Goal: Check status: Check status

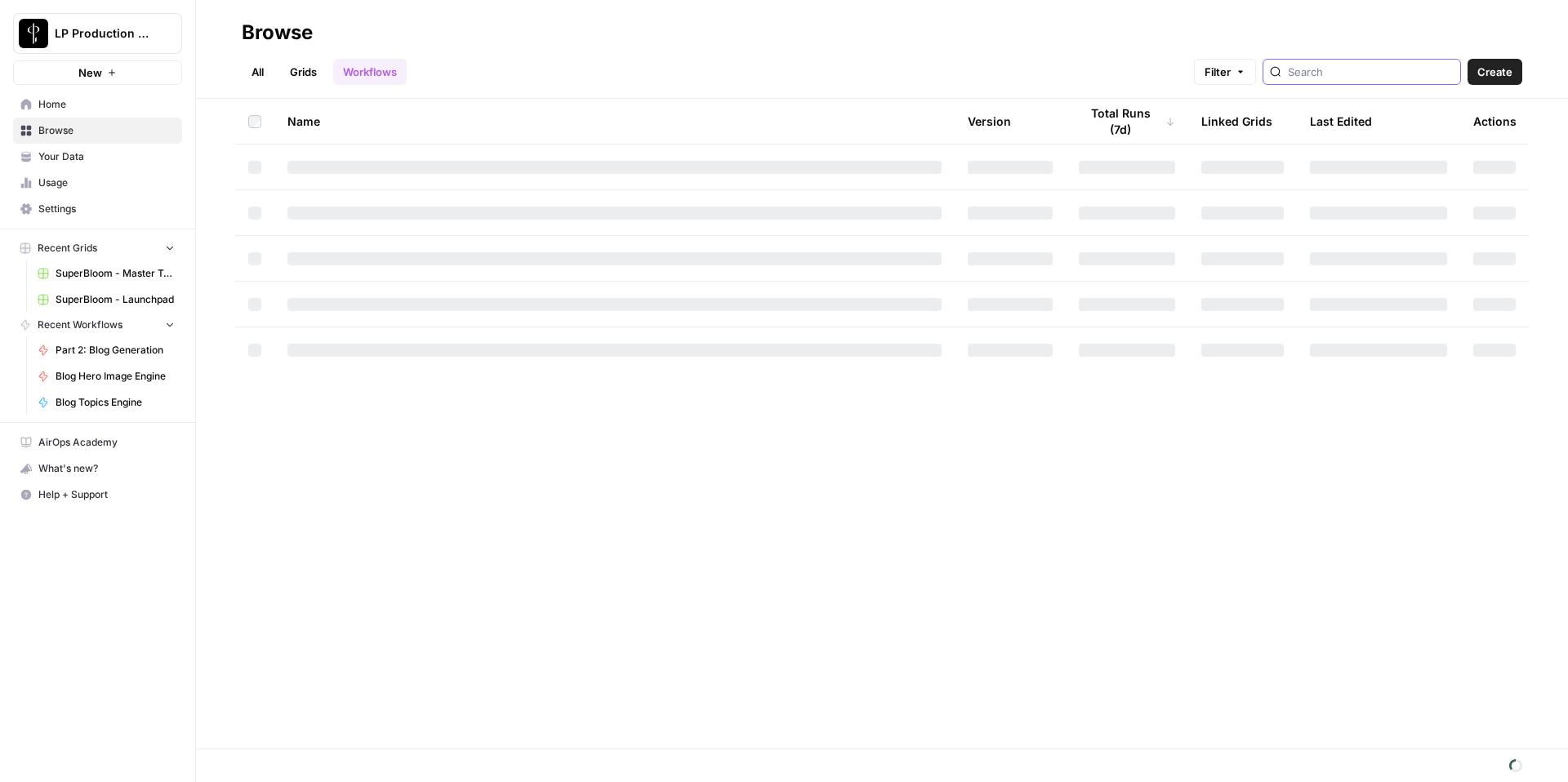
click at [1364, 64] on input "search" at bounding box center [1371, 71] width 166 height 17
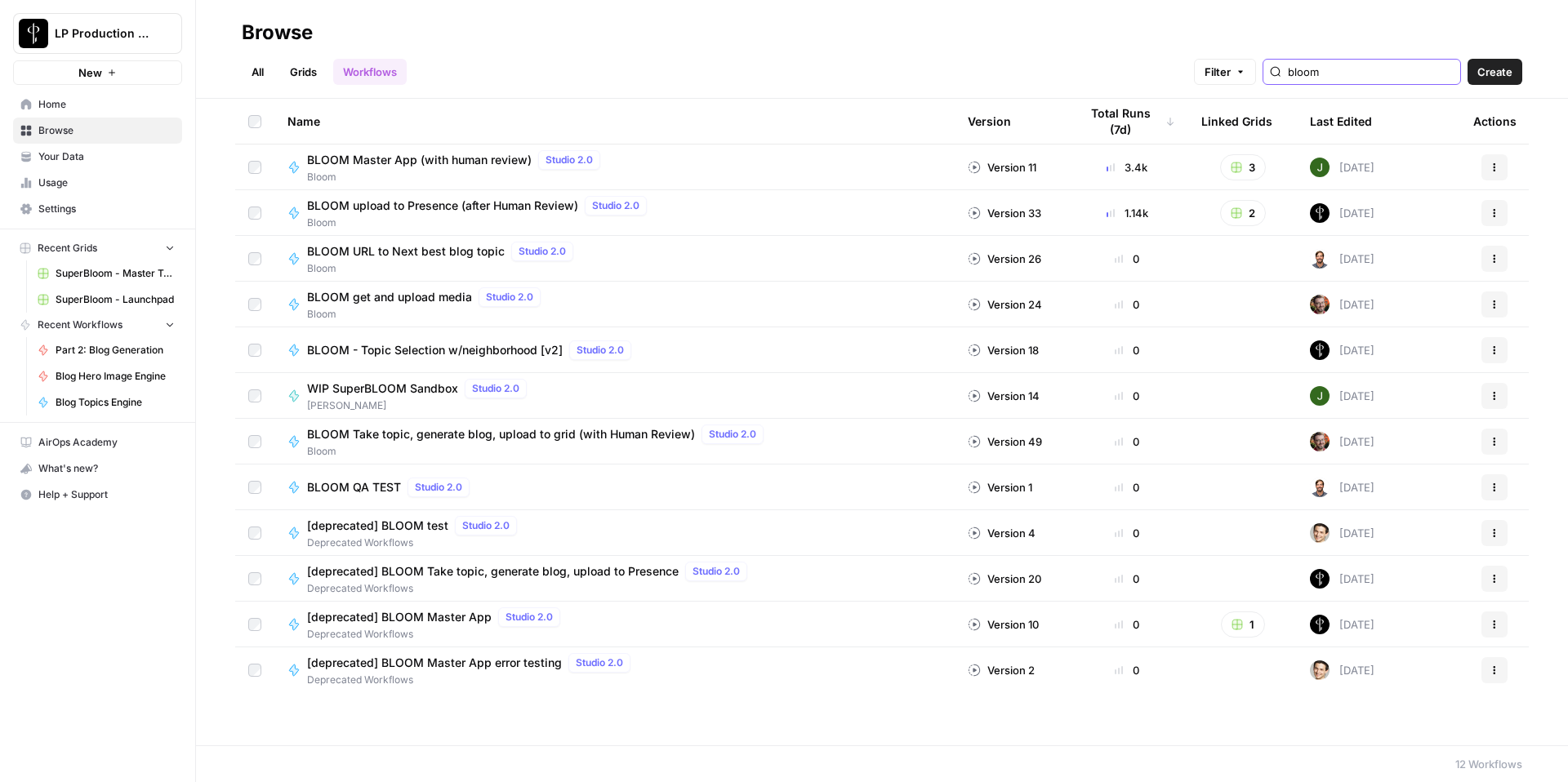
type input "bloom"
click at [455, 299] on span "BLOOM get and upload media" at bounding box center [389, 297] width 165 height 17
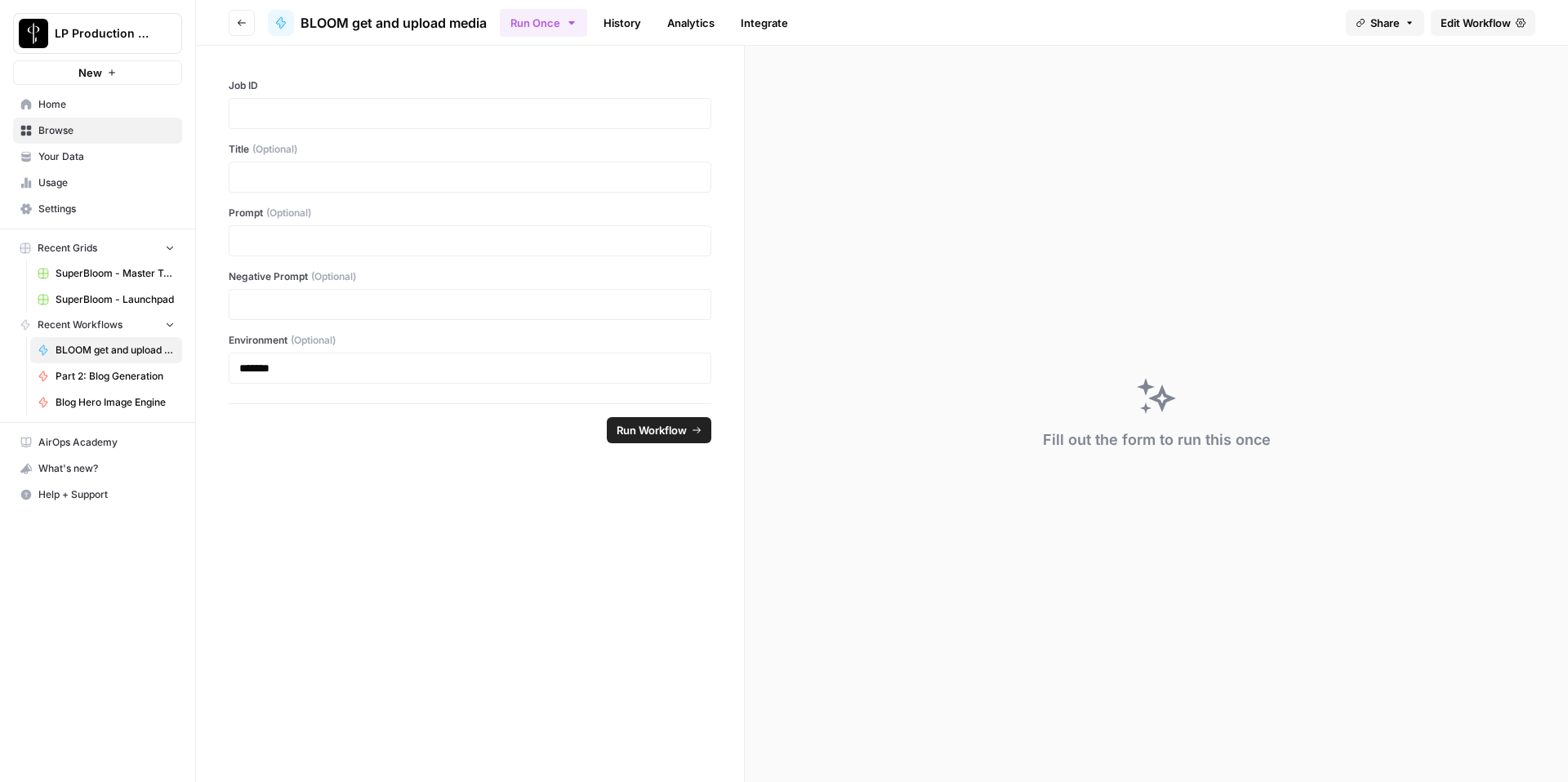
click at [1480, 32] on link "Edit Workflow" at bounding box center [1483, 23] width 105 height 26
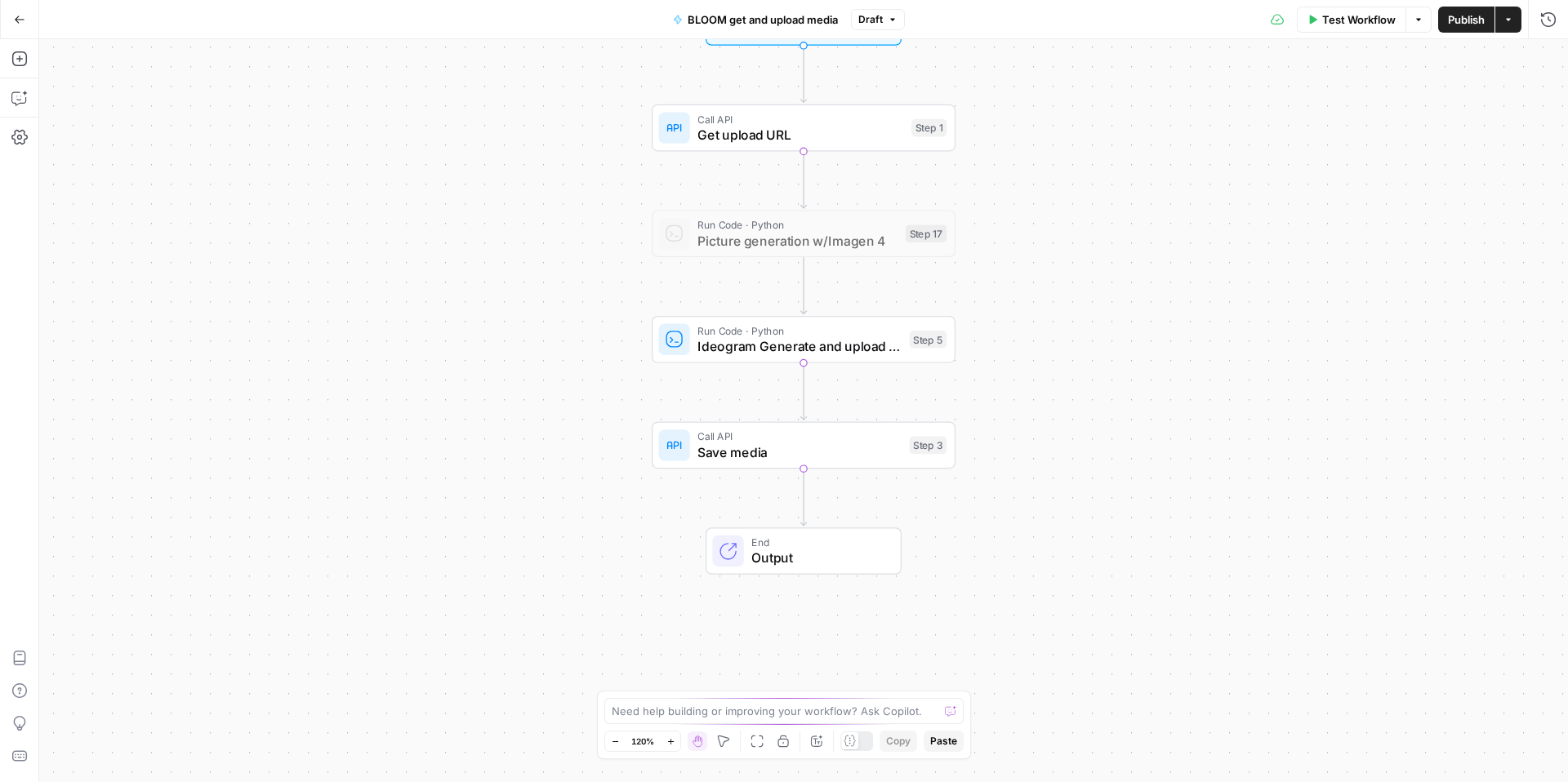
click at [806, 443] on span "Save media" at bounding box center [800, 452] width 204 height 19
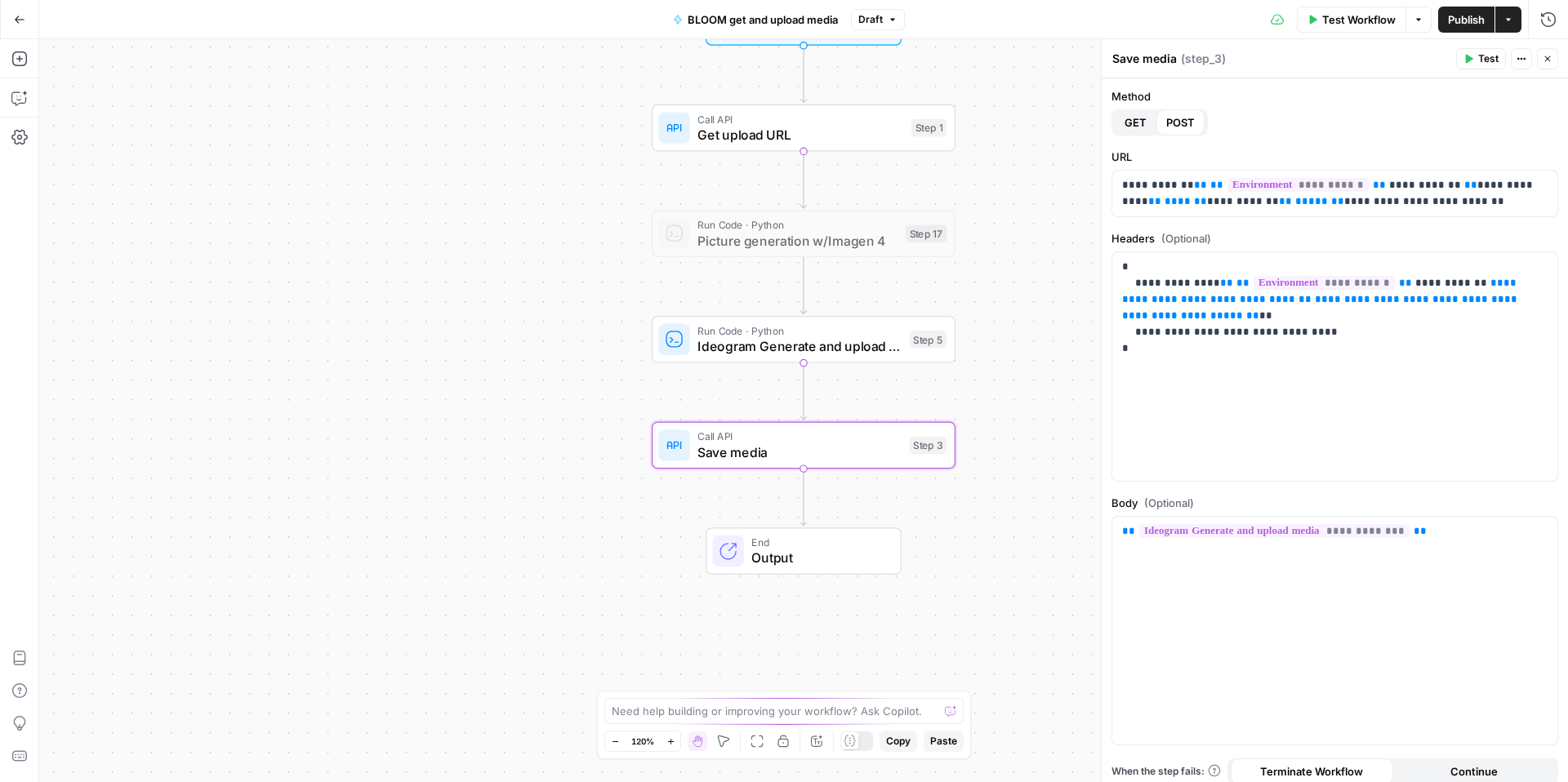
scroll to position [40, 0]
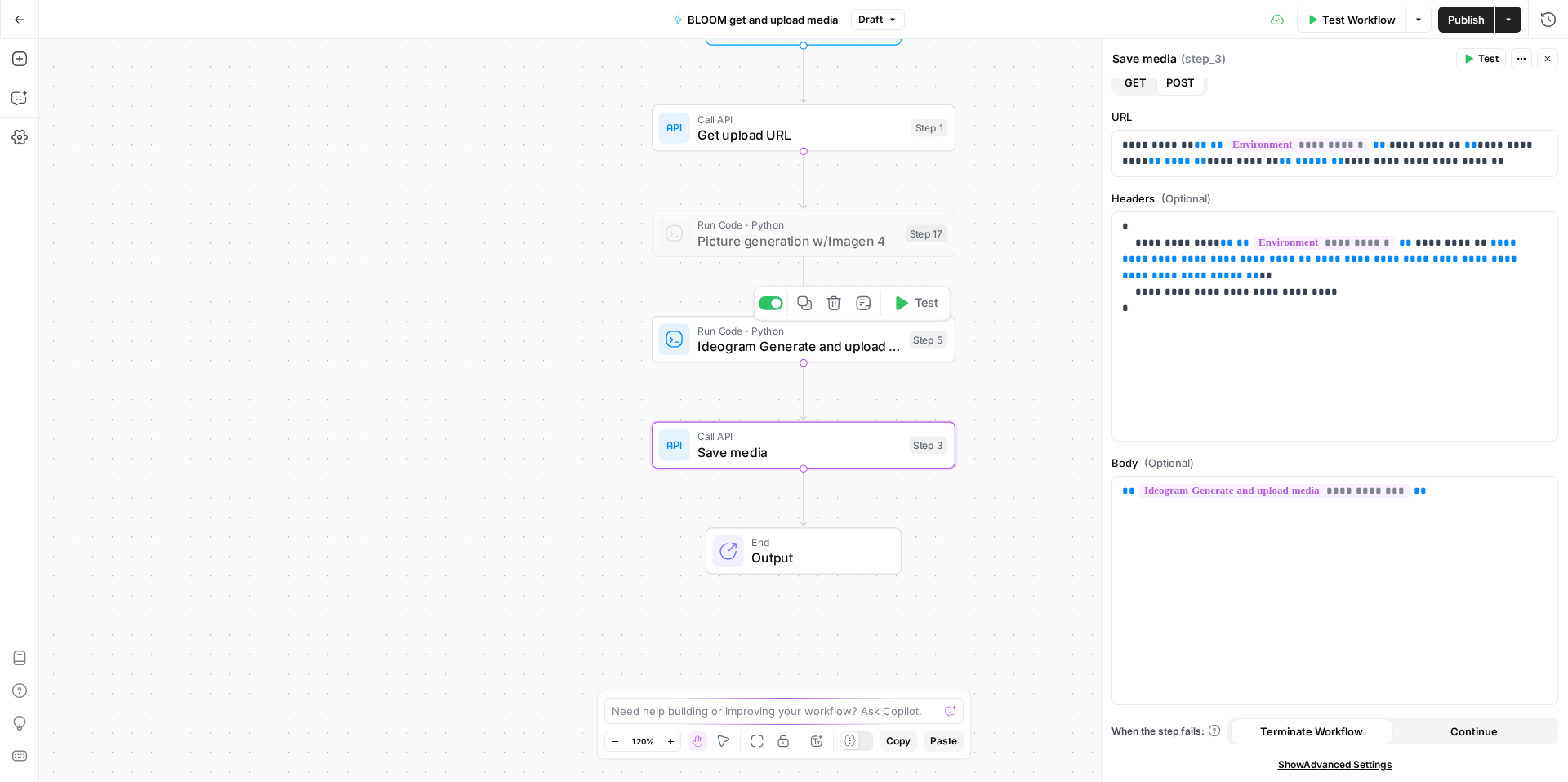
click at [865, 342] on span "Ideogram Generate and upload media" at bounding box center [800, 346] width 204 height 19
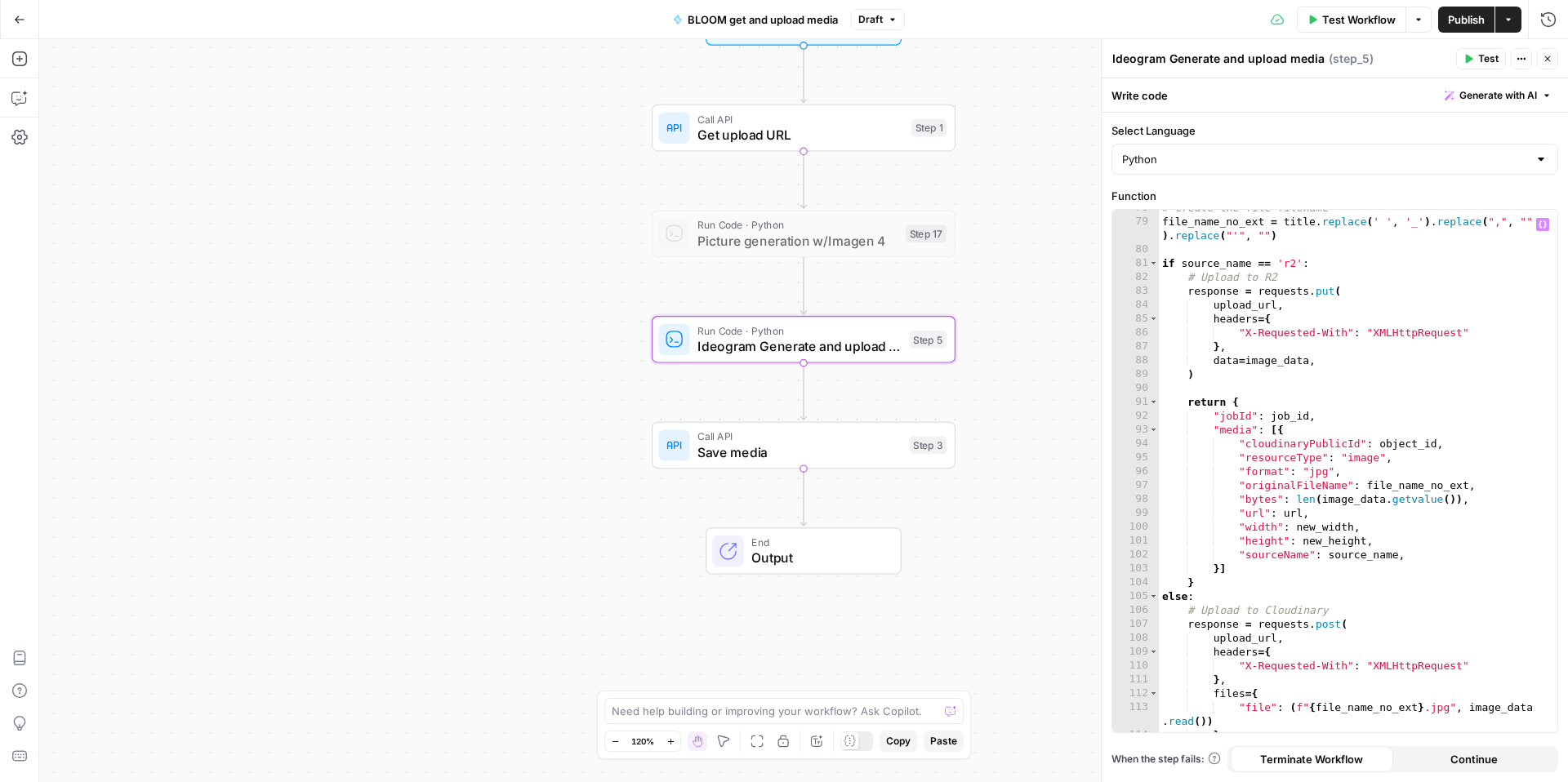
scroll to position [1222, 0]
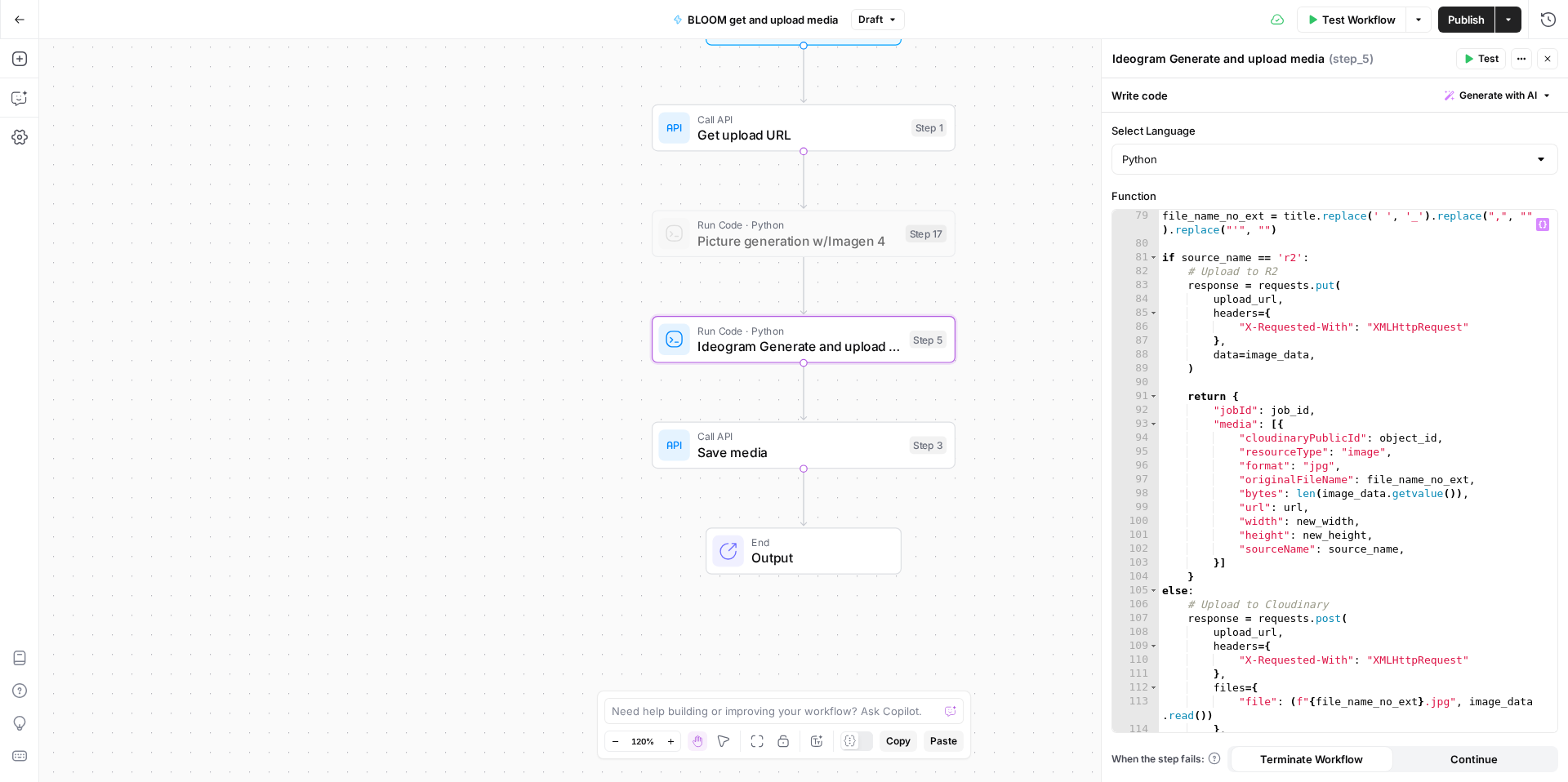
click at [1415, 432] on div "file_name_no_ext = title . replace ( ' ' , '_' ) . replace ( "," , "" ) . repla…" at bounding box center [1358, 491] width 399 height 564
click at [1414, 457] on div "file_name_no_ext = title . replace ( ' ' , '_' ) . replace ( "," , "" ) . repla…" at bounding box center [1358, 491] width 399 height 564
click at [1308, 458] on div "file_name_no_ext = title . replace ( ' ' , '_' ) . replace ( "," , "" ) . repla…" at bounding box center [1358, 491] width 399 height 564
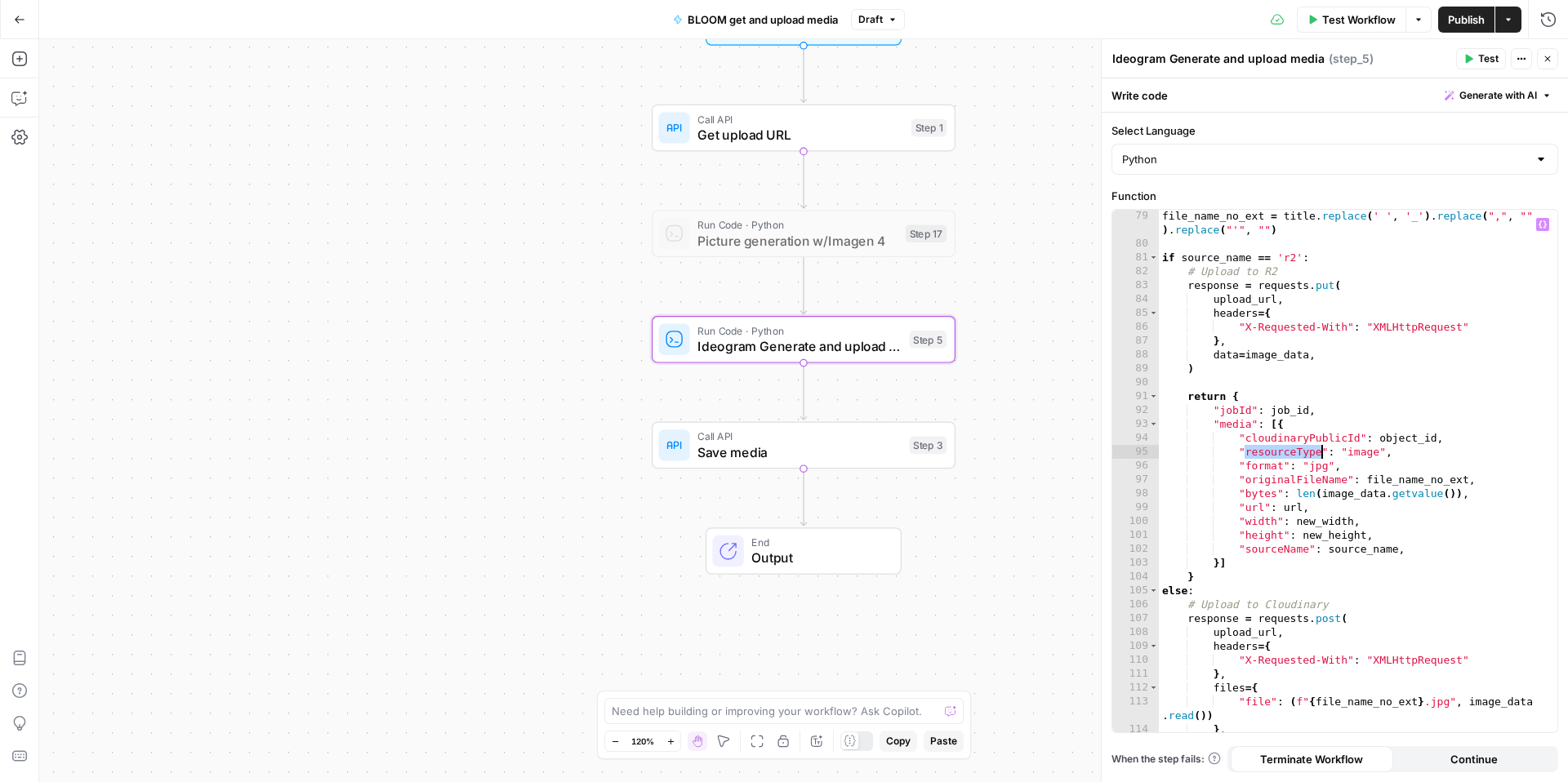
click at [1364, 454] on div "file_name_no_ext = title . replace ( ' ' , '_' ) . replace ( "," , "" ) . repla…" at bounding box center [1358, 491] width 399 height 564
click at [1321, 460] on div "file_name_no_ext = title . replace ( ' ' , '_' ) . replace ( "," , "" ) . repla…" at bounding box center [1358, 491] width 399 height 564
click at [1340, 480] on div "file_name_no_ext = title . replace ( ' ' , '_' ) . replace ( "," , "" ) . repla…" at bounding box center [1358, 491] width 399 height 564
click at [1426, 477] on div "file_name_no_ext = title . replace ( ' ' , '_' ) . replace ( "," , "" ) . repla…" at bounding box center [1358, 491] width 399 height 564
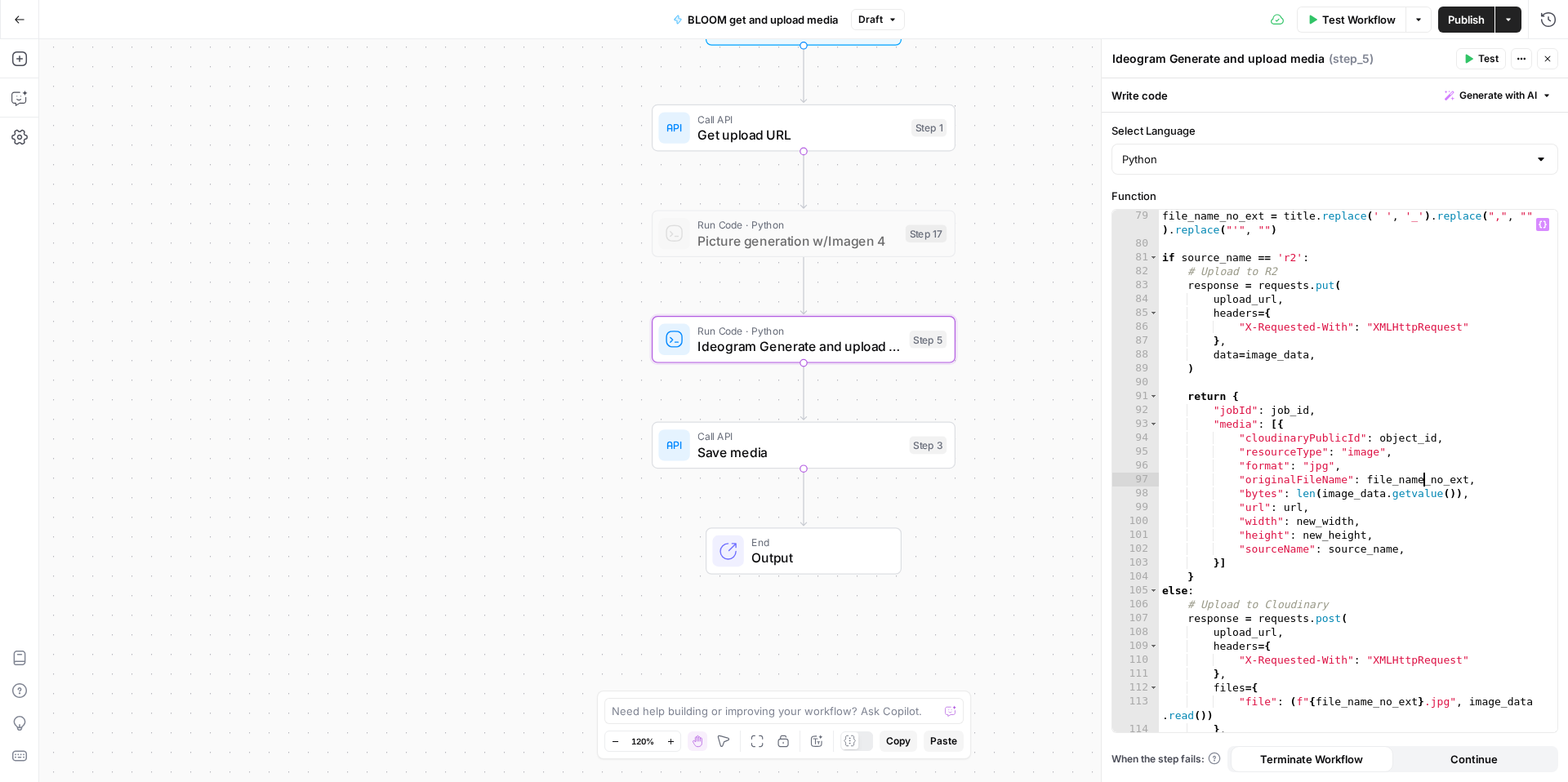
click at [1426, 477] on div "file_name_no_ext = title . replace ( ' ' , '_' ) . replace ( "," , "" ) . repla…" at bounding box center [1358, 491] width 399 height 564
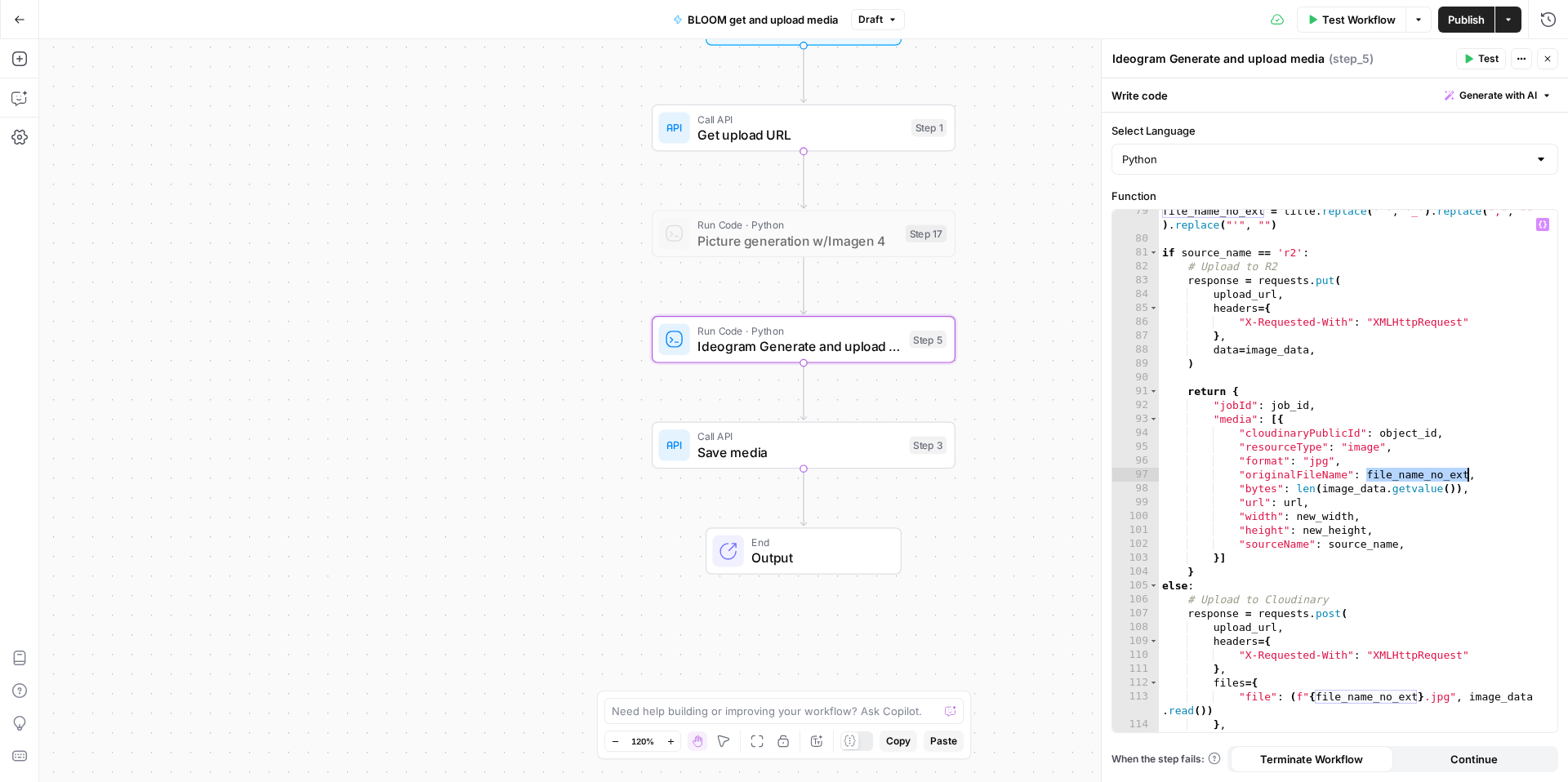
click at [1435, 510] on div "file_name_no_ext = title . replace ( ' ' , '_' ) . replace ( "," , "" ) . repla…" at bounding box center [1358, 486] width 399 height 564
click at [1419, 478] on div "file_name_no_ext = title . replace ( ' ' , '_' ) . replace ( "," , "" ) . repla…" at bounding box center [1358, 486] width 399 height 564
click at [1404, 499] on div "file_name_no_ext = title . replace ( ' ' , '_' ) . replace ( "," , "" ) . repla…" at bounding box center [1358, 486] width 399 height 564
click at [1266, 489] on div "file_name_no_ext = title . replace ( ' ' , '_' ) . replace ( "," , "" ) . repla…" at bounding box center [1358, 486] width 399 height 564
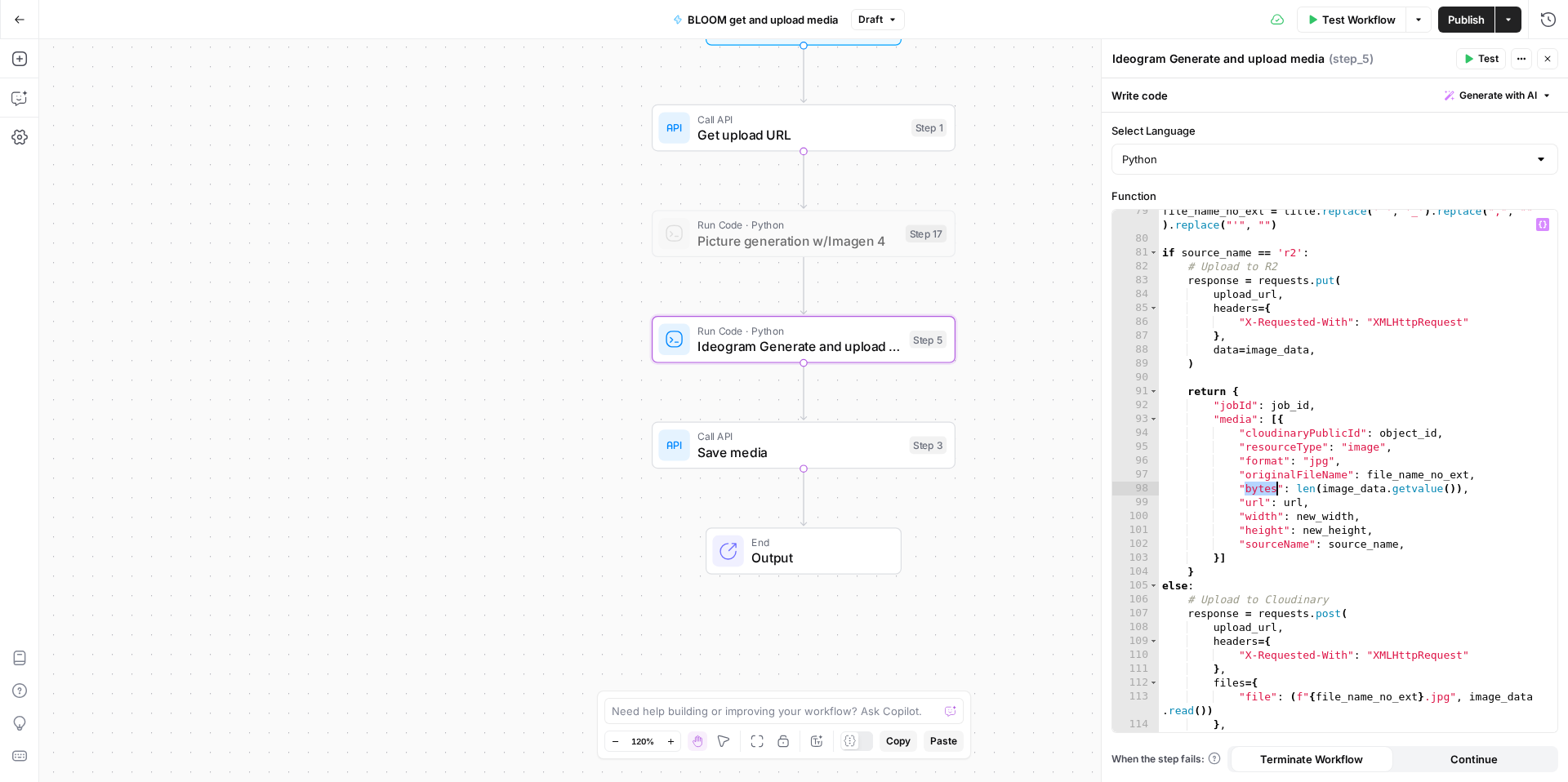
click at [1266, 489] on div "file_name_no_ext = title . replace ( ' ' , '_' ) . replace ( "," , "" ) . repla…" at bounding box center [1358, 486] width 399 height 564
click at [1257, 504] on div "file_name_no_ext = title . replace ( ' ' , '_' ) . replace ( "," , "" ) . repla…" at bounding box center [1358, 487] width 399 height 564
click at [1257, 503] on div "file_name_no_ext = title . replace ( ' ' , '_' ) . replace ( "," , "" ) . repla…" at bounding box center [1358, 486] width 399 height 564
click at [1257, 521] on div "file_name_no_ext = title . replace ( ' ' , '_' ) . replace ( "," , "" ) . repla…" at bounding box center [1358, 488] width 399 height 564
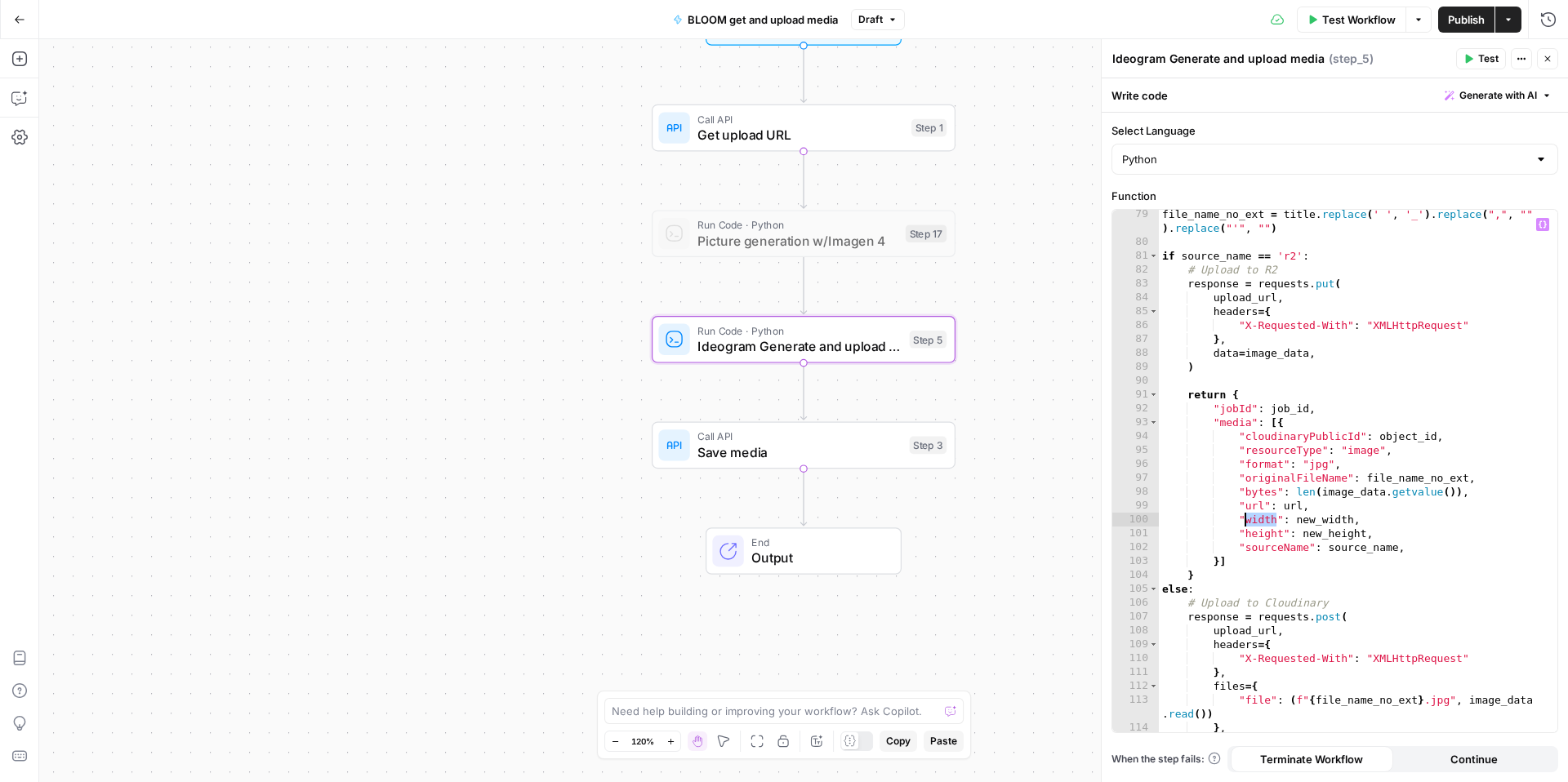
scroll to position [1224, 0]
click at [1257, 521] on div "file_name_no_ext = title . replace ( ' ' , '_' ) . replace ( "," , "" ) . repla…" at bounding box center [1358, 489] width 399 height 564
click at [1257, 532] on div "file_name_no_ext = title . replace ( ' ' , '_' ) . replace ( "," , "" ) . repla…" at bounding box center [1358, 489] width 399 height 564
click at [1269, 538] on div "file_name_no_ext = title . replace ( ' ' , '_' ) . replace ( "," , "" ) . repla…" at bounding box center [1358, 489] width 399 height 564
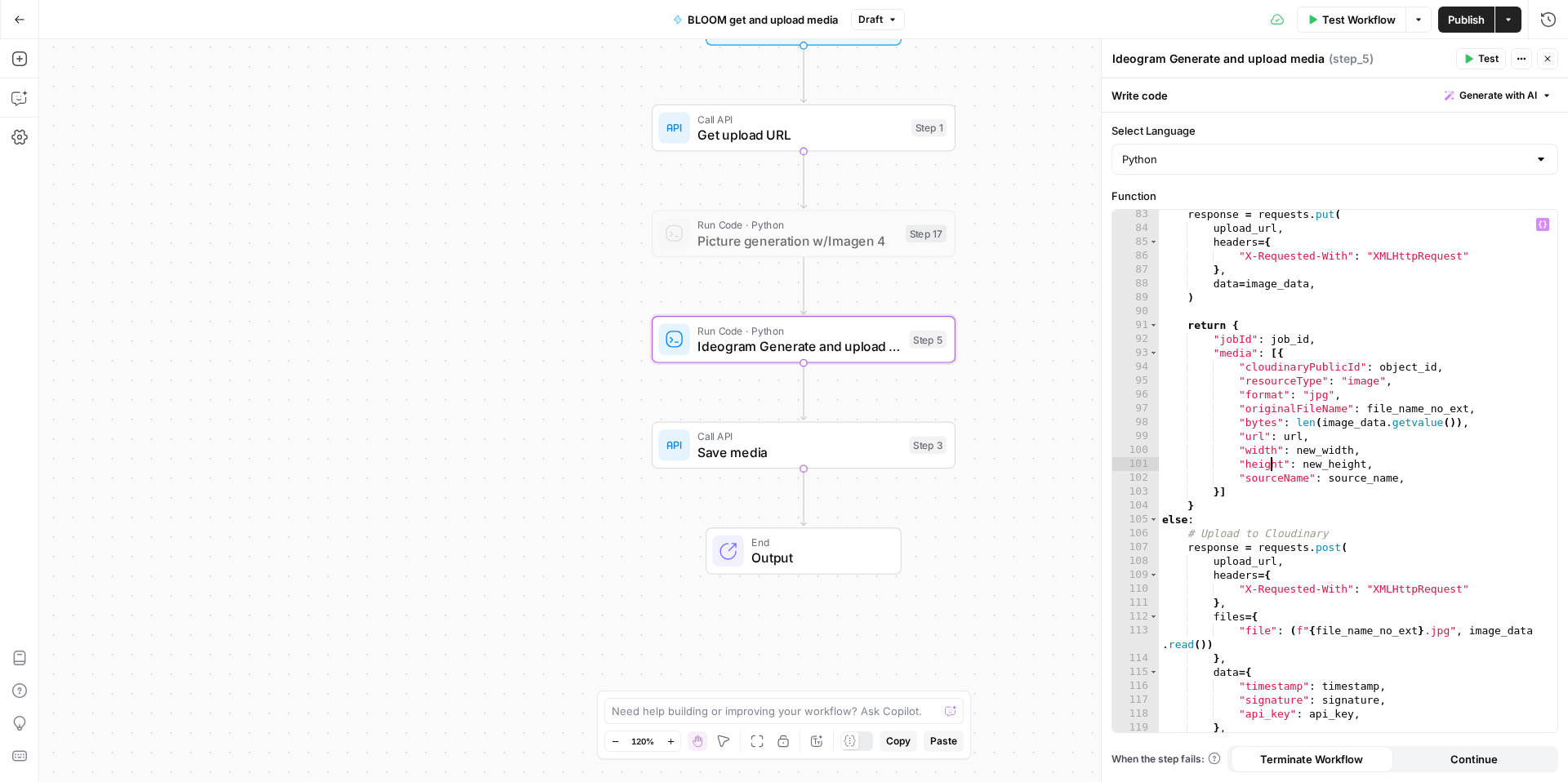
scroll to position [1284, 0]
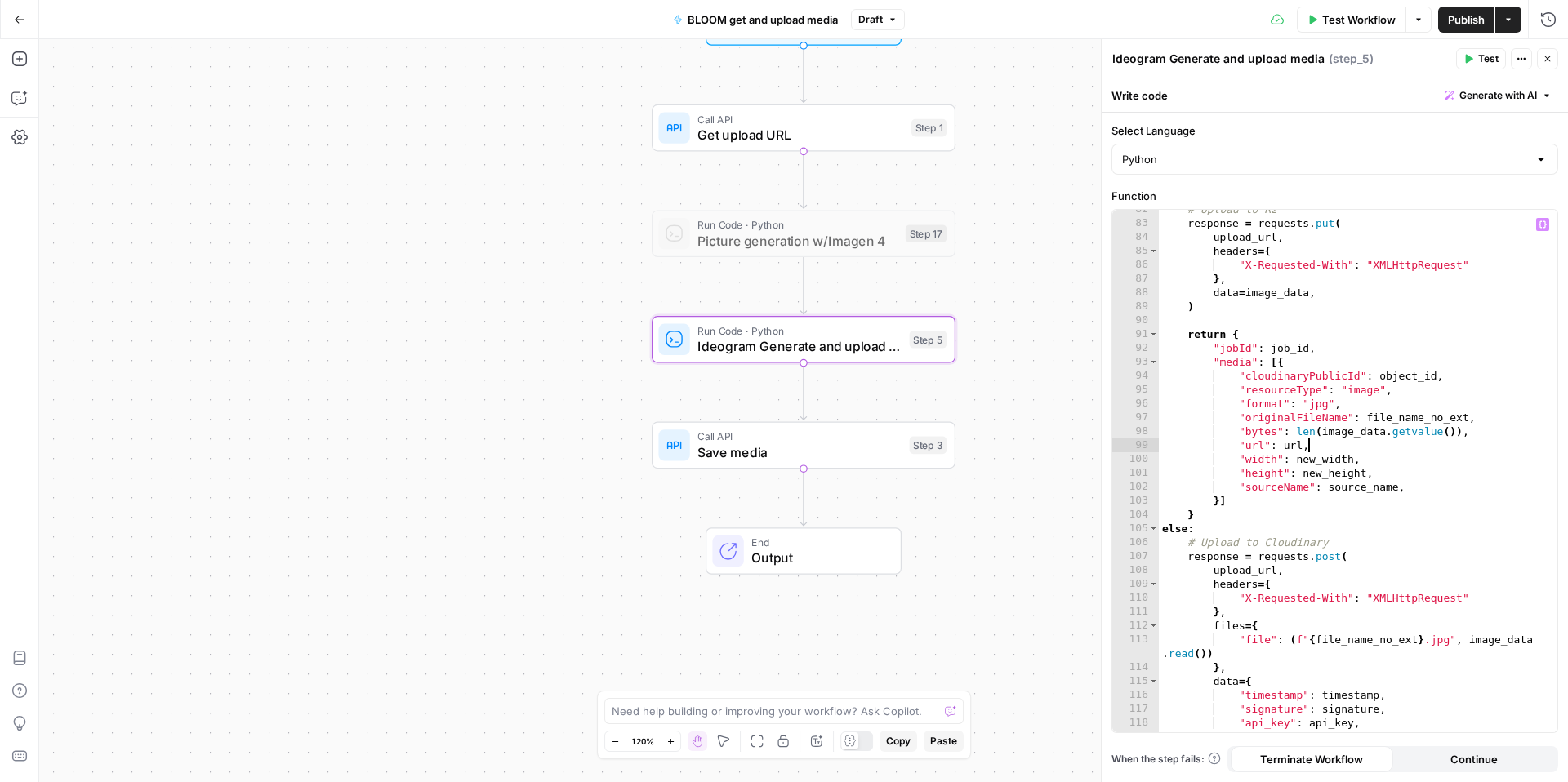
click at [1365, 441] on div "# Upload to R2 response = requests . put ( upload_url , headers = { "X-Requeste…" at bounding box center [1358, 477] width 399 height 550
click at [1373, 432] on div "# Upload to R2 response = requests . put ( upload_url , headers = { "X-Requeste…" at bounding box center [1358, 477] width 399 height 550
click at [1380, 478] on div "# Upload to R2 response = requests . put ( upload_url , headers = { "X-Requeste…" at bounding box center [1358, 477] width 399 height 550
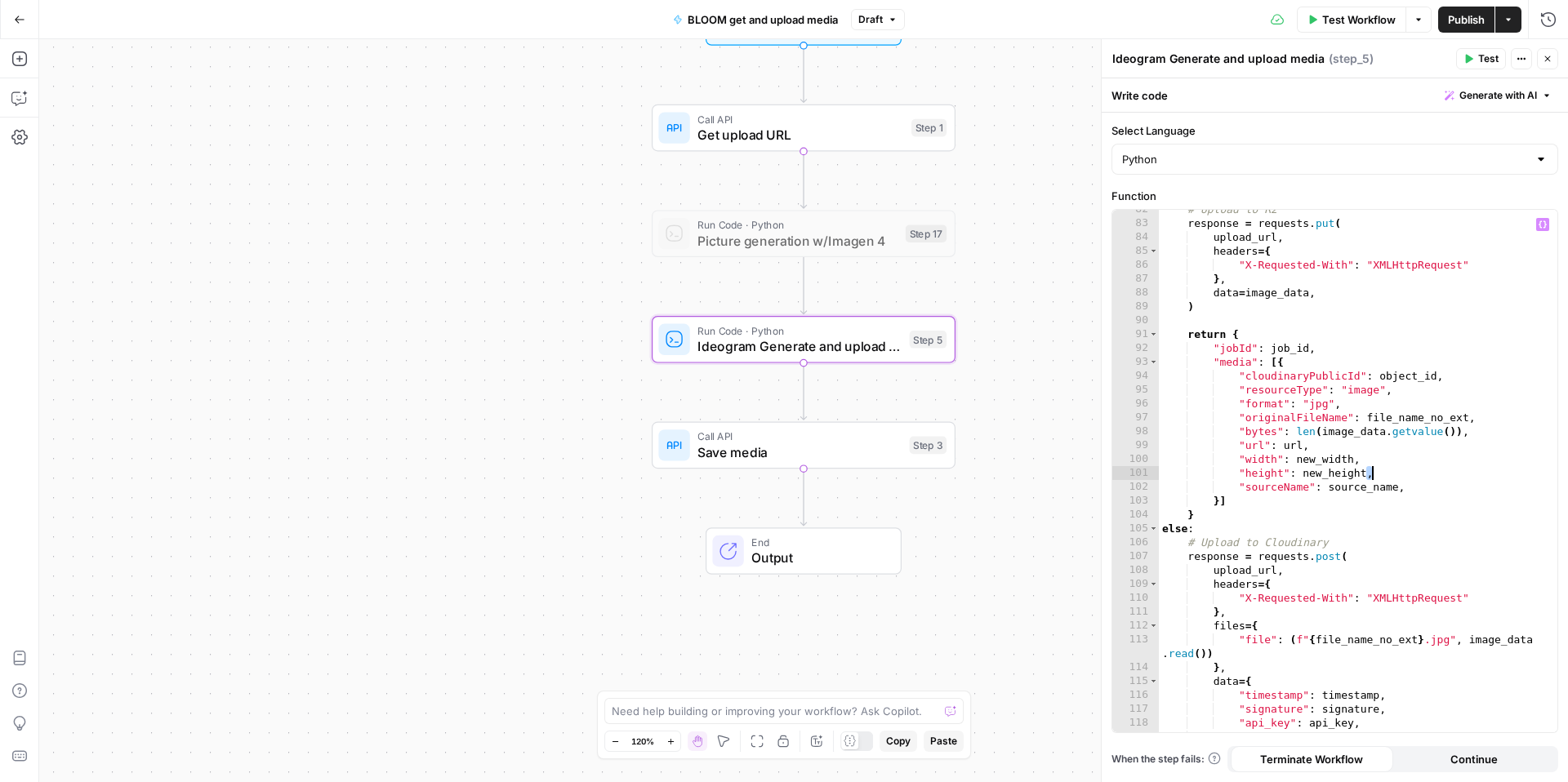
click at [1374, 493] on div "# Upload to R2 response = requests . put ( upload_url , headers = { "X-Requeste…" at bounding box center [1358, 477] width 399 height 550
paste textarea "**********"
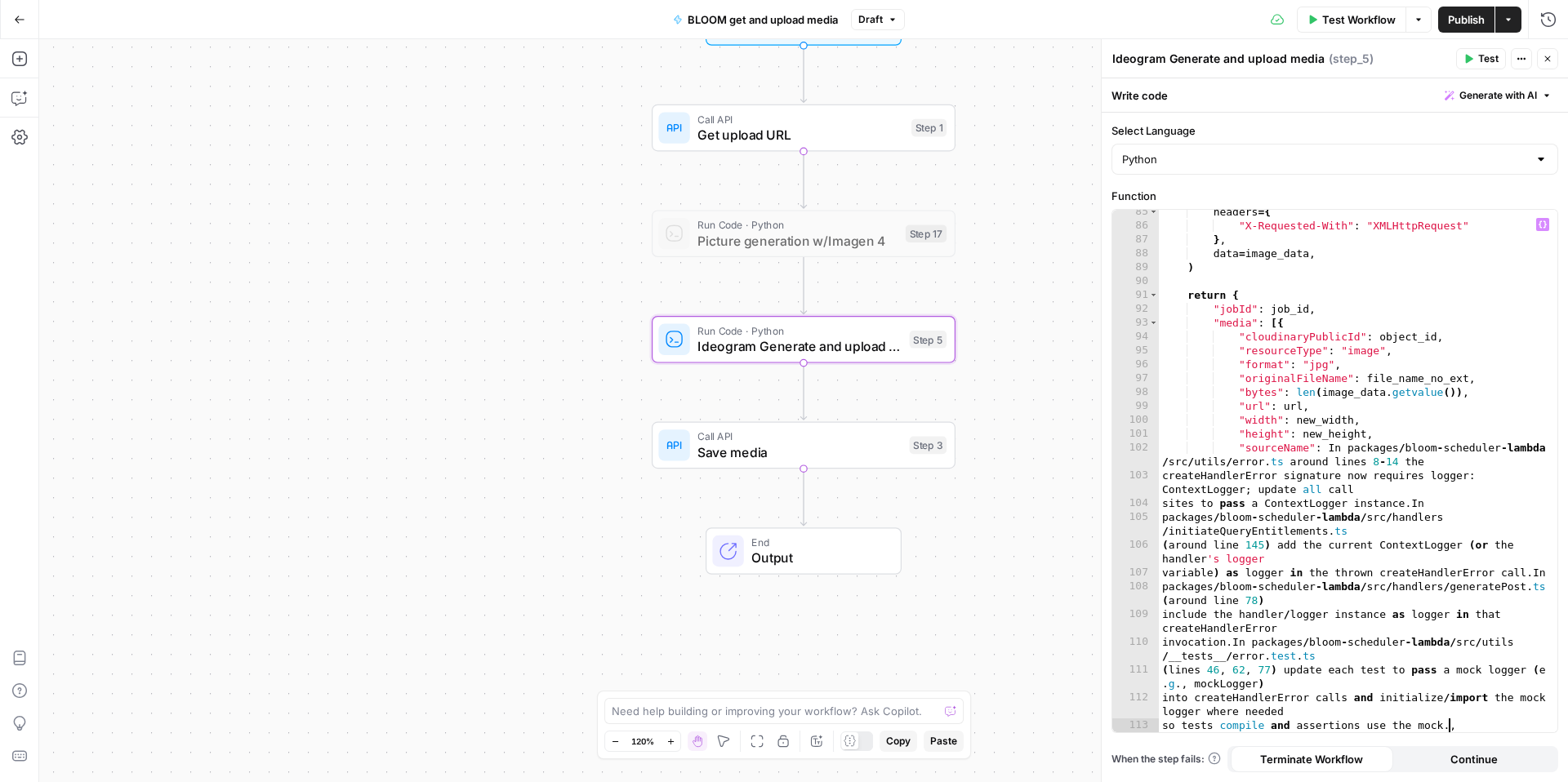
scroll to position [1323, 0]
click at [1411, 370] on div "headers = { "X-Requested-With" : "XMLHttpRequest" } , data = image_data , ) ret…" at bounding box center [1358, 479] width 399 height 550
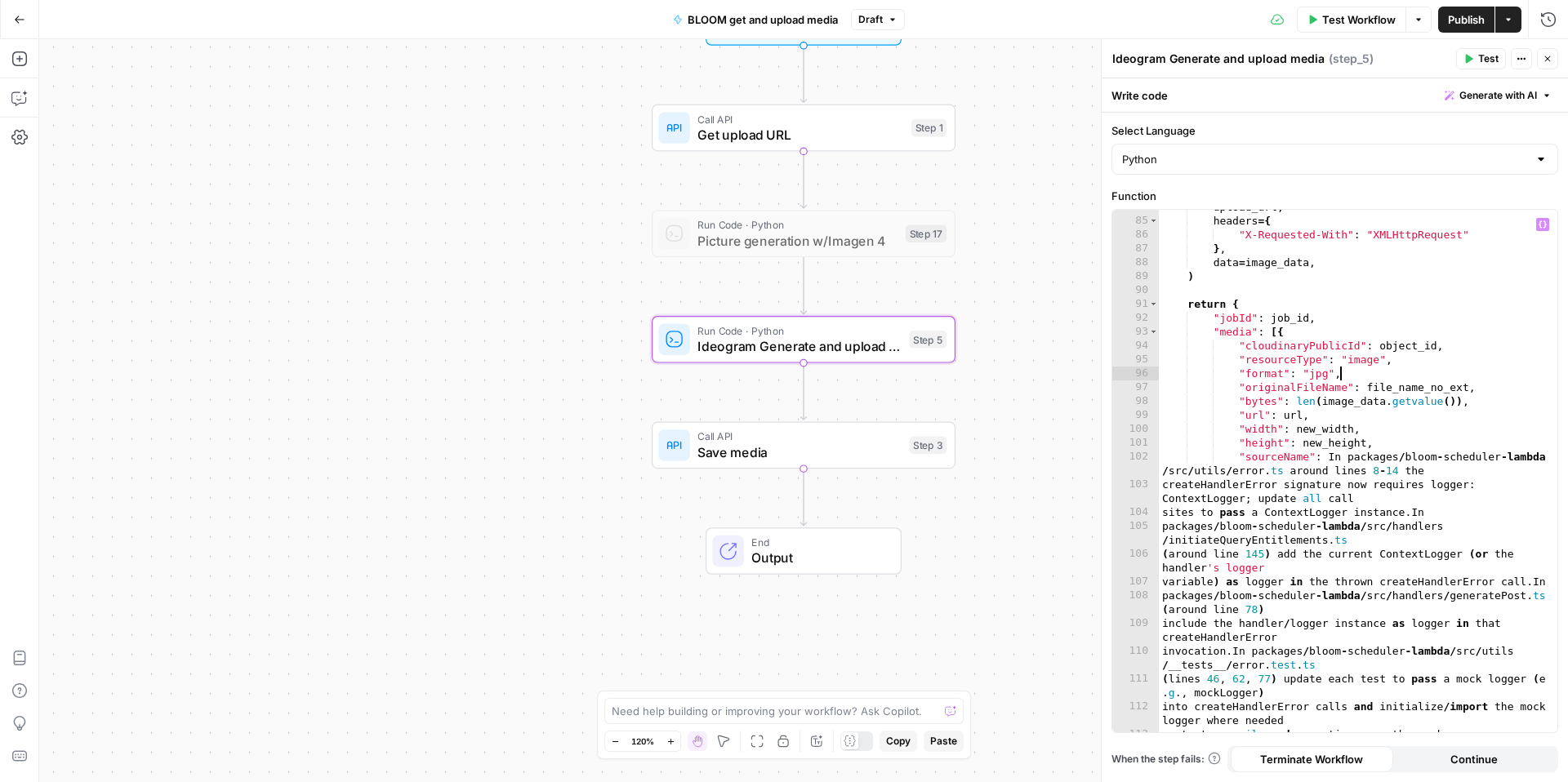
scroll to position [1310, 0]
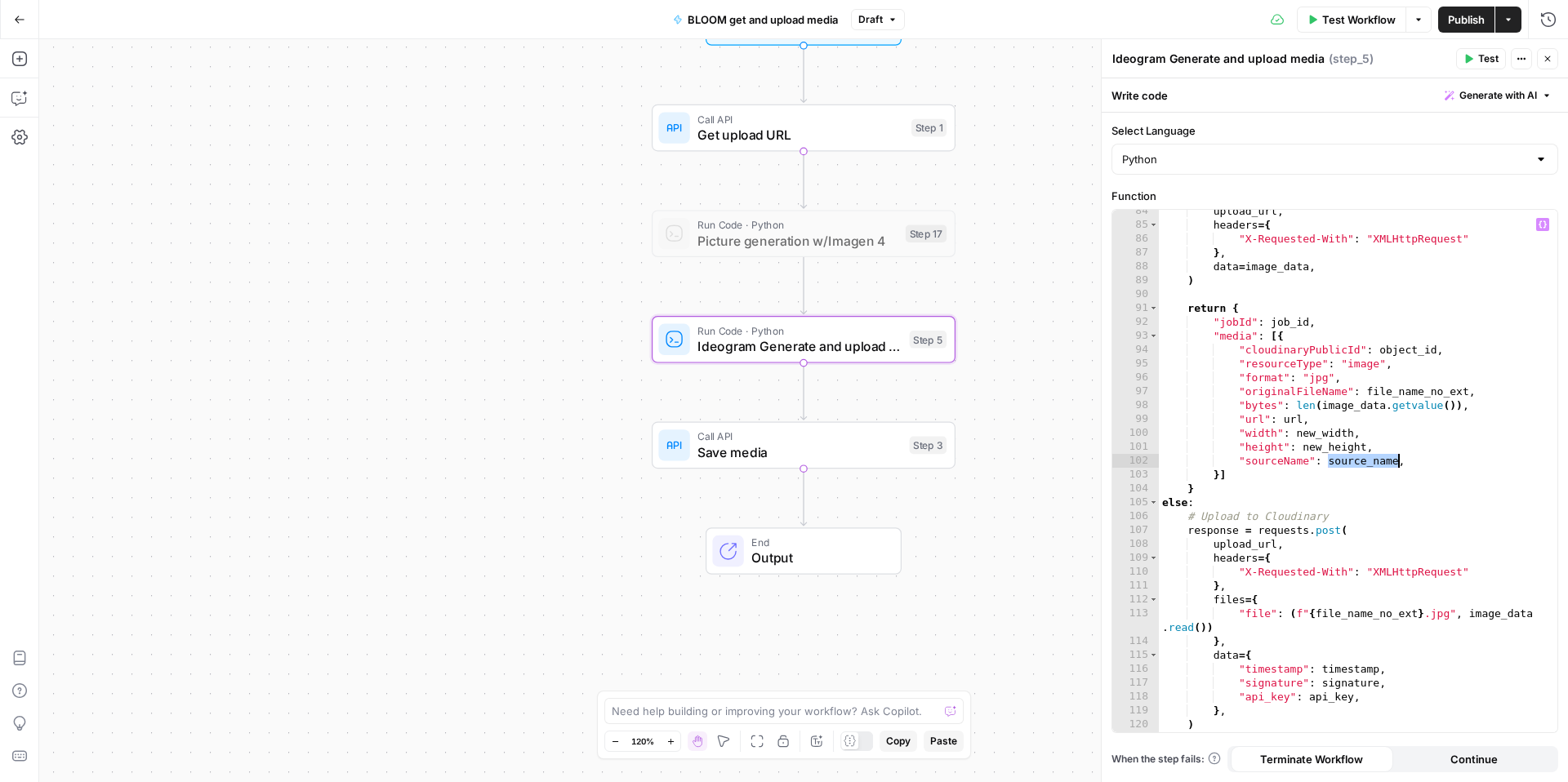
click at [1438, 467] on div "upload_url , headers = { "X-Requested-With" : "XMLHttpRequest" } , data = image…" at bounding box center [1358, 479] width 399 height 550
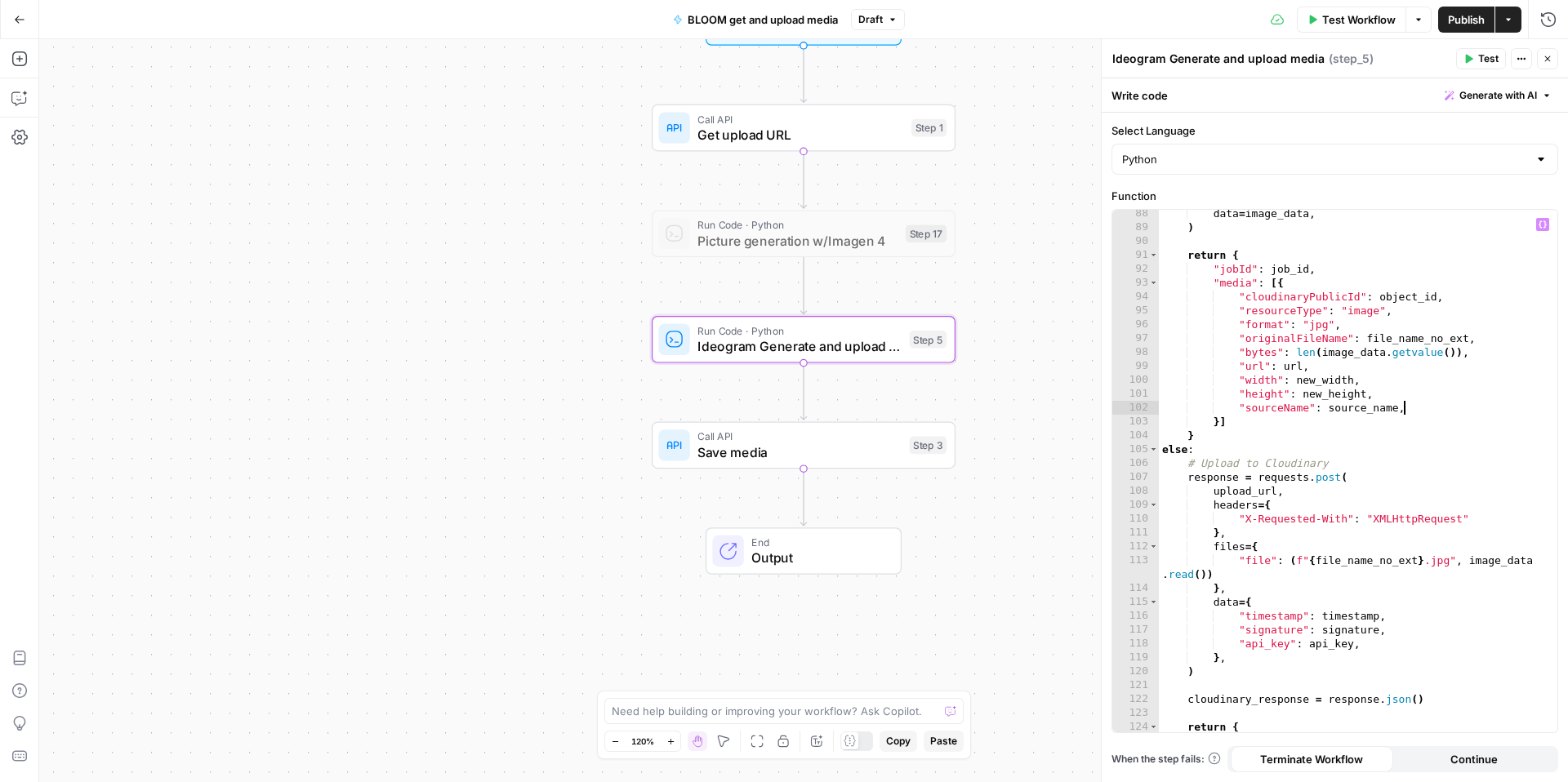
click at [1440, 391] on div "data = image_data , ) return { "jobId" : job_id , "media" : [{ "cloudinaryPubli…" at bounding box center [1358, 481] width 399 height 550
type textarea "**********"
click at [869, 449] on span "Save media" at bounding box center [800, 452] width 204 height 19
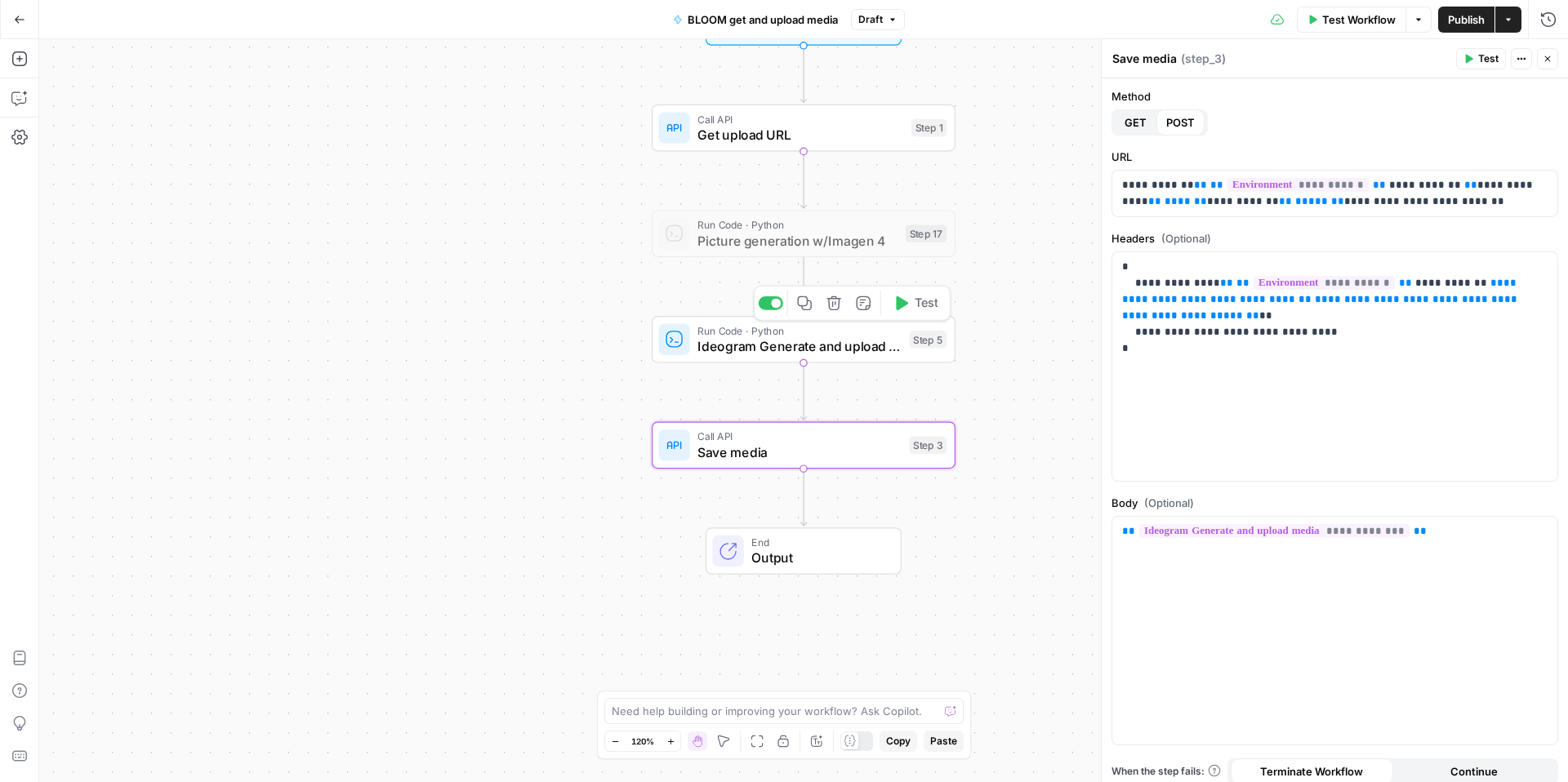
click at [817, 346] on span "Ideogram Generate and upload media" at bounding box center [800, 346] width 204 height 19
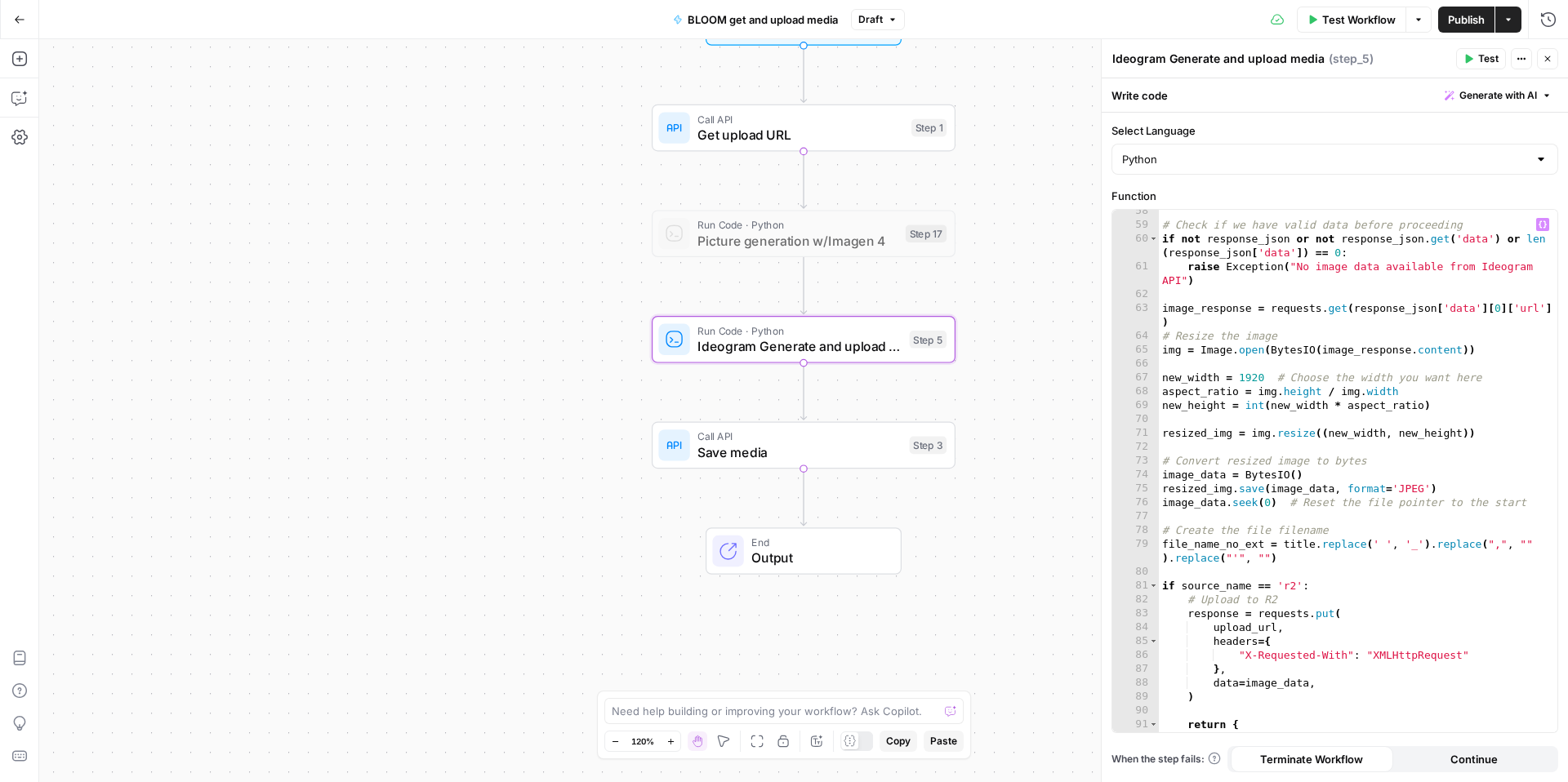
scroll to position [898, 0]
type textarea "**********"
drag, startPoint x: 1241, startPoint y: 370, endPoint x: 1271, endPoint y: 370, distance: 30.0
click at [1271, 370] on div "# Check if we have valid data before proceeding if not response_json or not res…" at bounding box center [1358, 474] width 399 height 550
click at [1277, 366] on div "# Check if we have valid data before proceeding if not response_json or not res…" at bounding box center [1358, 474] width 399 height 550
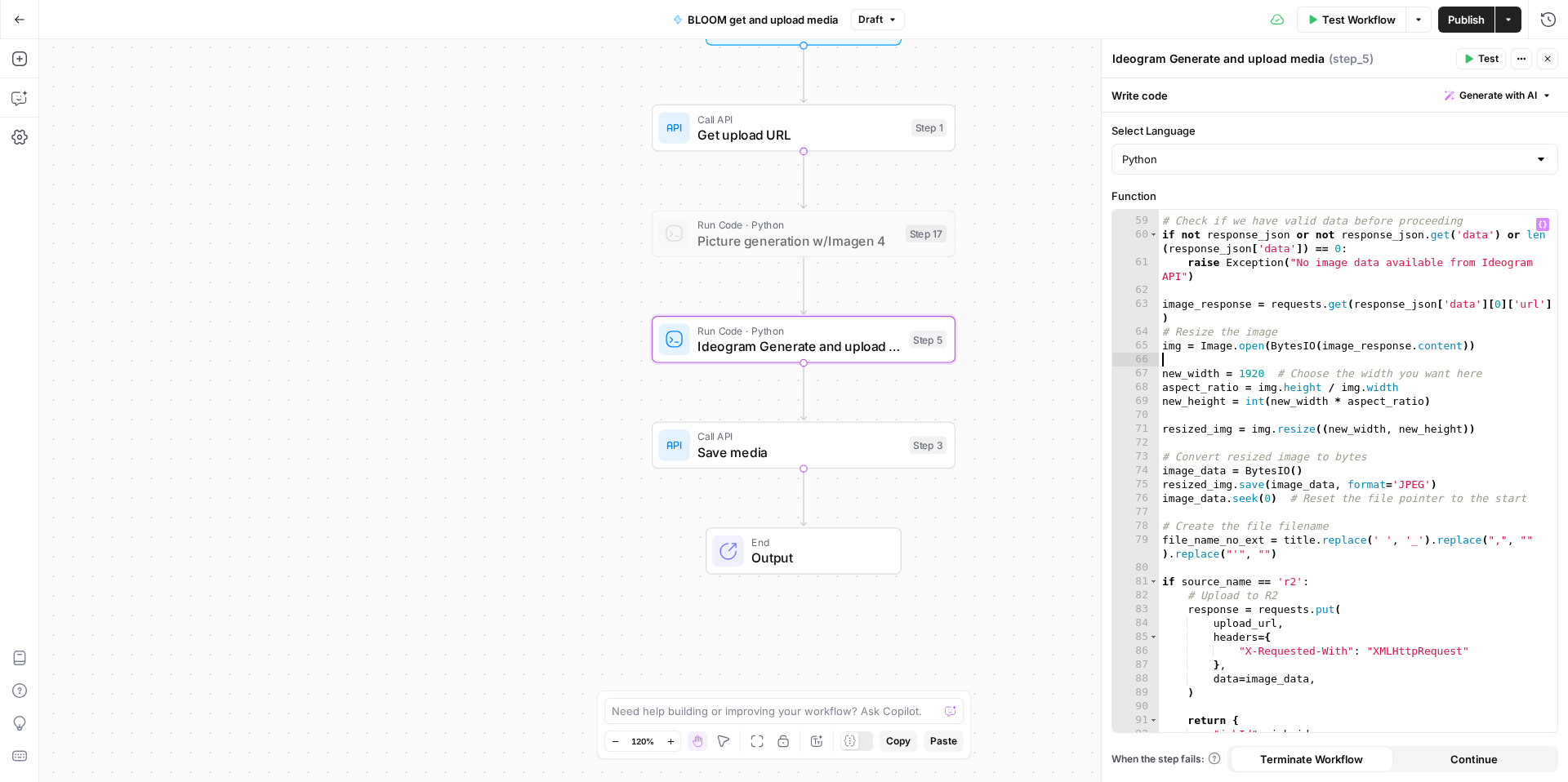
click at [1262, 375] on div "# Check if we have valid data before proceeding if not response_json or not res…" at bounding box center [1358, 474] width 399 height 550
type textarea "**********"
click at [1262, 375] on div "# Check if we have valid data before proceeding if not response_json or not res…" at bounding box center [1358, 474] width 399 height 550
click at [1286, 361] on div "# Check if we have valid data before proceeding if not response_json or not res…" at bounding box center [1358, 474] width 399 height 550
click at [1269, 370] on div "# Check if we have valid data before proceeding if not response_json or not res…" at bounding box center [1358, 474] width 399 height 550
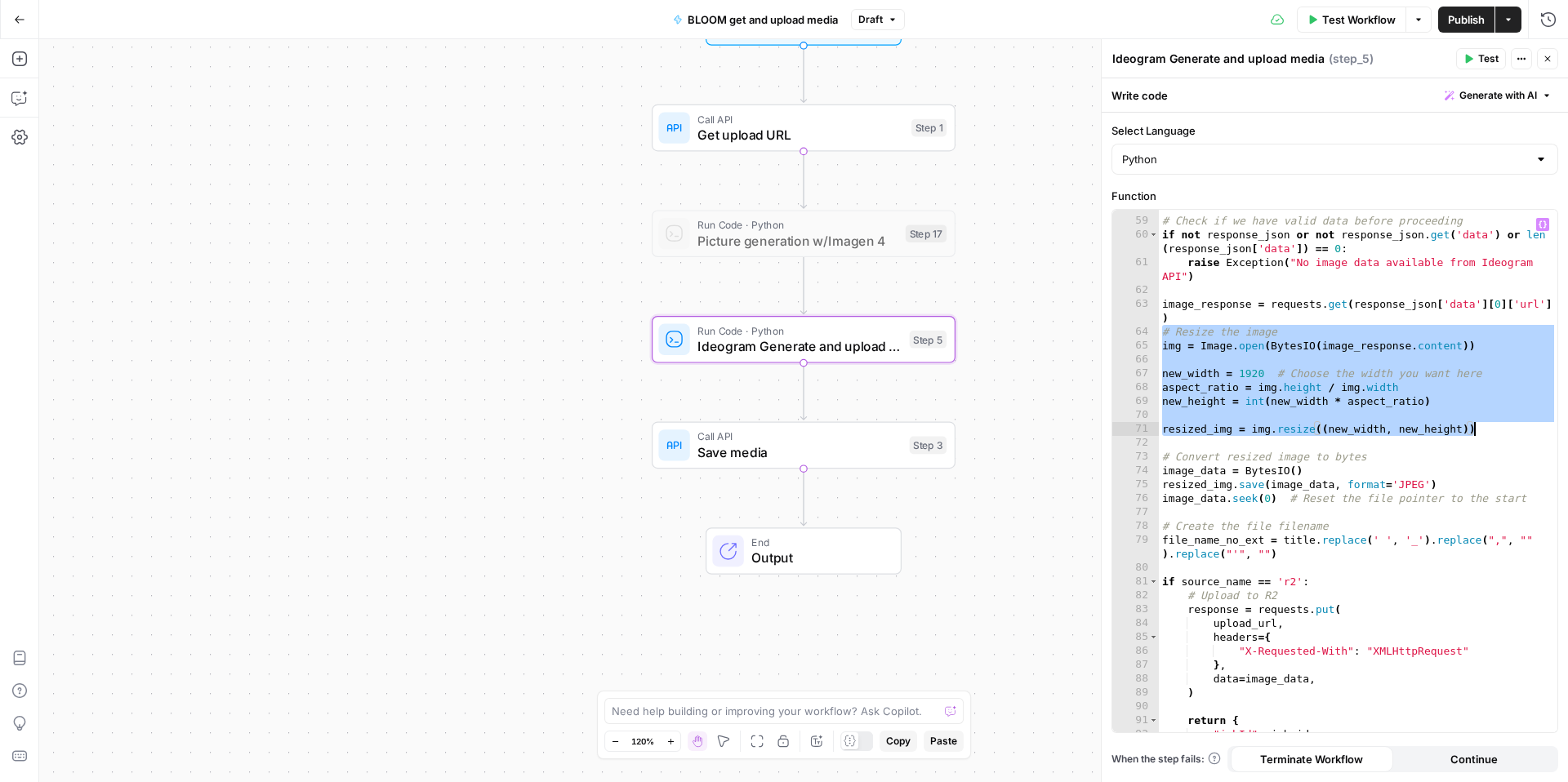
drag, startPoint x: 1165, startPoint y: 332, endPoint x: 1486, endPoint y: 435, distance: 337.1
click at [1486, 435] on div "# Check if we have valid data before proceeding if not response_json or not res…" at bounding box center [1358, 474] width 399 height 550
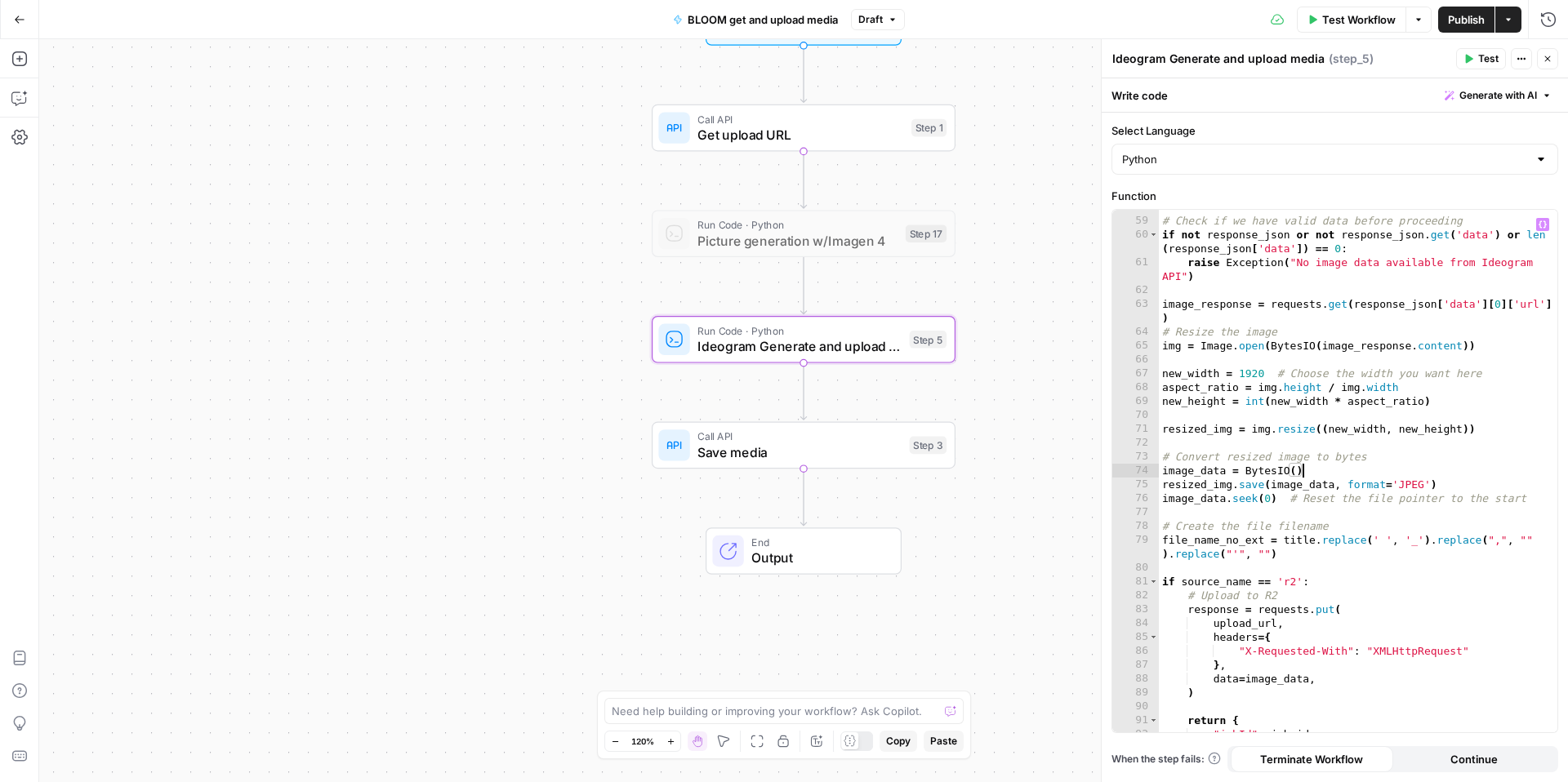
click at [1461, 468] on div "# Check if we have valid data before proceeding if not response_json or not res…" at bounding box center [1358, 474] width 399 height 550
type textarea "**********"
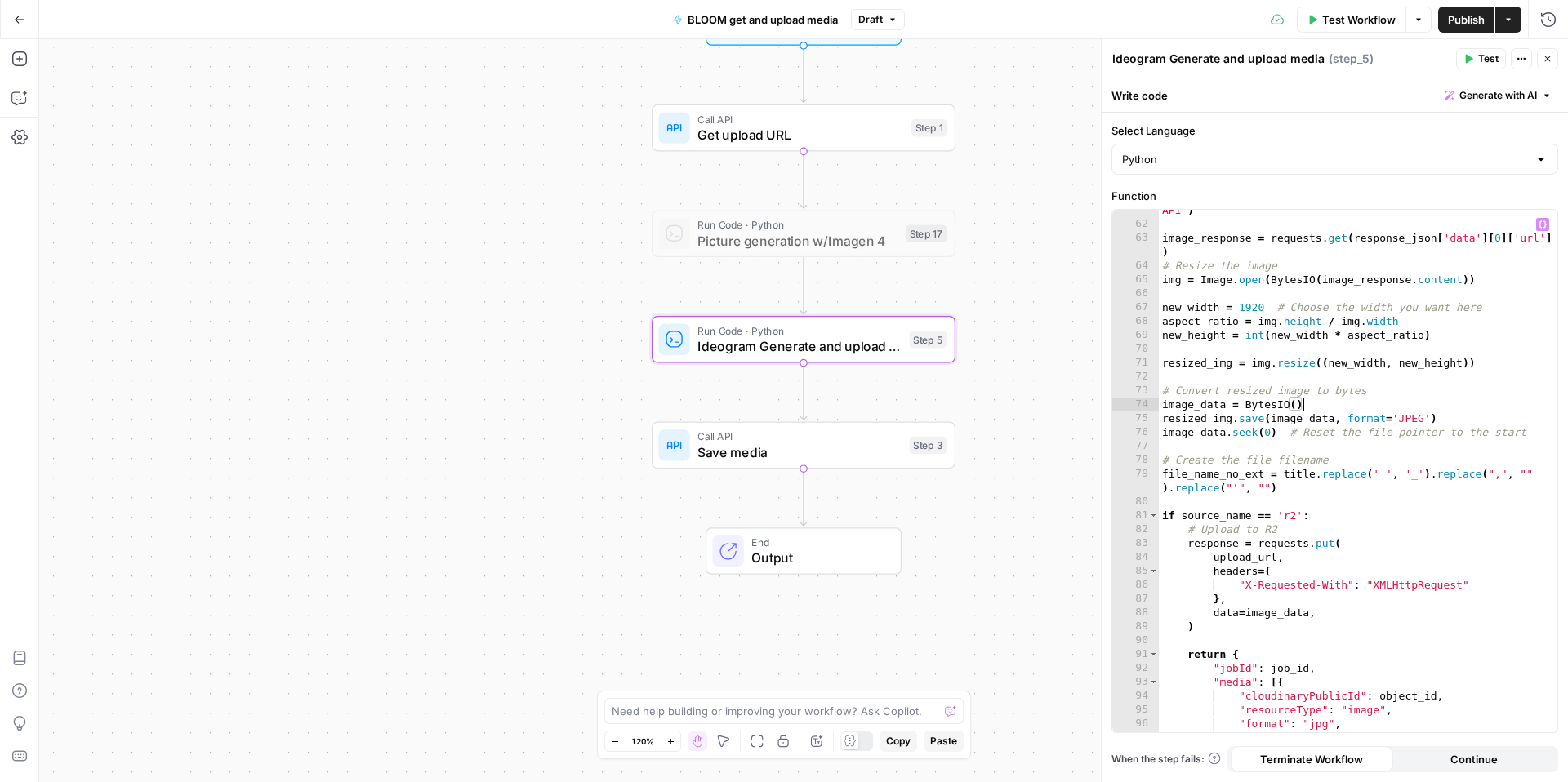
click at [831, 446] on span "Save media" at bounding box center [800, 452] width 204 height 19
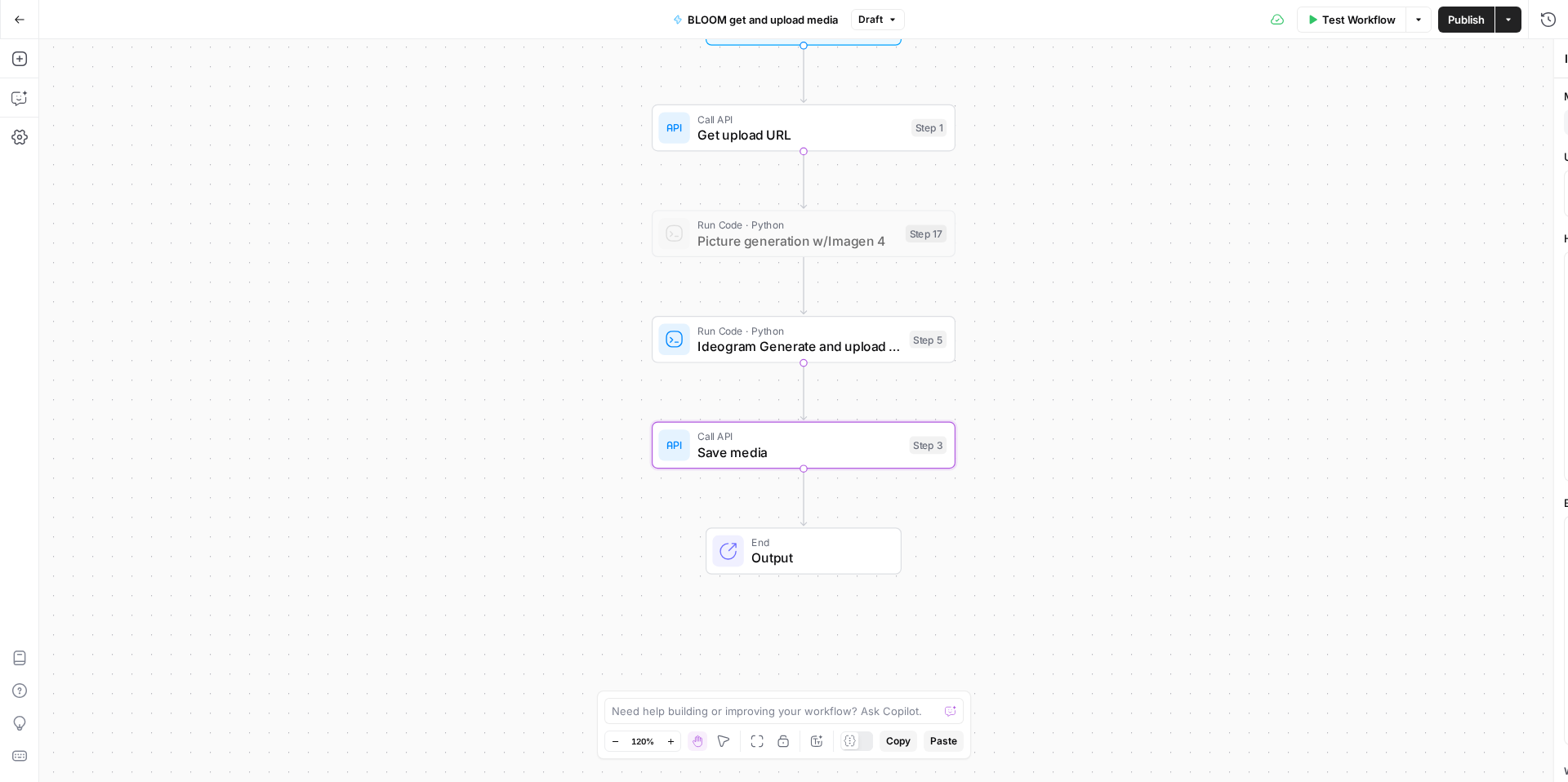
type textarea "Save media"
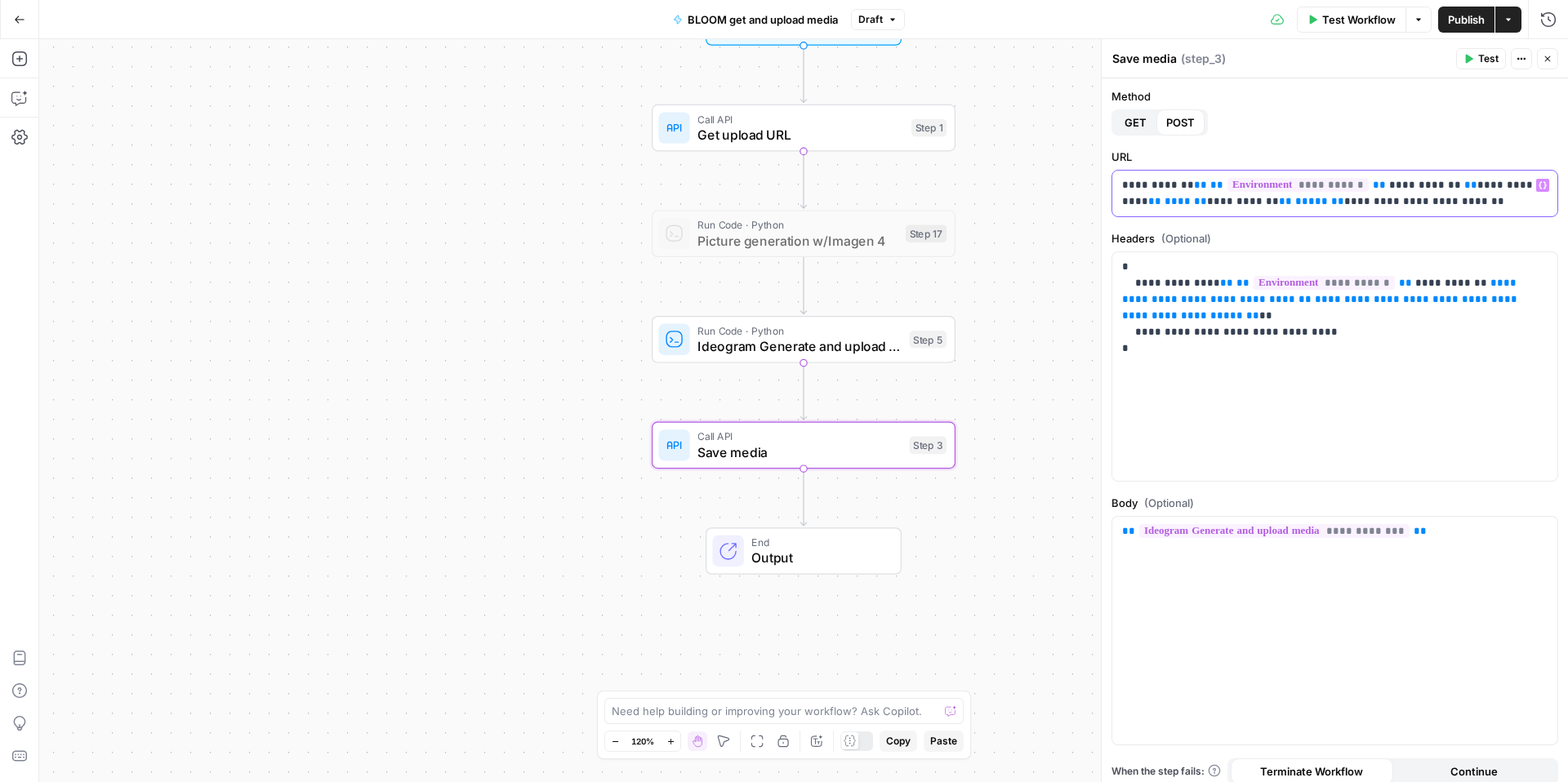
drag, startPoint x: 1550, startPoint y: 202, endPoint x: 1120, endPoint y: 181, distance: 430.5
click at [1120, 181] on div "**********" at bounding box center [1335, 194] width 445 height 45
copy p "**********"
click at [1547, 62] on icon "button" at bounding box center [1547, 58] width 10 height 10
click at [1547, 62] on div "Save media Save media ( step_3 ) Test Actions Close" at bounding box center [1335, 58] width 447 height 21
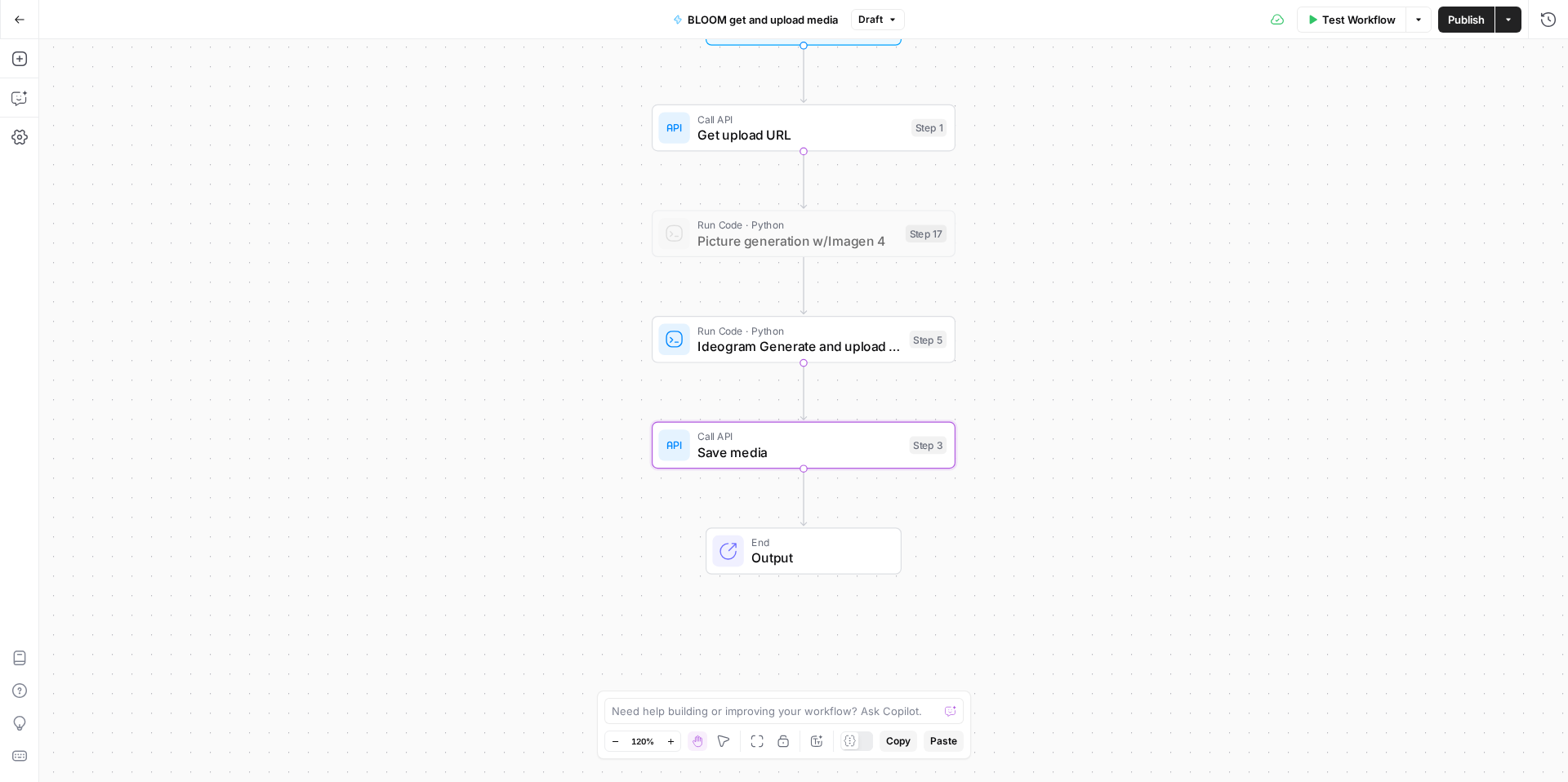
click at [848, 349] on span "Ideogram Generate and upload media" at bounding box center [800, 346] width 204 height 19
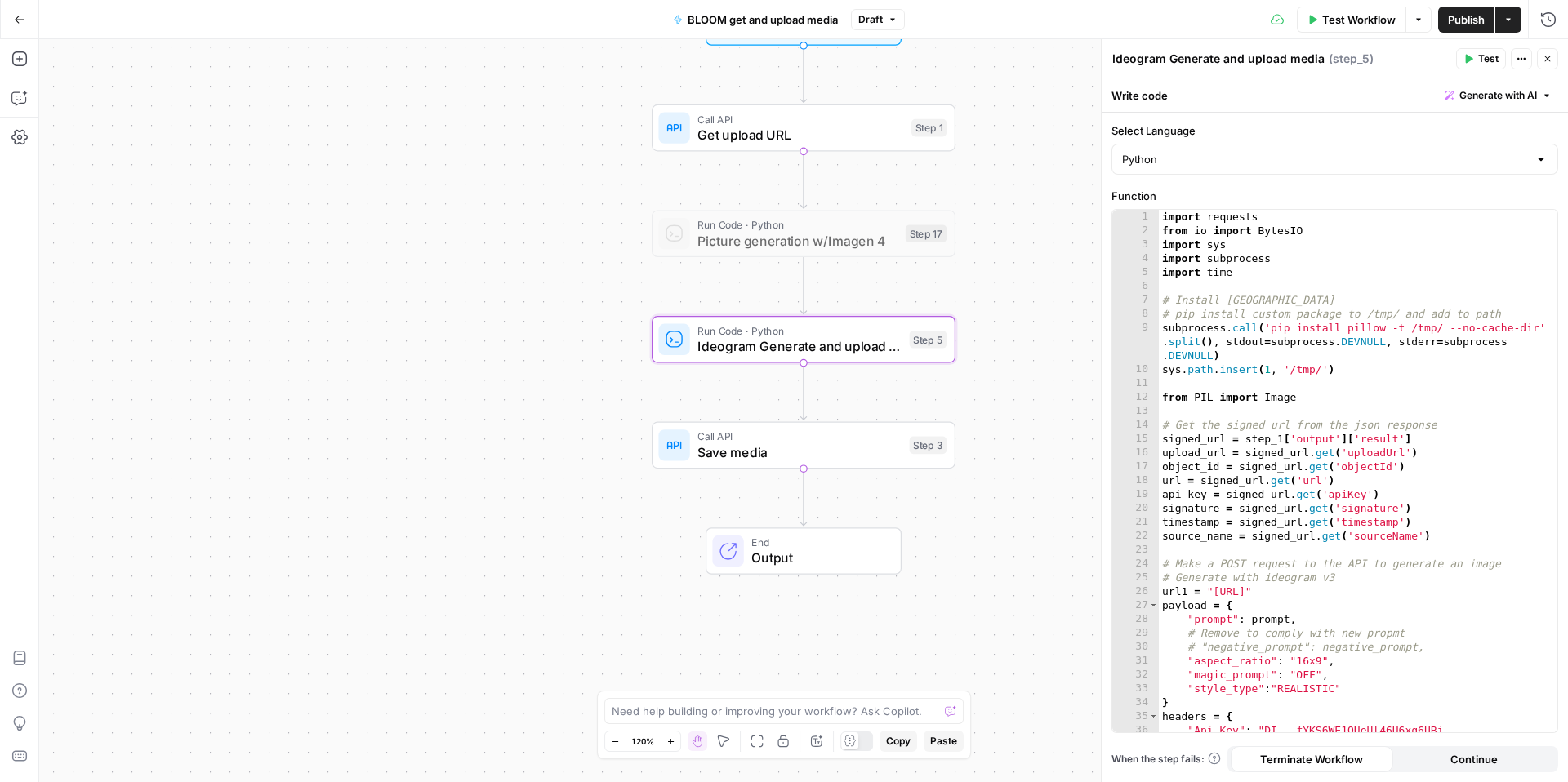
click at [786, 445] on span "Save media" at bounding box center [800, 452] width 204 height 19
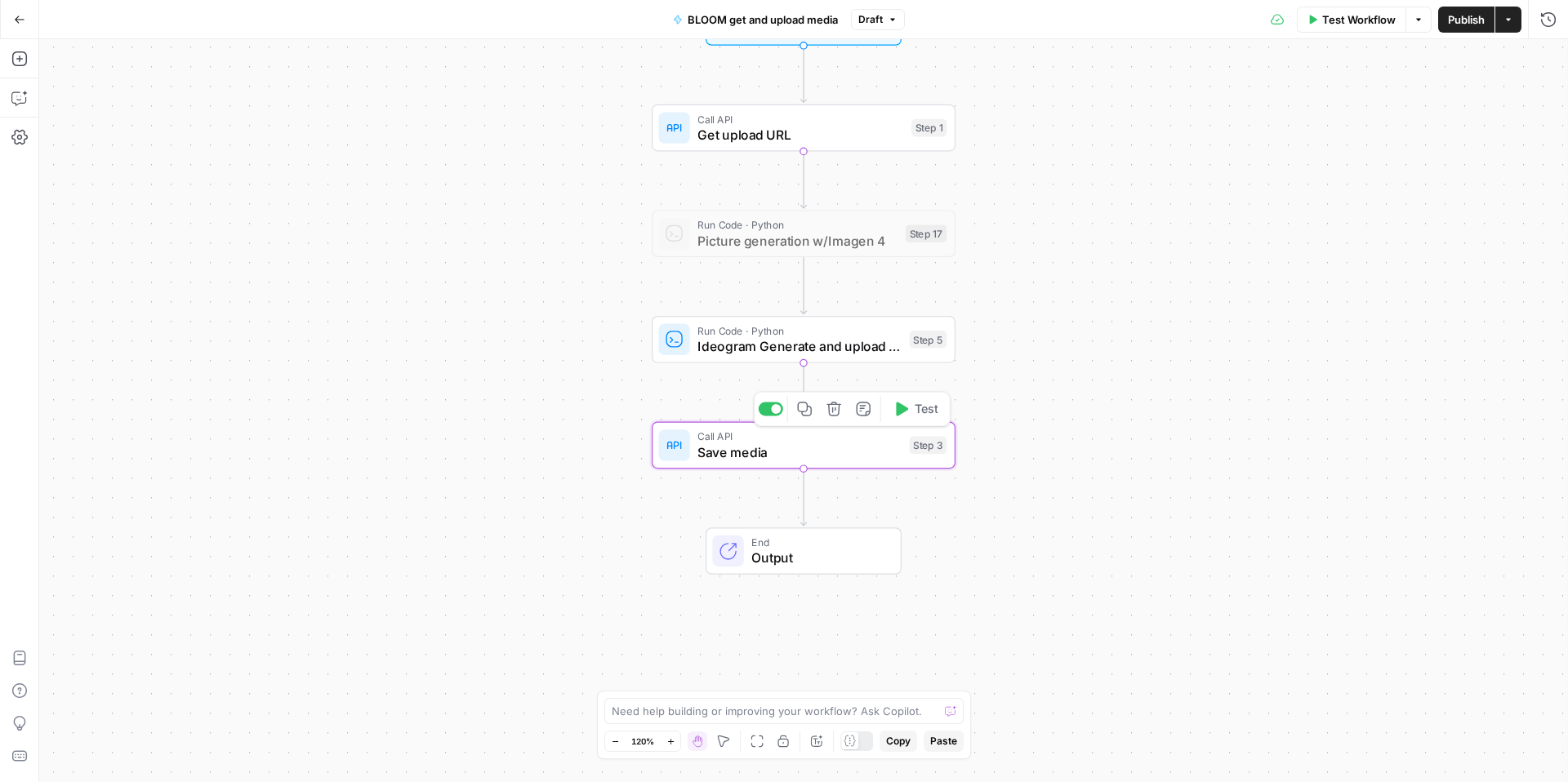
type textarea "Save media"
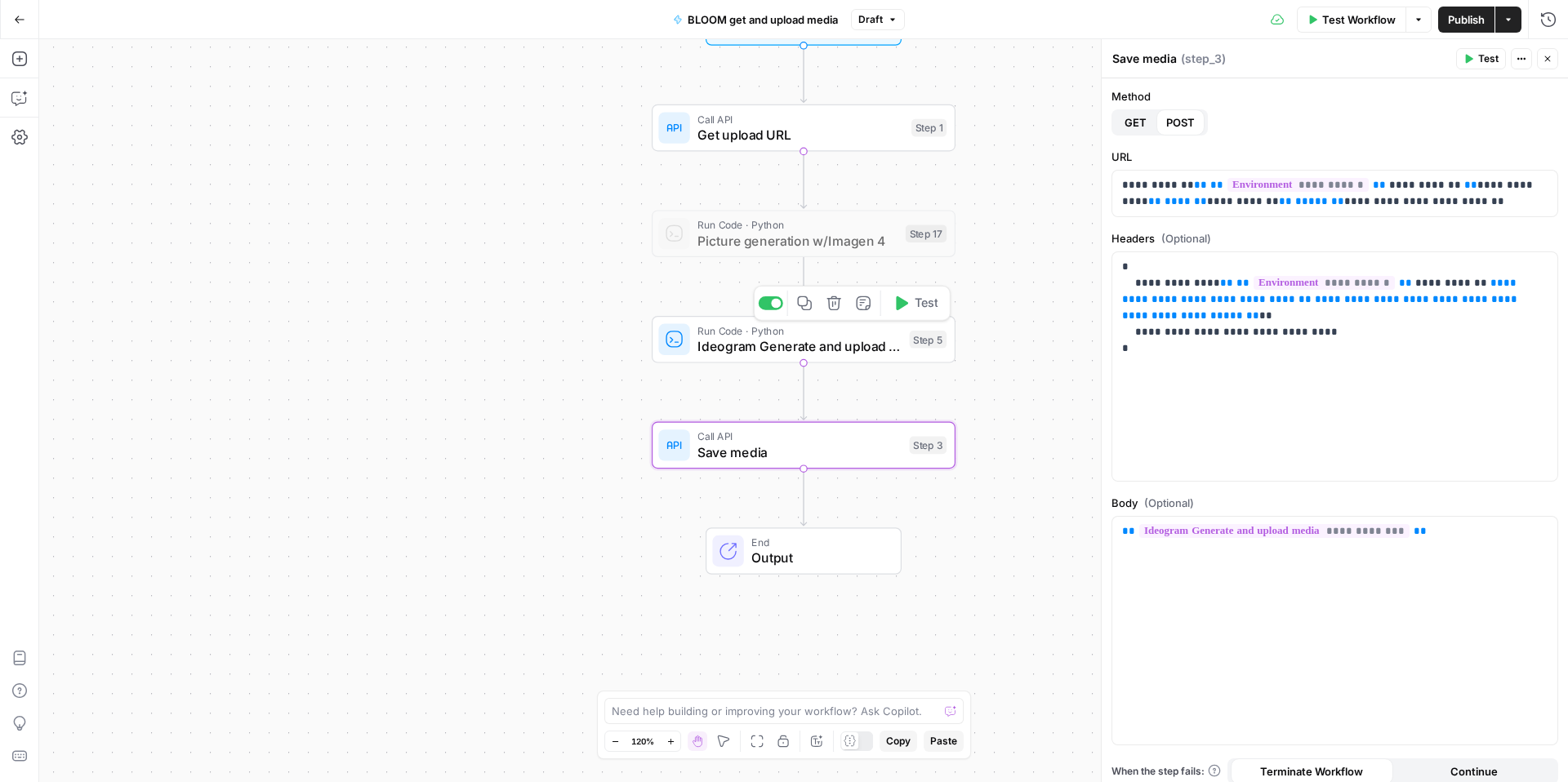
click at [836, 340] on span "Ideogram Generate and upload media" at bounding box center [800, 346] width 204 height 19
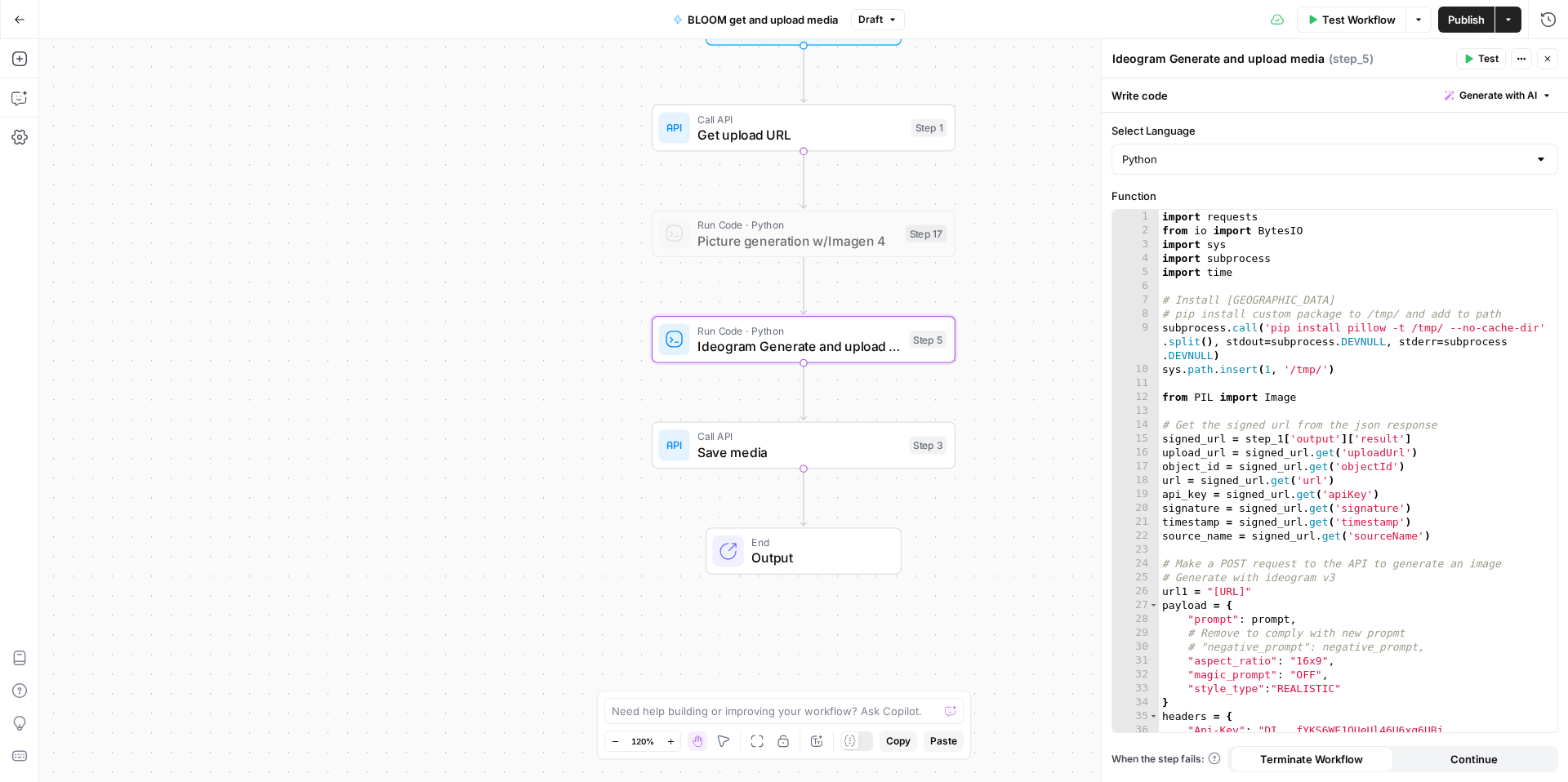
click at [823, 123] on span "Call API" at bounding box center [801, 119] width 206 height 16
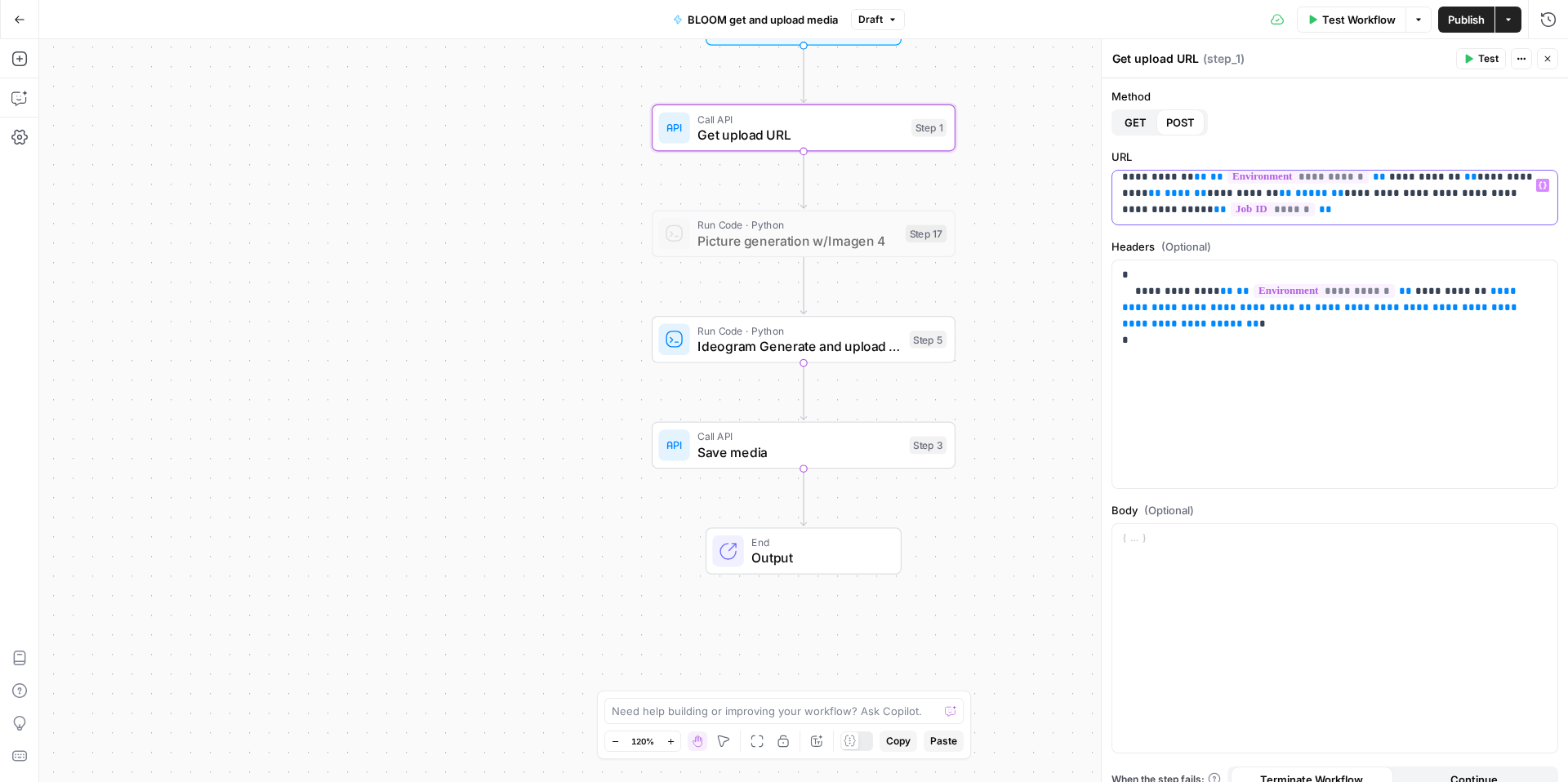
scroll to position [0, 0]
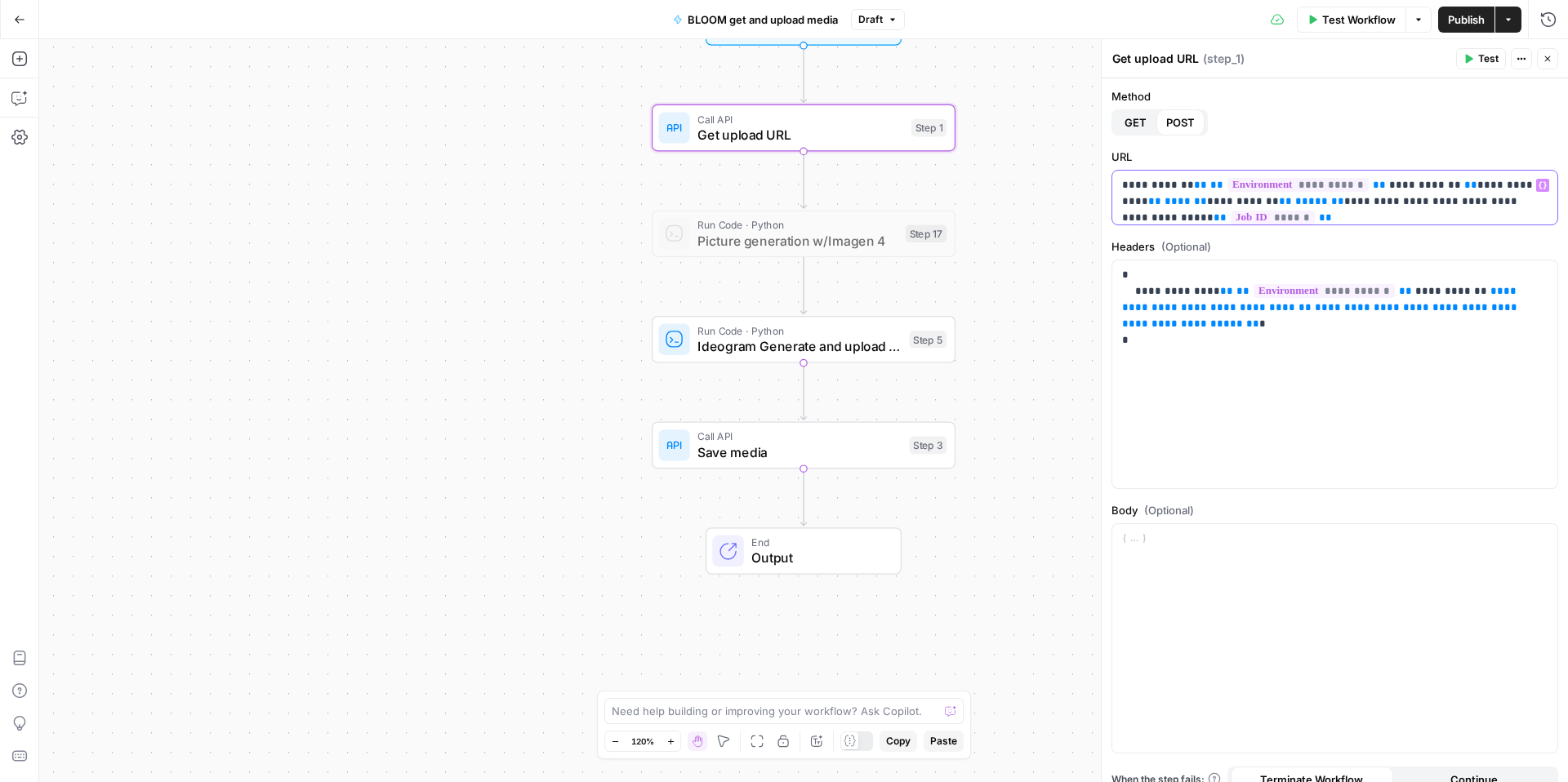
drag, startPoint x: 1363, startPoint y: 217, endPoint x: 1096, endPoint y: 180, distance: 269.6
click at [1101, 180] on div "**********" at bounding box center [1335, 411] width 467 height 743
copy p "**********"
drag, startPoint x: 1547, startPoint y: 62, endPoint x: 1516, endPoint y: 151, distance: 94.2
click at [1547, 62] on icon "button" at bounding box center [1547, 58] width 10 height 10
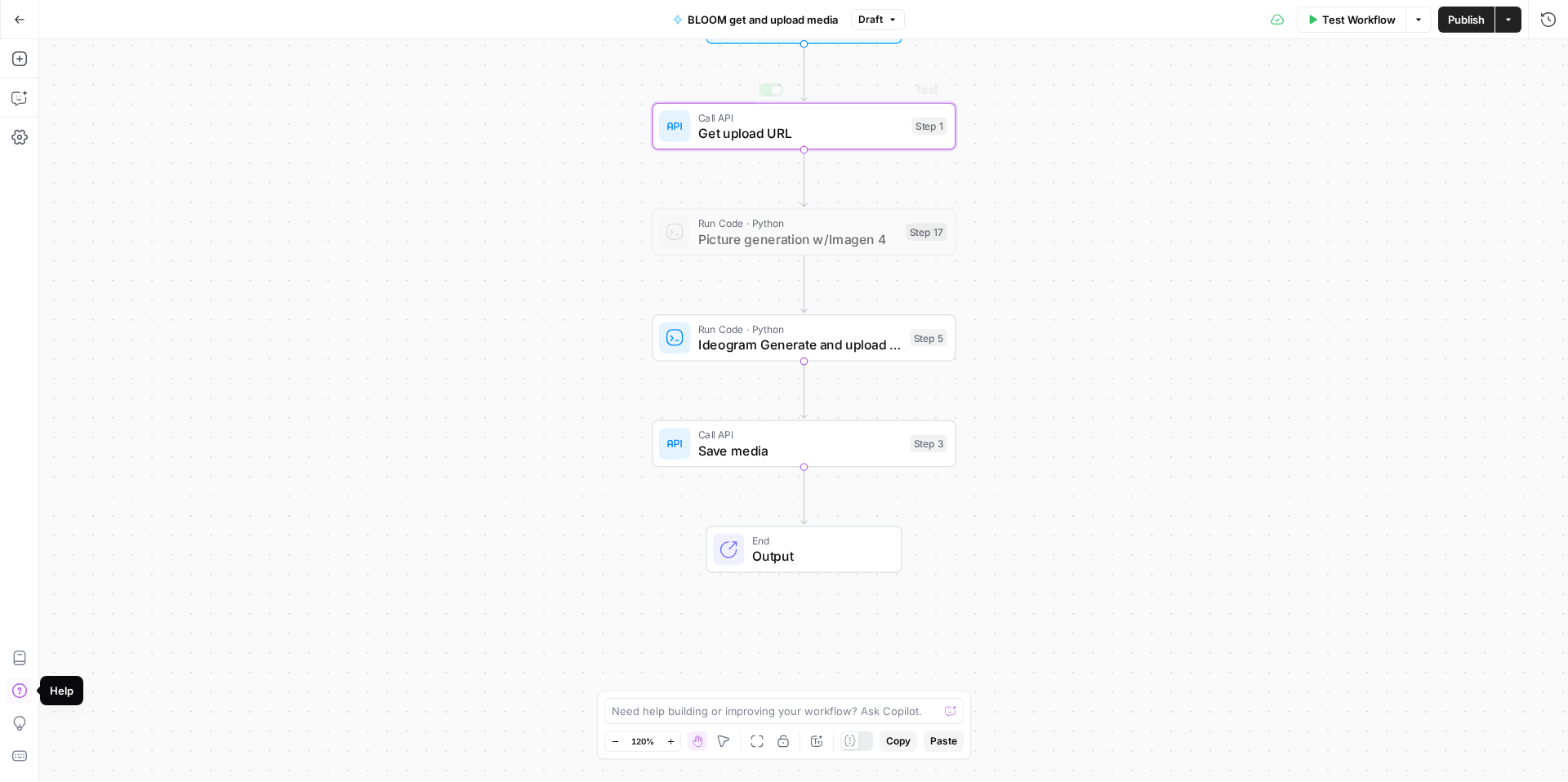
click at [842, 130] on span "Get upload URL" at bounding box center [801, 133] width 206 height 19
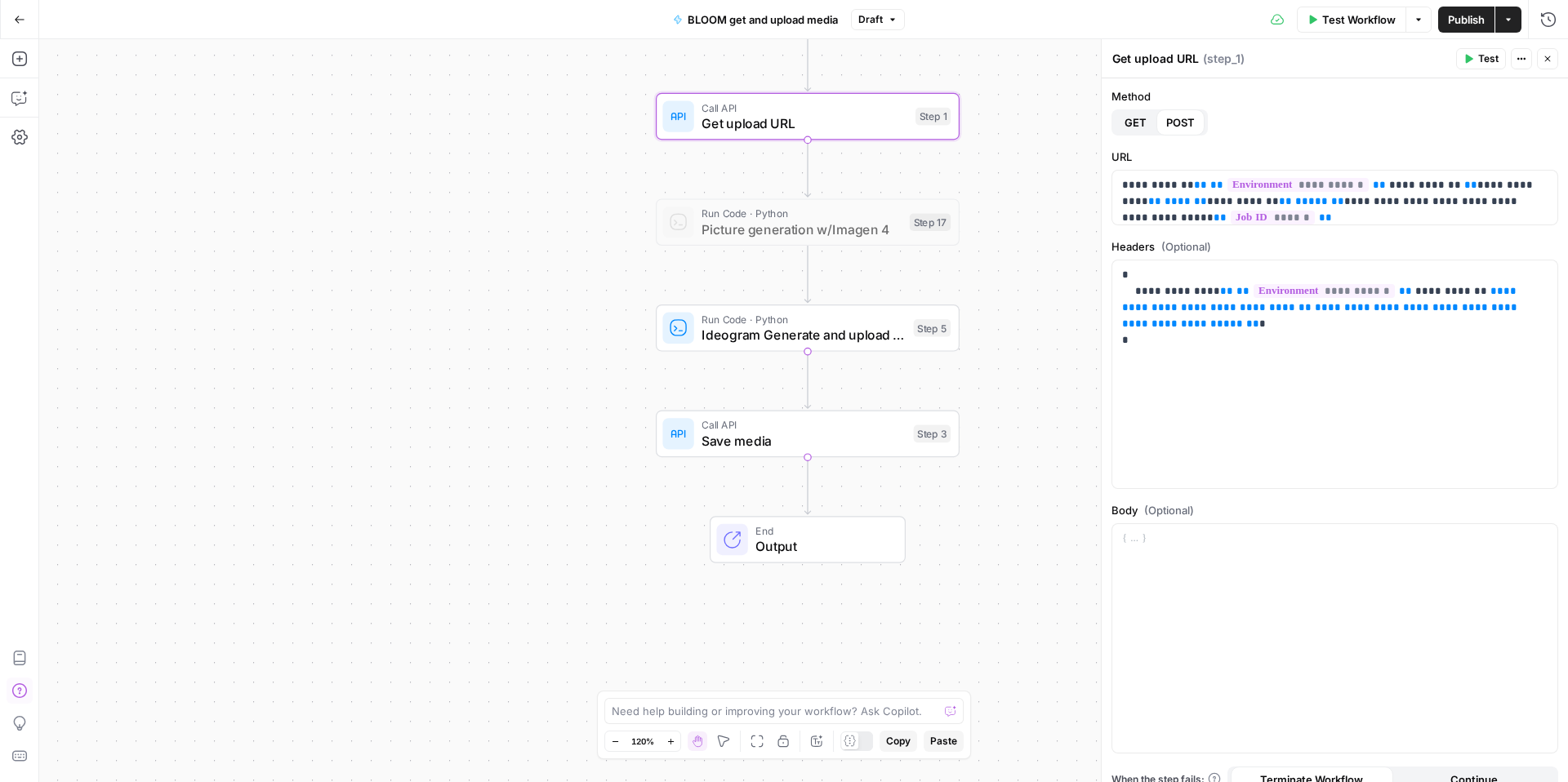
click at [470, 145] on div "Workflow Set Inputs Inputs Call API Get upload URL Step 1 Run Code · Python Pic…" at bounding box center [803, 411] width 1529 height 743
click at [25, 27] on button "Go Back" at bounding box center [20, 20] width 30 height 30
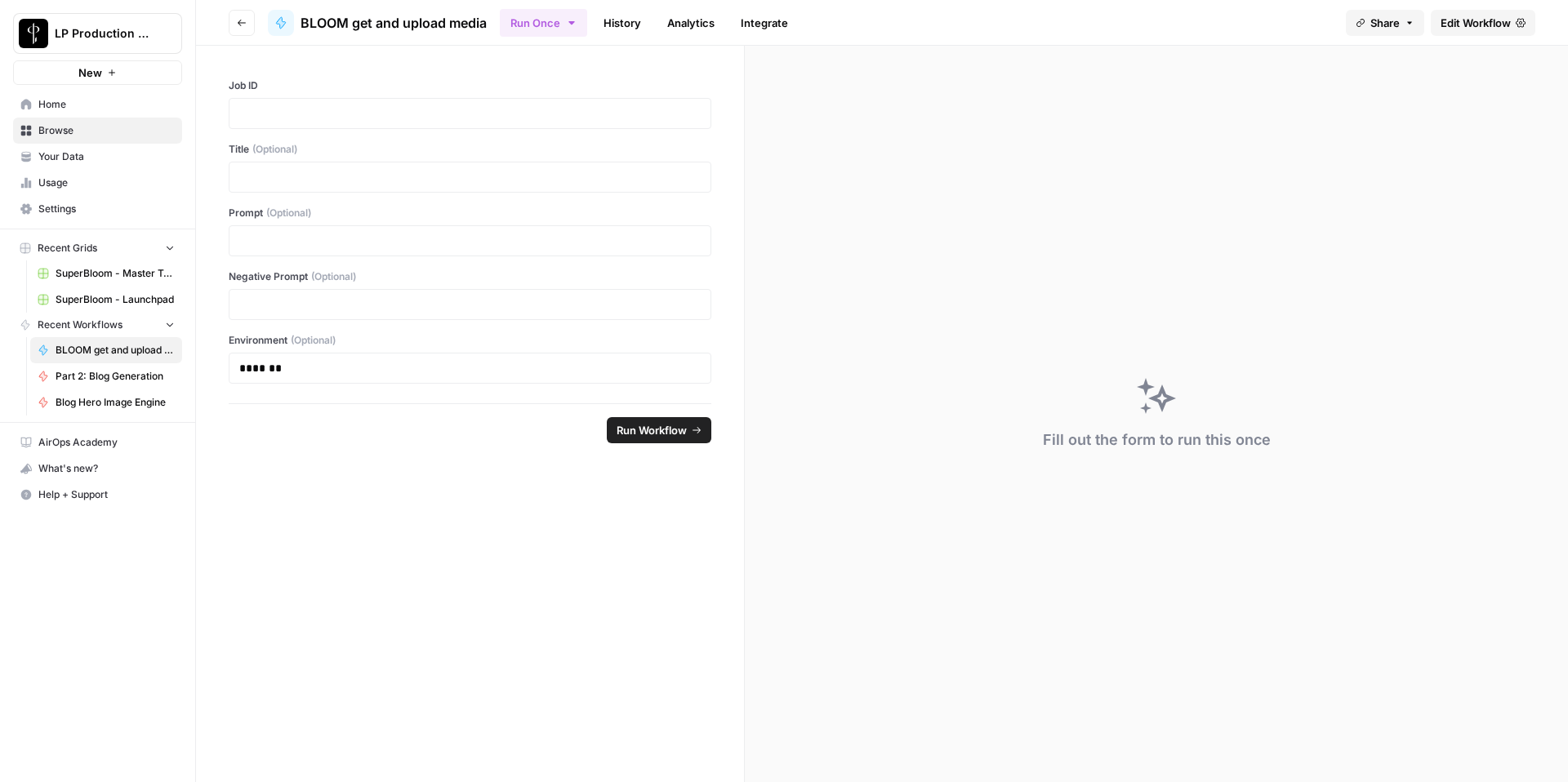
click at [618, 26] on link "History" at bounding box center [623, 23] width 58 height 26
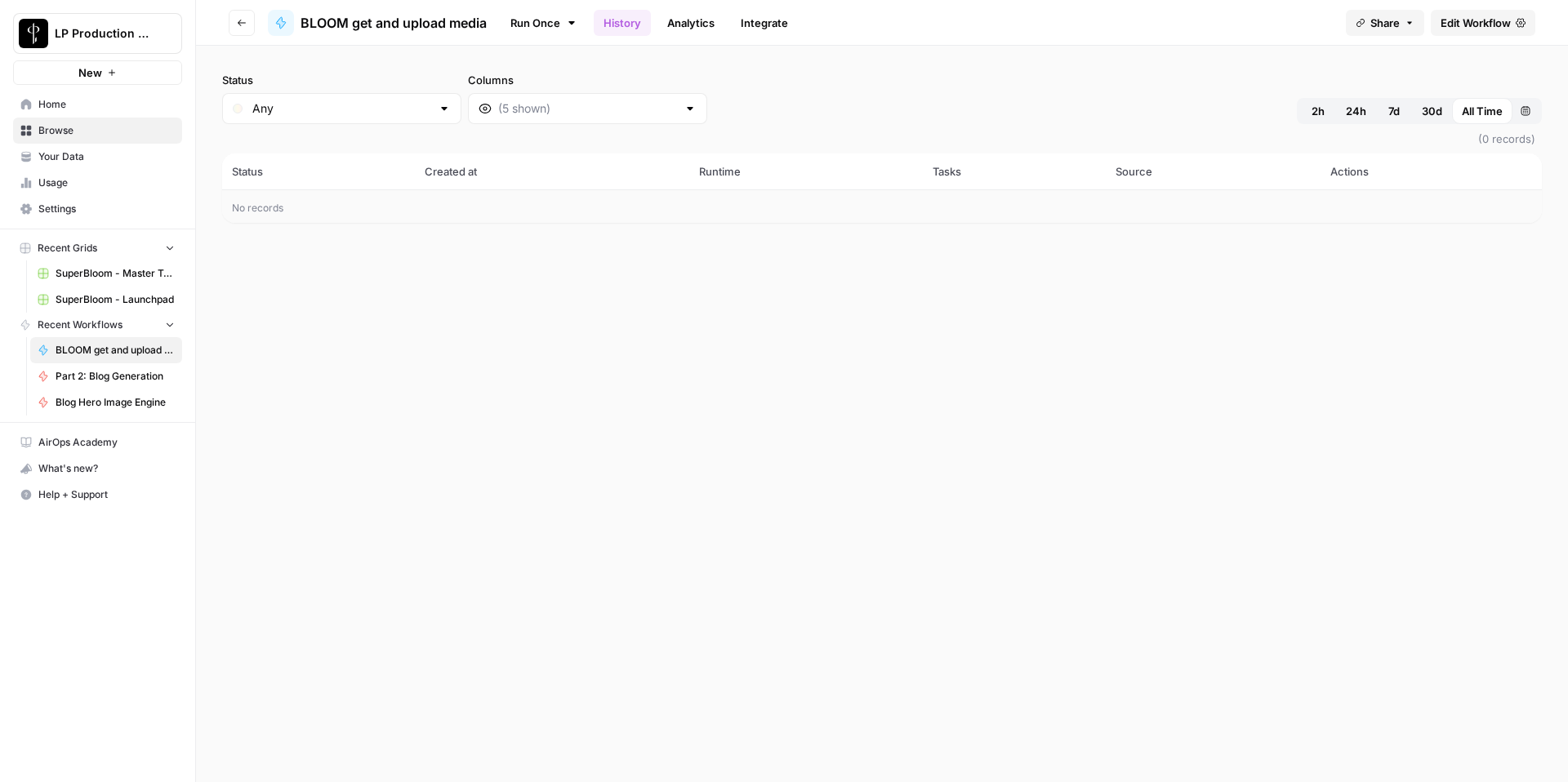
click at [230, 27] on button "Go back" at bounding box center [242, 23] width 26 height 26
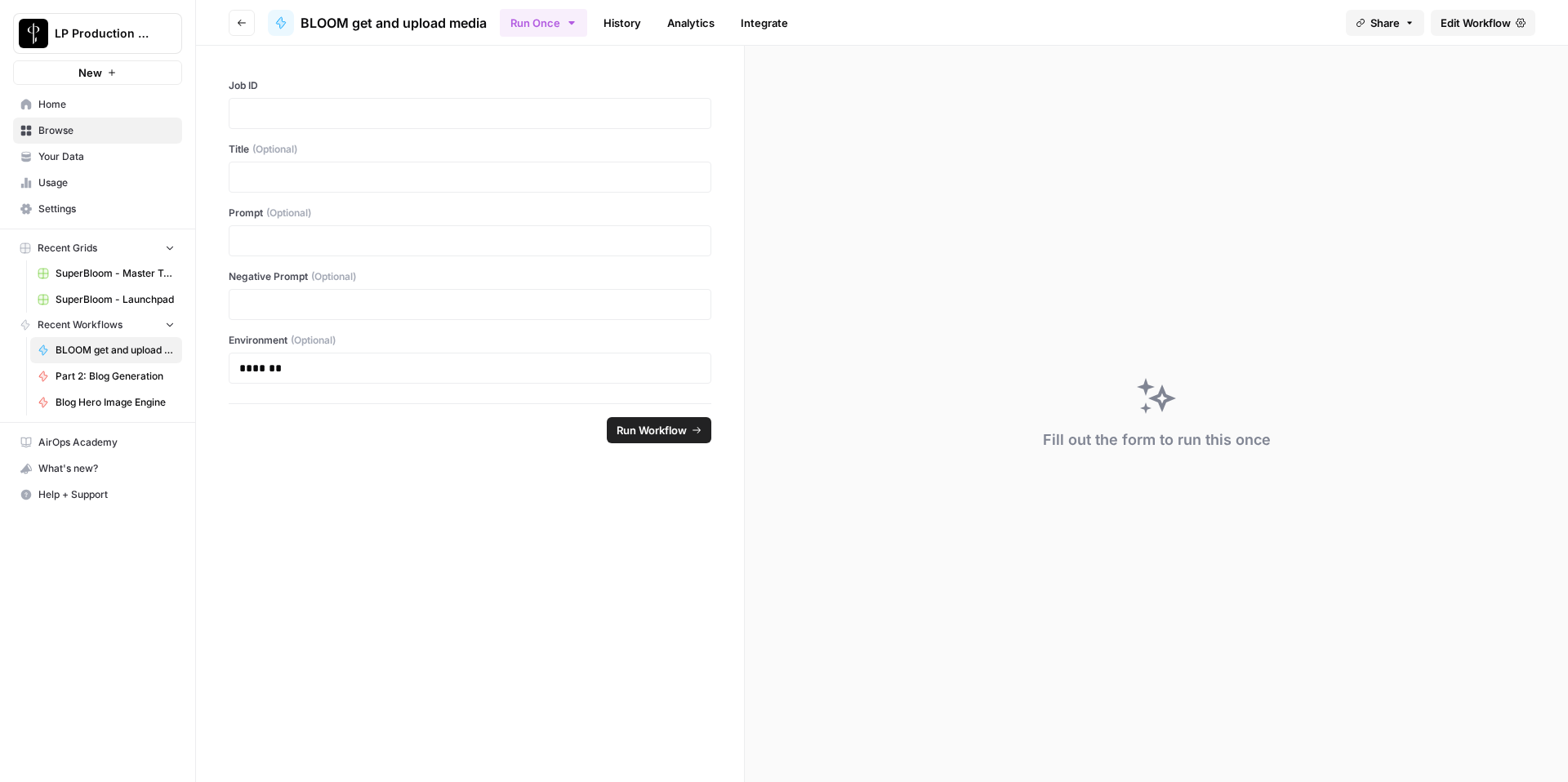
click at [230, 27] on button "Go back" at bounding box center [242, 23] width 26 height 26
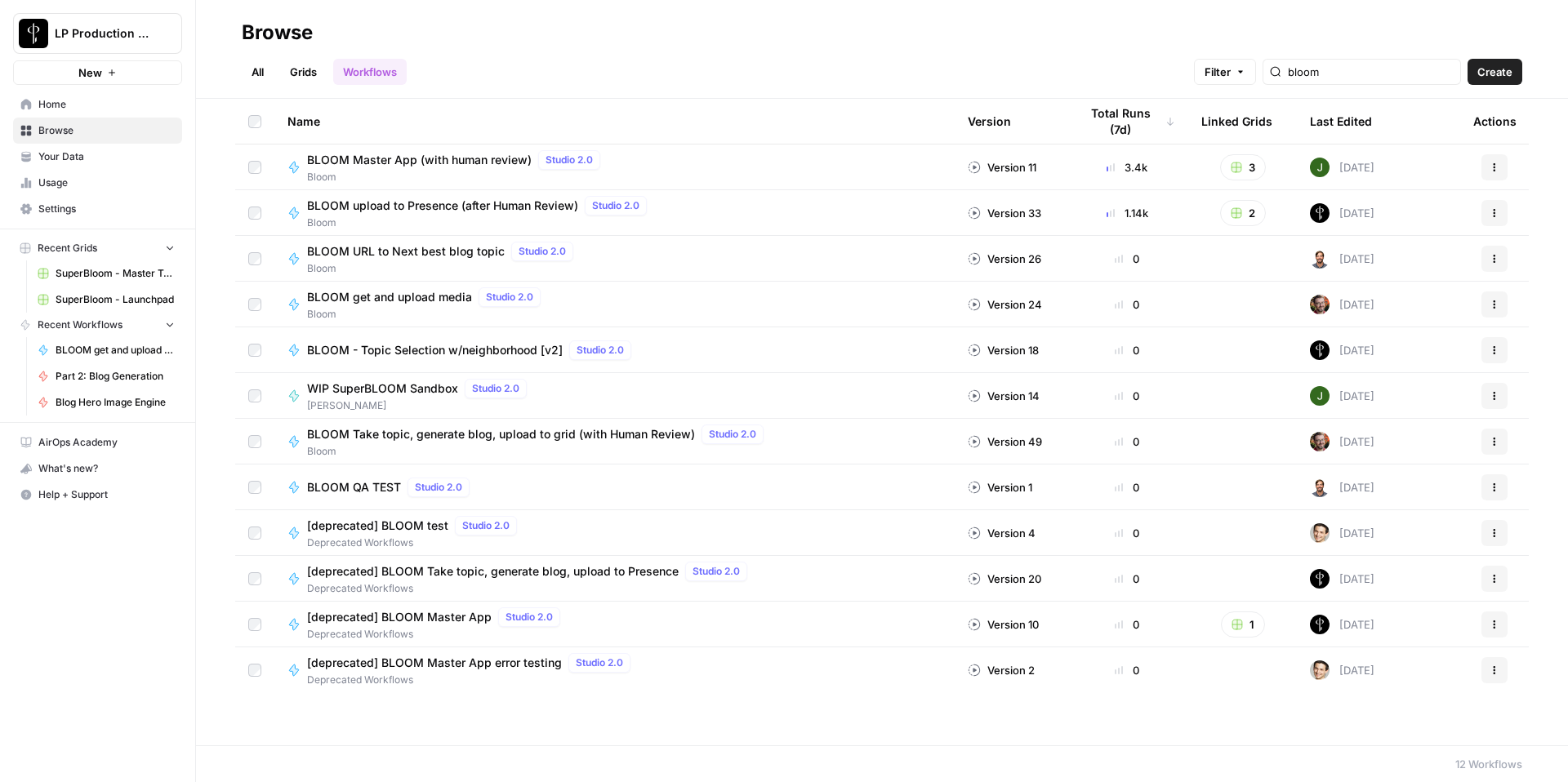
click at [453, 152] on span "BLOOM Master App (with human review)" at bounding box center [419, 160] width 225 height 17
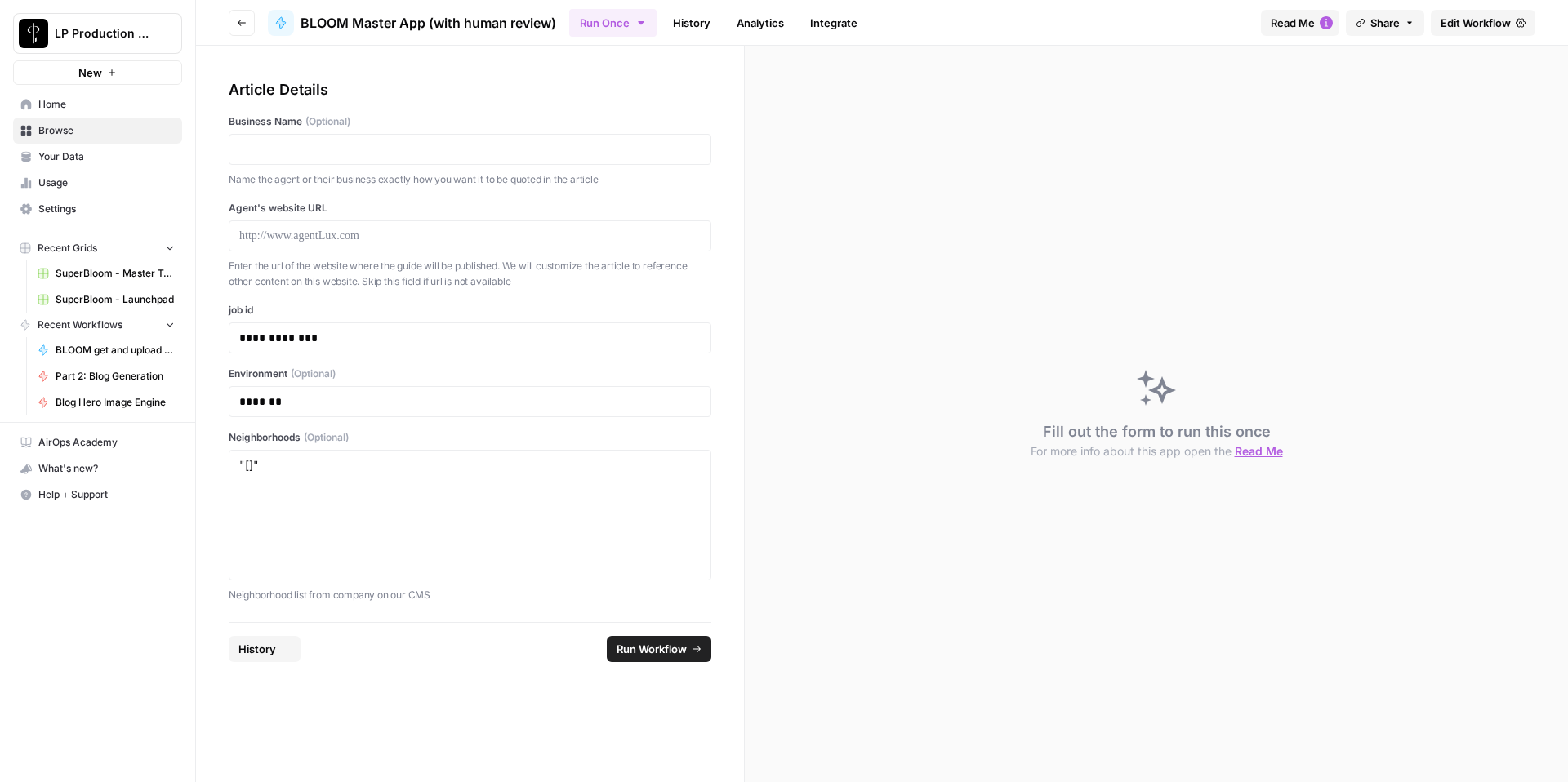
click at [682, 31] on link "History" at bounding box center [692, 23] width 58 height 26
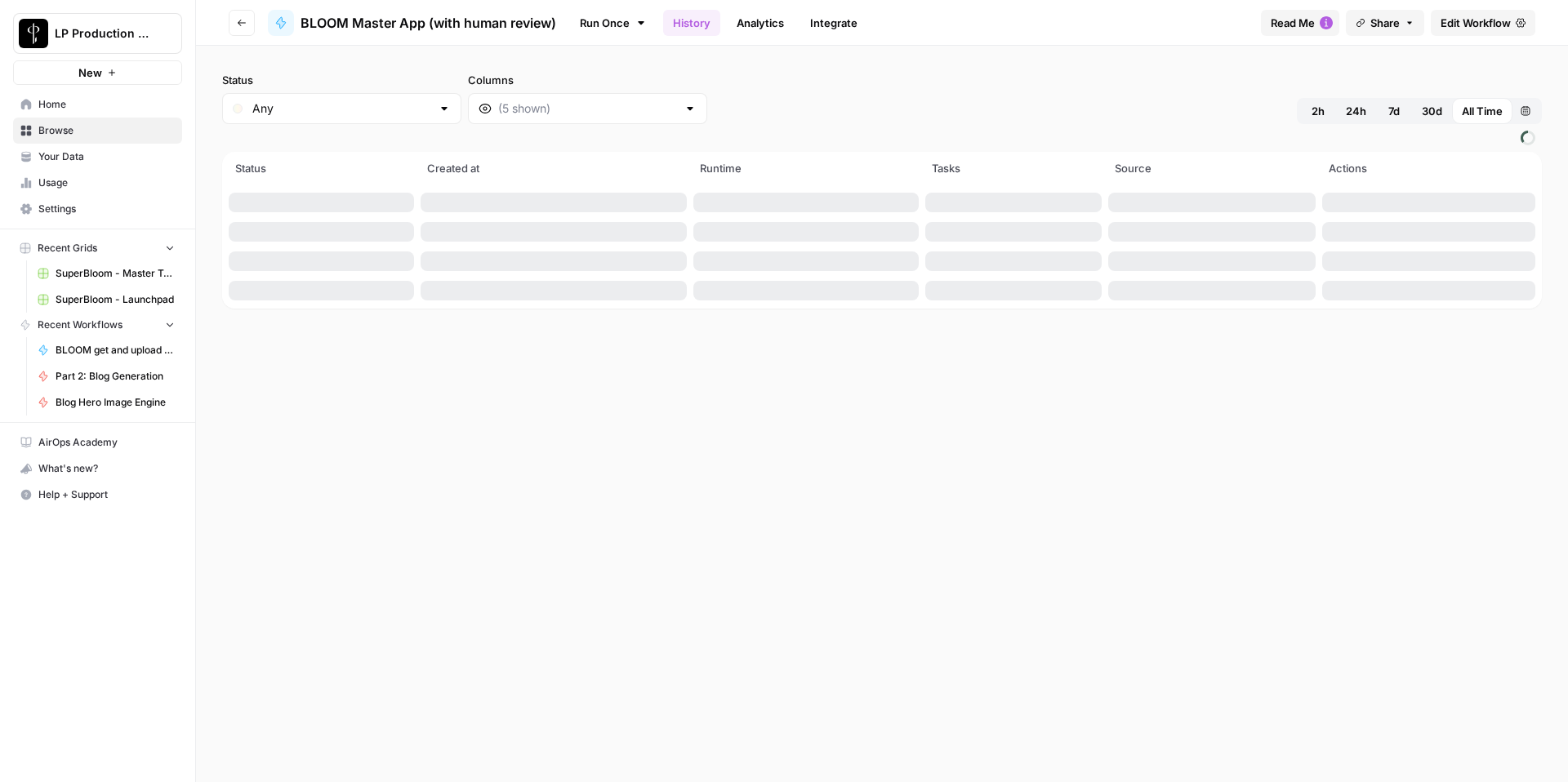
click at [1325, 113] on button "2h" at bounding box center [1318, 111] width 36 height 26
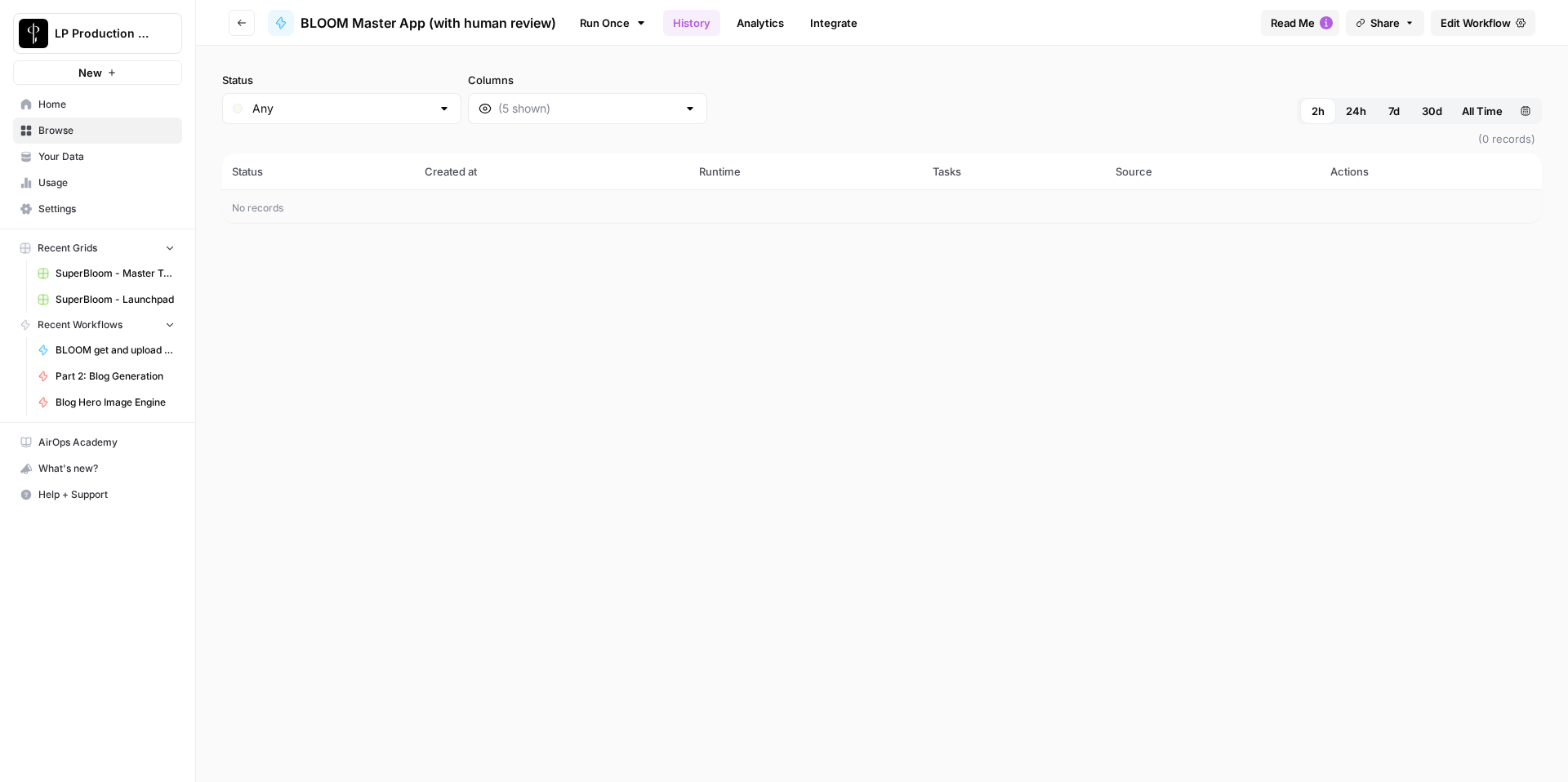
click at [1348, 107] on span "24h" at bounding box center [1356, 111] width 20 height 17
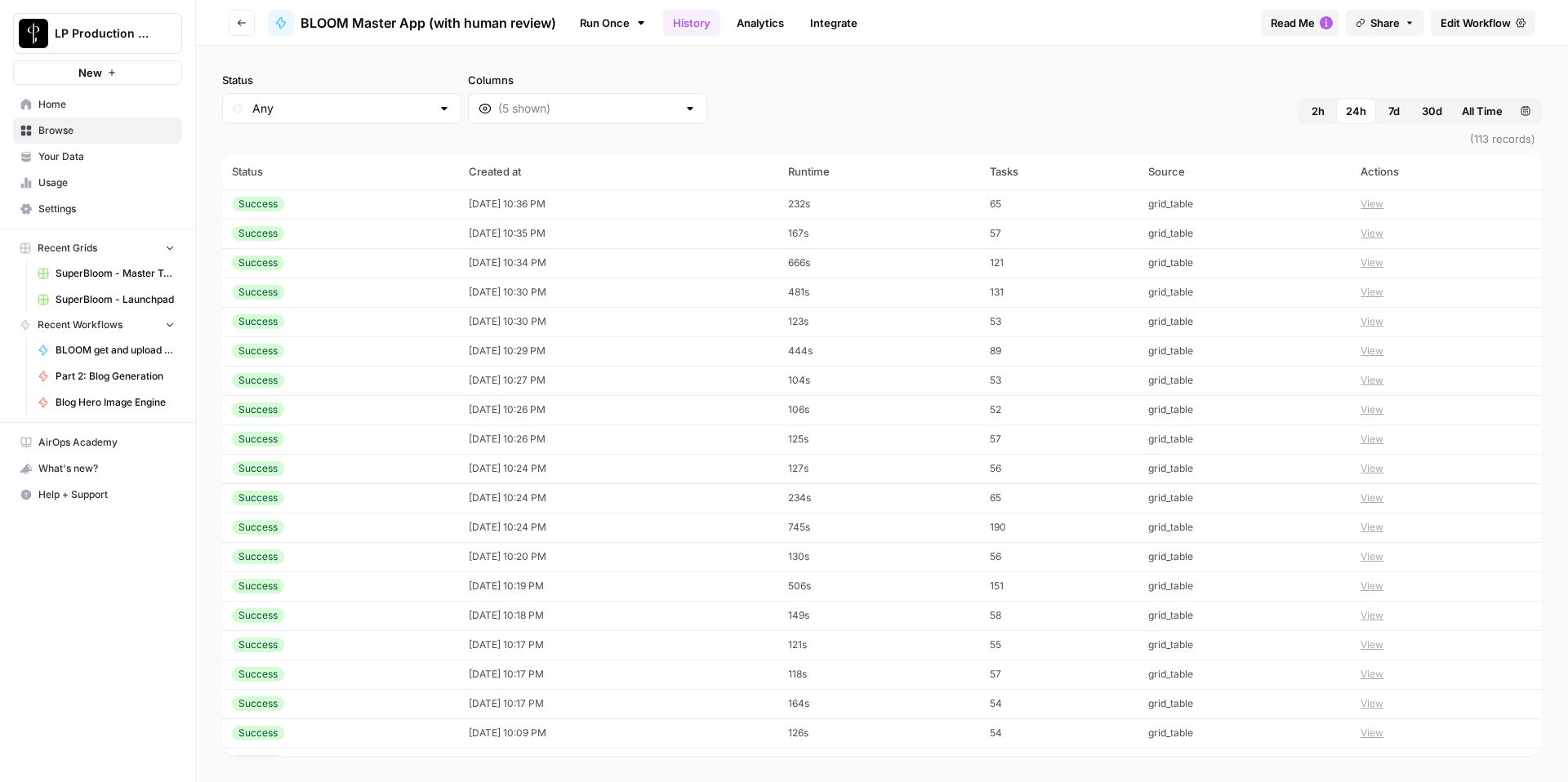
click at [1099, 204] on td "65" at bounding box center [1060, 204] width 159 height 30
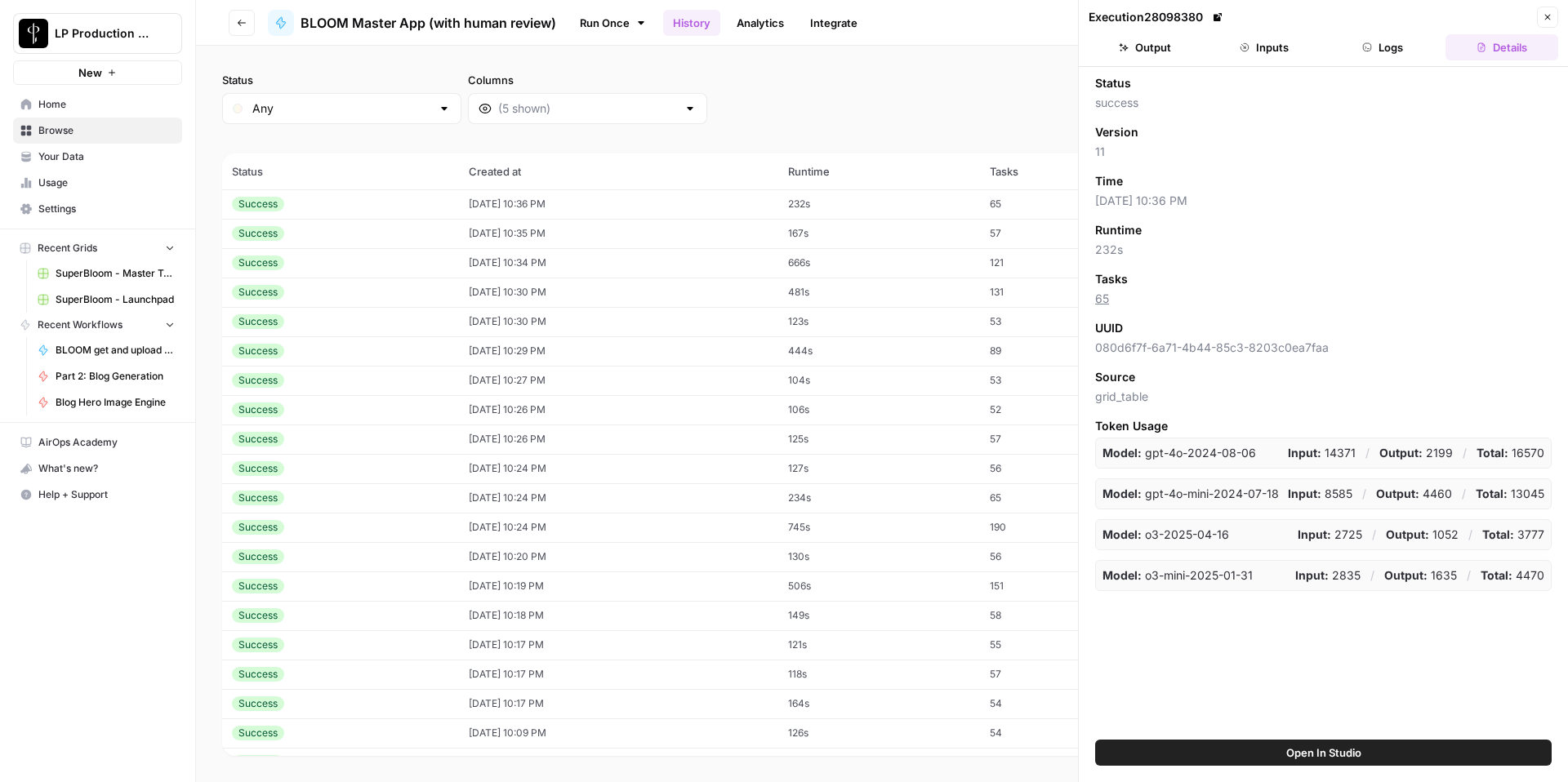
click at [1356, 40] on button "Logs" at bounding box center [1383, 47] width 112 height 26
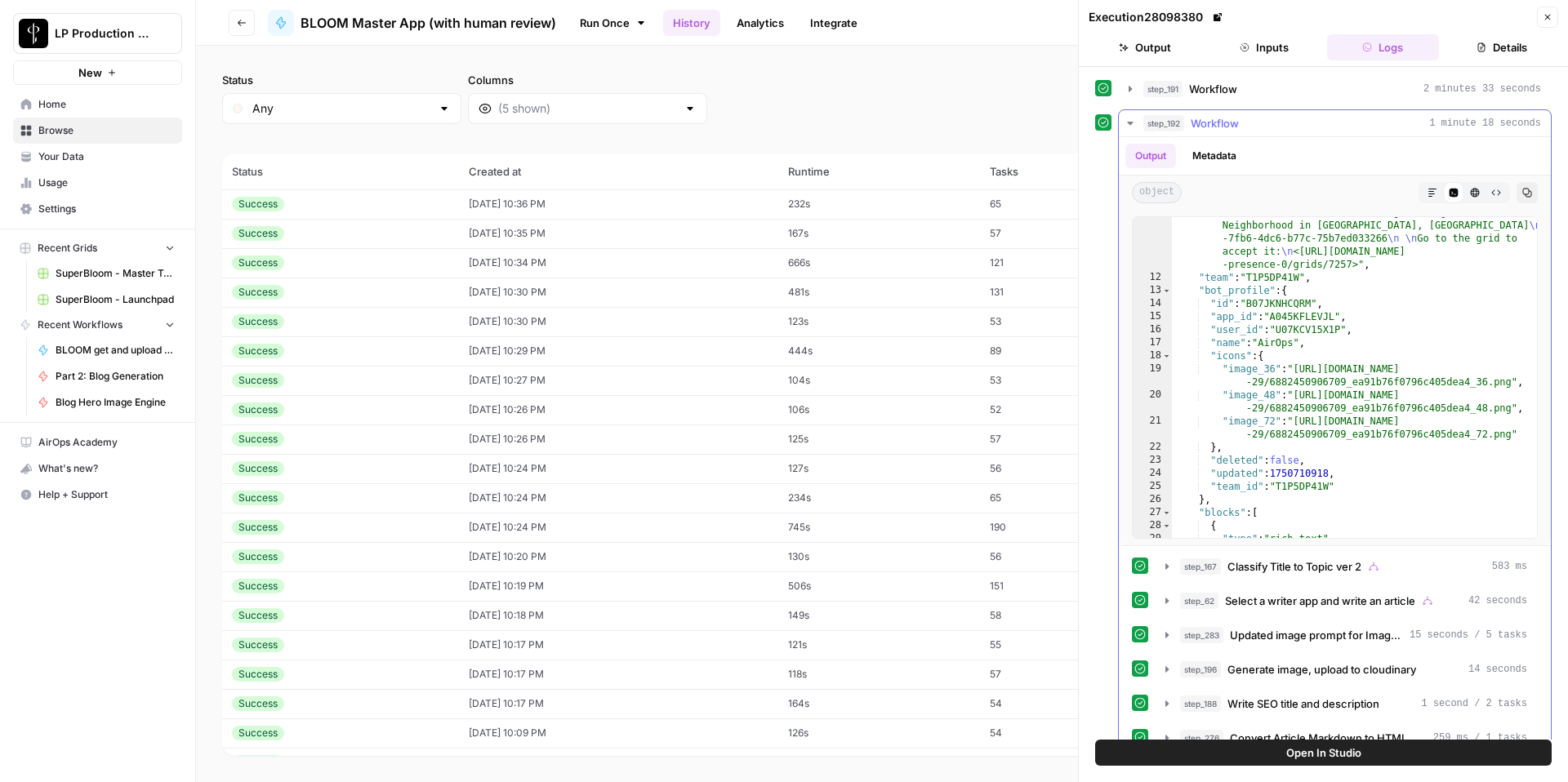
scroll to position [170, 0]
click at [1171, 668] on icon "button" at bounding box center [1167, 670] width 13 height 13
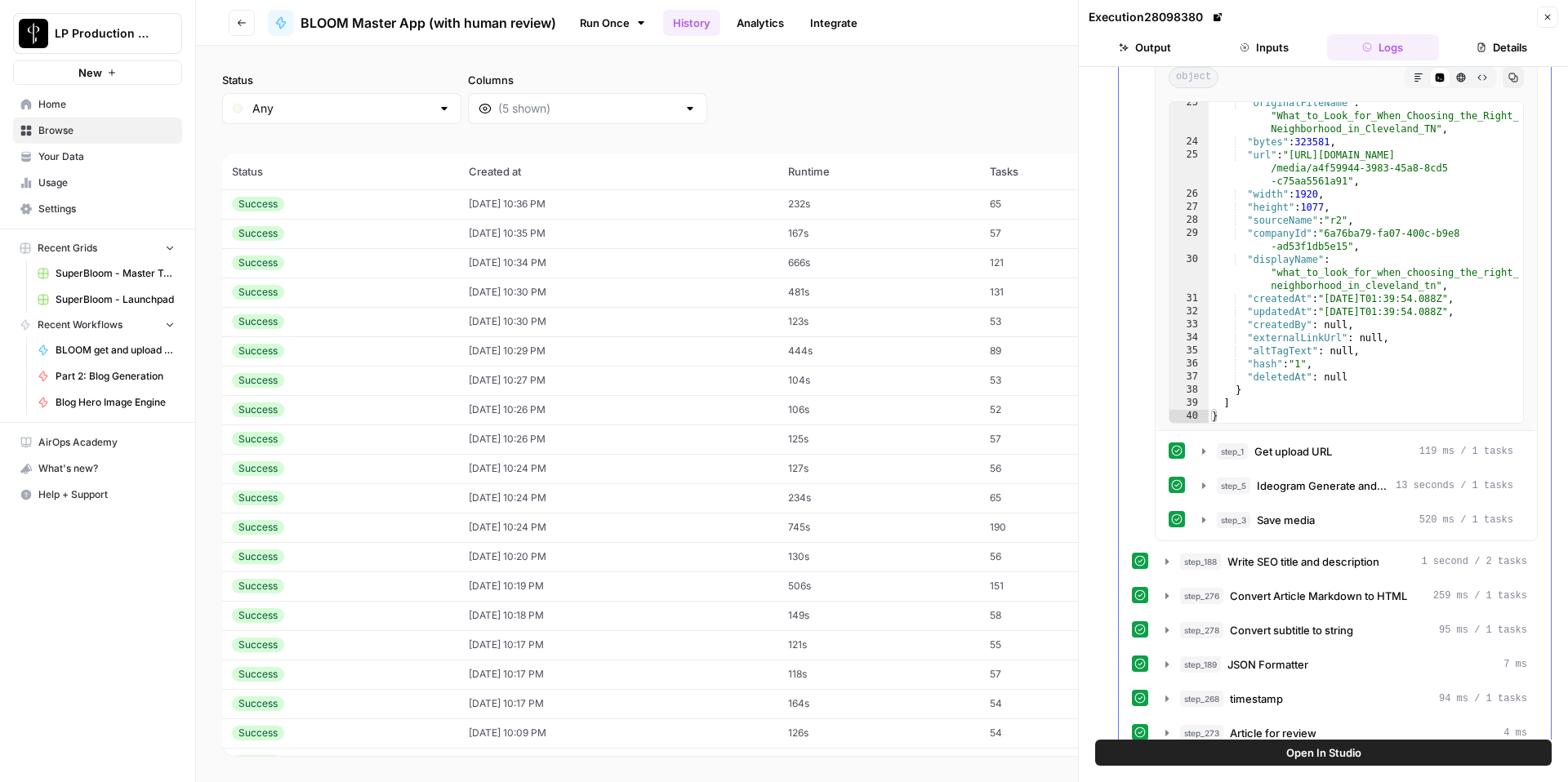
scroll to position [663, 0]
click at [1209, 452] on icon "button" at bounding box center [1203, 451] width 13 height 13
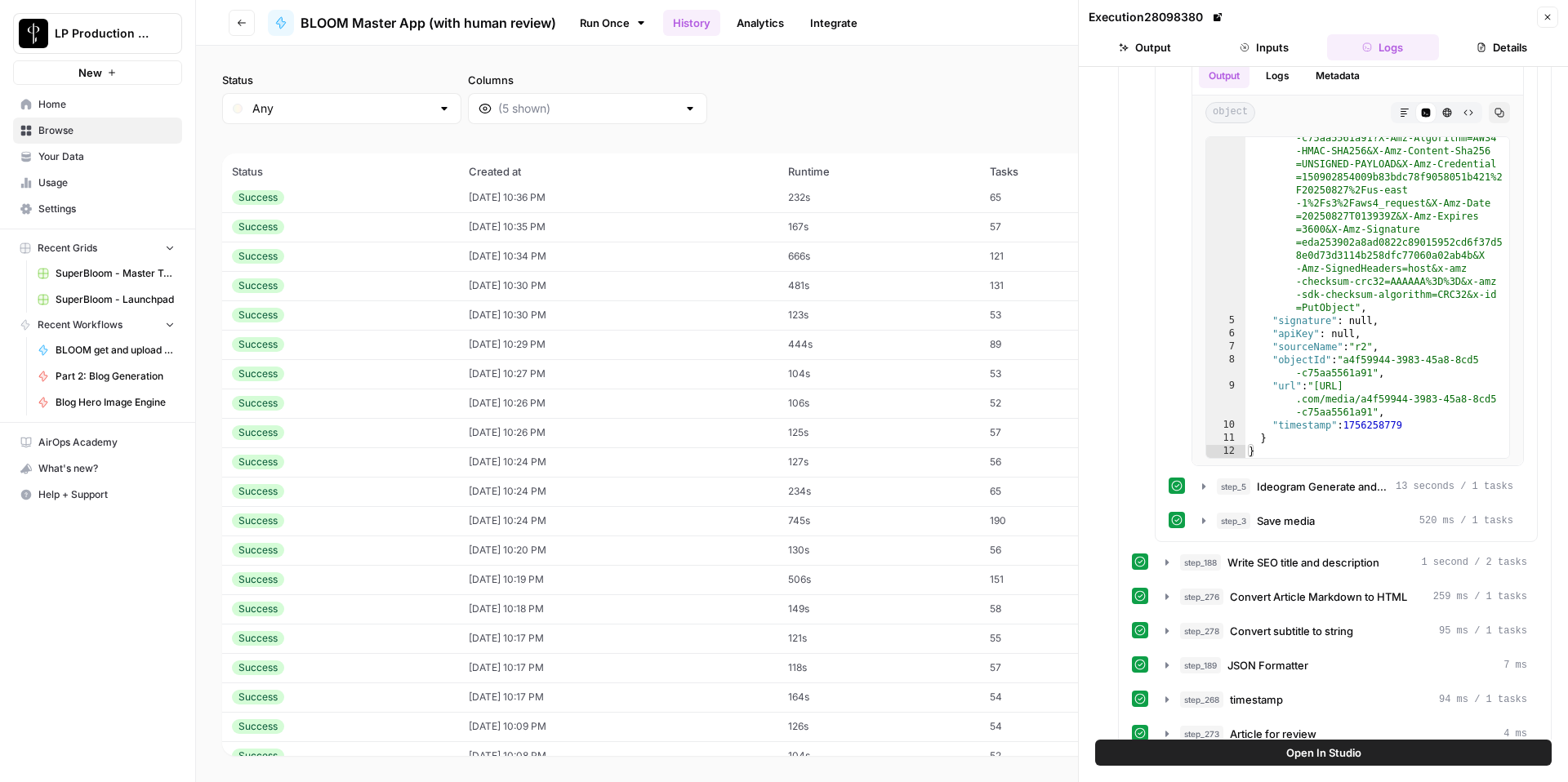
scroll to position [11, 0]
click at [1205, 488] on icon "button" at bounding box center [1203, 486] width 13 height 13
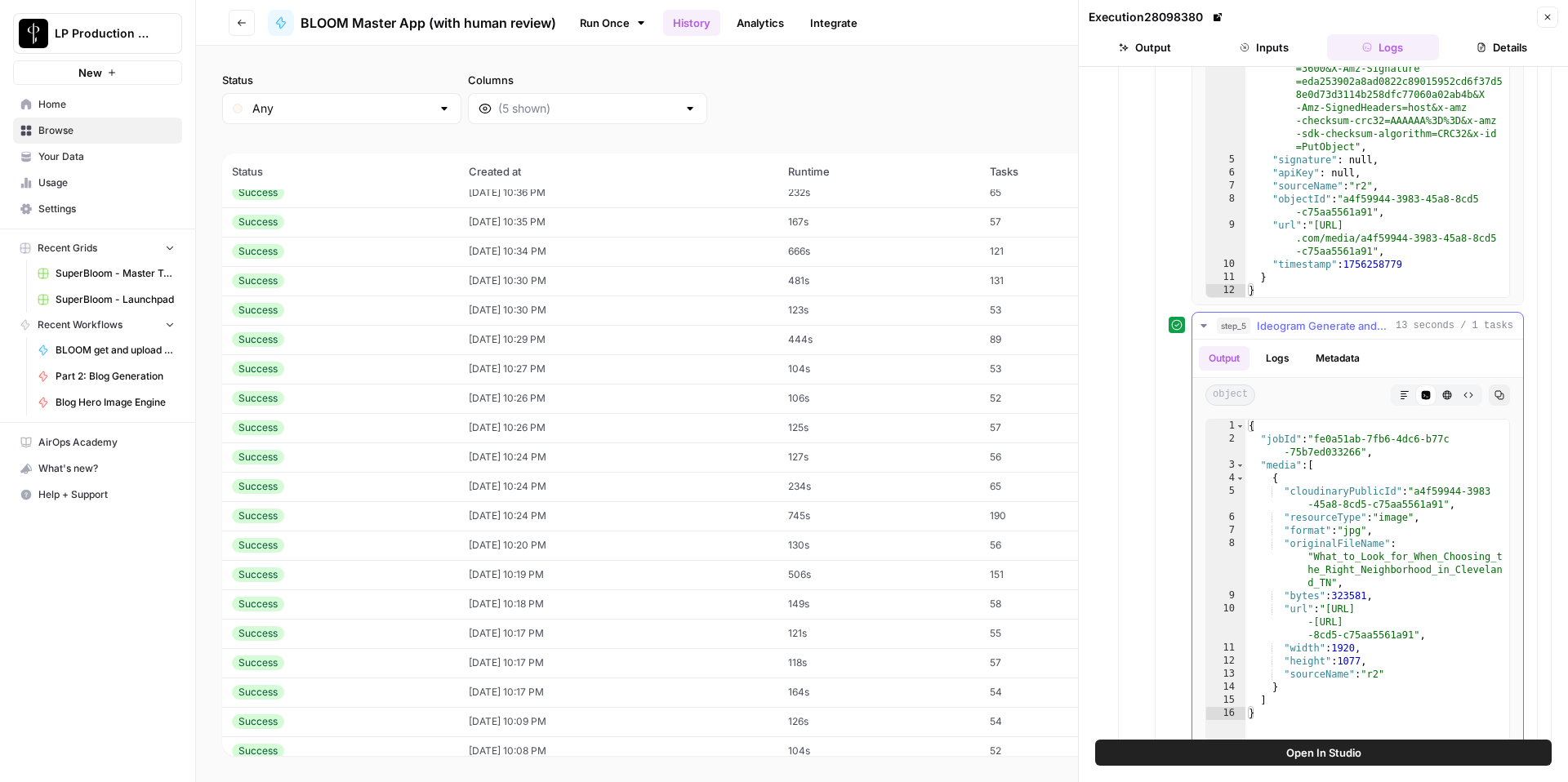
scroll to position [1282, 0]
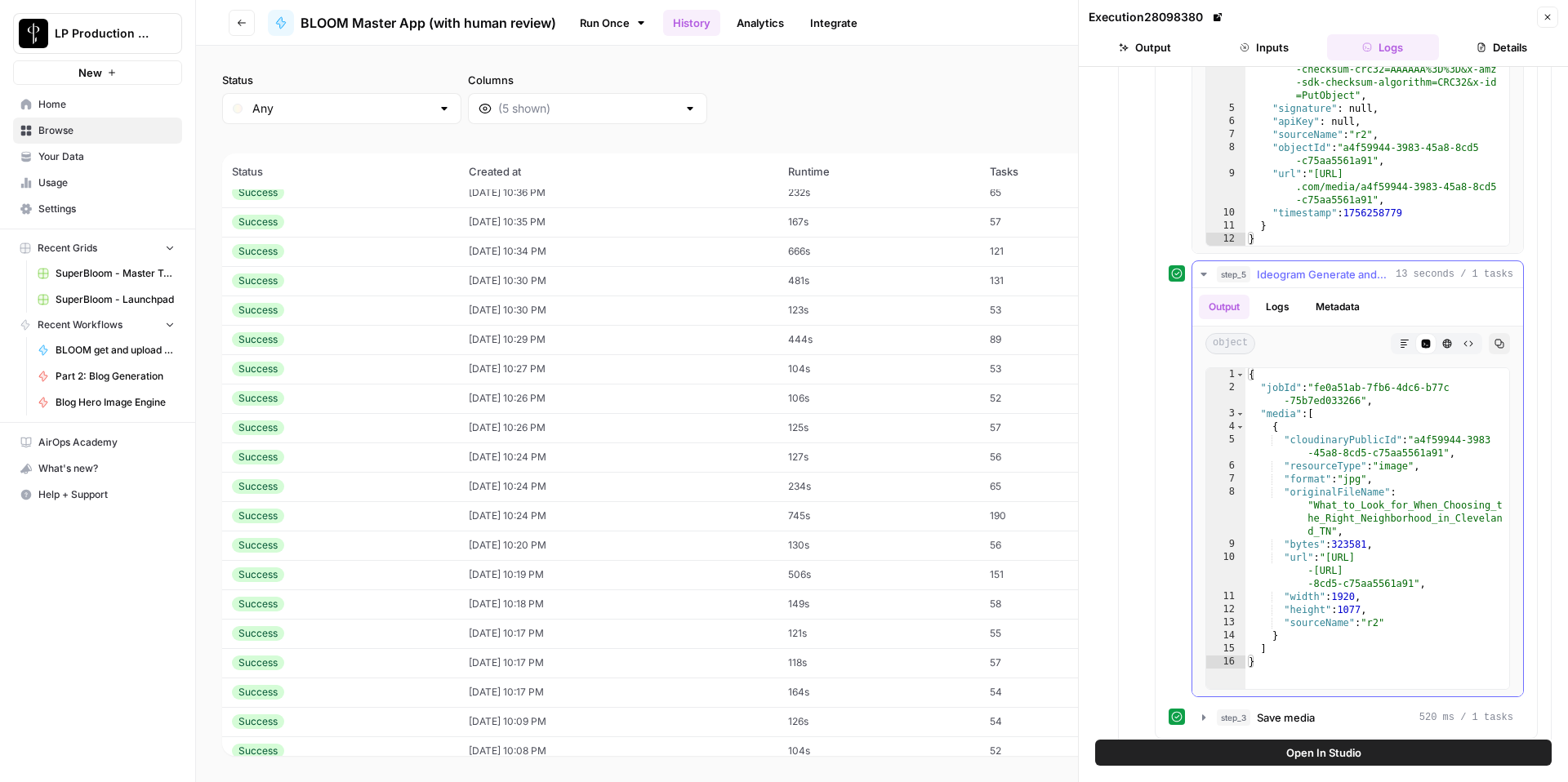
click at [1204, 277] on icon "button" at bounding box center [1203, 274] width 13 height 13
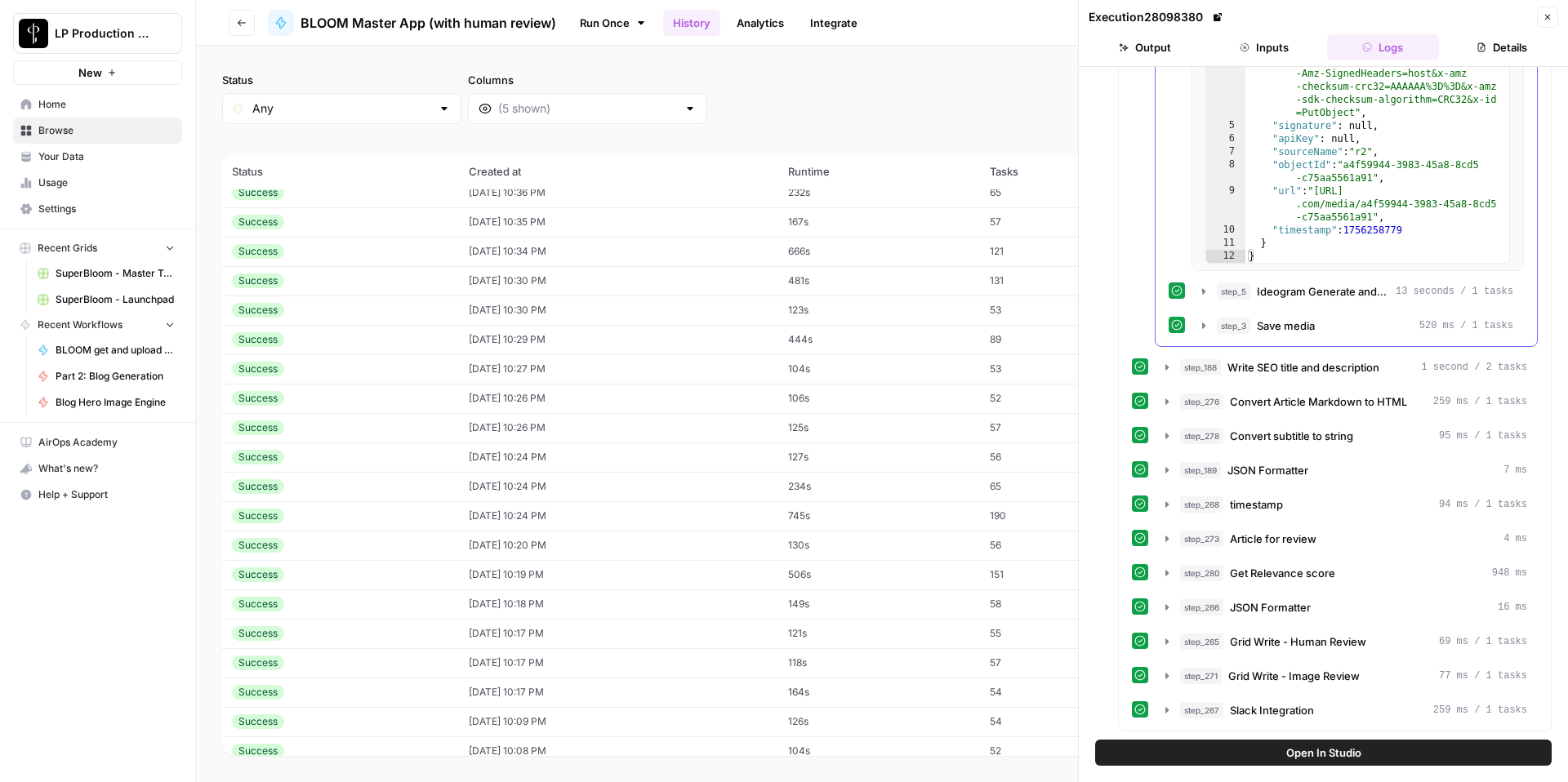
scroll to position [1265, 0]
click at [1205, 322] on icon "button" at bounding box center [1203, 325] width 13 height 13
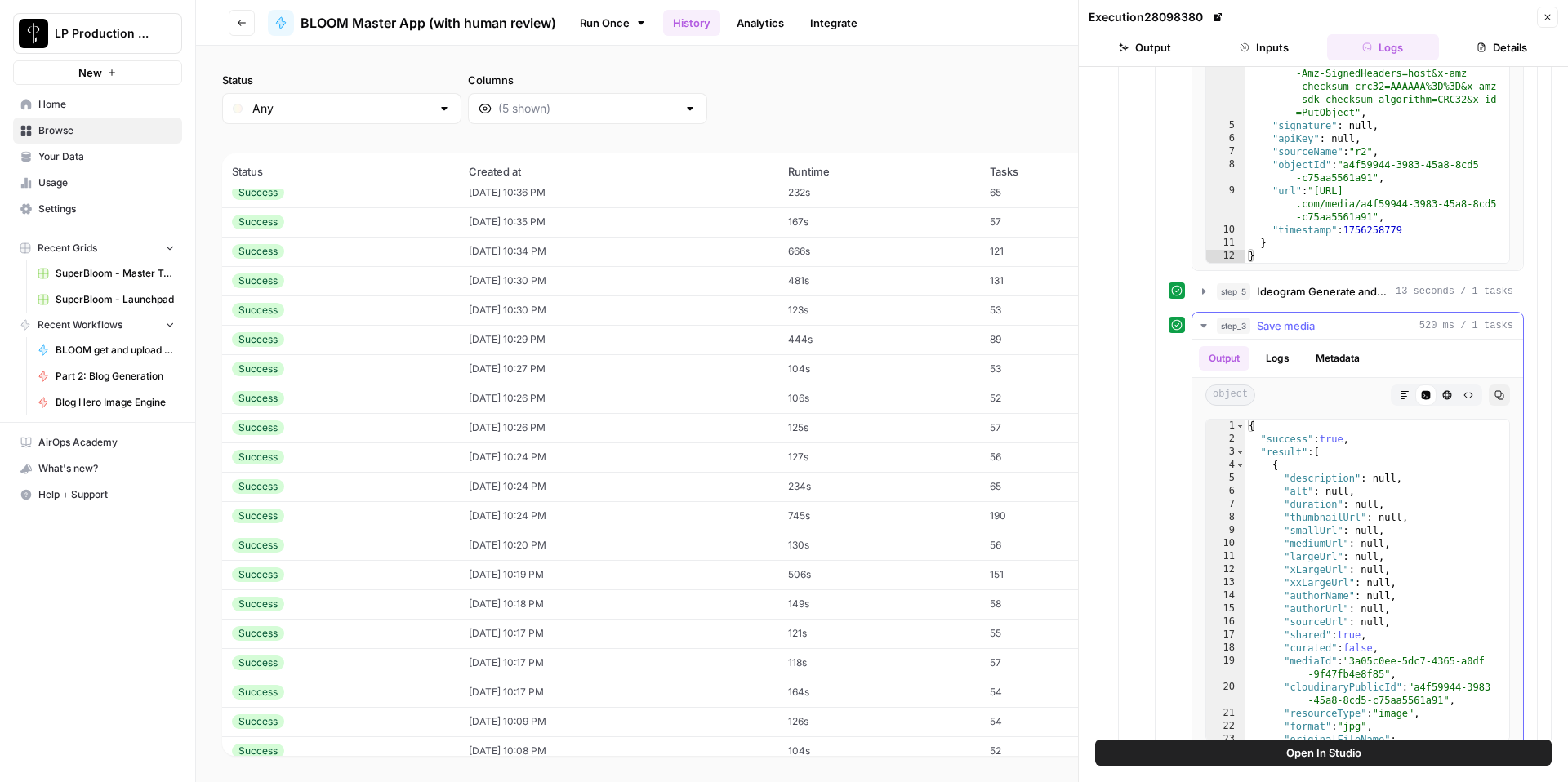
click at [1203, 321] on icon "button" at bounding box center [1203, 325] width 13 height 13
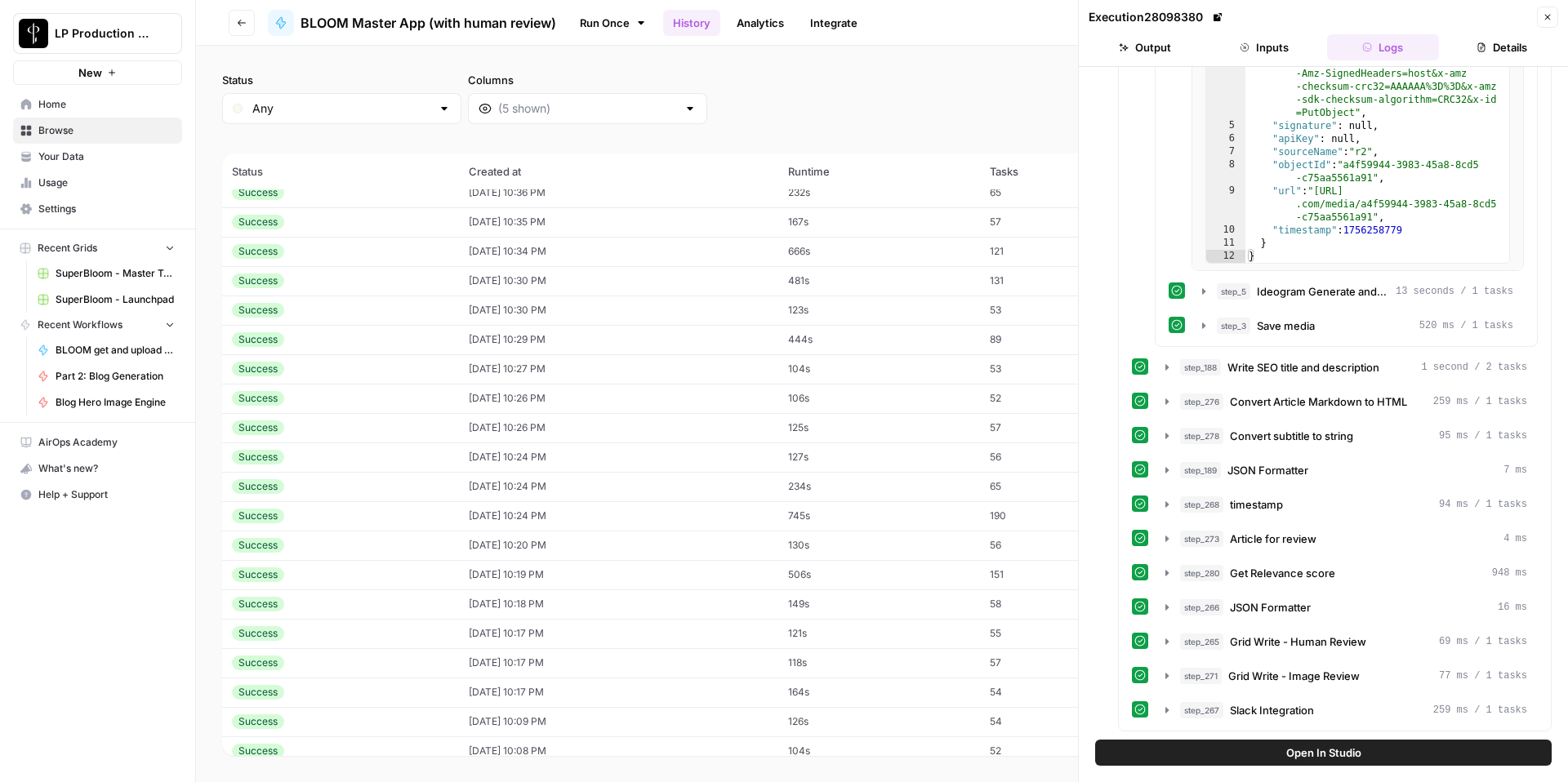
click at [242, 20] on icon "button" at bounding box center [242, 23] width 10 height 10
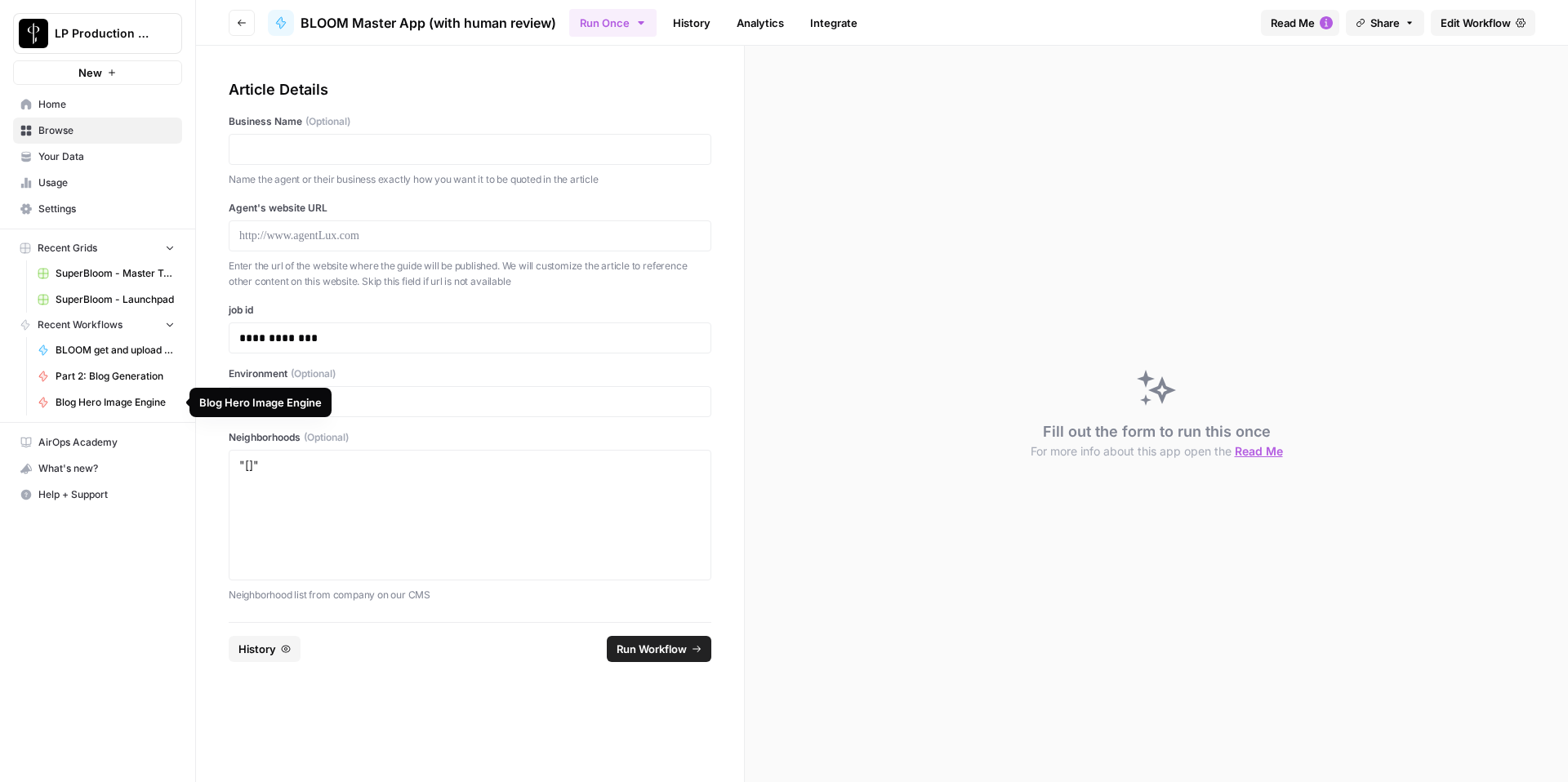
click at [110, 376] on span "Part 2: Blog Generation" at bounding box center [115, 376] width 119 height 15
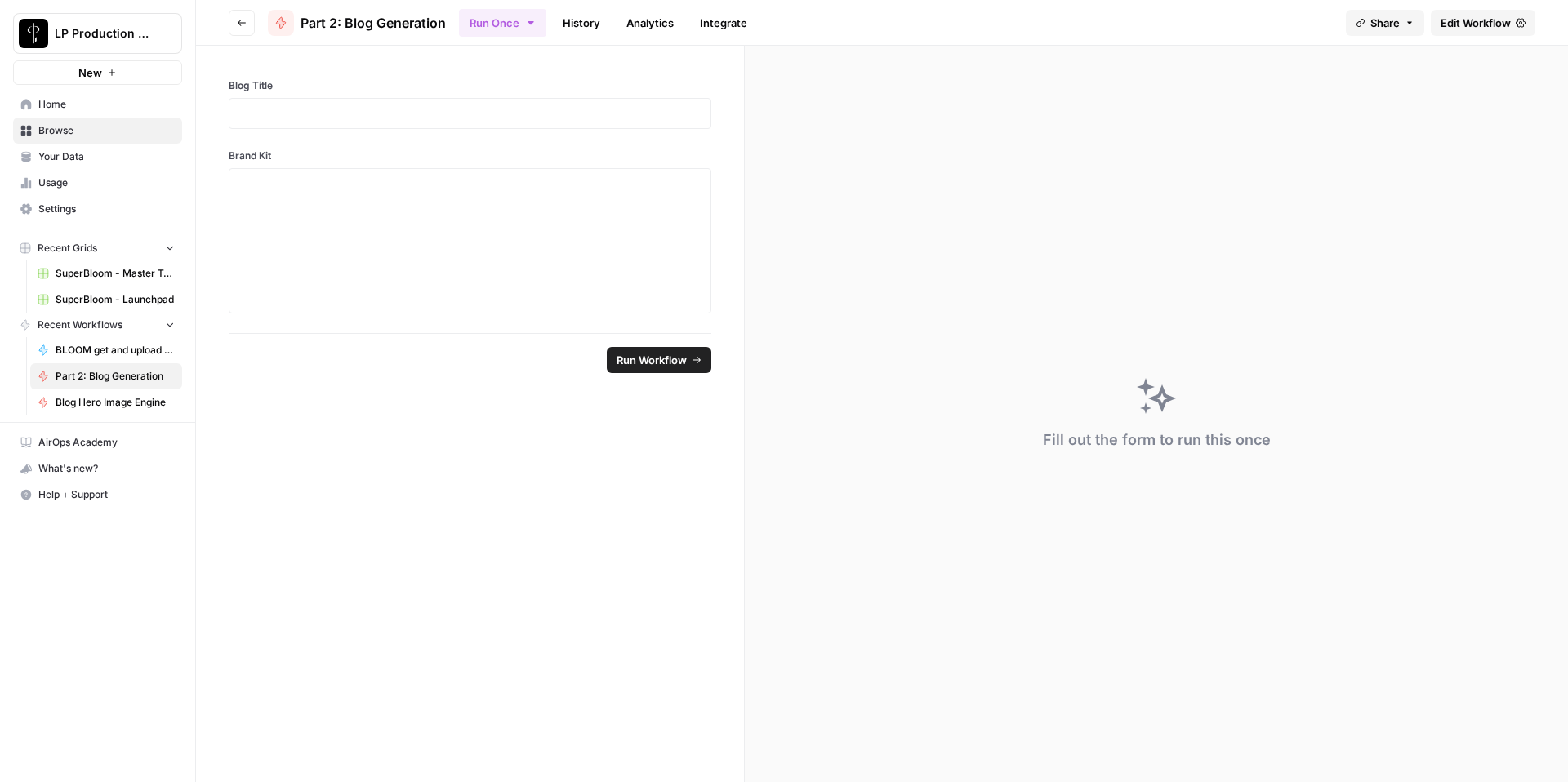
click at [579, 26] on link "History" at bounding box center [582, 23] width 58 height 26
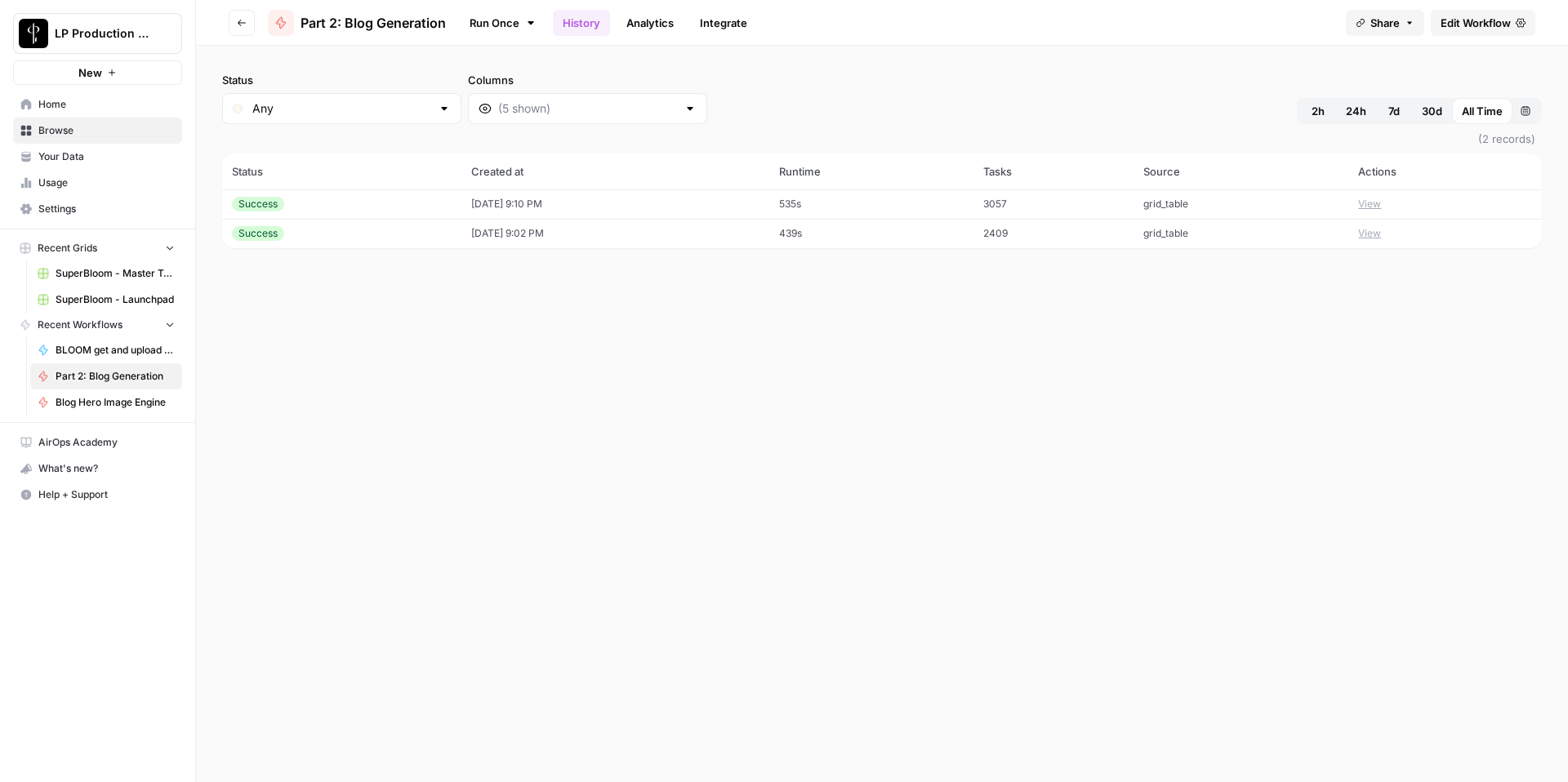
click at [1381, 202] on button "View" at bounding box center [1370, 204] width 23 height 15
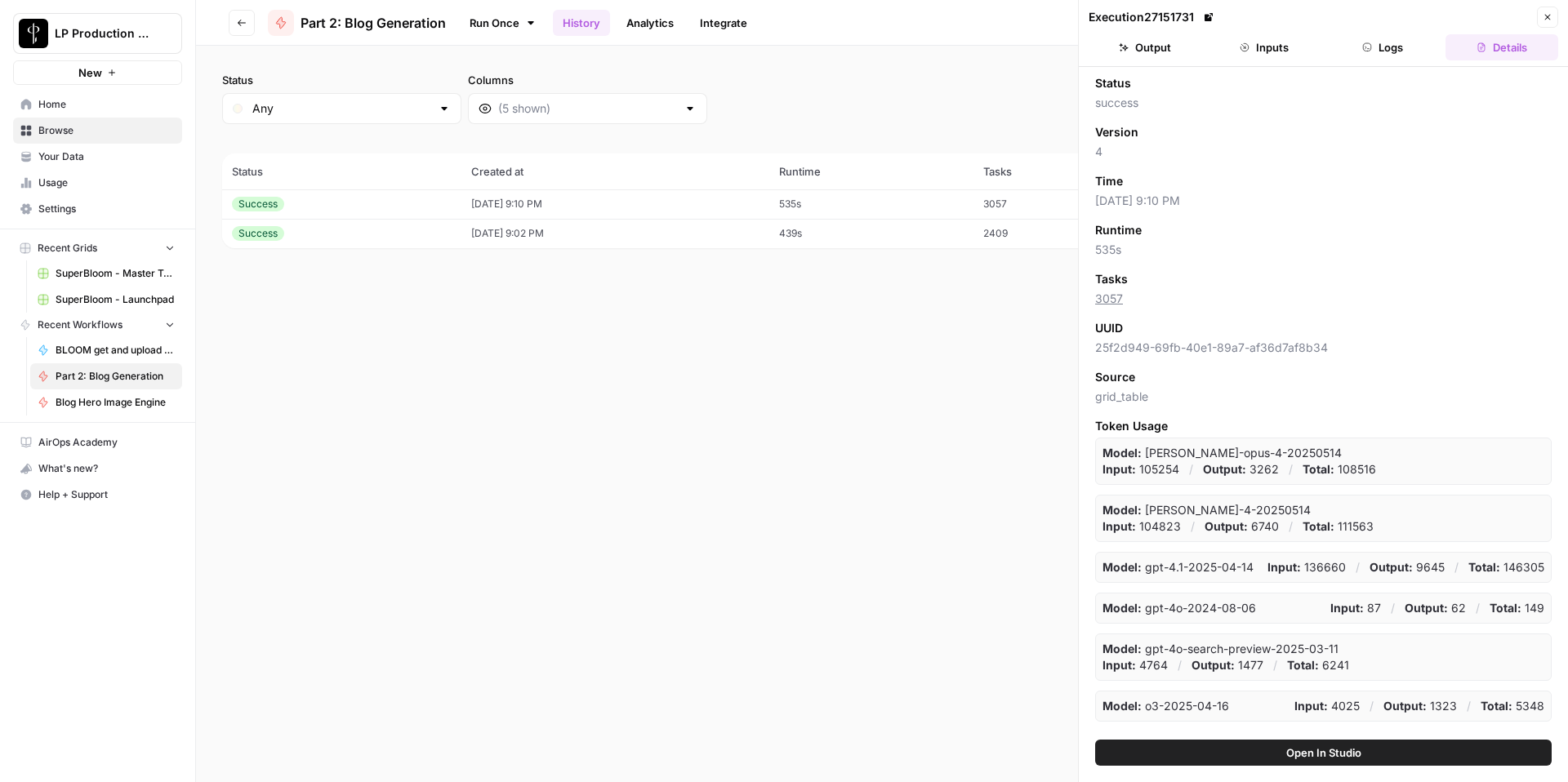
drag, startPoint x: 1403, startPoint y: 45, endPoint x: 1412, endPoint y: 48, distance: 9.5
click at [1403, 45] on button "Logs" at bounding box center [1383, 47] width 112 height 26
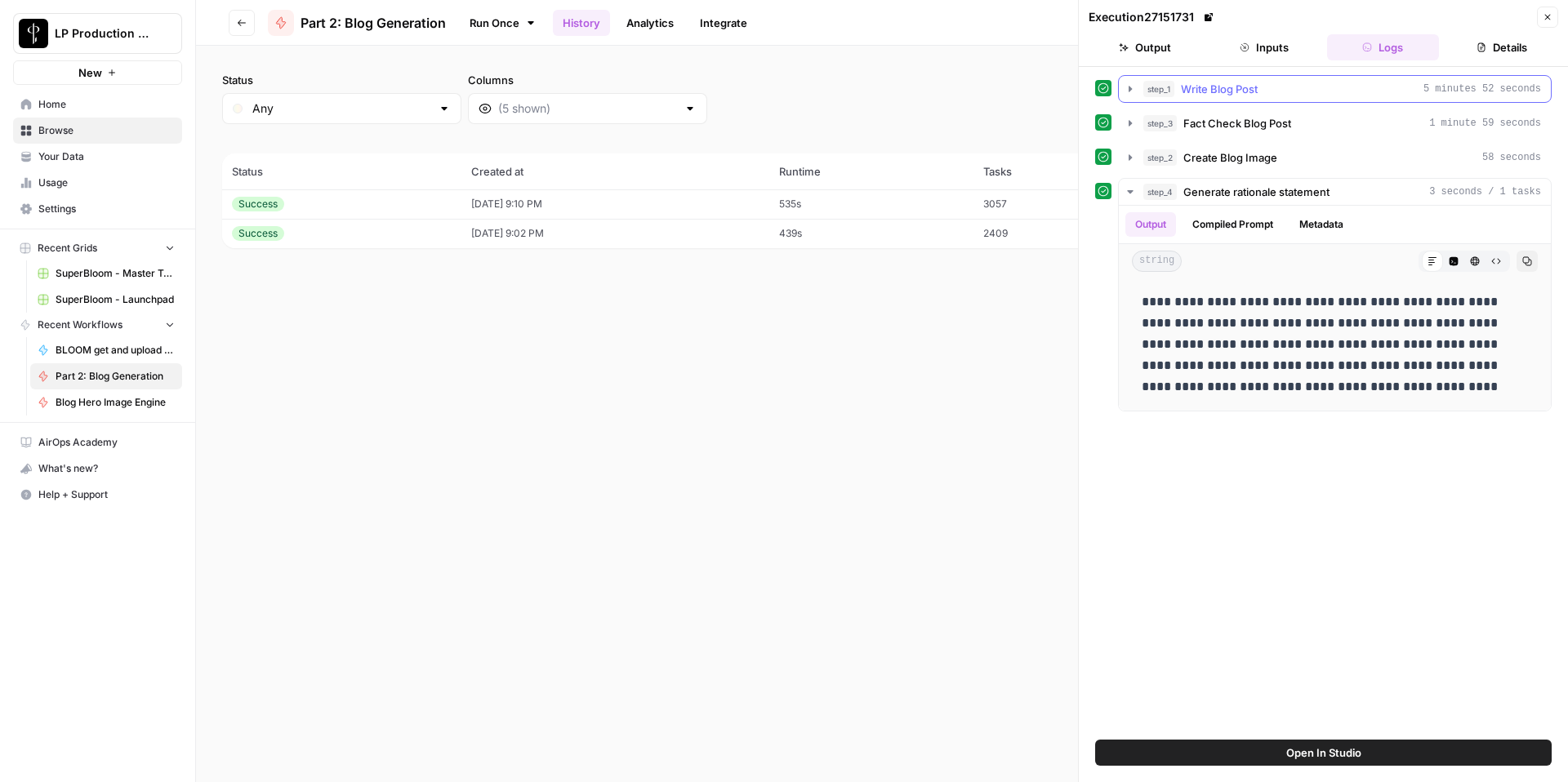
click at [1128, 92] on icon "button" at bounding box center [1130, 89] width 13 height 13
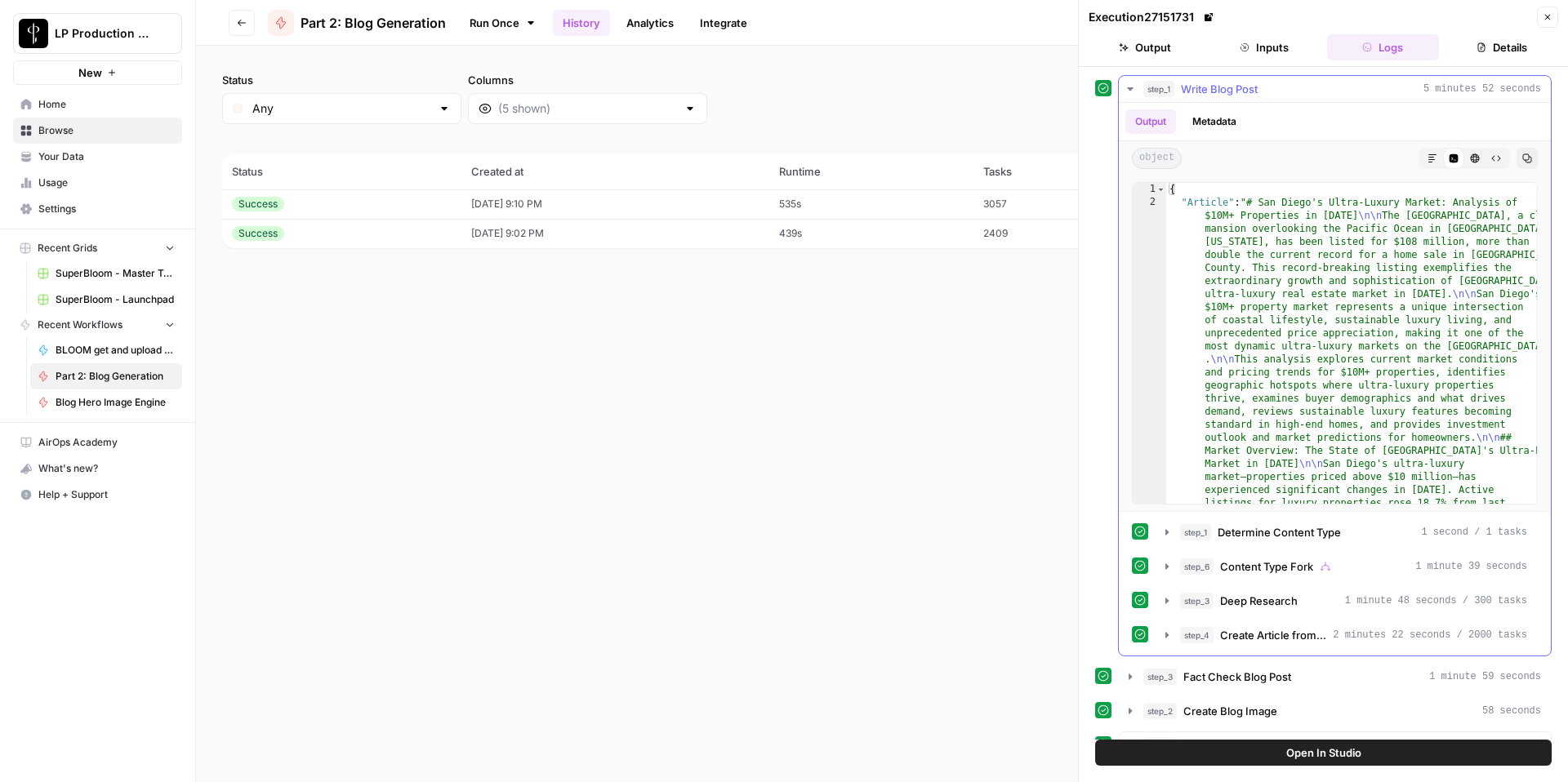
click at [1135, 88] on icon "button" at bounding box center [1130, 89] width 13 height 13
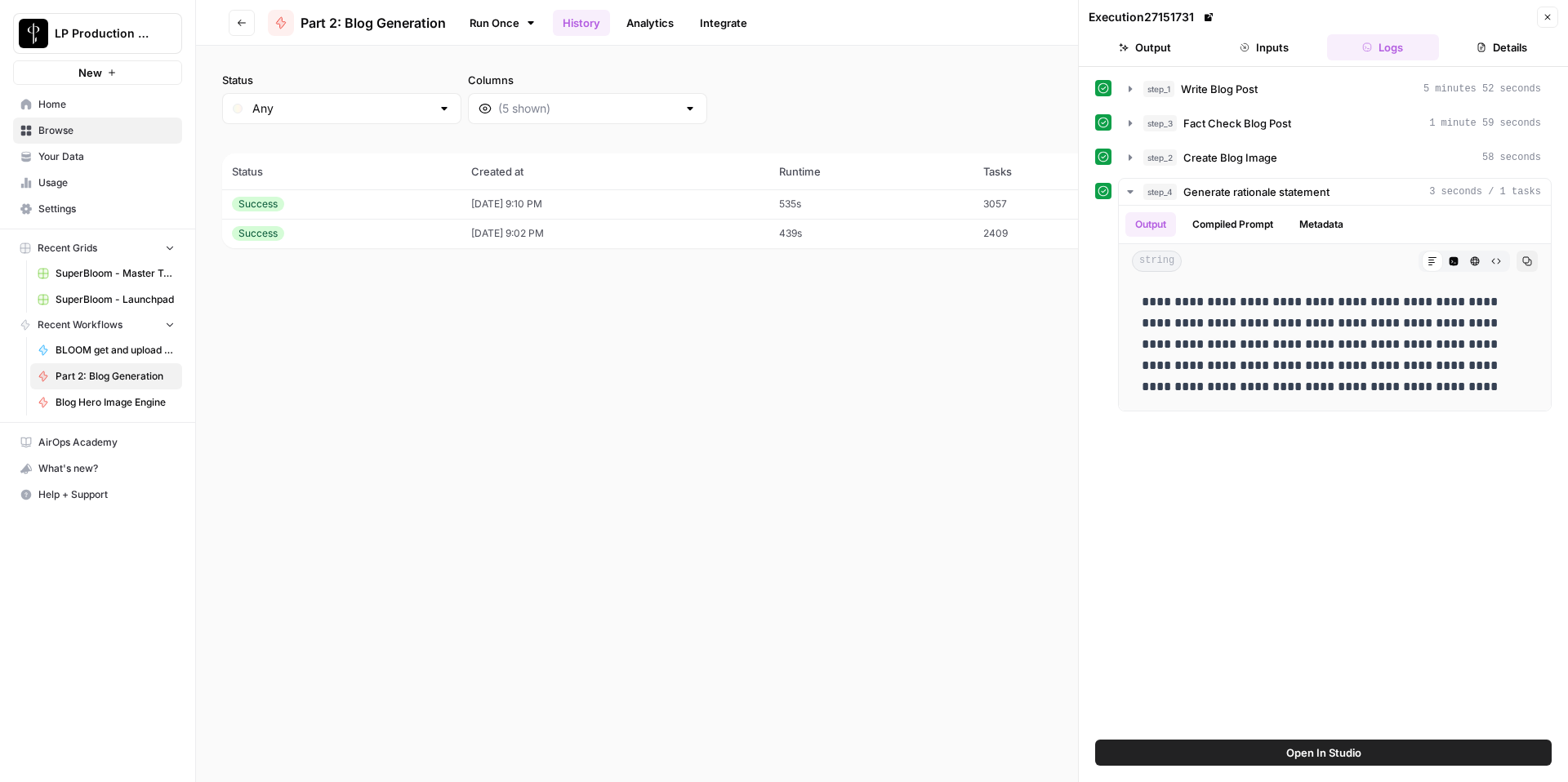
click at [242, 24] on icon "button" at bounding box center [242, 23] width 10 height 10
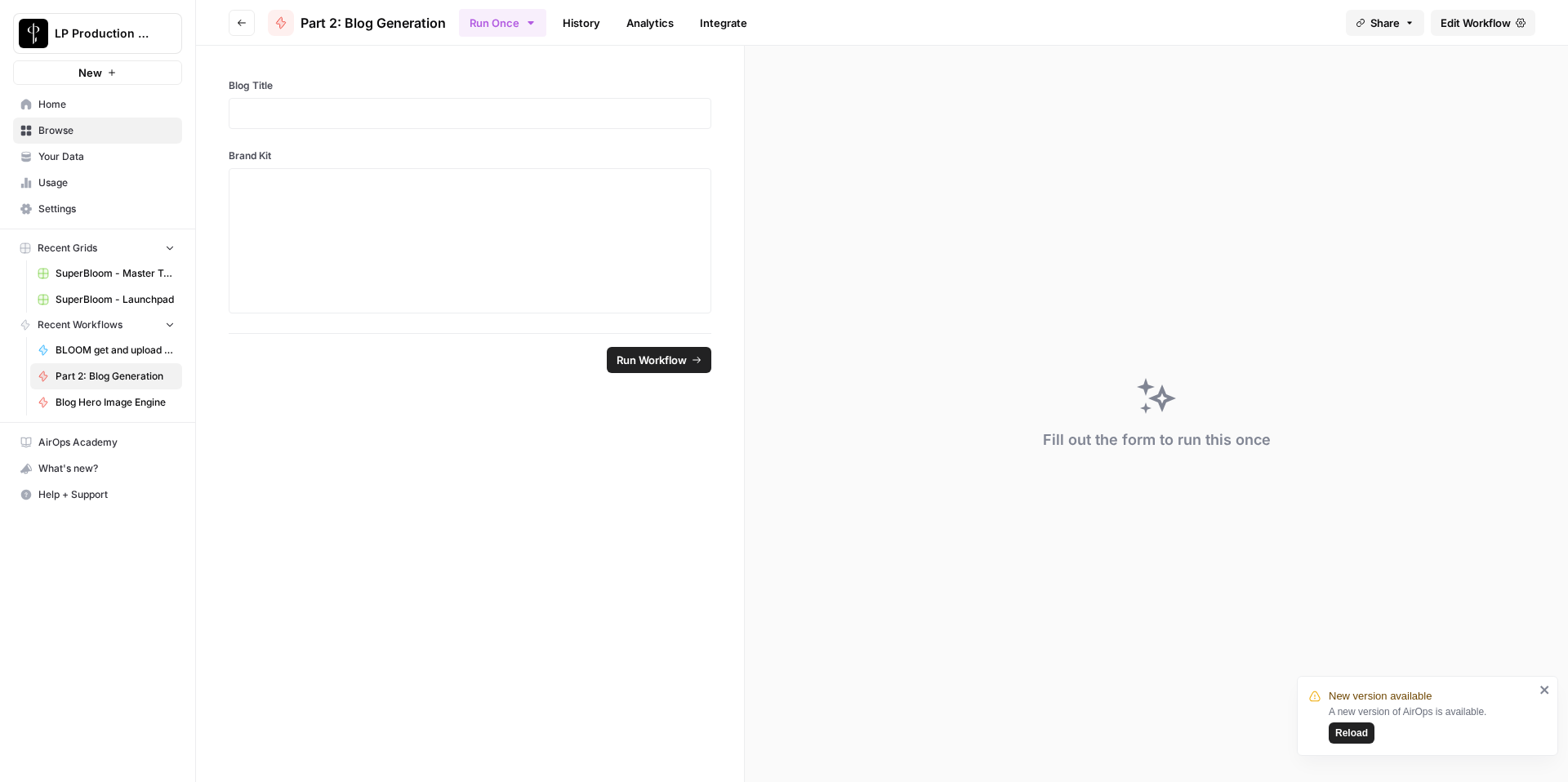
click at [251, 28] on button "Go back" at bounding box center [242, 23] width 26 height 26
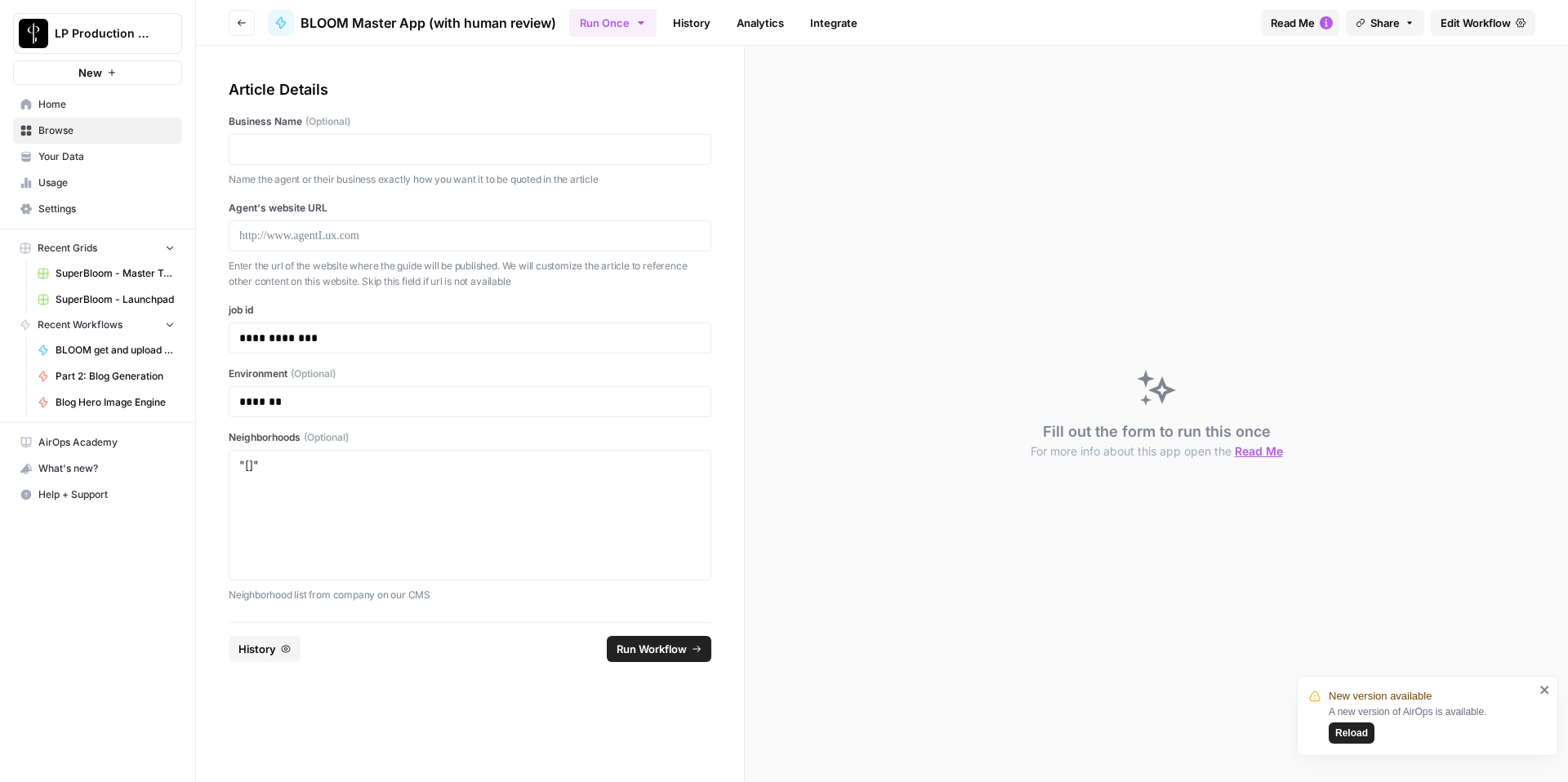
click at [1344, 735] on span "Reload" at bounding box center [1351, 733] width 32 height 15
click at [1344, 737] on span "Reload" at bounding box center [1351, 733] width 32 height 15
click at [235, 18] on button "Go back" at bounding box center [242, 23] width 26 height 26
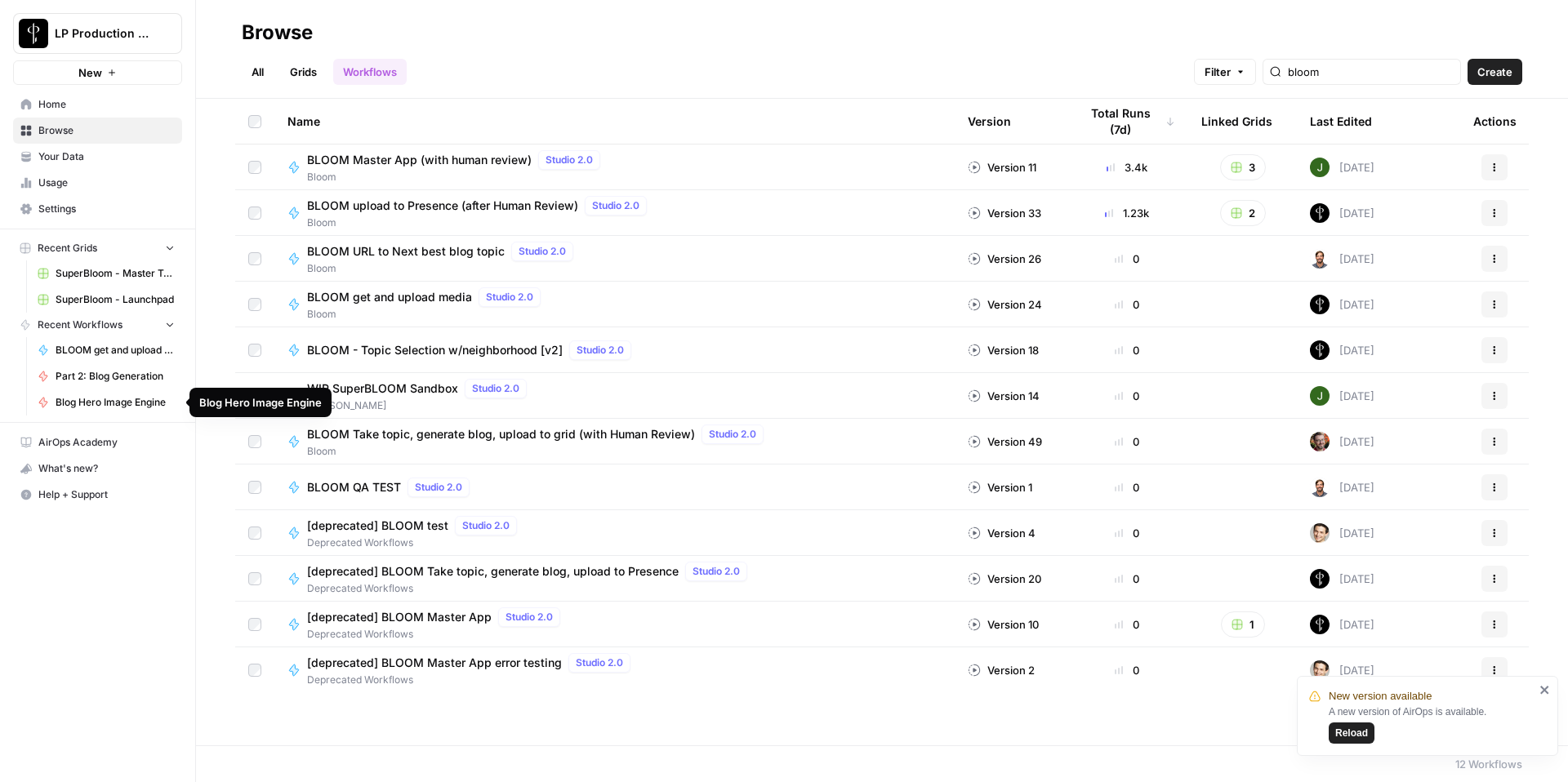
click at [118, 382] on span "Part 2: Blog Generation" at bounding box center [115, 376] width 119 height 15
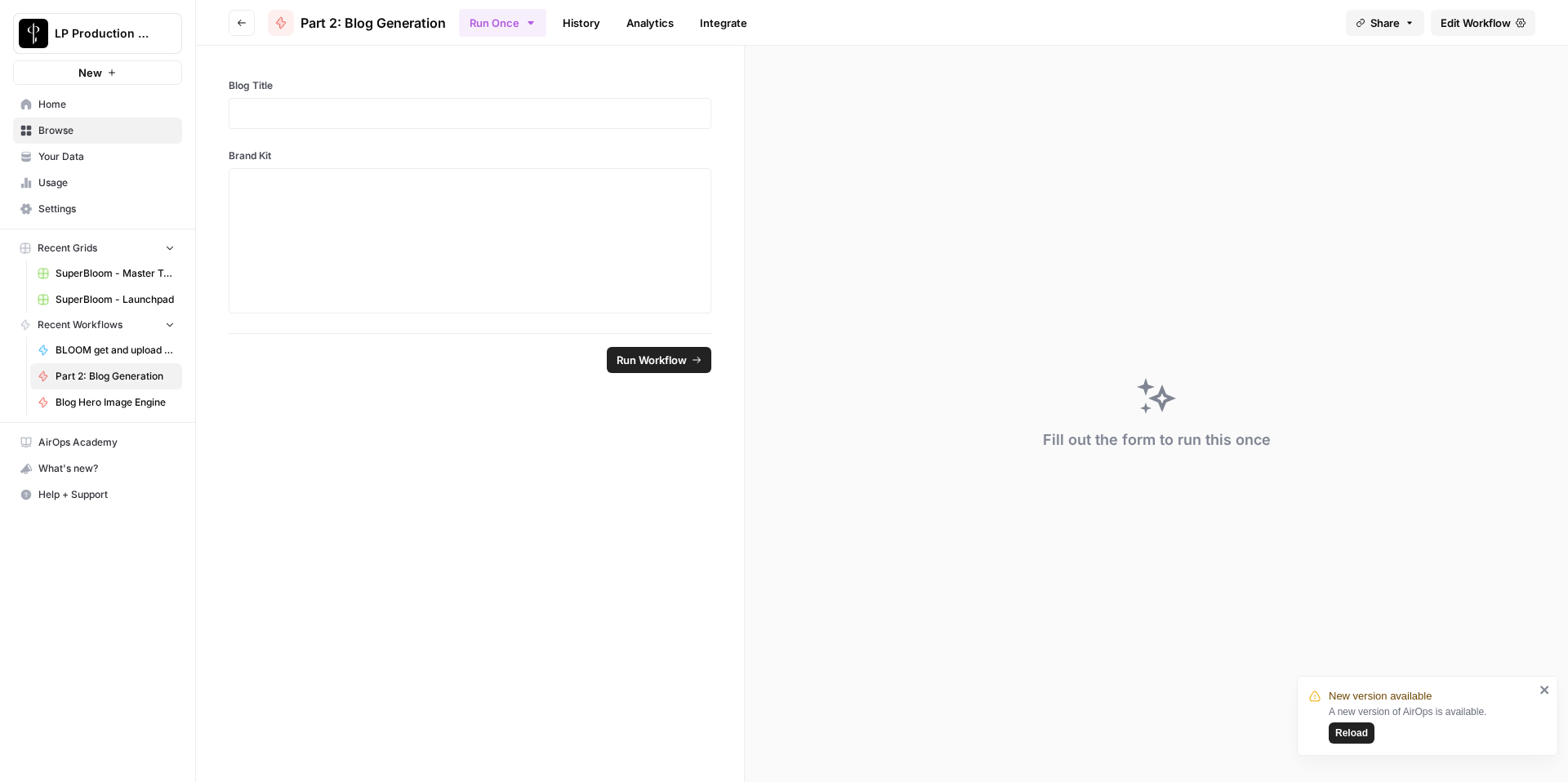
click at [237, 31] on button "Go back" at bounding box center [242, 23] width 26 height 26
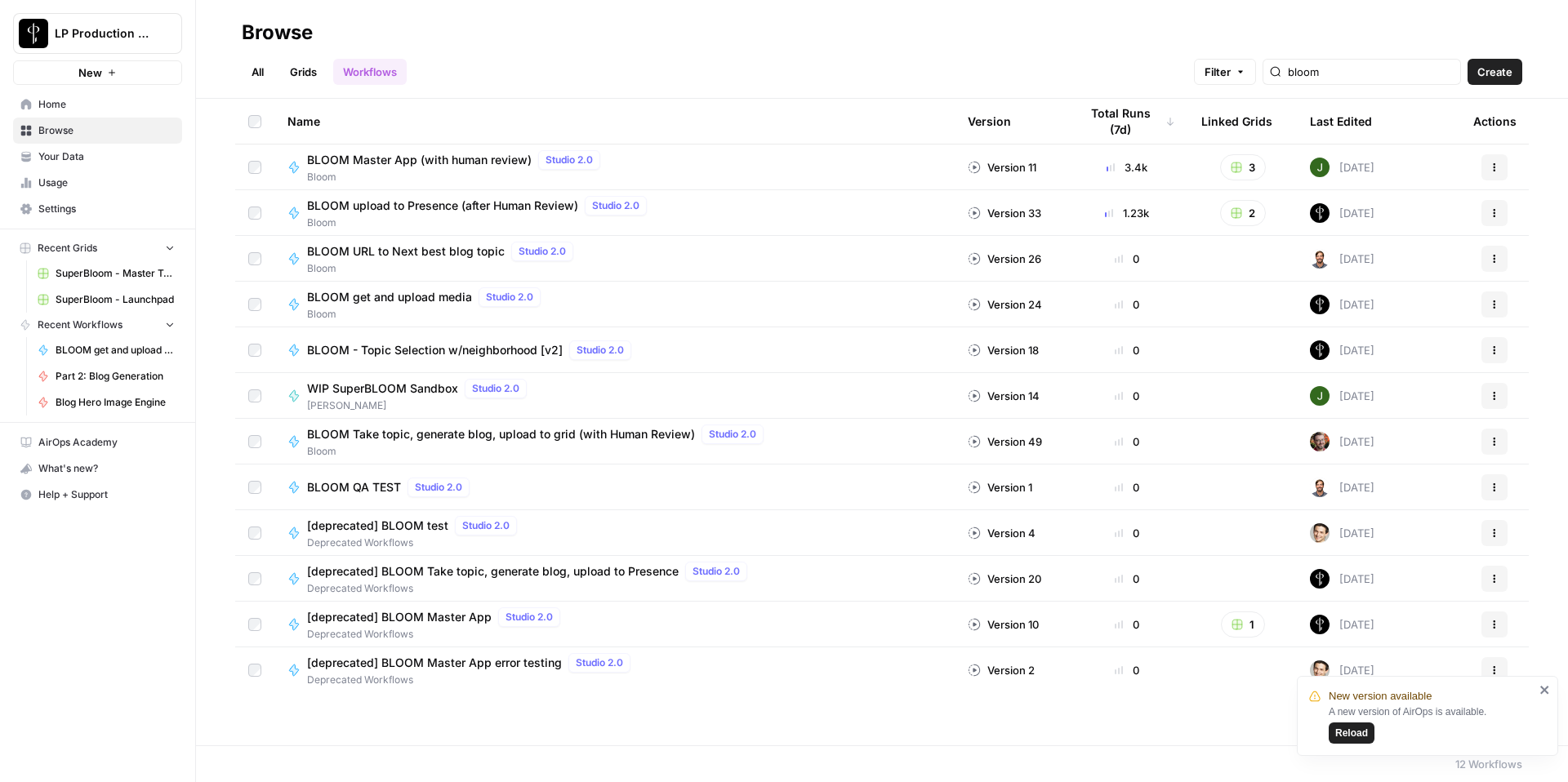
click at [293, 80] on link "Grids" at bounding box center [303, 71] width 46 height 26
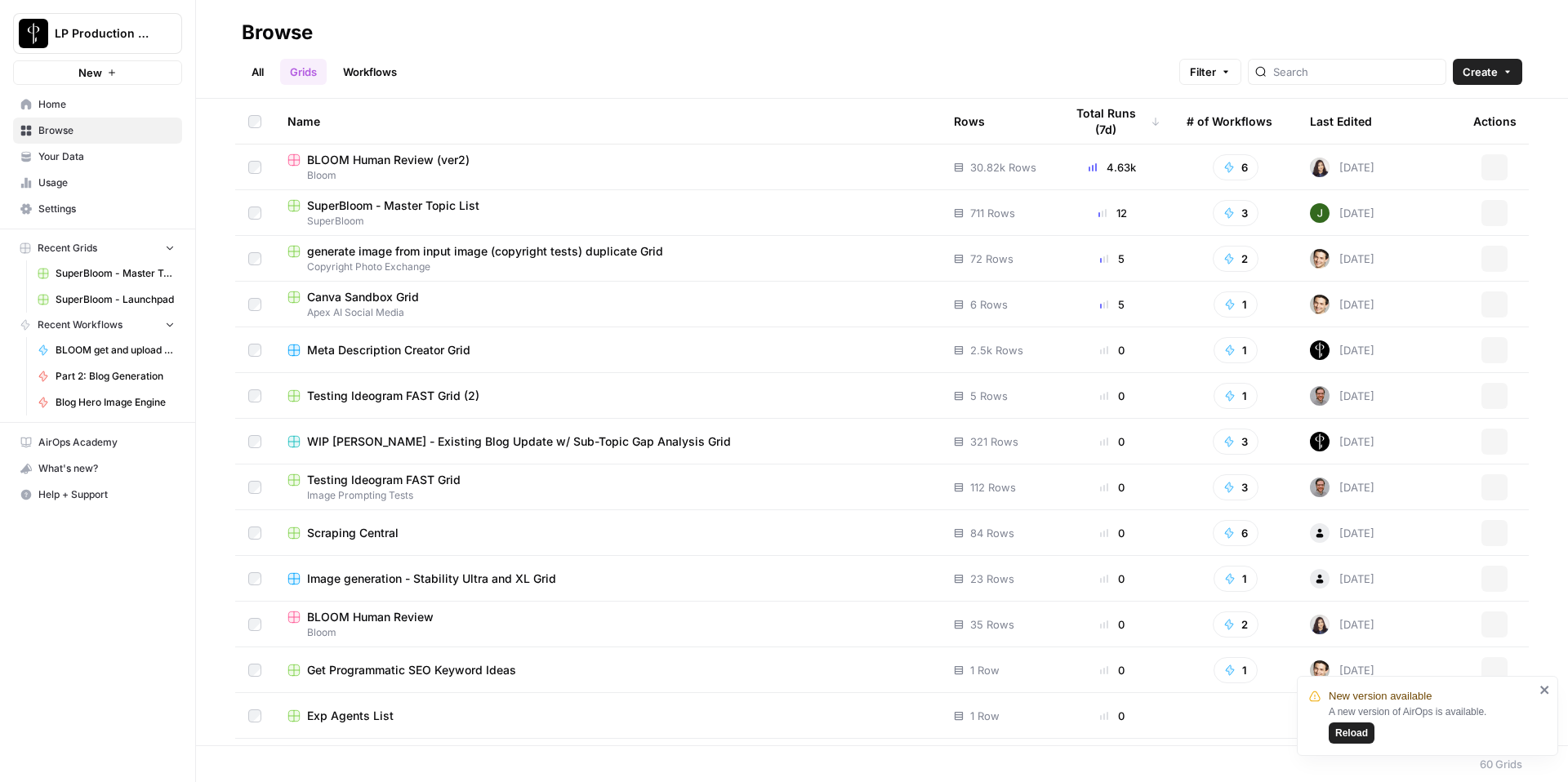
click at [256, 73] on link "All" at bounding box center [257, 71] width 32 height 26
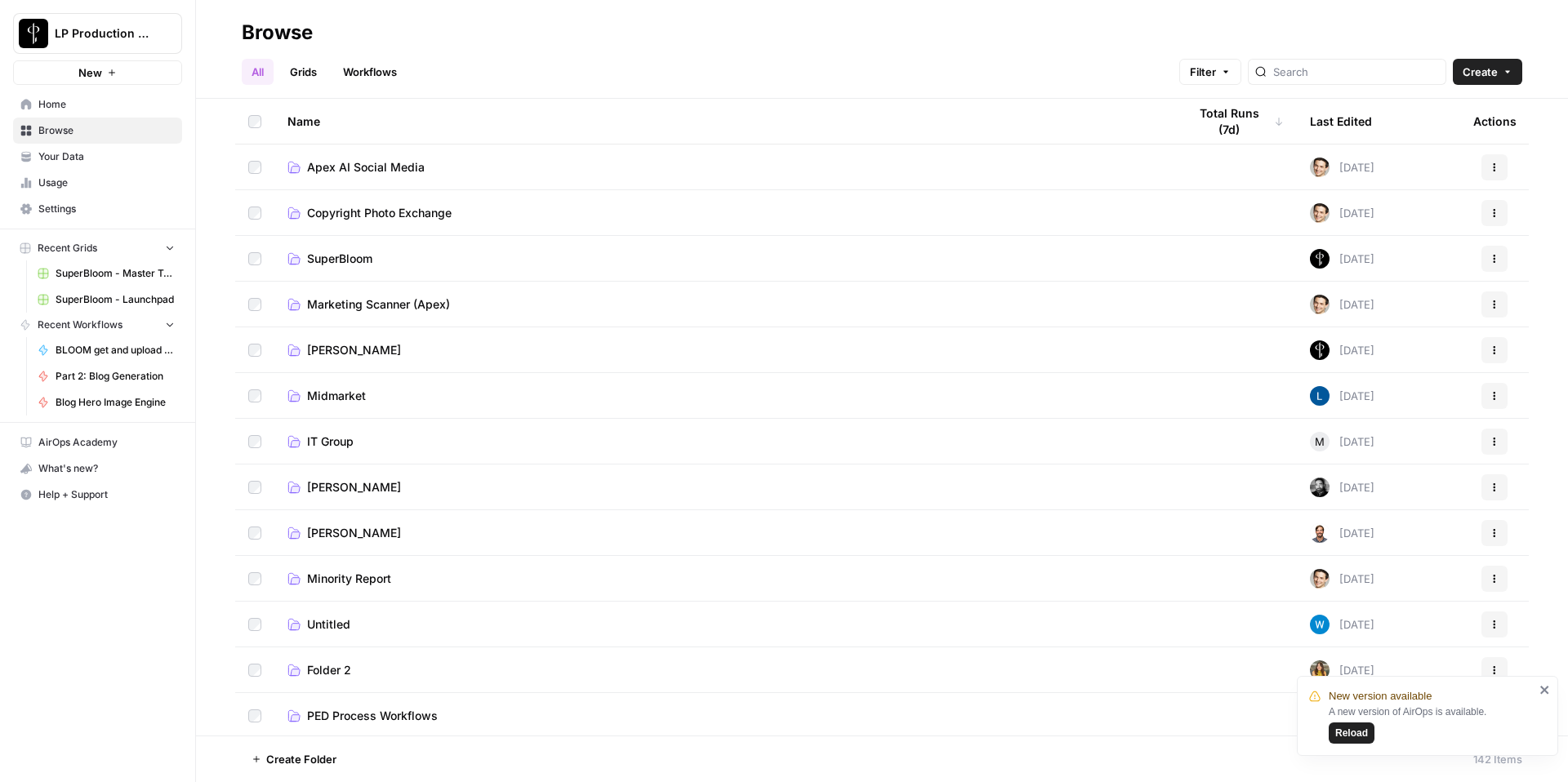
click at [337, 258] on span "SuperBloom" at bounding box center [339, 259] width 65 height 17
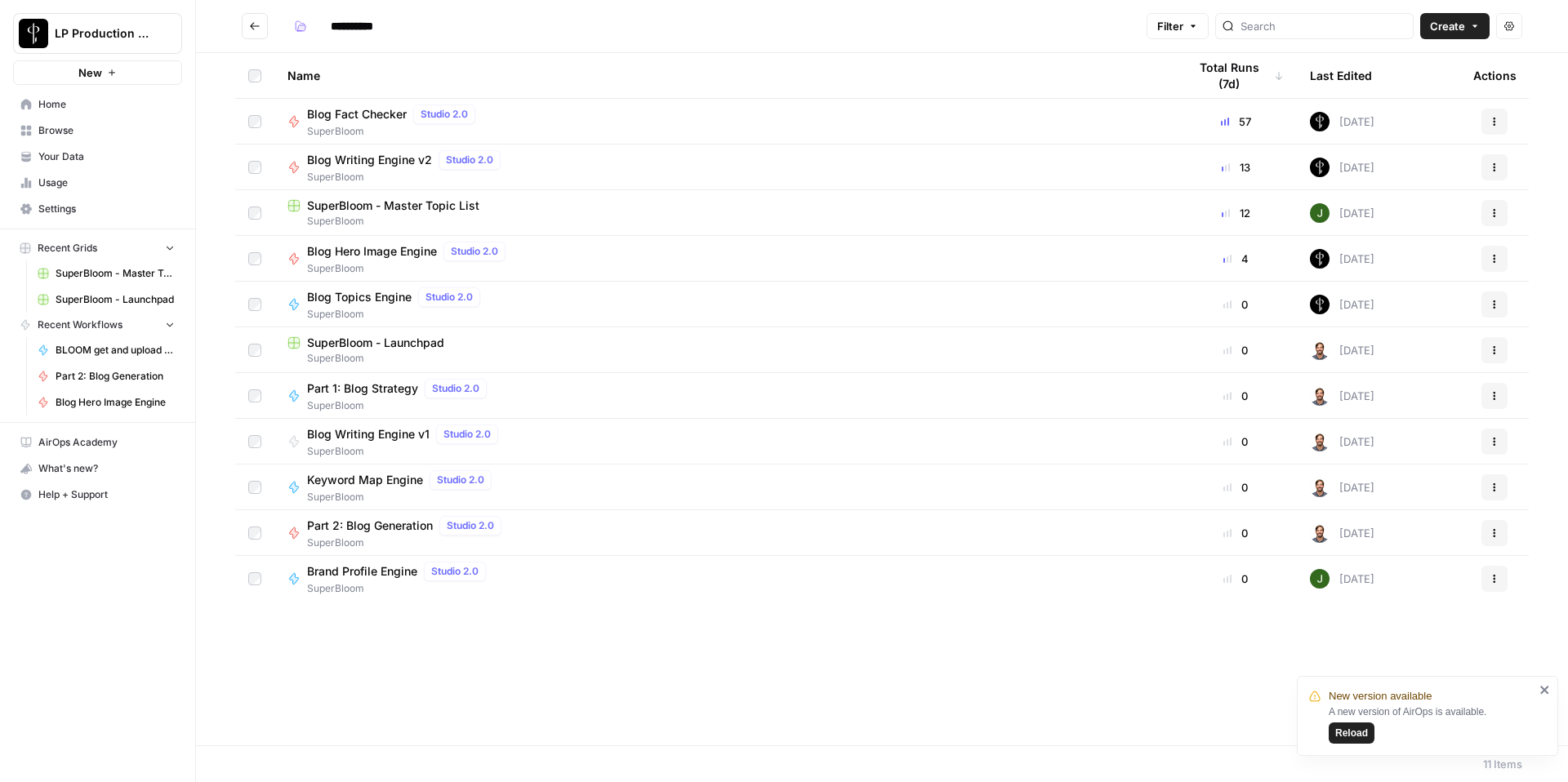
click at [379, 524] on span "Part 2: Blog Generation" at bounding box center [370, 526] width 126 height 17
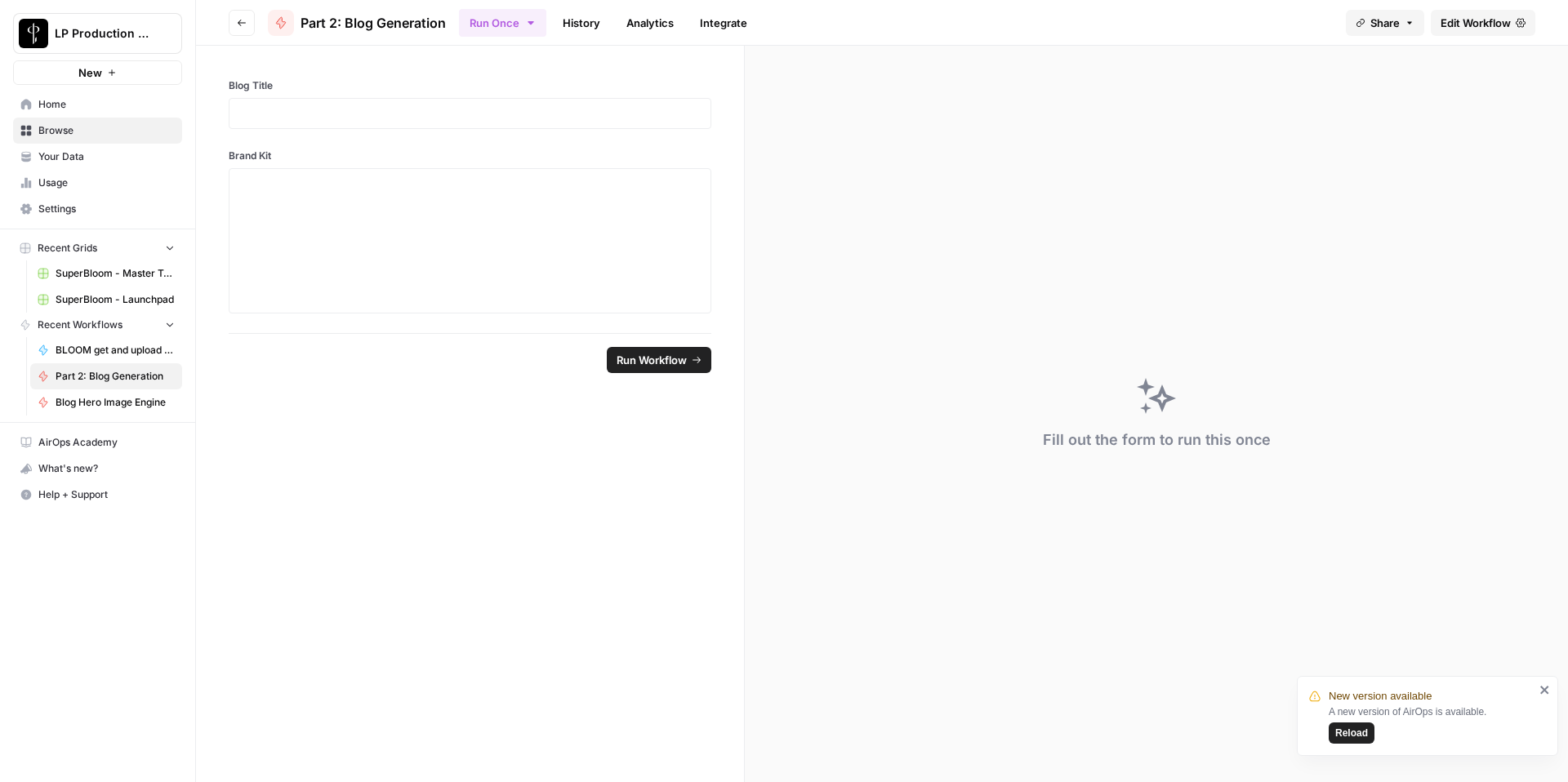
click at [602, 25] on link "History" at bounding box center [582, 23] width 58 height 26
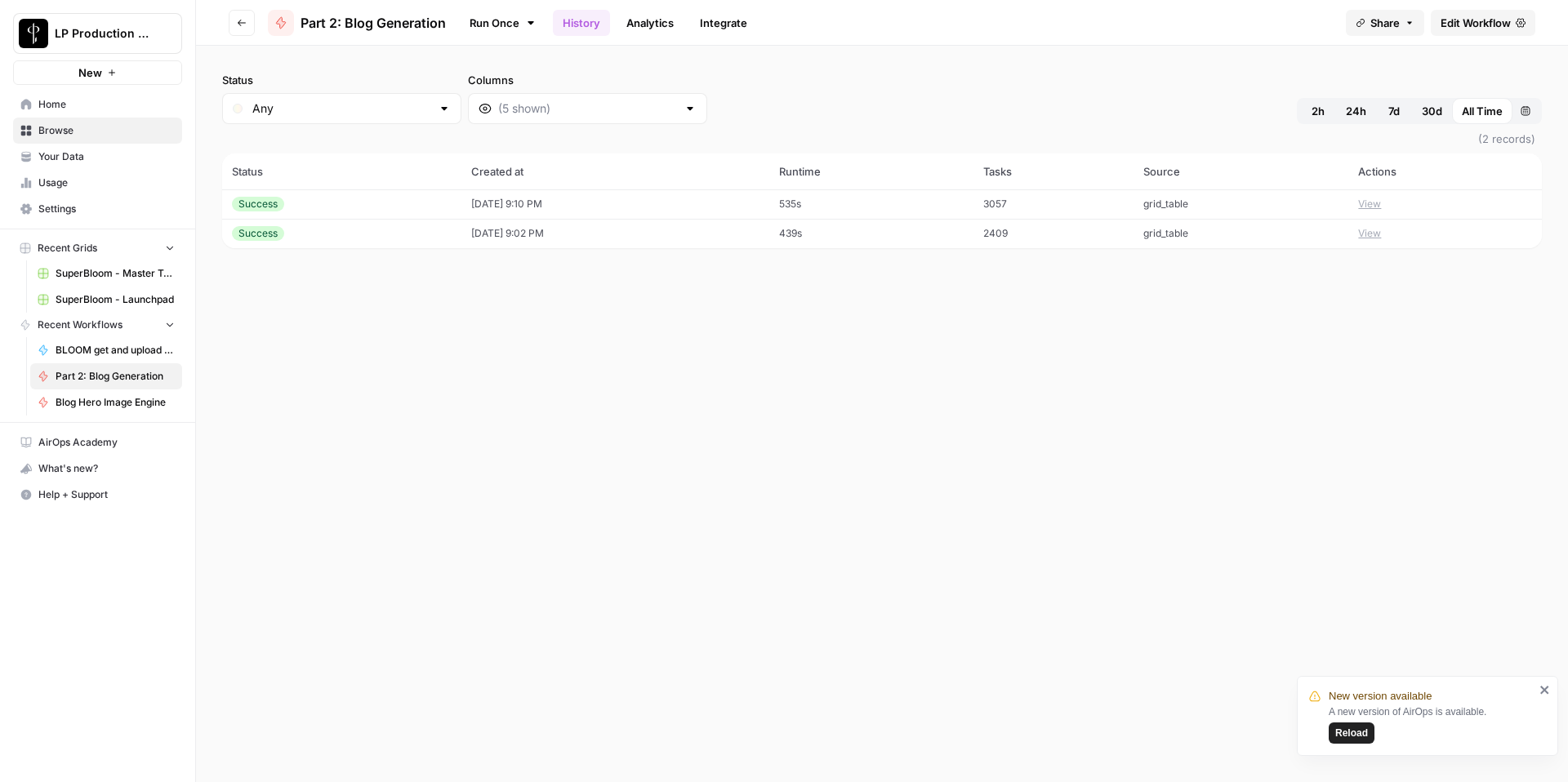
click at [1381, 201] on button "View" at bounding box center [1370, 204] width 23 height 15
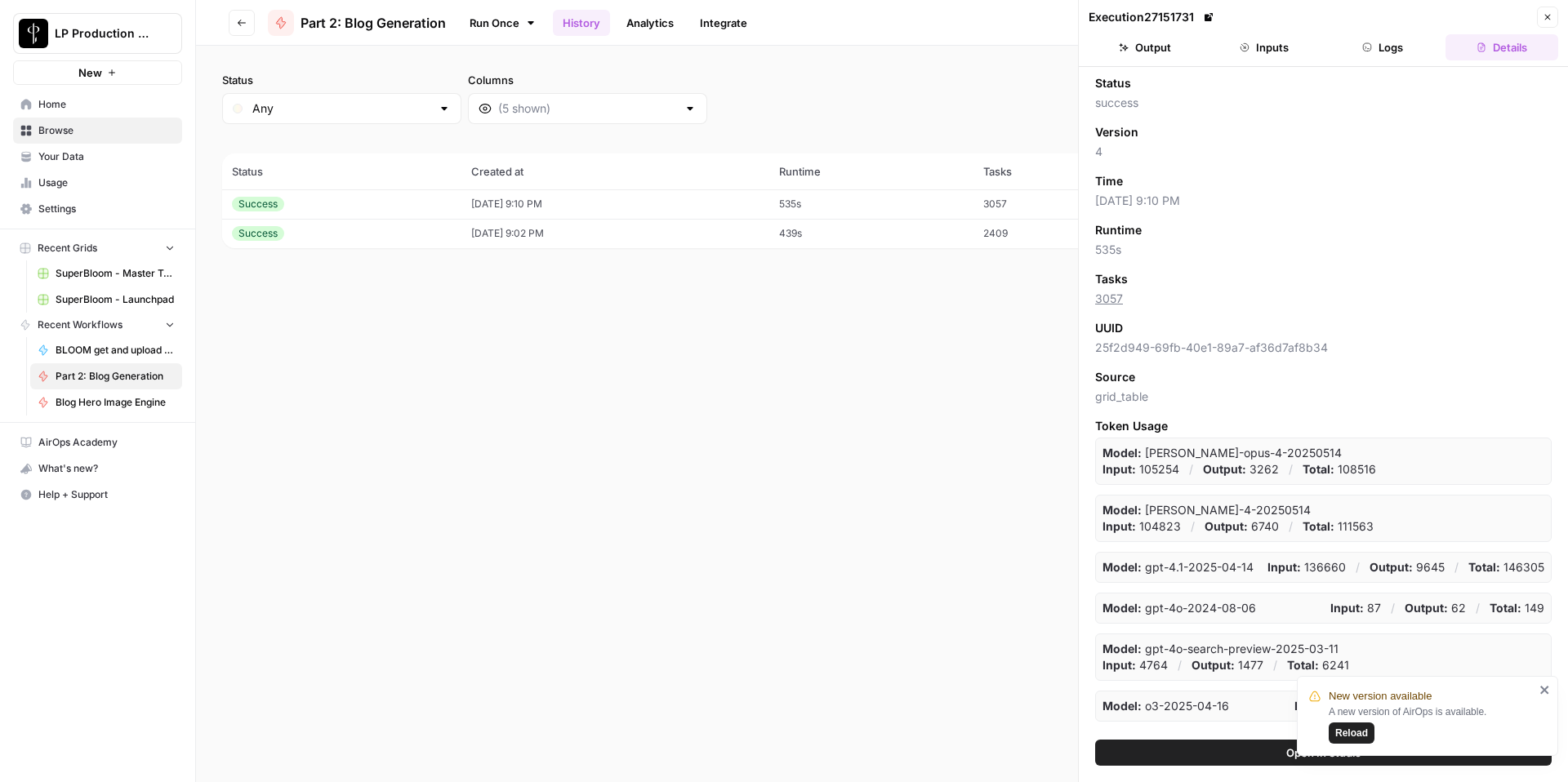
click at [1276, 53] on button "Inputs" at bounding box center [1264, 47] width 112 height 26
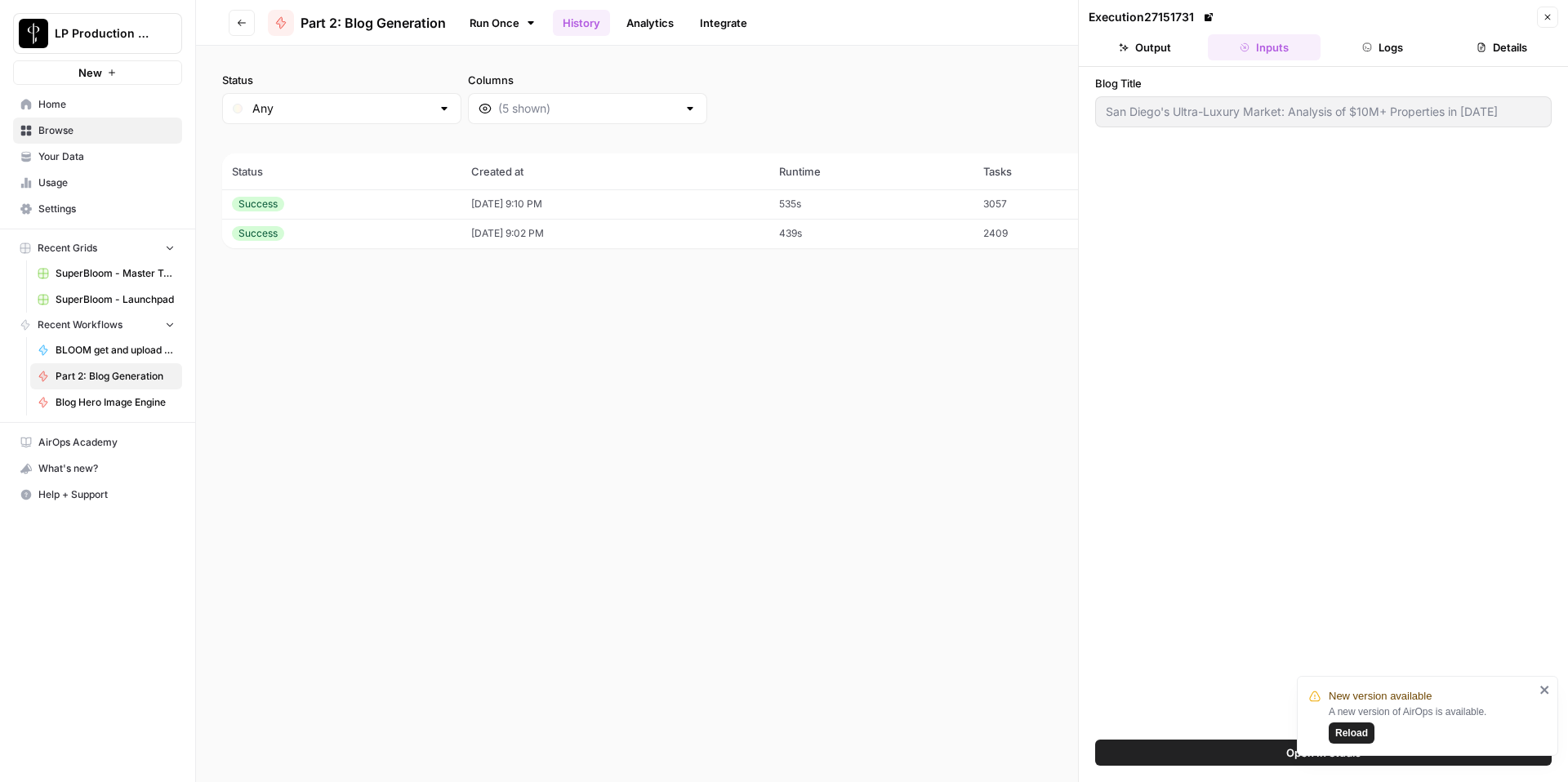
click at [1363, 51] on icon "button" at bounding box center [1367, 47] width 10 height 10
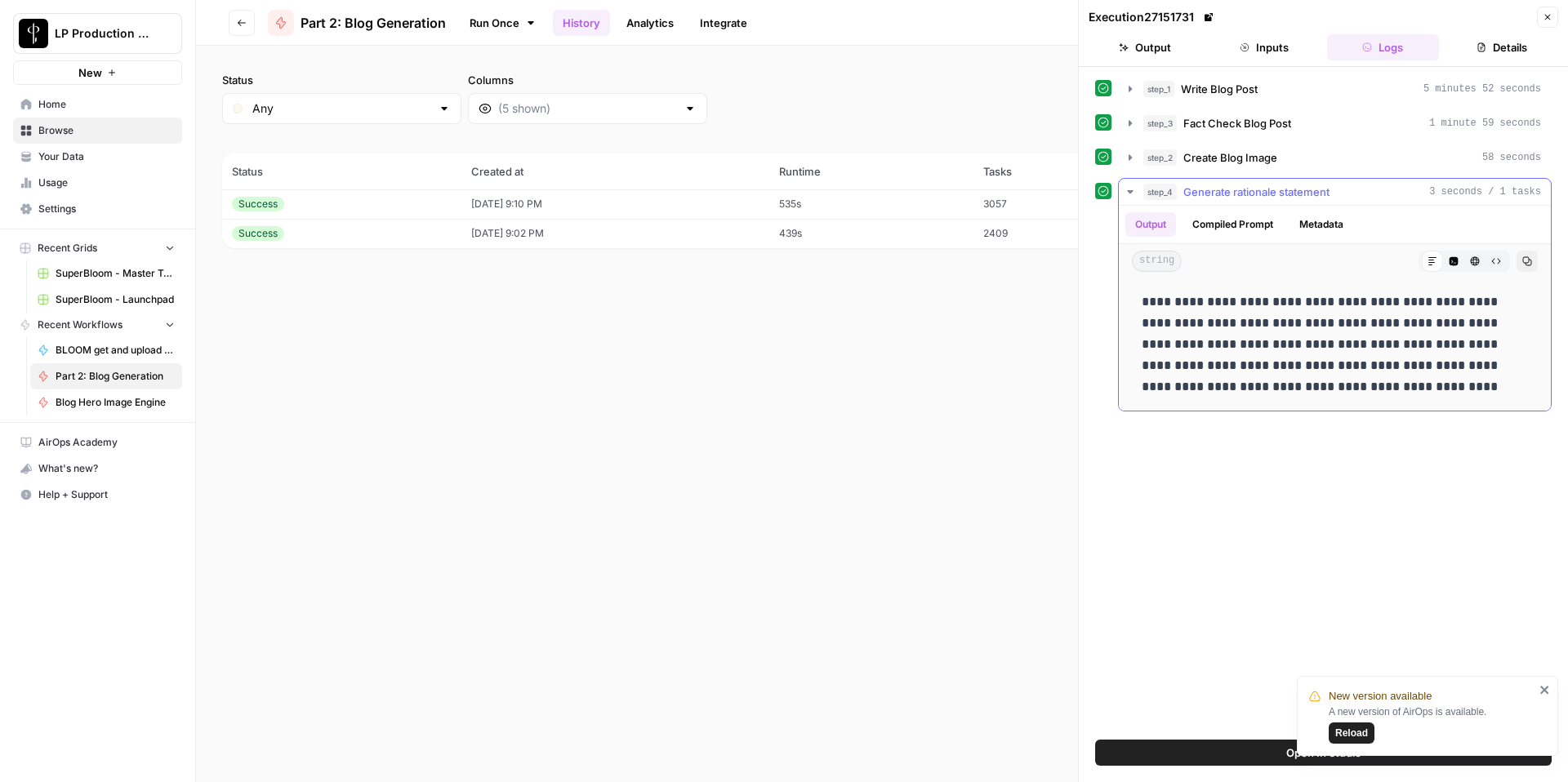
drag, startPoint x: 1345, startPoint y: 384, endPoint x: 1137, endPoint y: 309, distance: 221.1
click at [1137, 309] on div "**********" at bounding box center [1335, 344] width 406 height 119
click at [1229, 490] on div "**********" at bounding box center [1324, 403] width 457 height 656
click at [1227, 500] on div "**********" at bounding box center [1324, 403] width 457 height 656
click at [1134, 90] on icon "button" at bounding box center [1130, 89] width 13 height 13
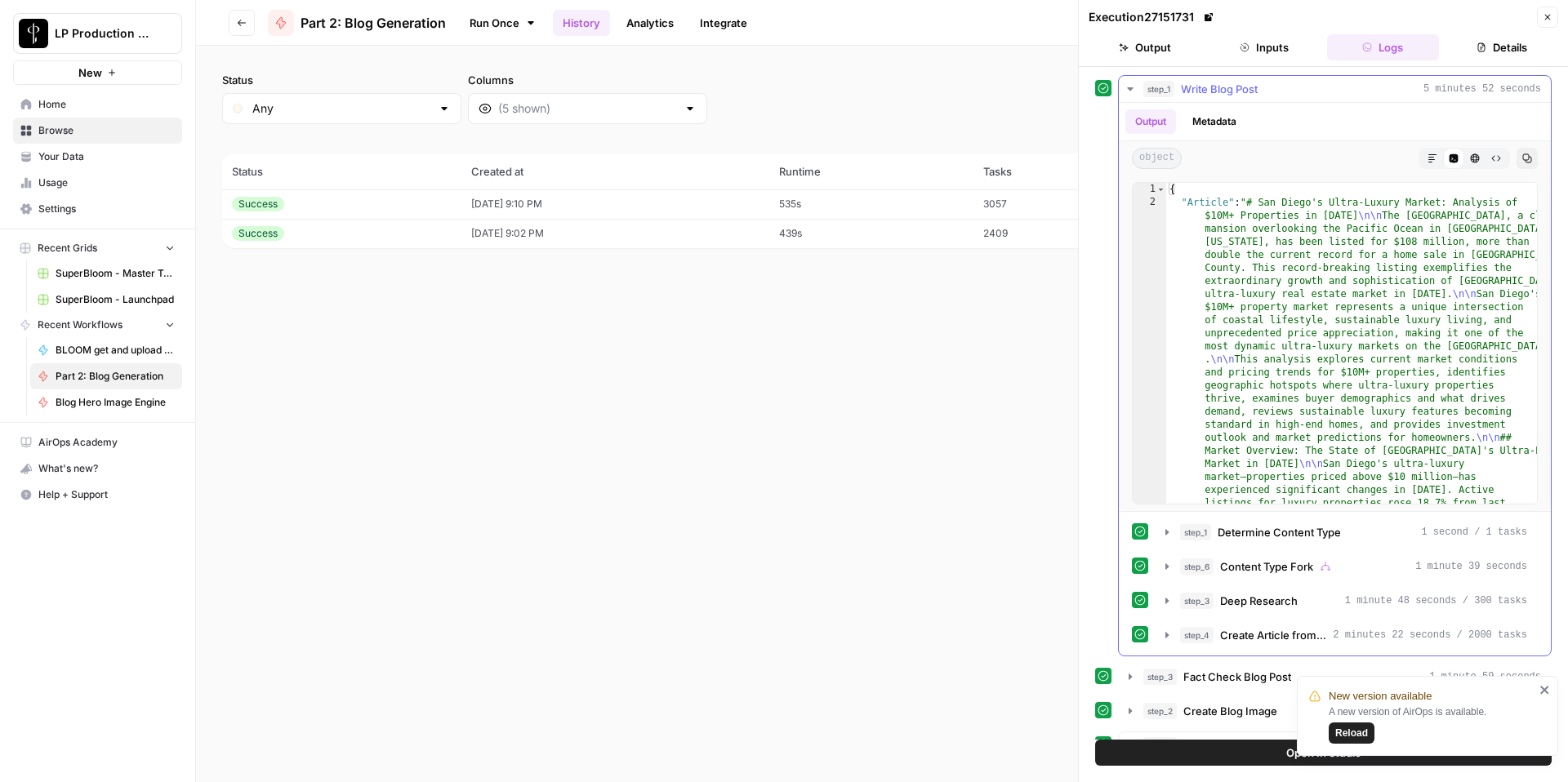
scroll to position [3, 0]
click at [1167, 604] on icon "button" at bounding box center [1167, 598] width 13 height 13
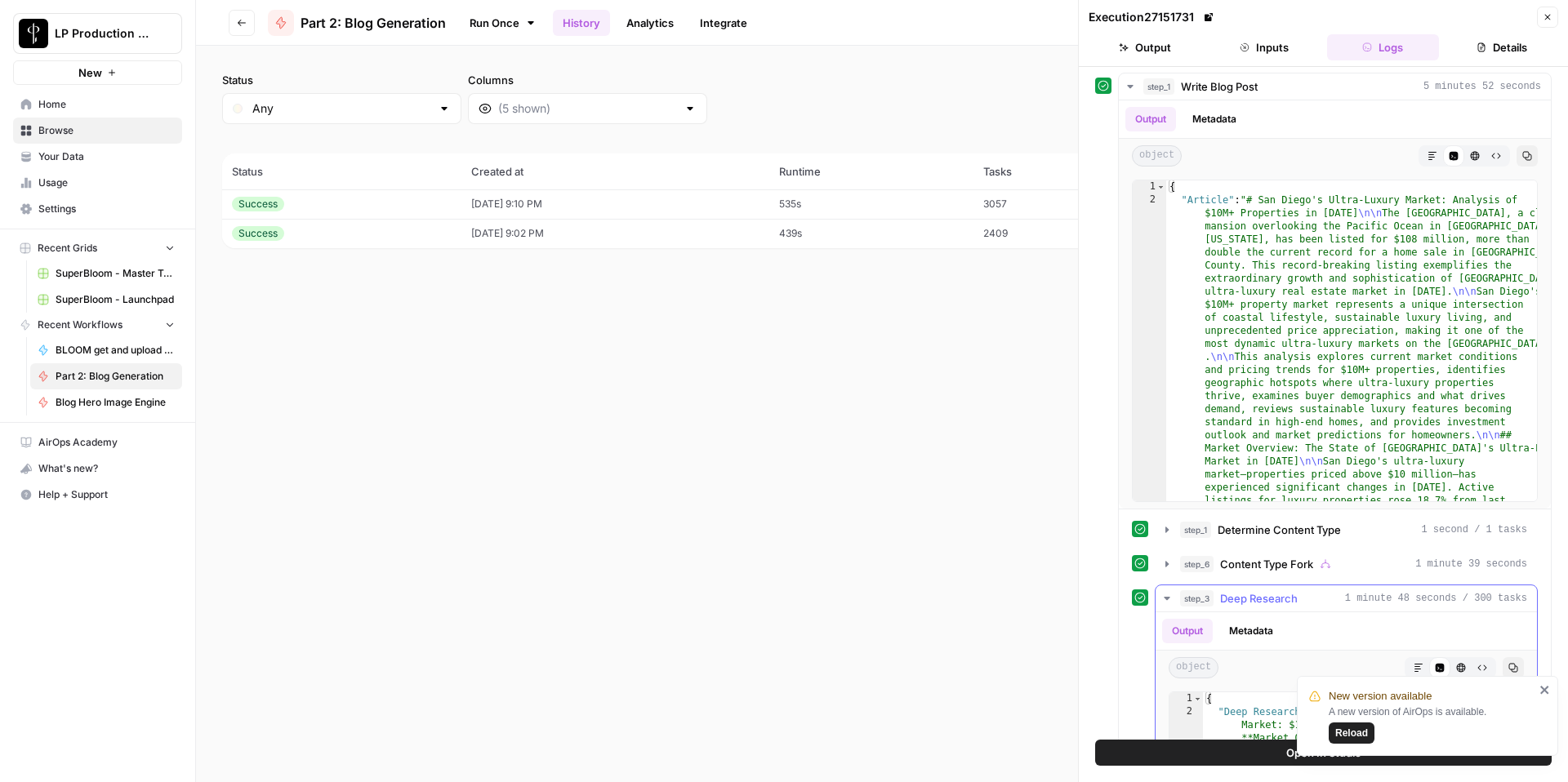
click at [1168, 598] on icon "button" at bounding box center [1167, 599] width 6 height 3
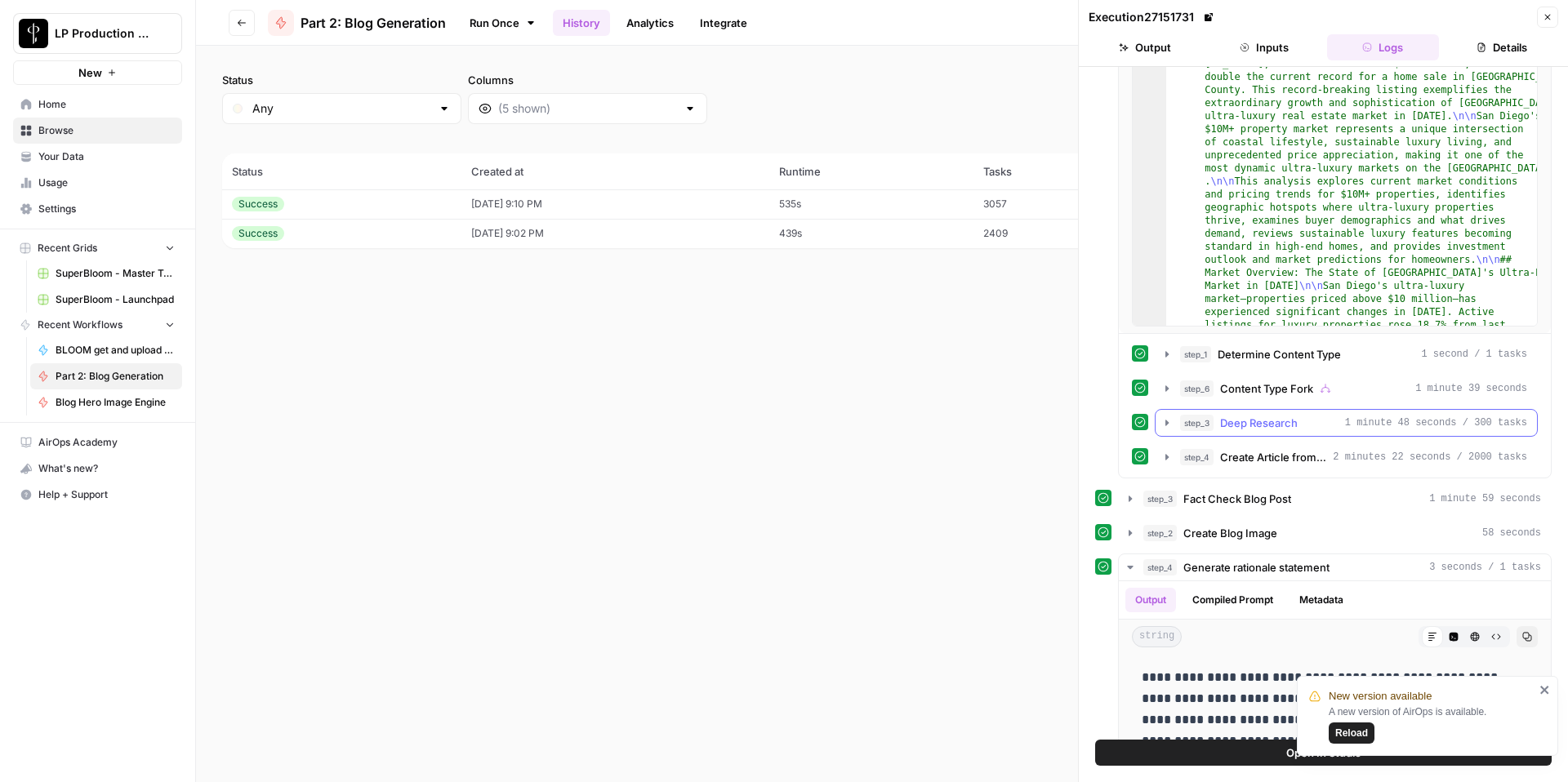
scroll to position [182, 0]
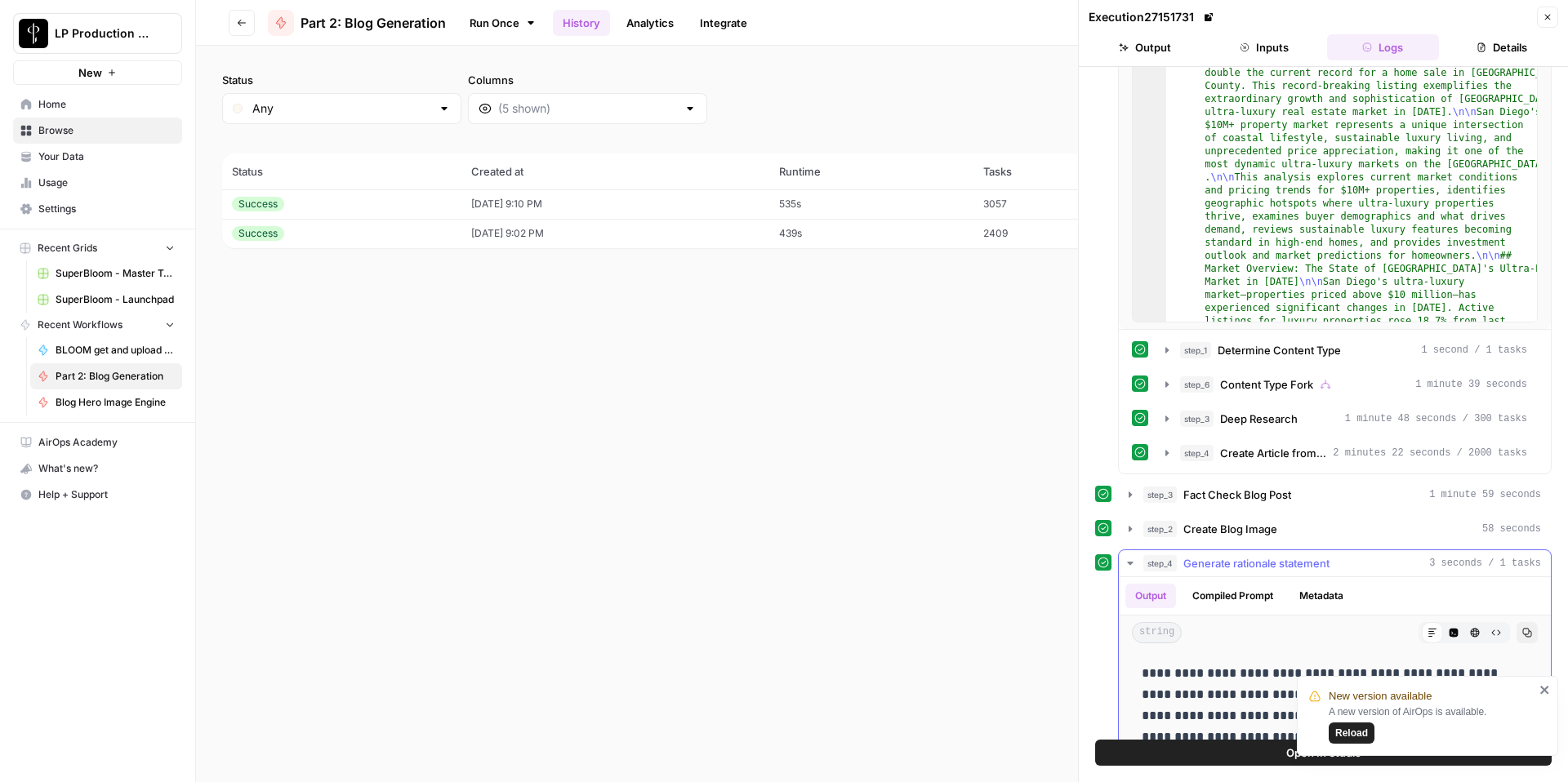
click at [1132, 565] on icon "button" at bounding box center [1130, 563] width 13 height 13
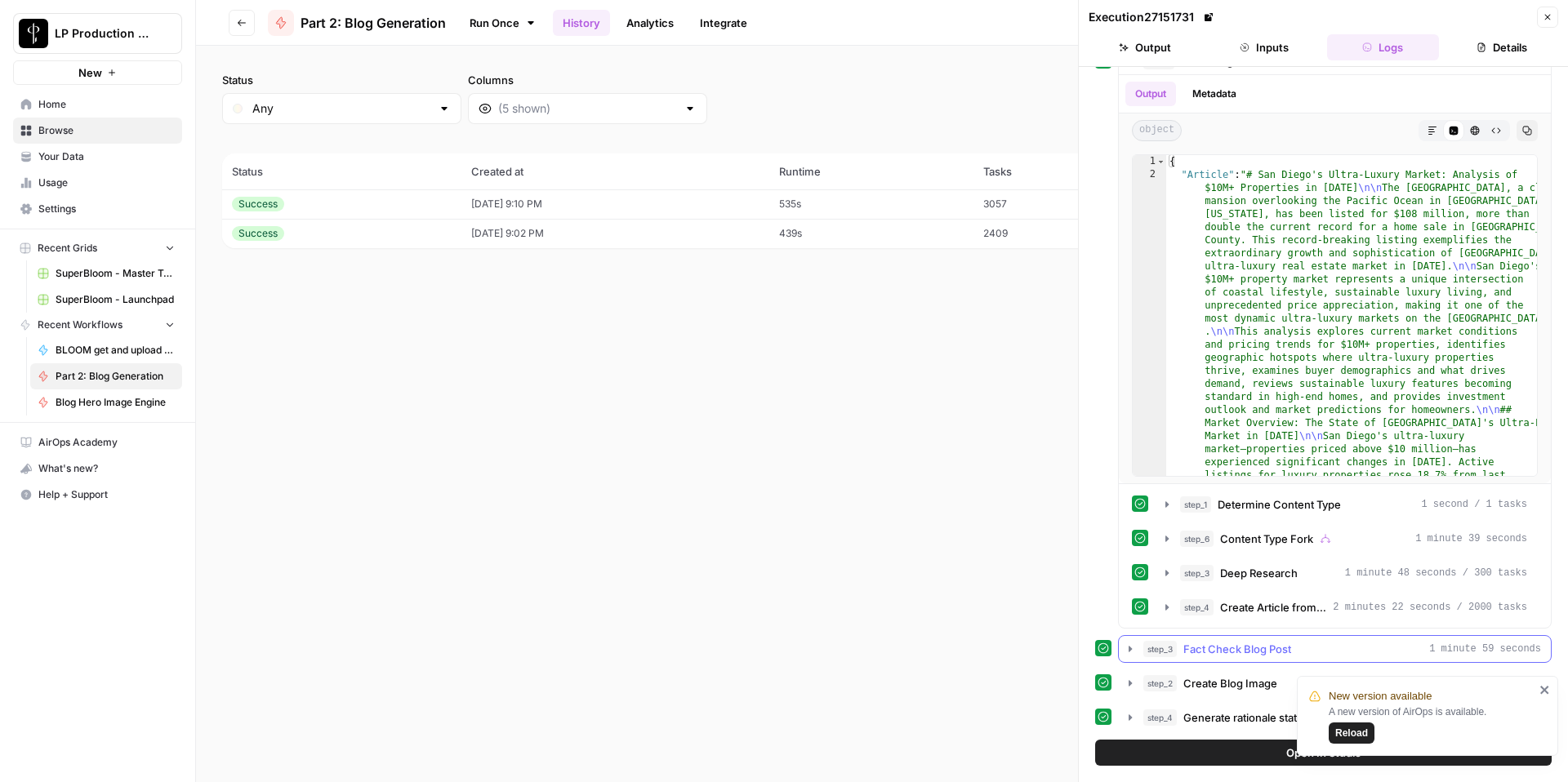
click at [1129, 647] on icon "button" at bounding box center [1130, 649] width 3 height 6
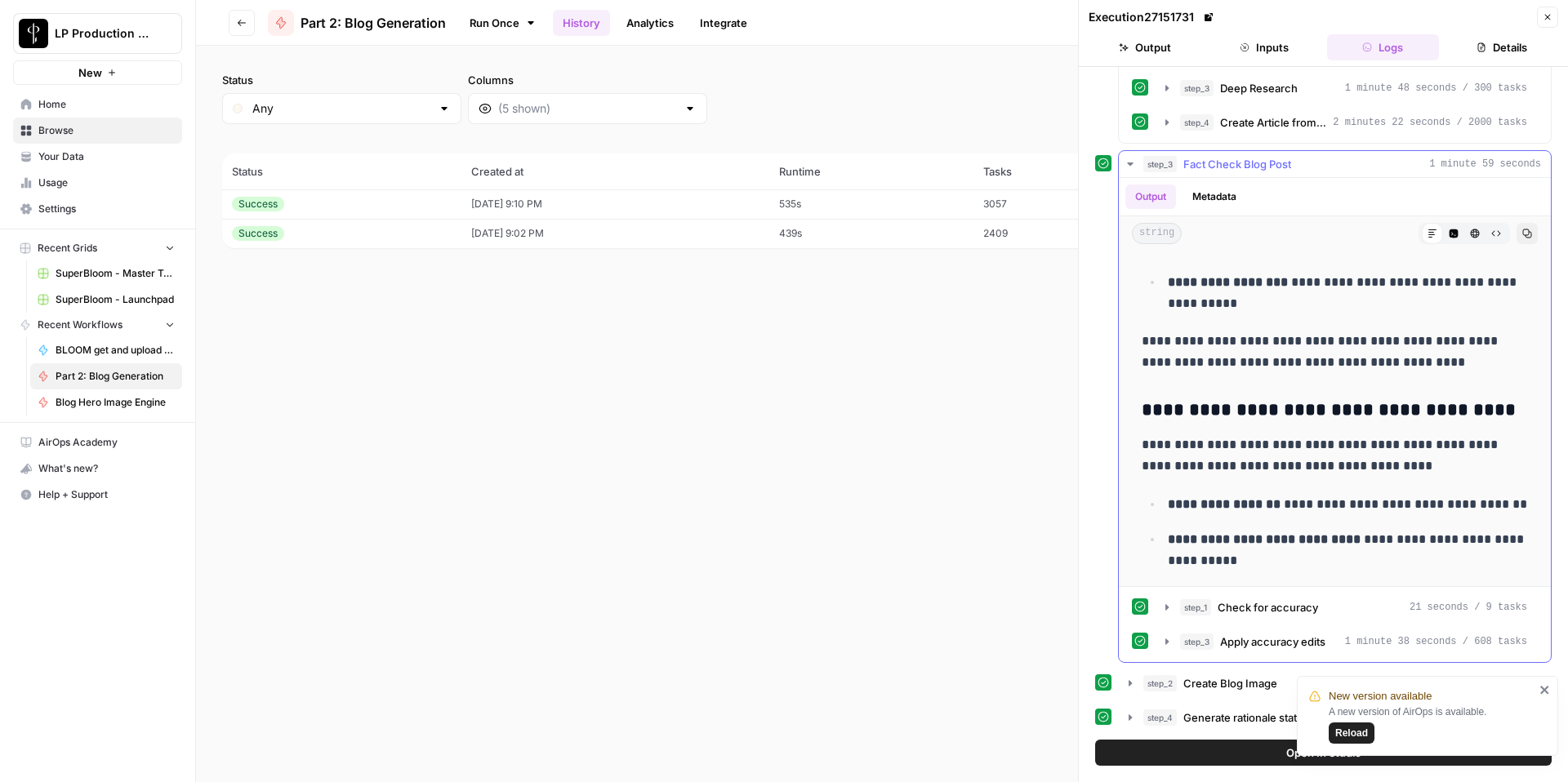
scroll to position [3720, 0]
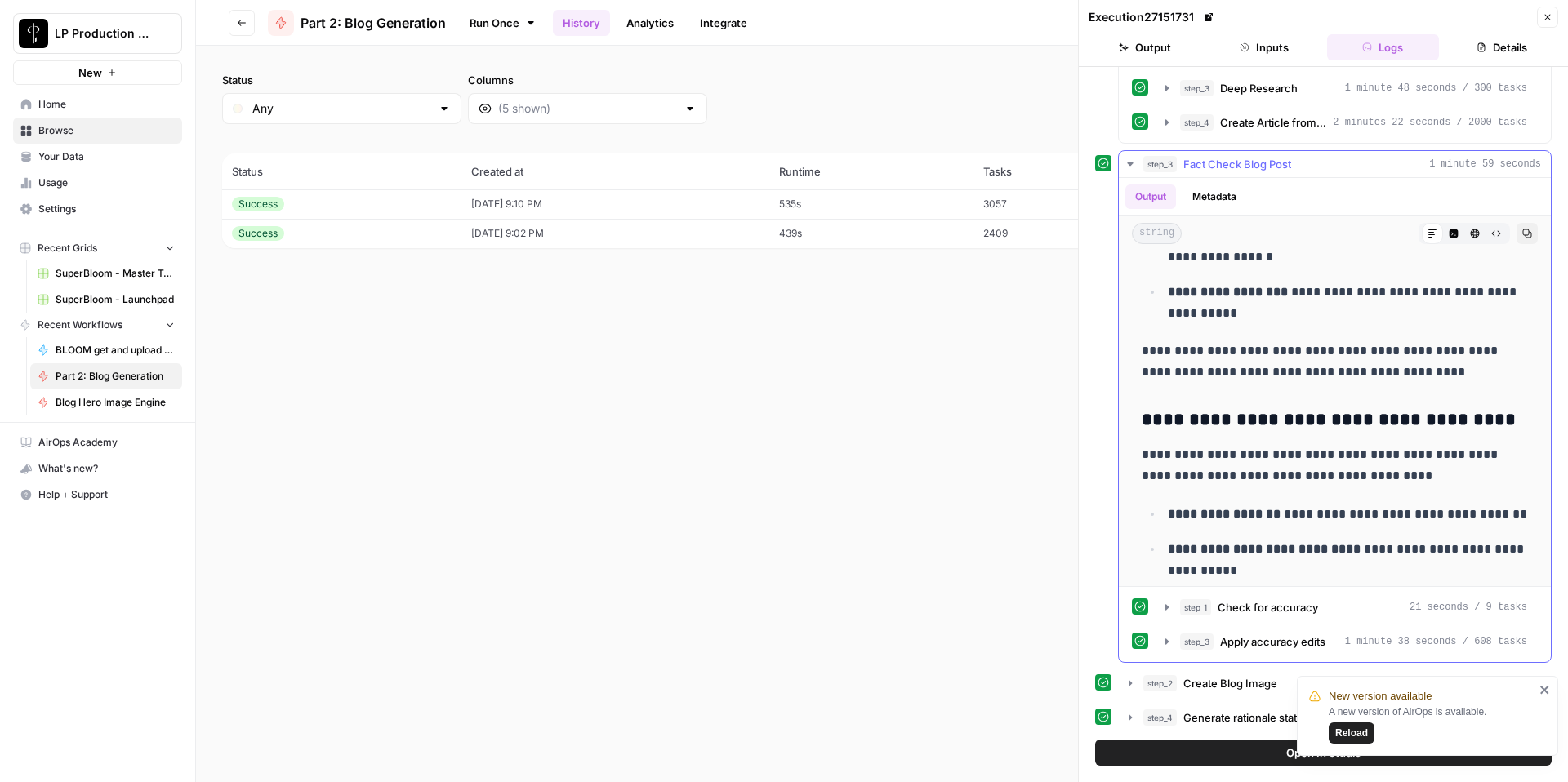
click at [1126, 165] on icon "button" at bounding box center [1130, 164] width 13 height 13
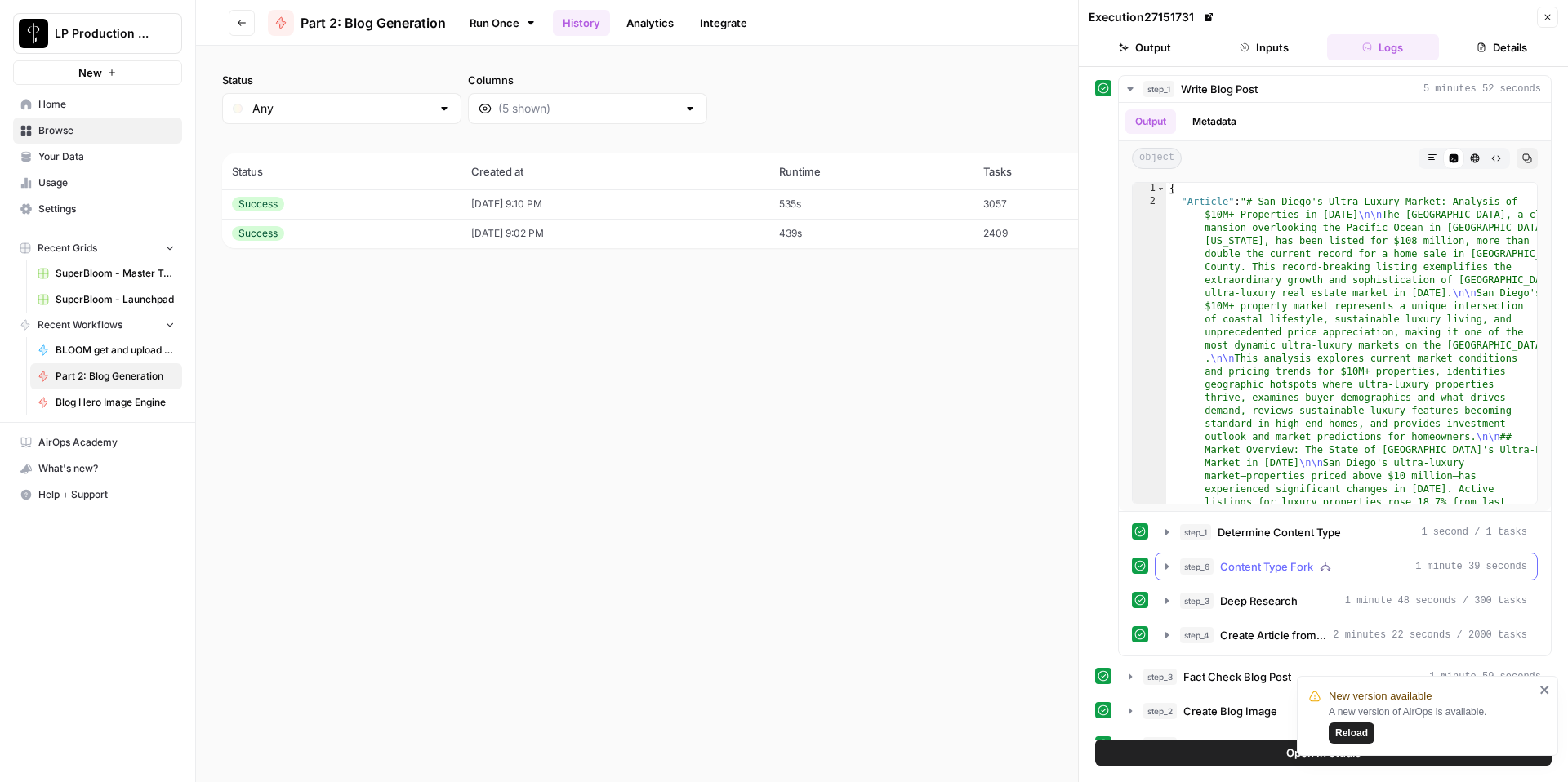
scroll to position [28, 0]
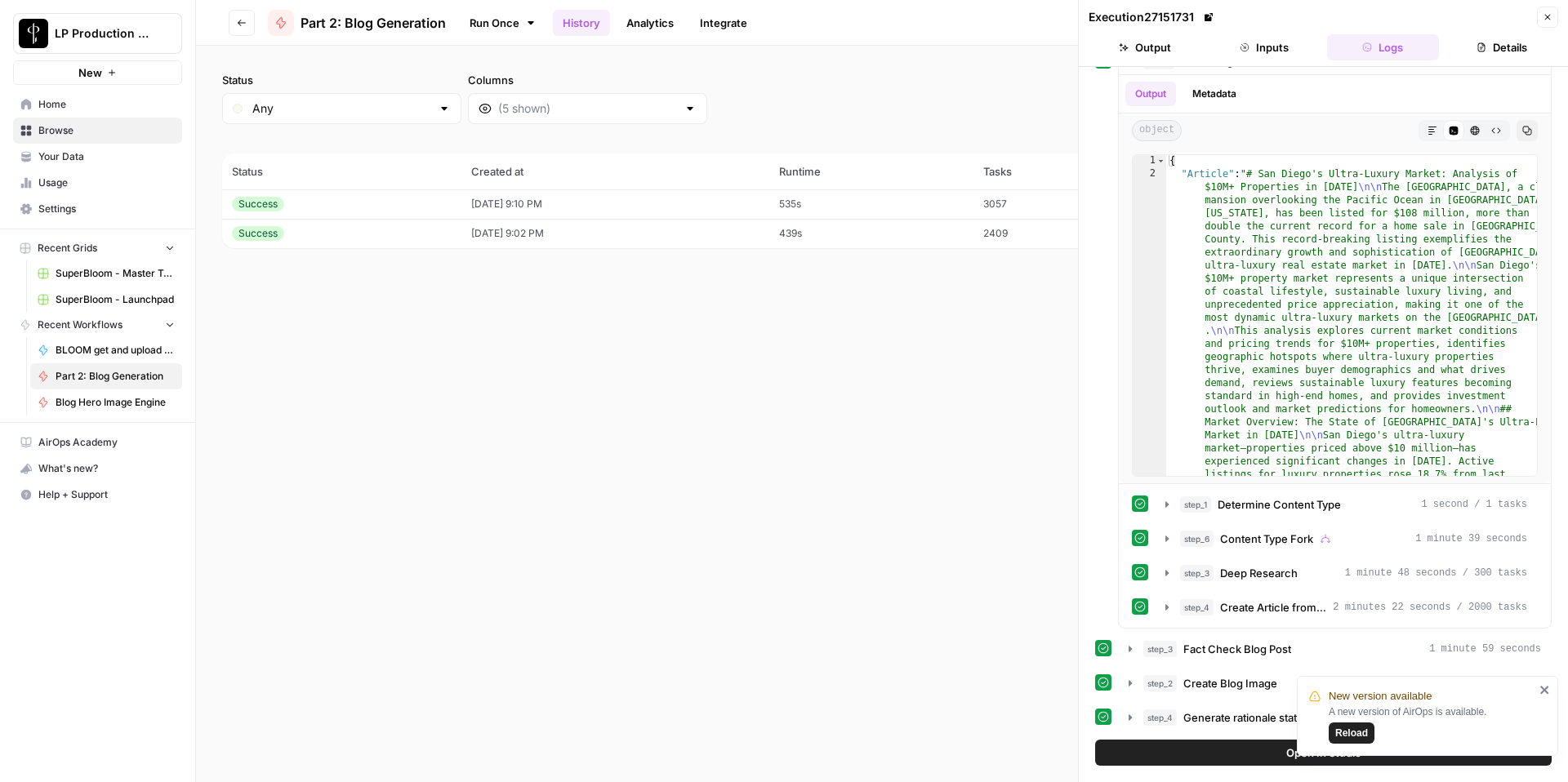
click at [251, 21] on button "Go back" at bounding box center [242, 23] width 26 height 26
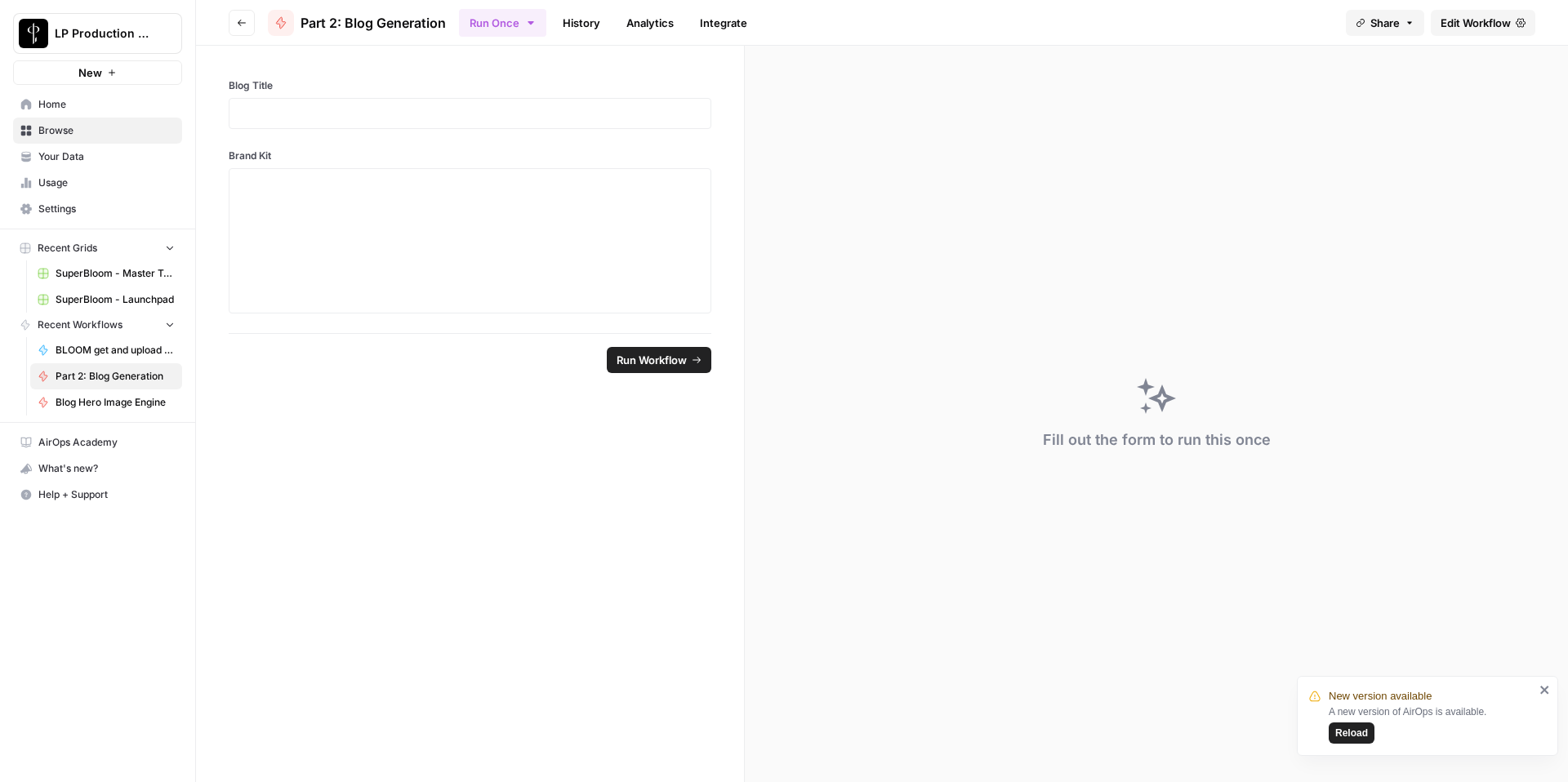
click at [250, 21] on button "Go back" at bounding box center [242, 23] width 26 height 26
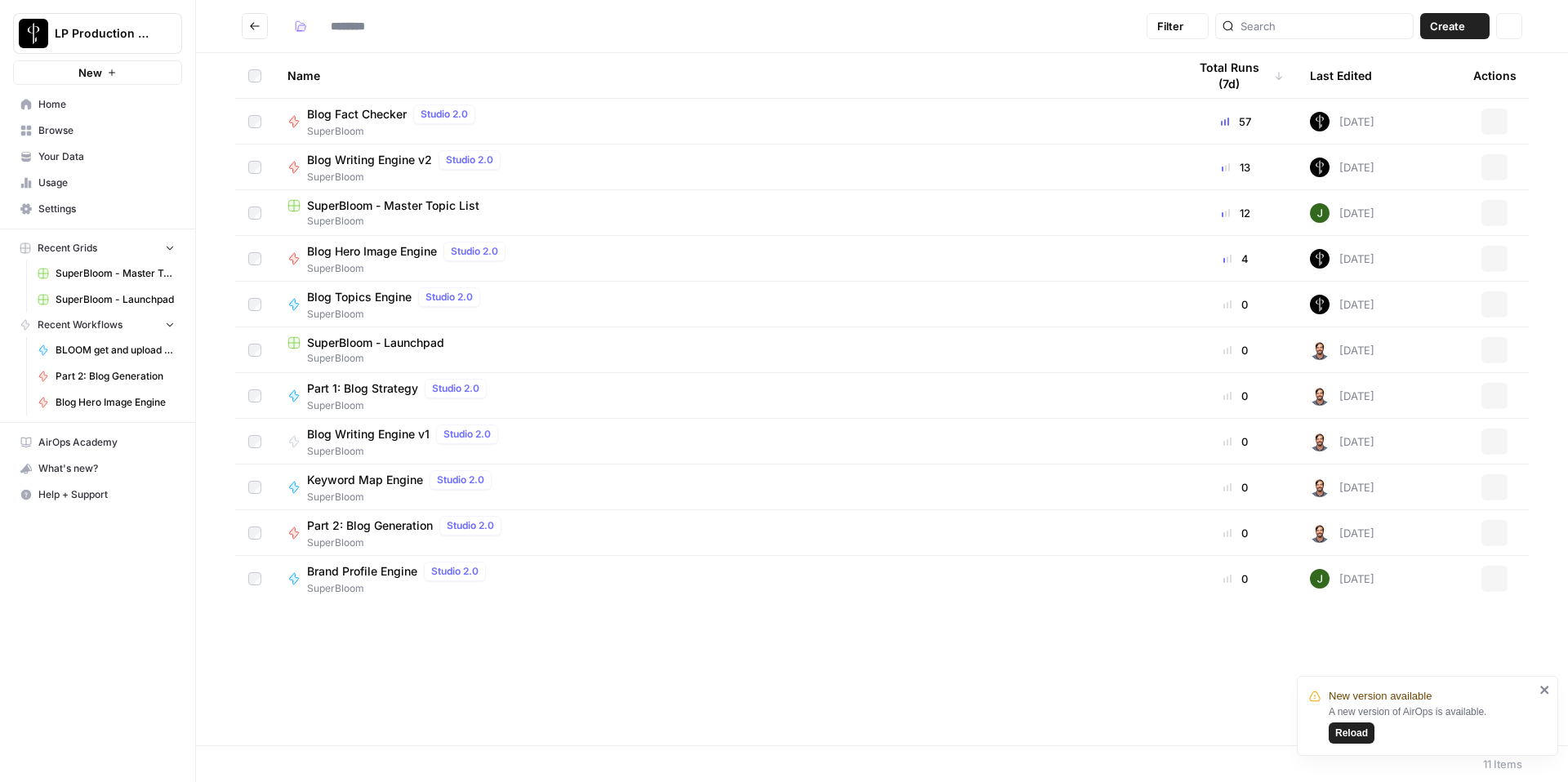
type input "**********"
click at [393, 391] on span "Part 1: Blog Strategy" at bounding box center [362, 388] width 111 height 17
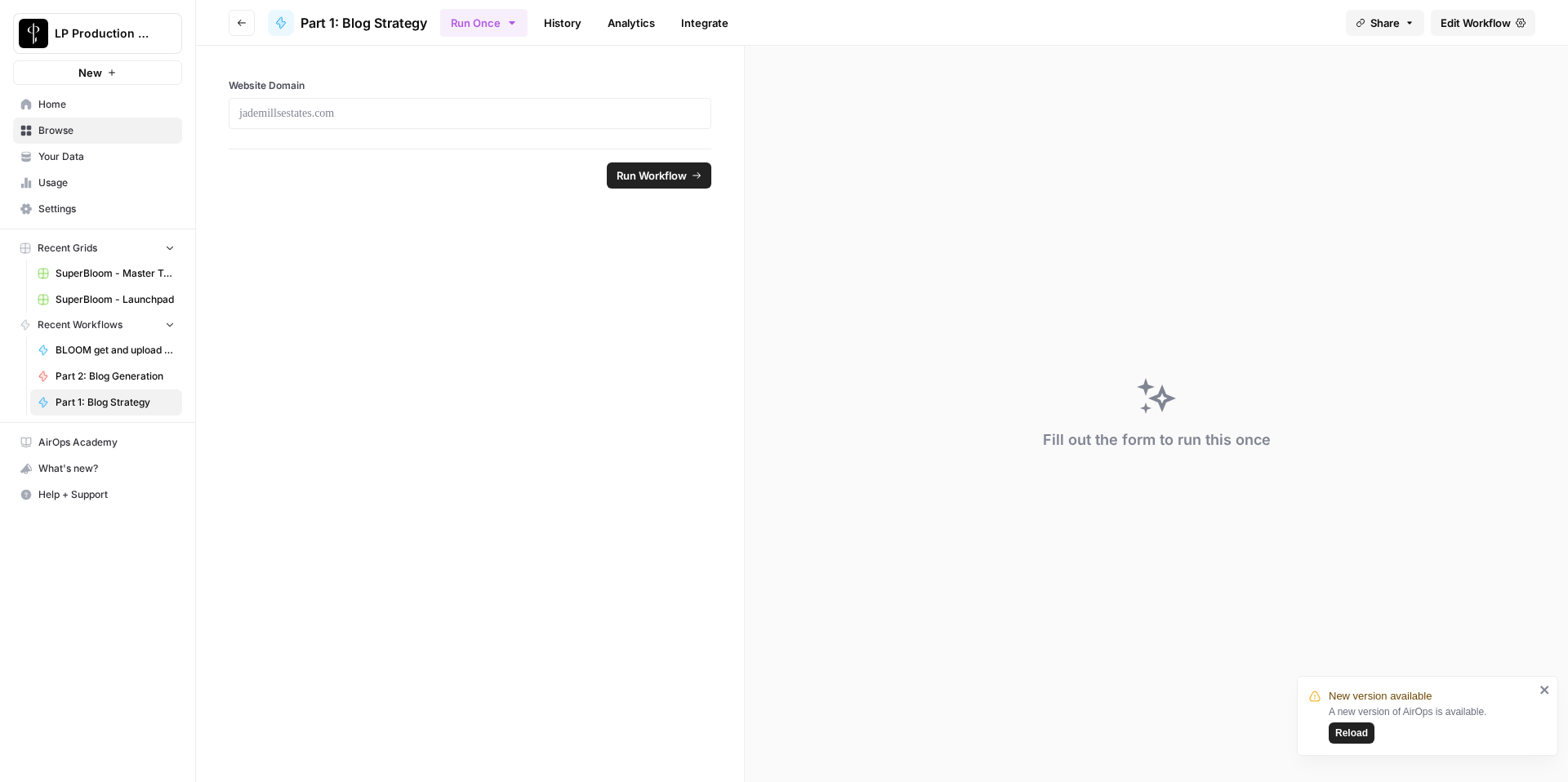
click at [560, 25] on link "History" at bounding box center [563, 23] width 58 height 26
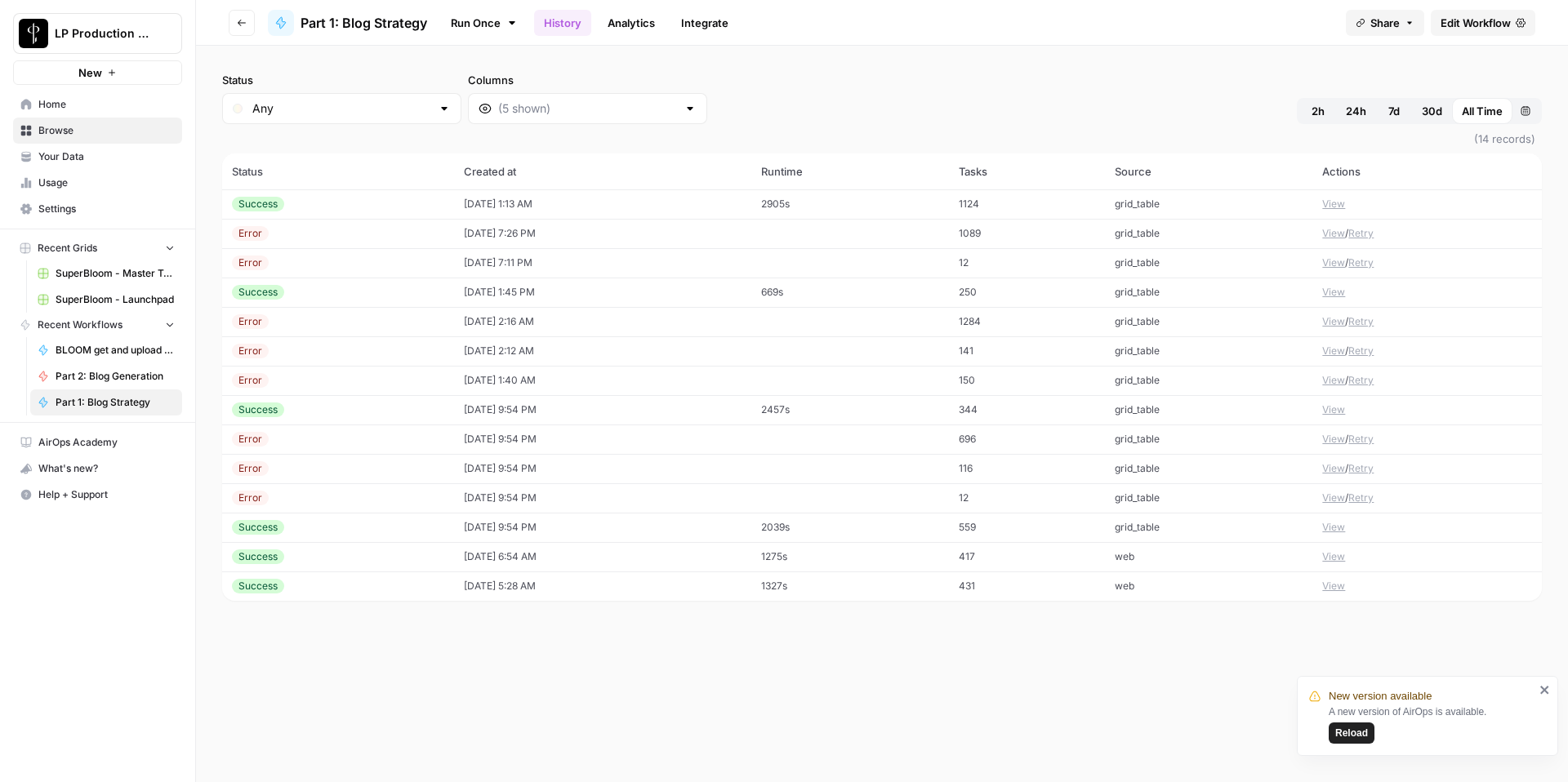
click at [534, 189] on td "08/08/25 at 1:13 AM" at bounding box center [603, 204] width 297 height 30
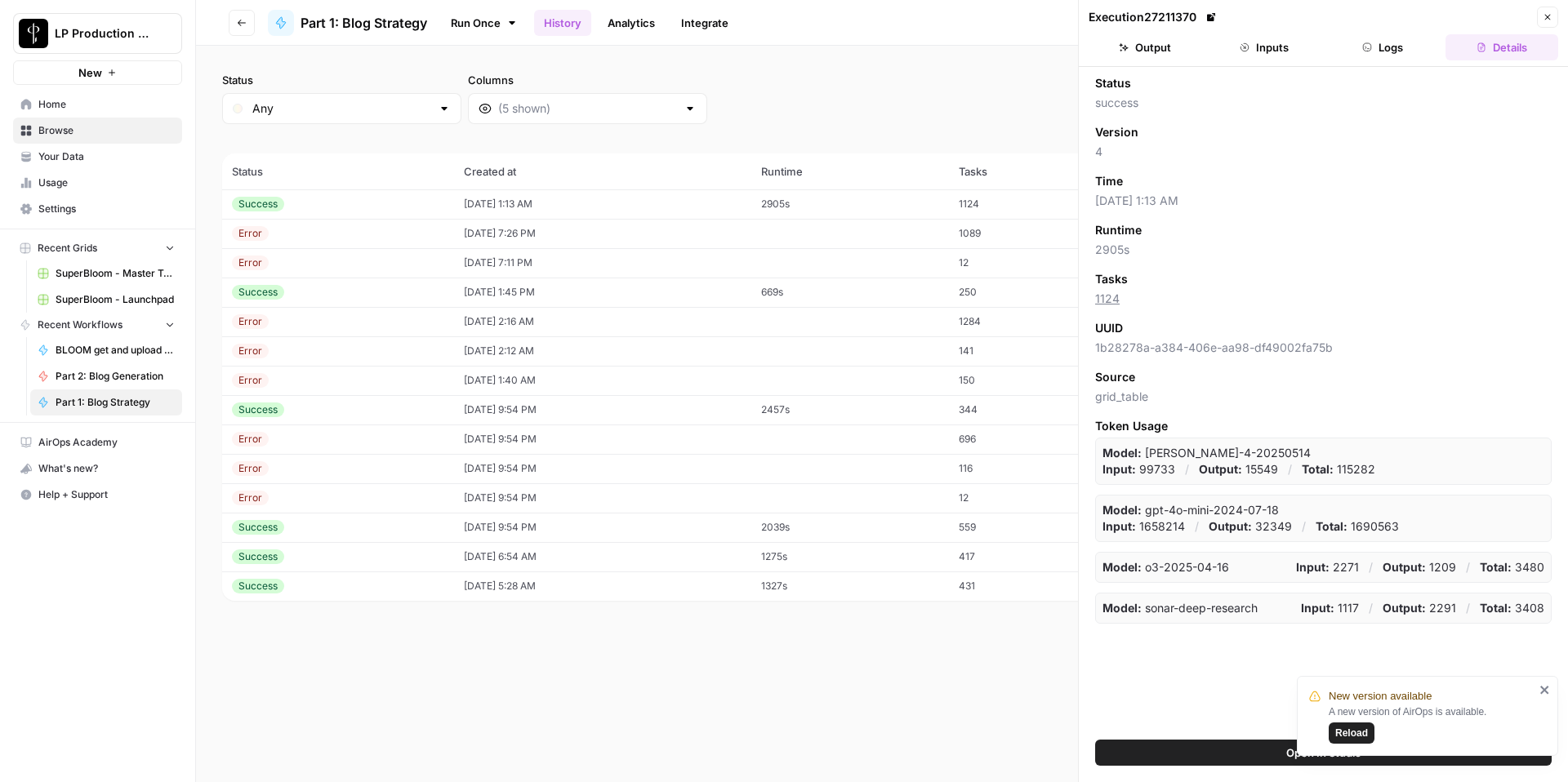
click at [1376, 50] on button "Logs" at bounding box center [1383, 47] width 112 height 26
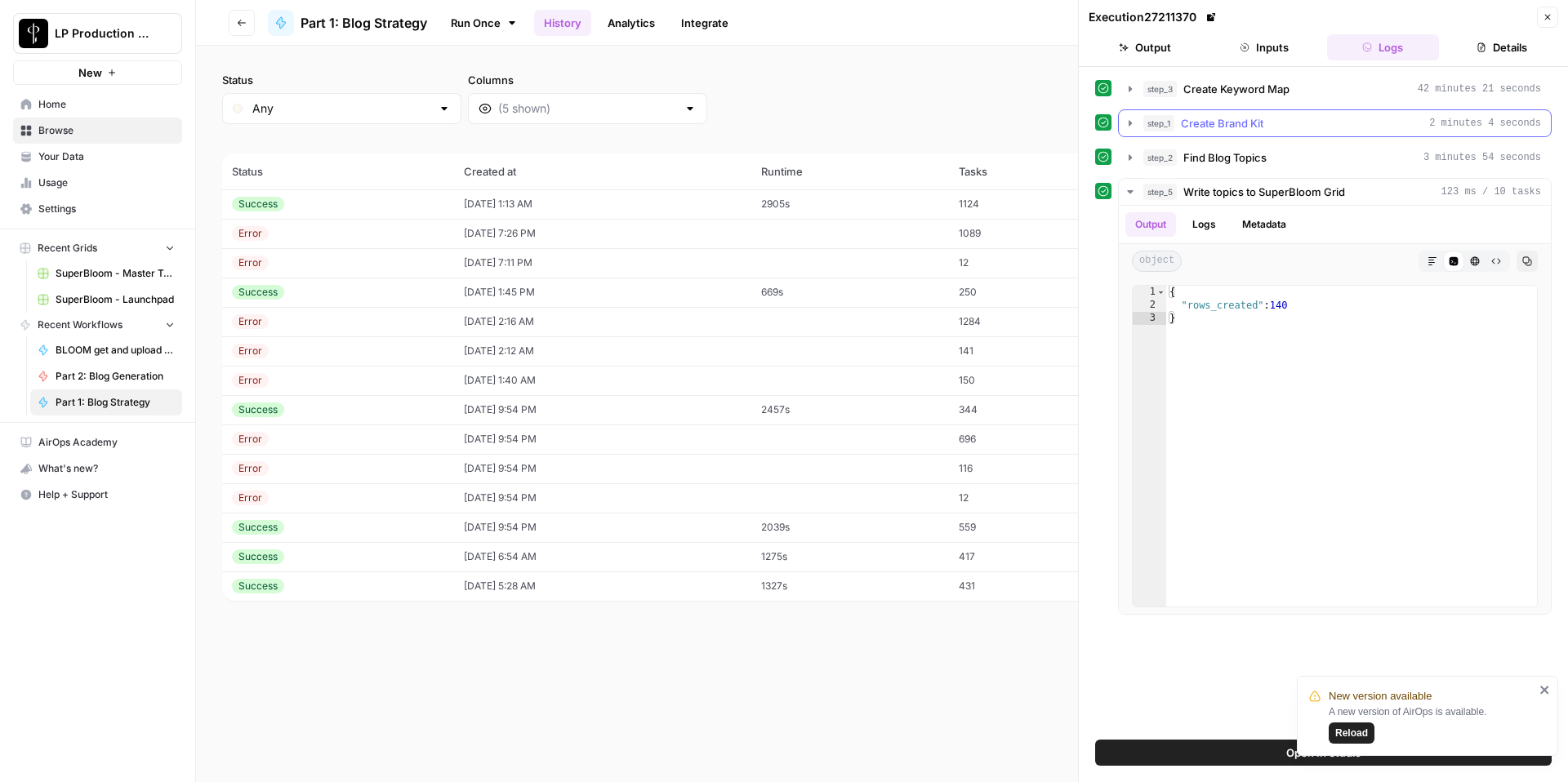
click at [1134, 119] on icon "button" at bounding box center [1130, 123] width 13 height 13
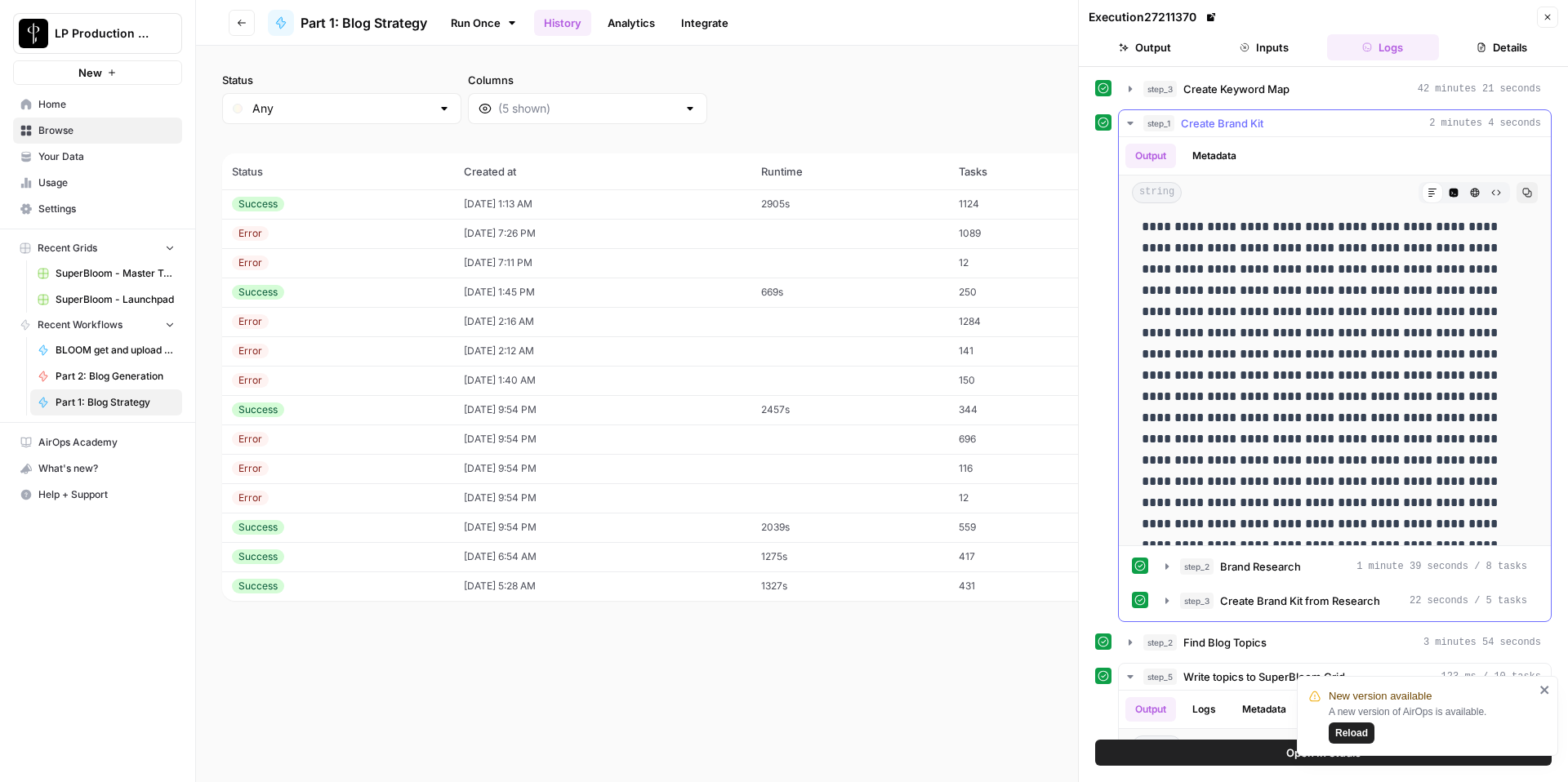
scroll to position [199, 0]
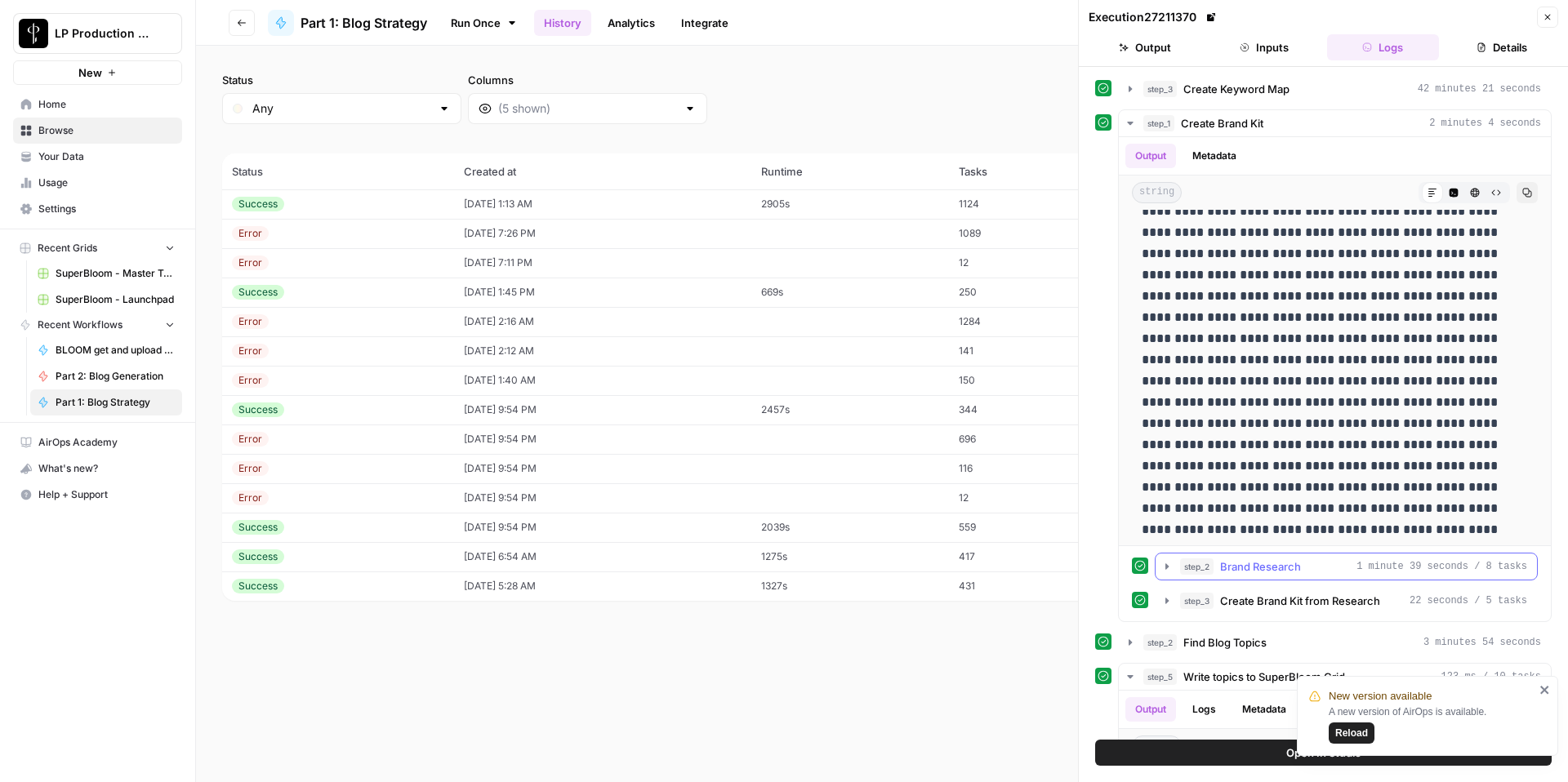
click at [1169, 571] on icon "button" at bounding box center [1167, 567] width 13 height 13
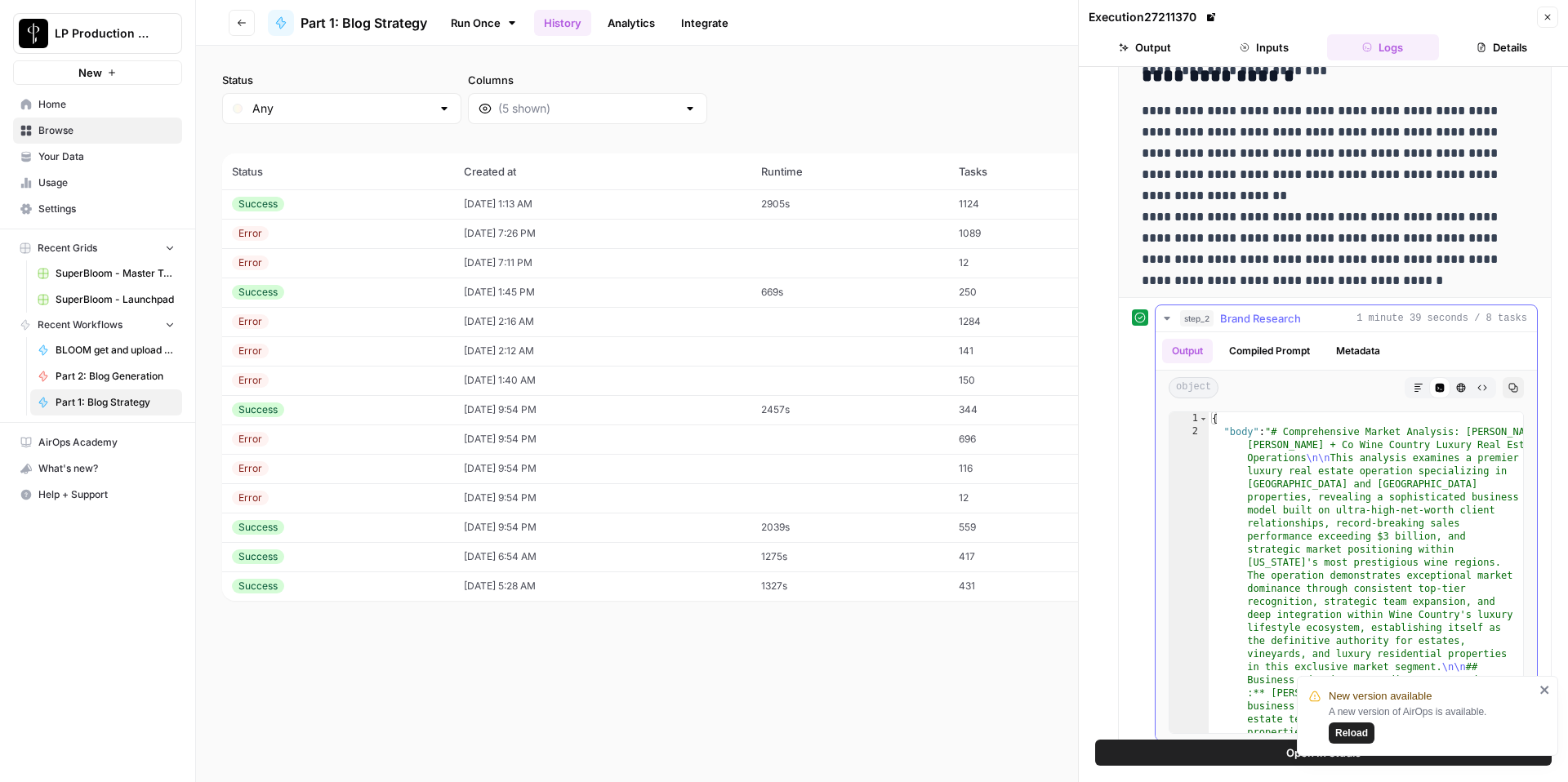
scroll to position [254, 0]
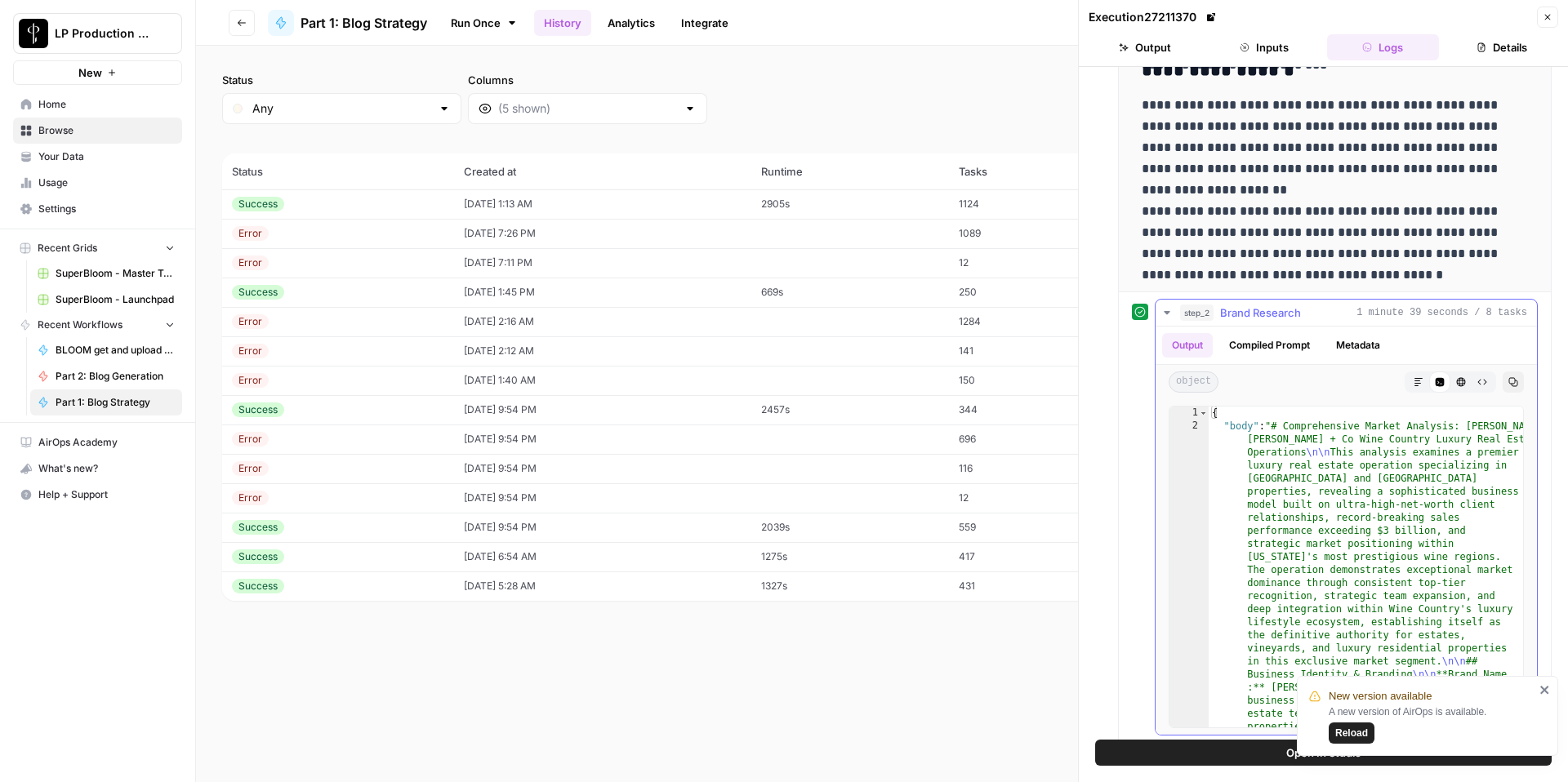
click at [1172, 309] on icon "button" at bounding box center [1167, 312] width 13 height 13
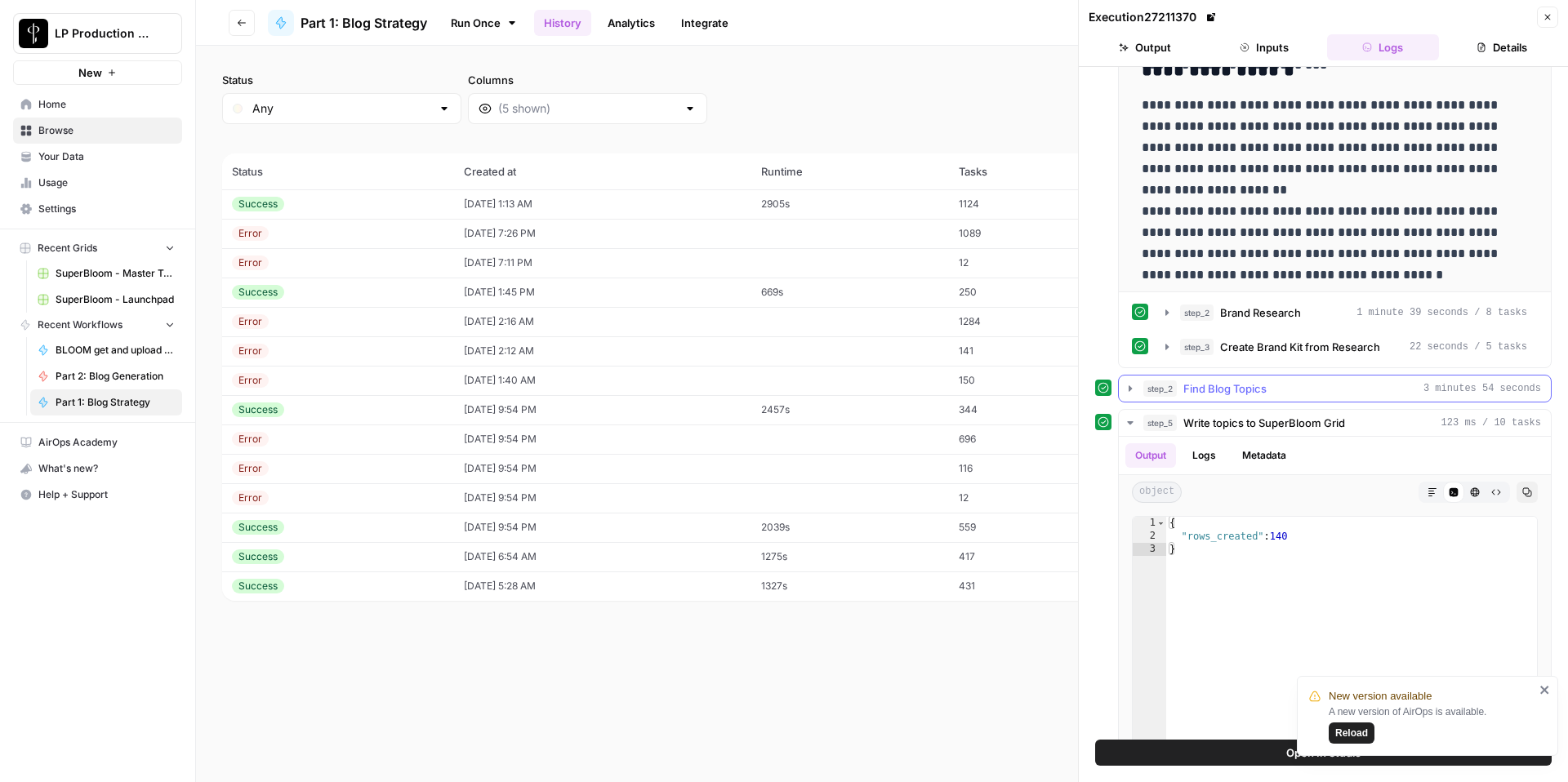
scroll to position [368, 0]
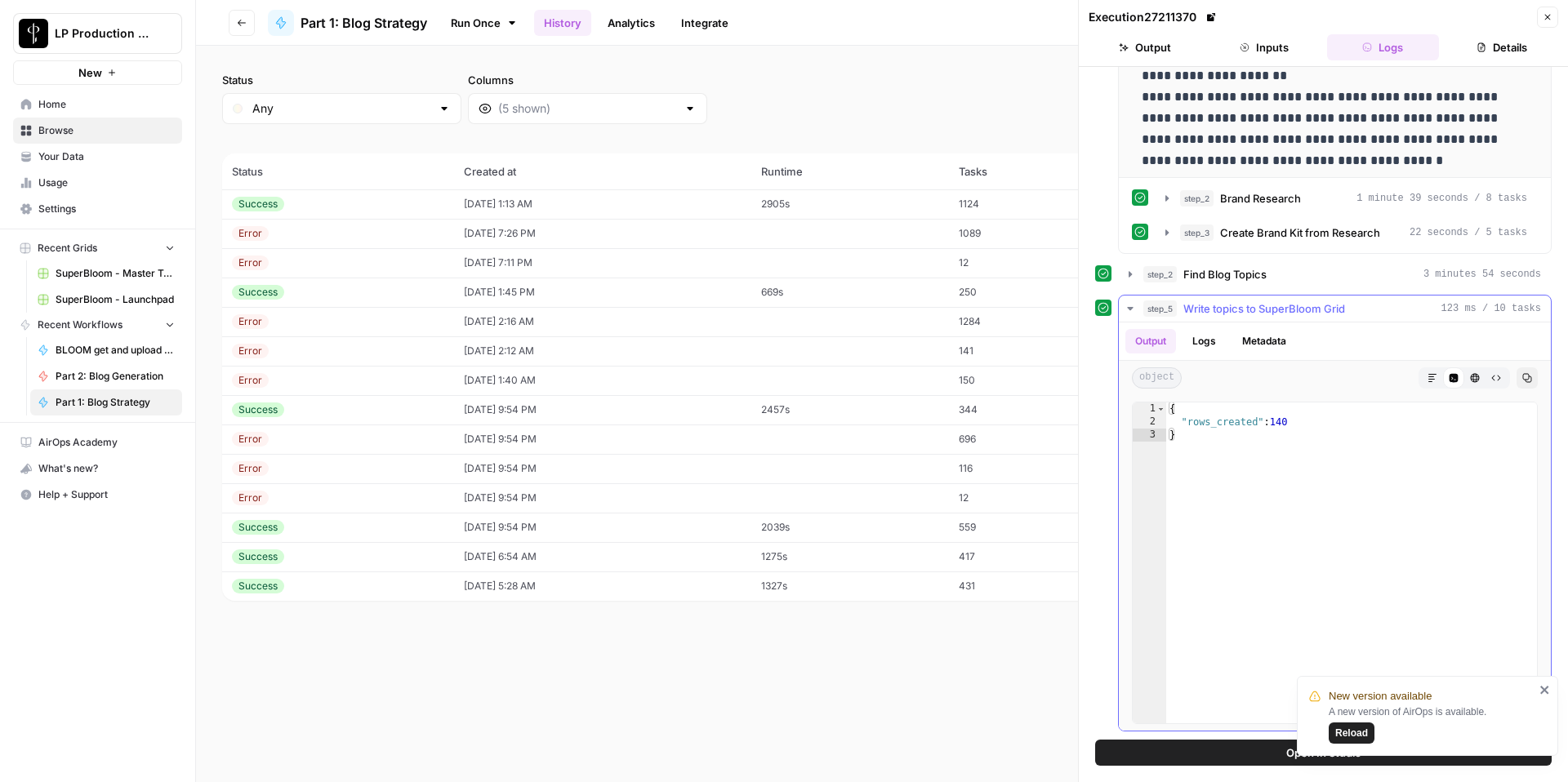
click at [1130, 308] on icon "button" at bounding box center [1130, 309] width 6 height 3
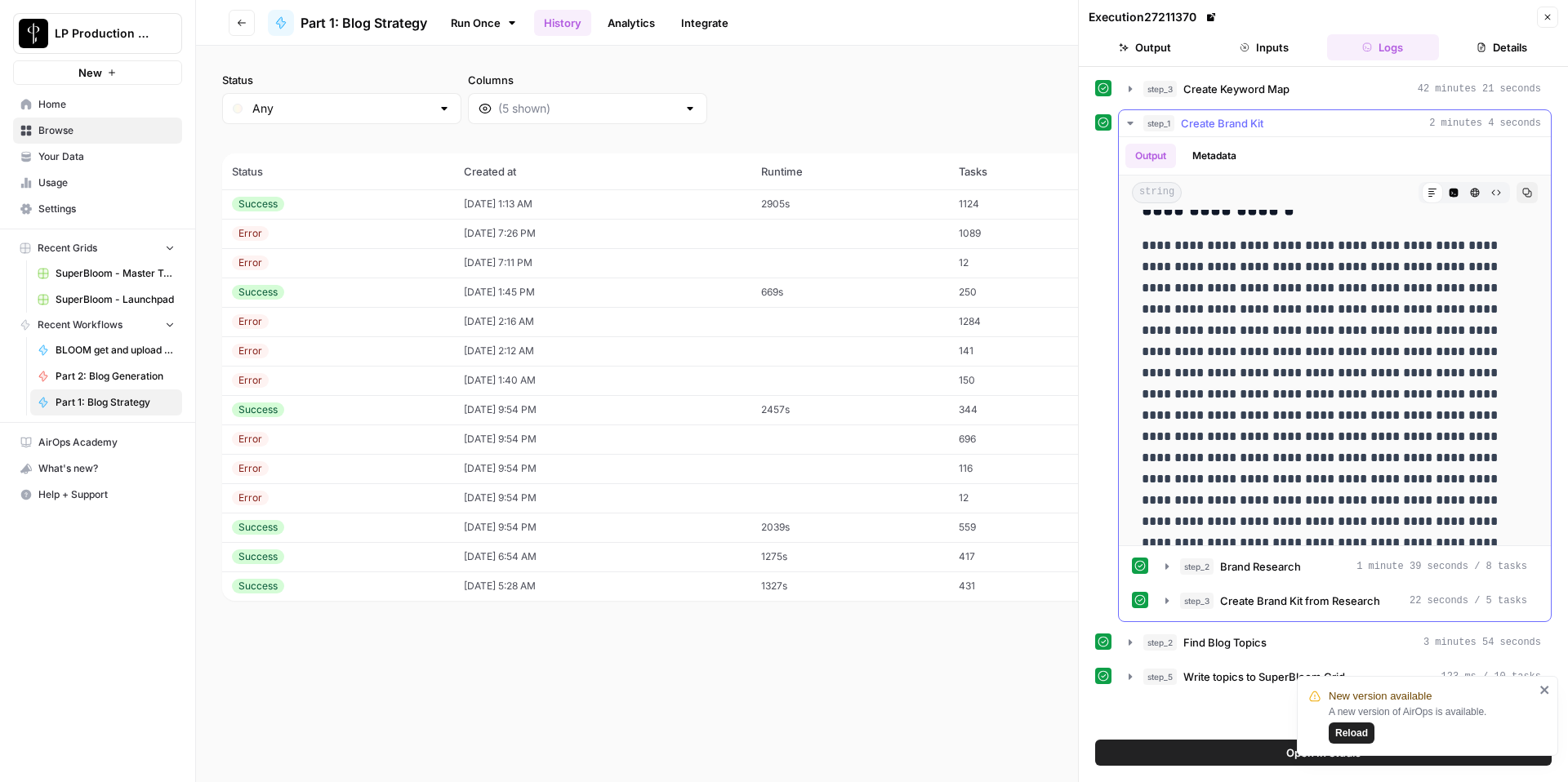
scroll to position [0, 0]
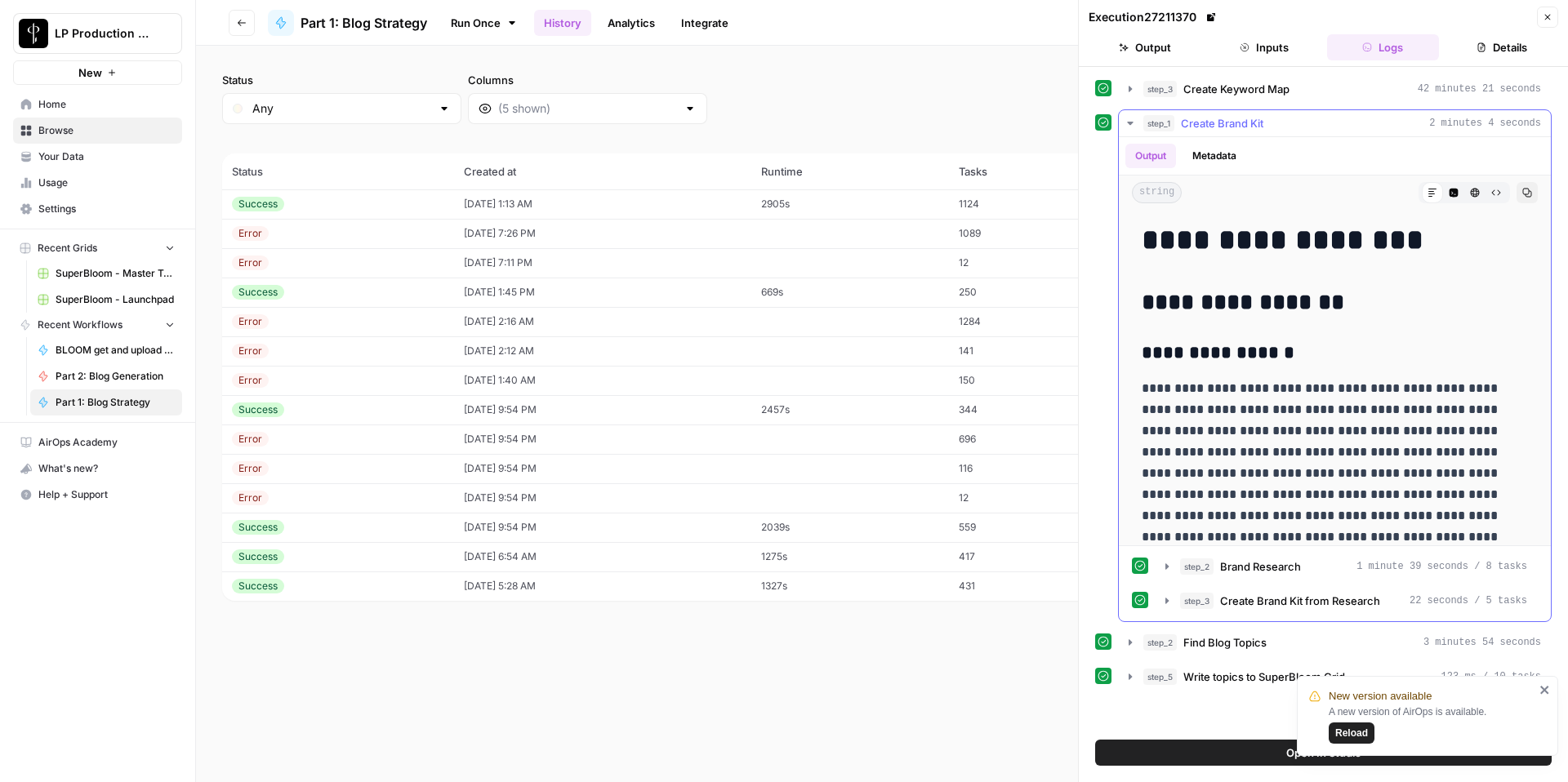
click at [1138, 122] on button "step_1 Create Brand Kit 2 minutes 4 seconds" at bounding box center [1334, 123] width 432 height 26
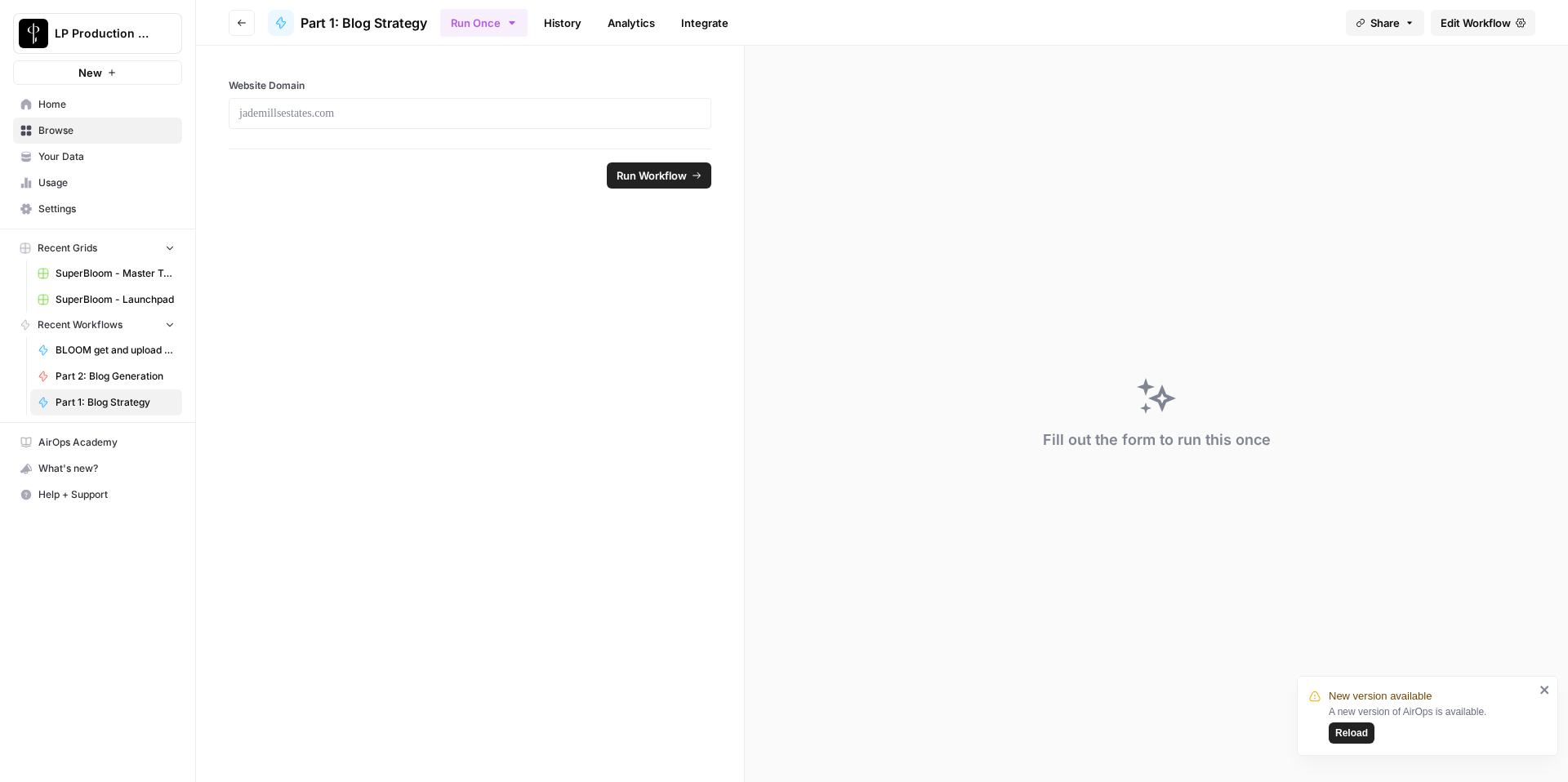
click at [238, 26] on icon "button" at bounding box center [242, 23] width 10 height 10
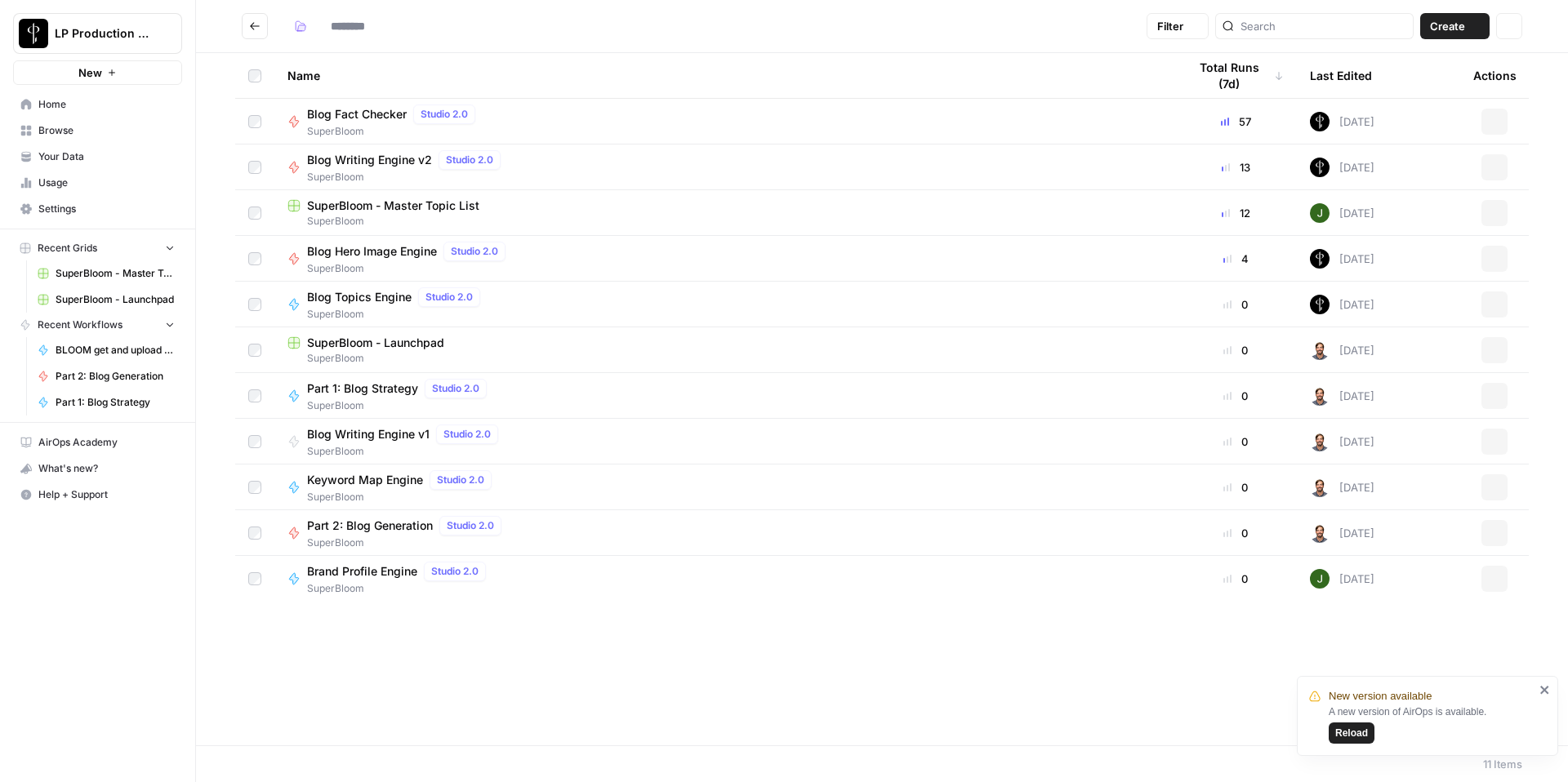
type input "**********"
click at [395, 518] on span "Part 2: Blog Generation" at bounding box center [370, 526] width 126 height 17
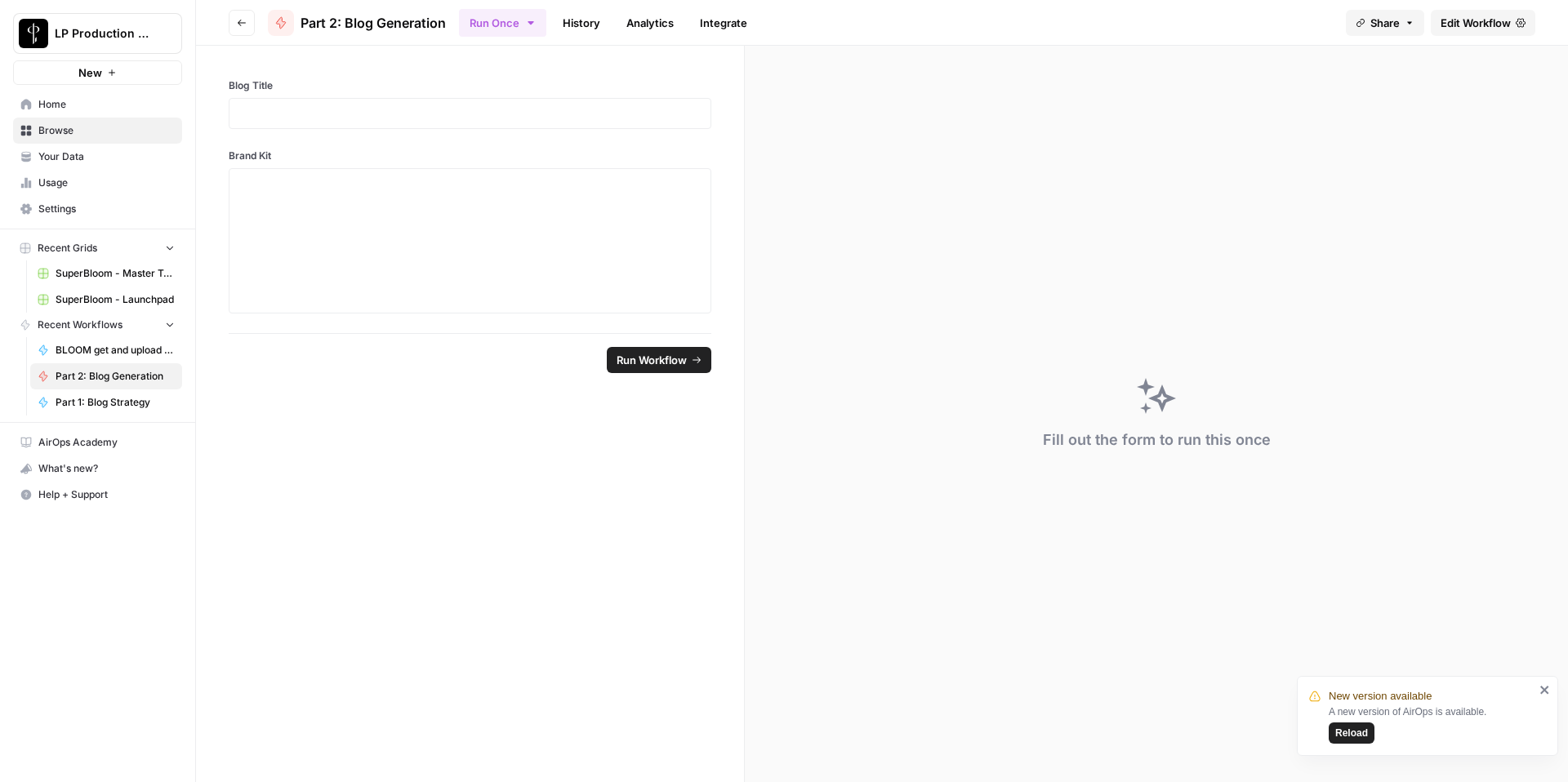
click at [582, 25] on link "History" at bounding box center [582, 23] width 58 height 26
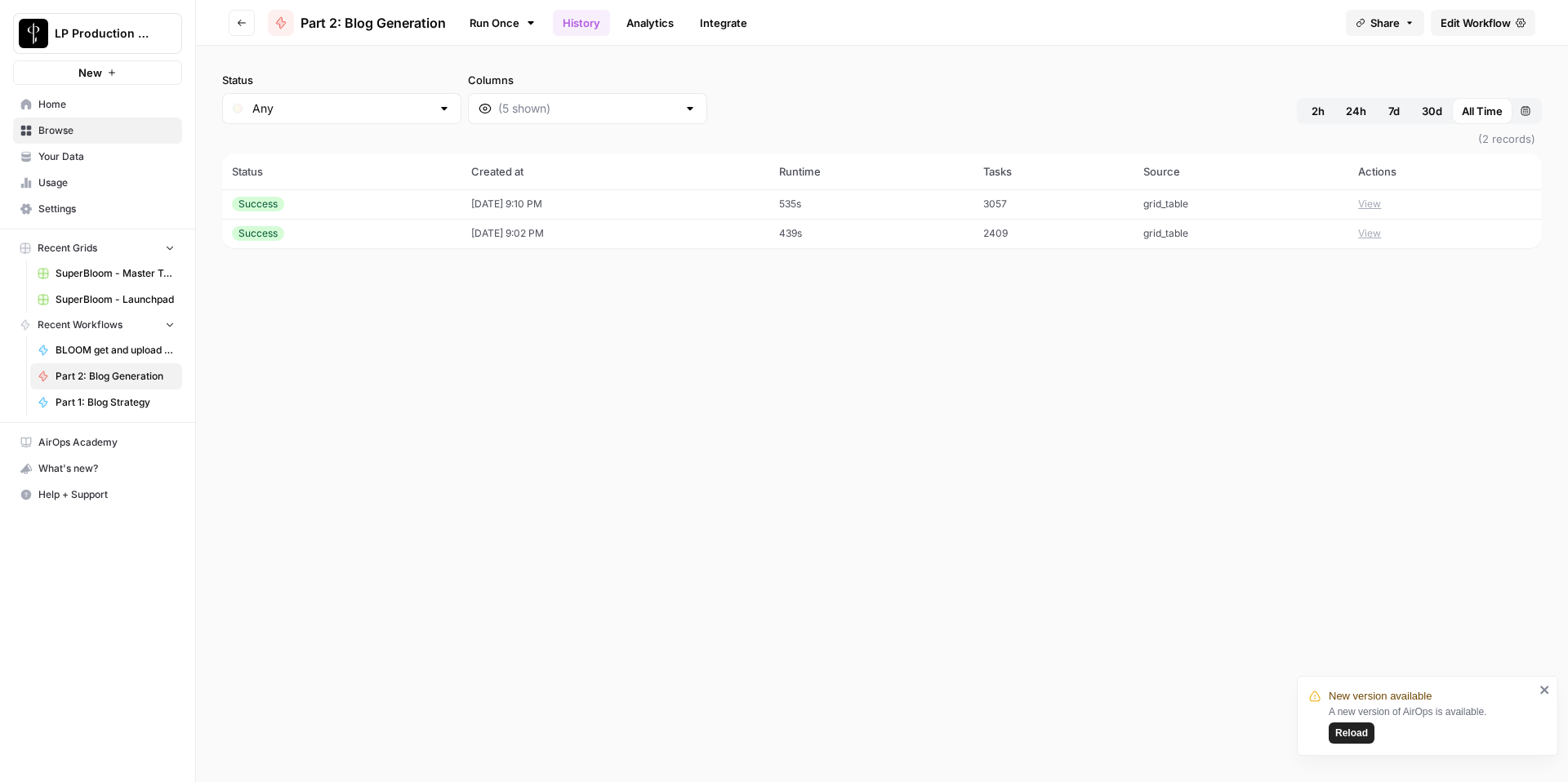
click at [758, 213] on td "08/06/25 at 9:10 PM" at bounding box center [615, 204] width 308 height 30
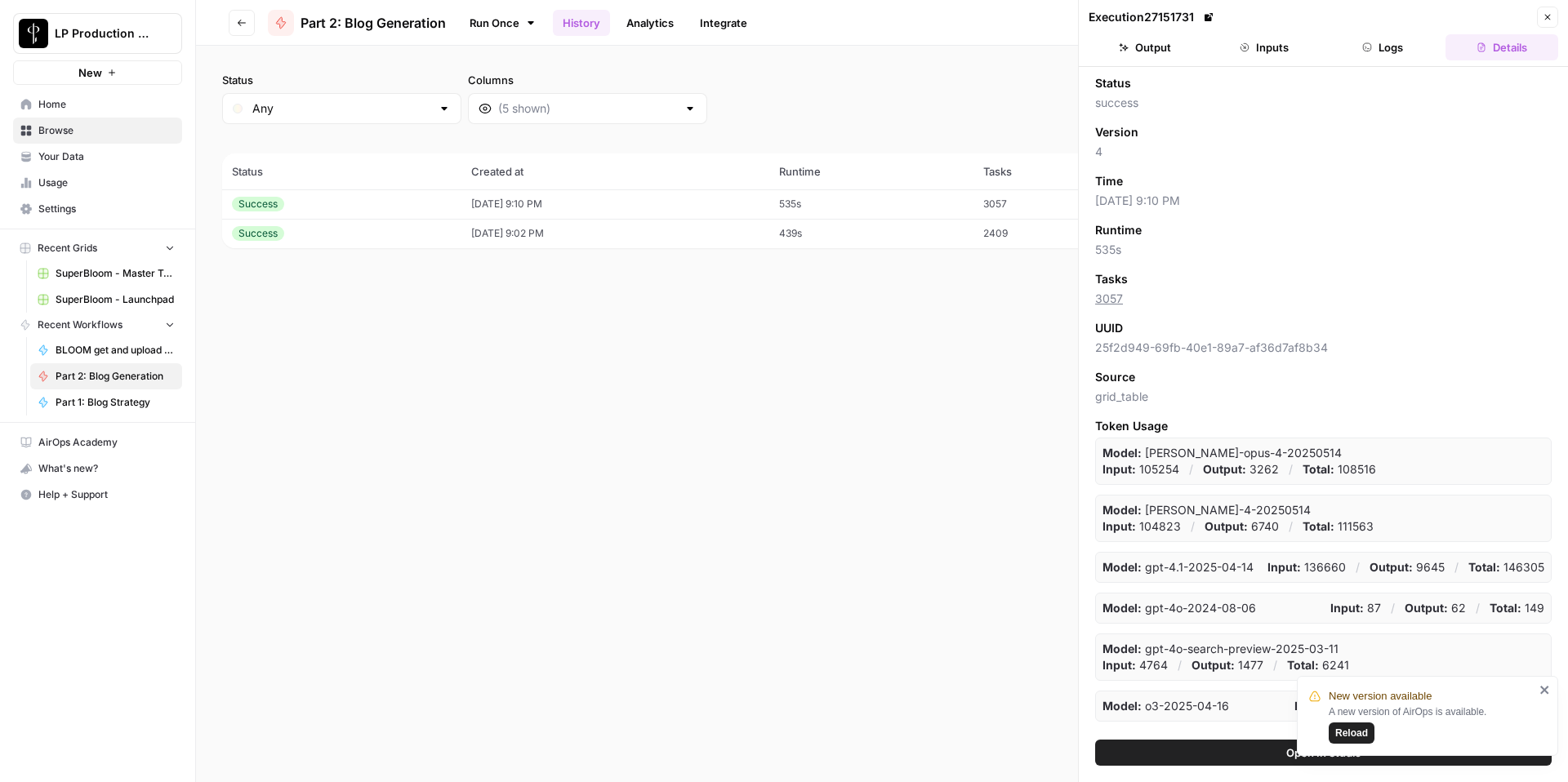
click at [1279, 46] on button "Inputs" at bounding box center [1264, 47] width 112 height 26
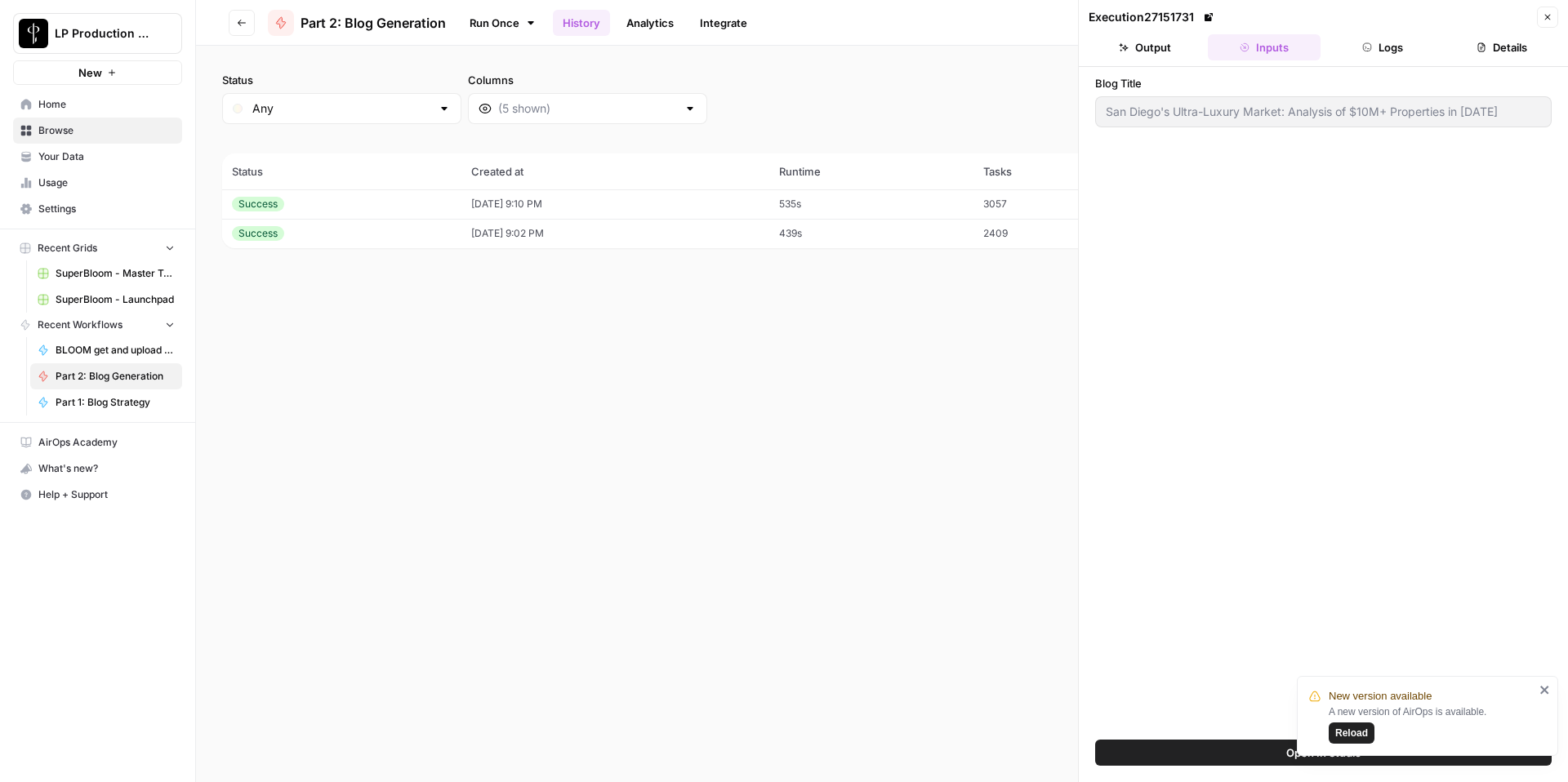
click at [1375, 49] on button "Logs" at bounding box center [1383, 47] width 112 height 26
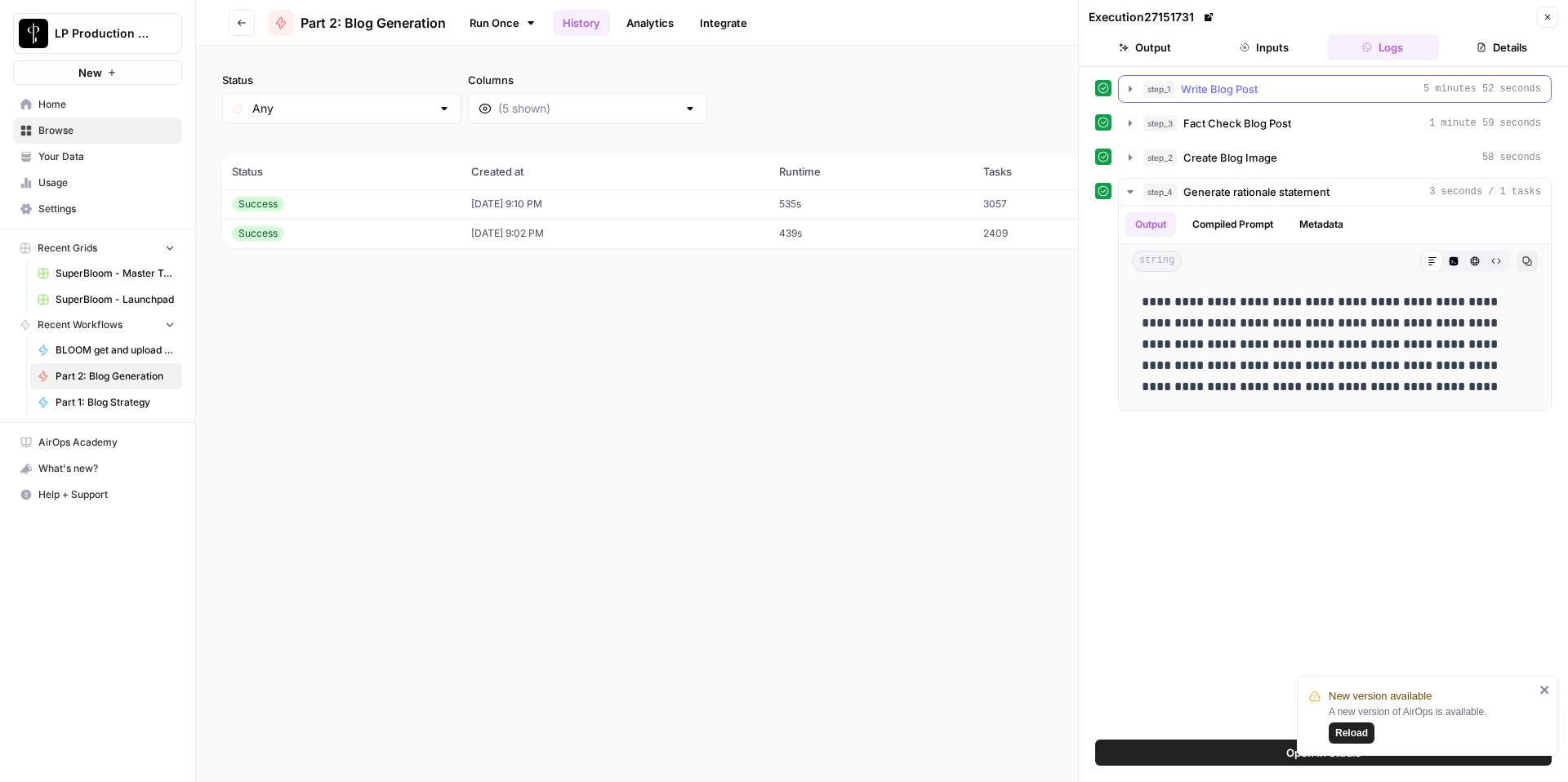
click at [1135, 96] on button "step_1 Write Blog Post 5 minutes 52 seconds" at bounding box center [1334, 89] width 432 height 26
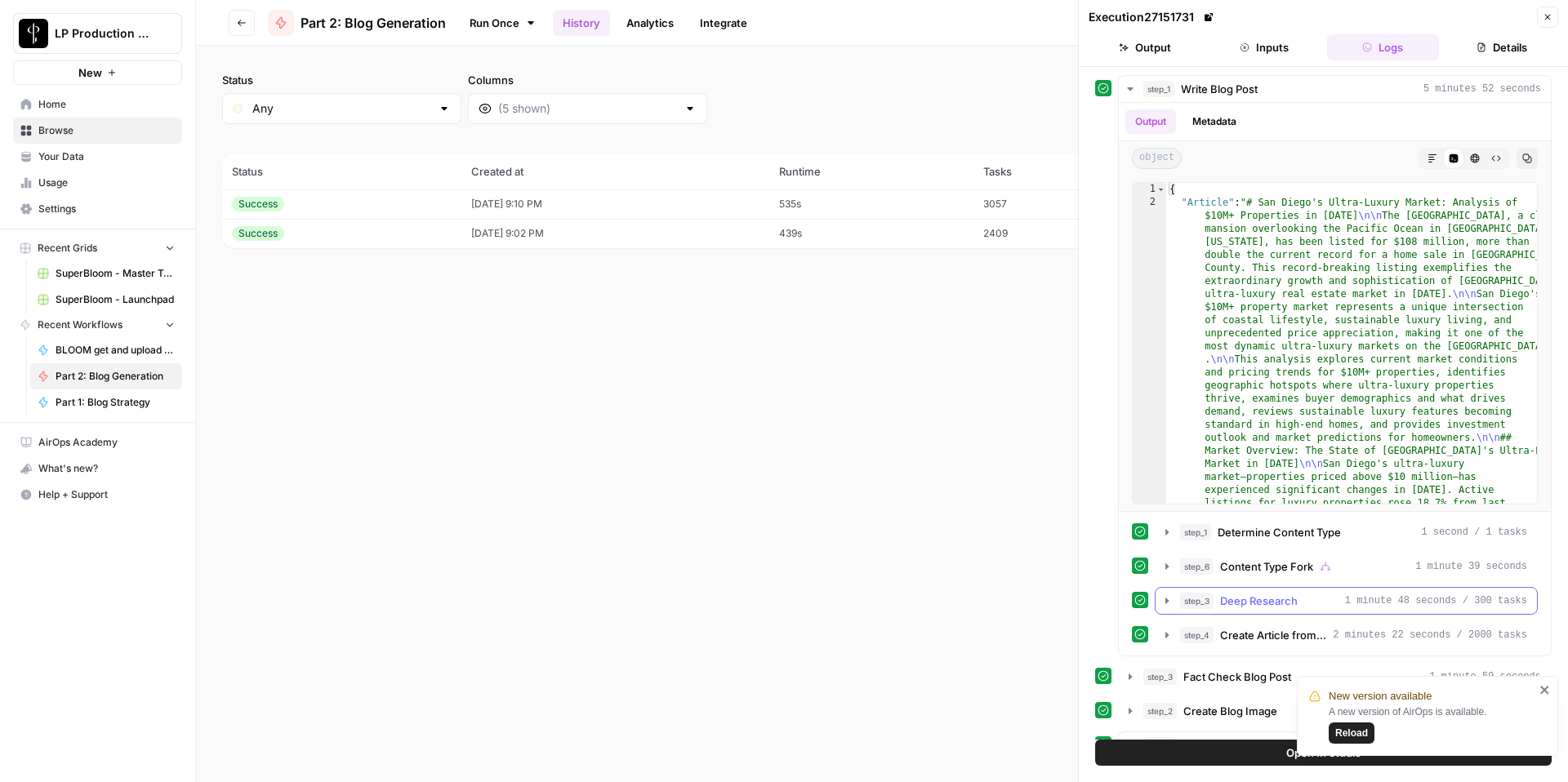
click at [1169, 600] on icon "button" at bounding box center [1167, 601] width 13 height 13
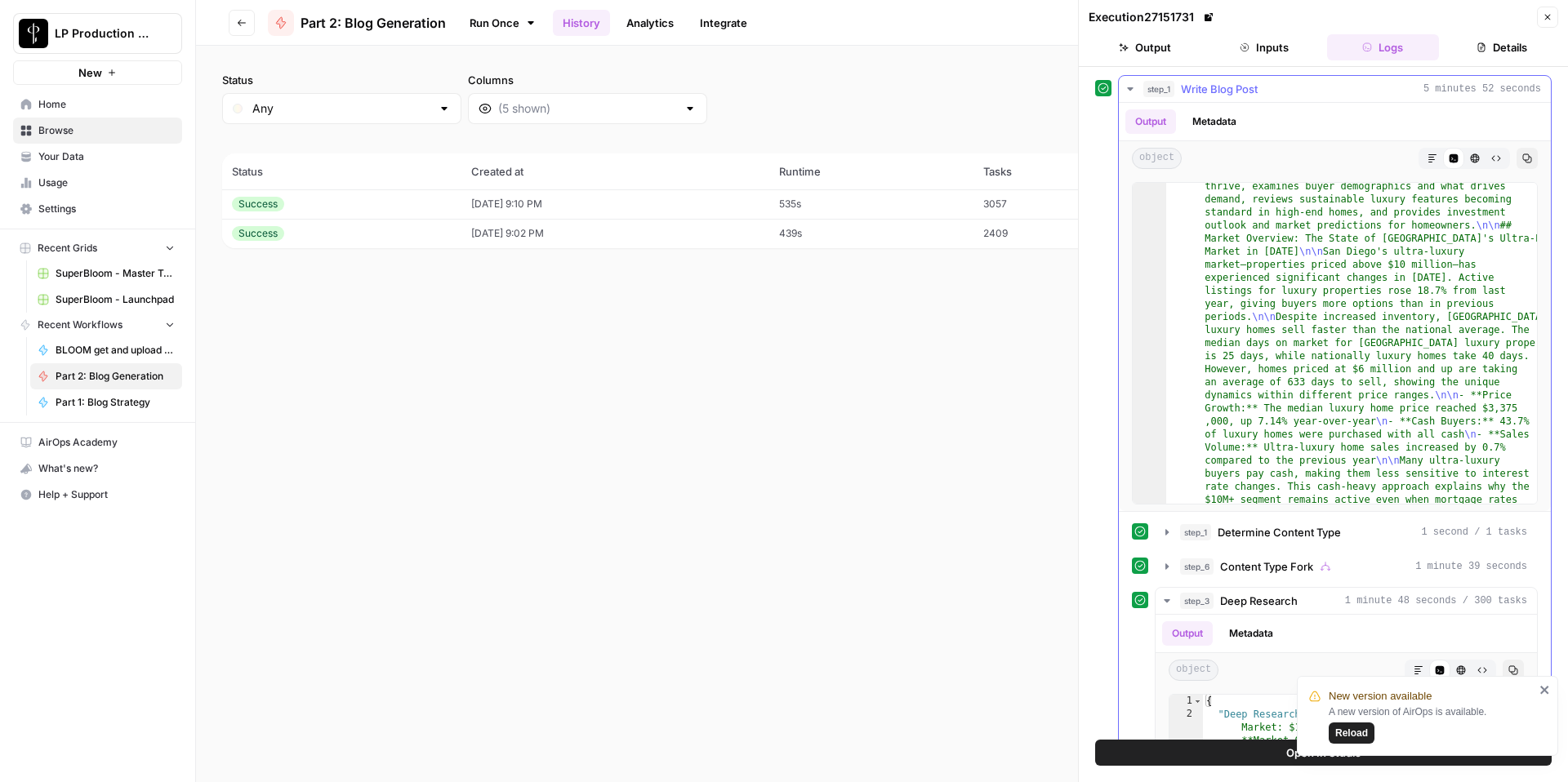
scroll to position [231, 0]
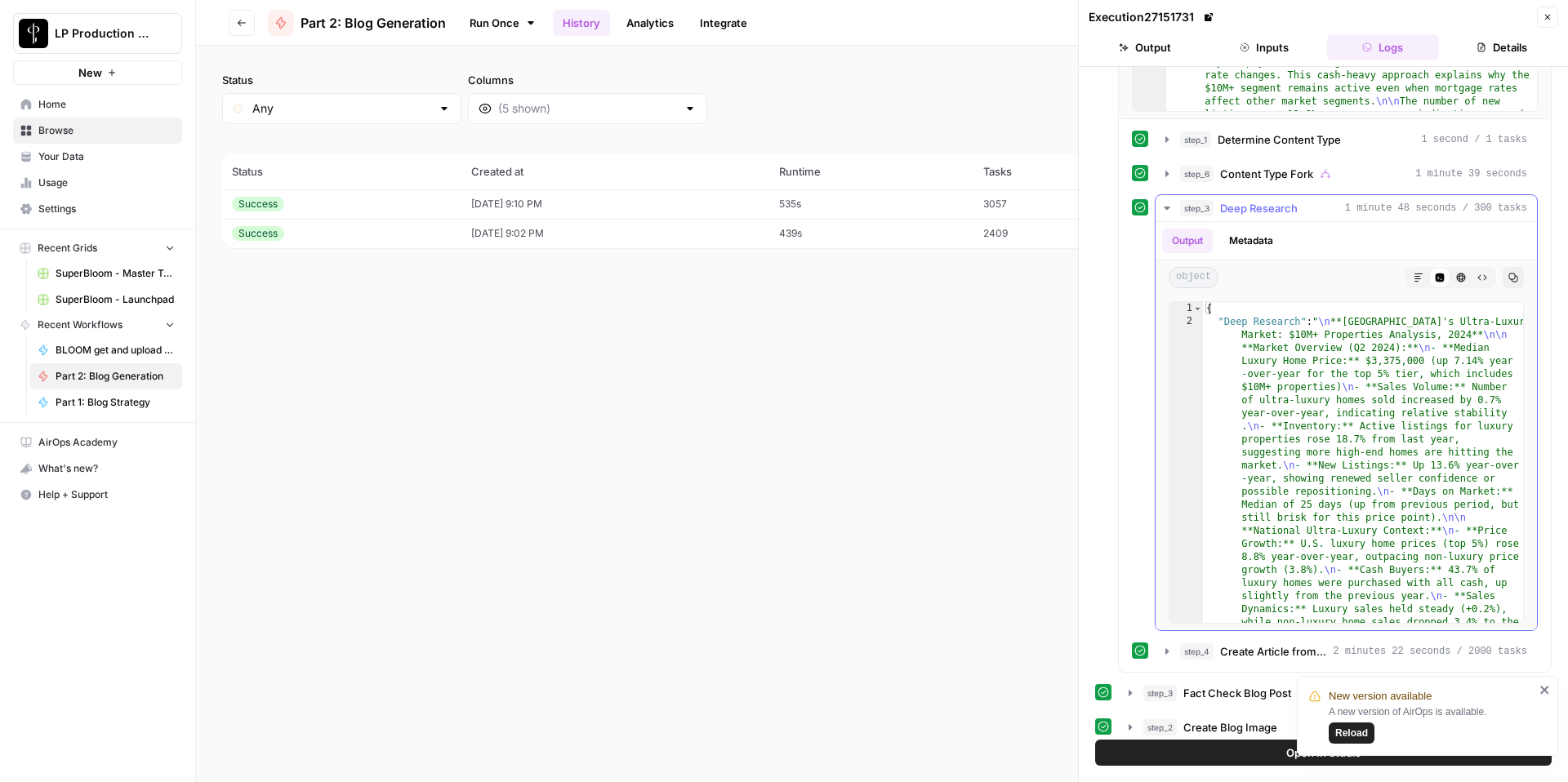
click at [1167, 206] on icon "button" at bounding box center [1167, 207] width 13 height 13
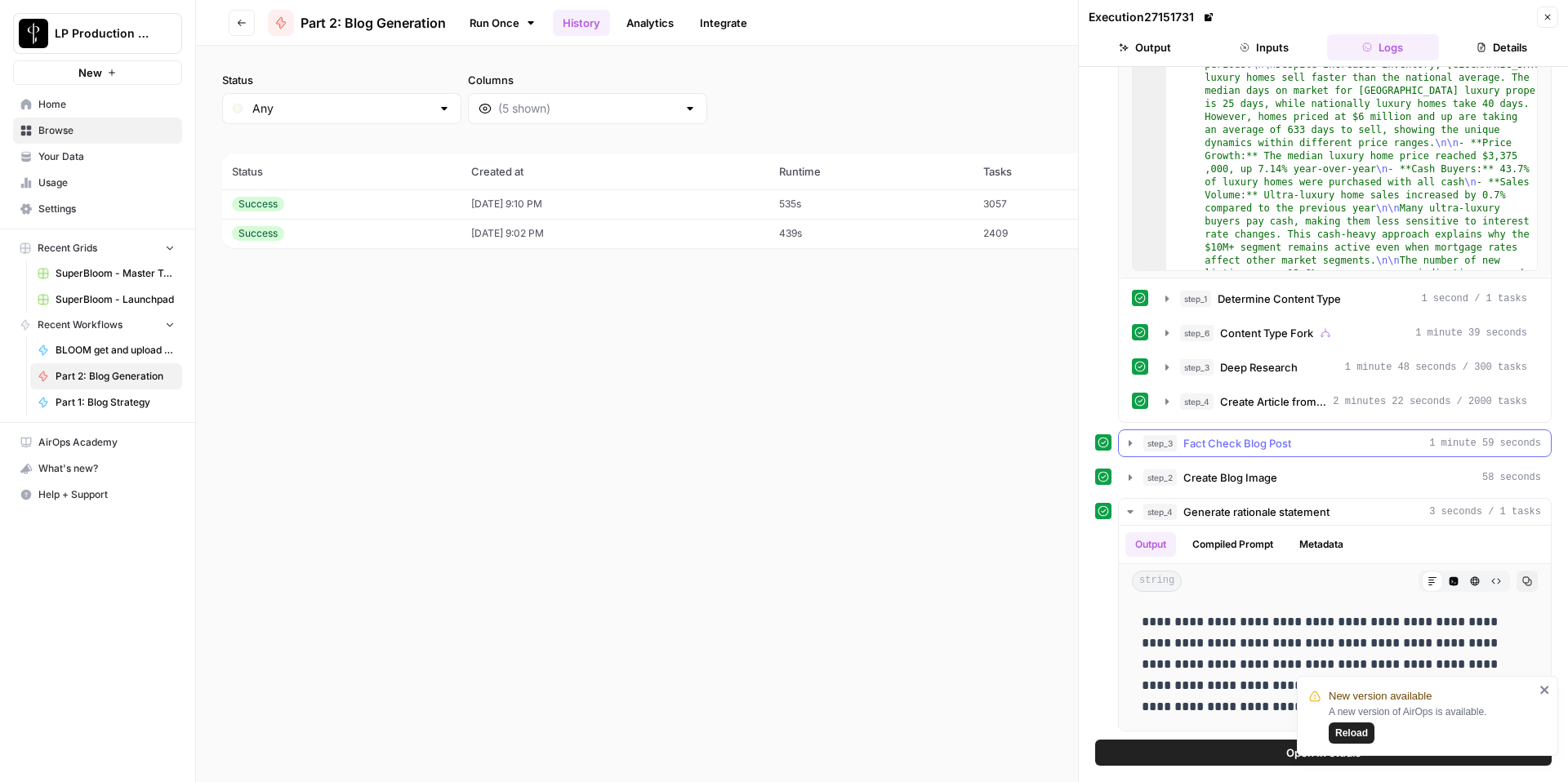
click at [1134, 444] on icon "button" at bounding box center [1130, 443] width 13 height 13
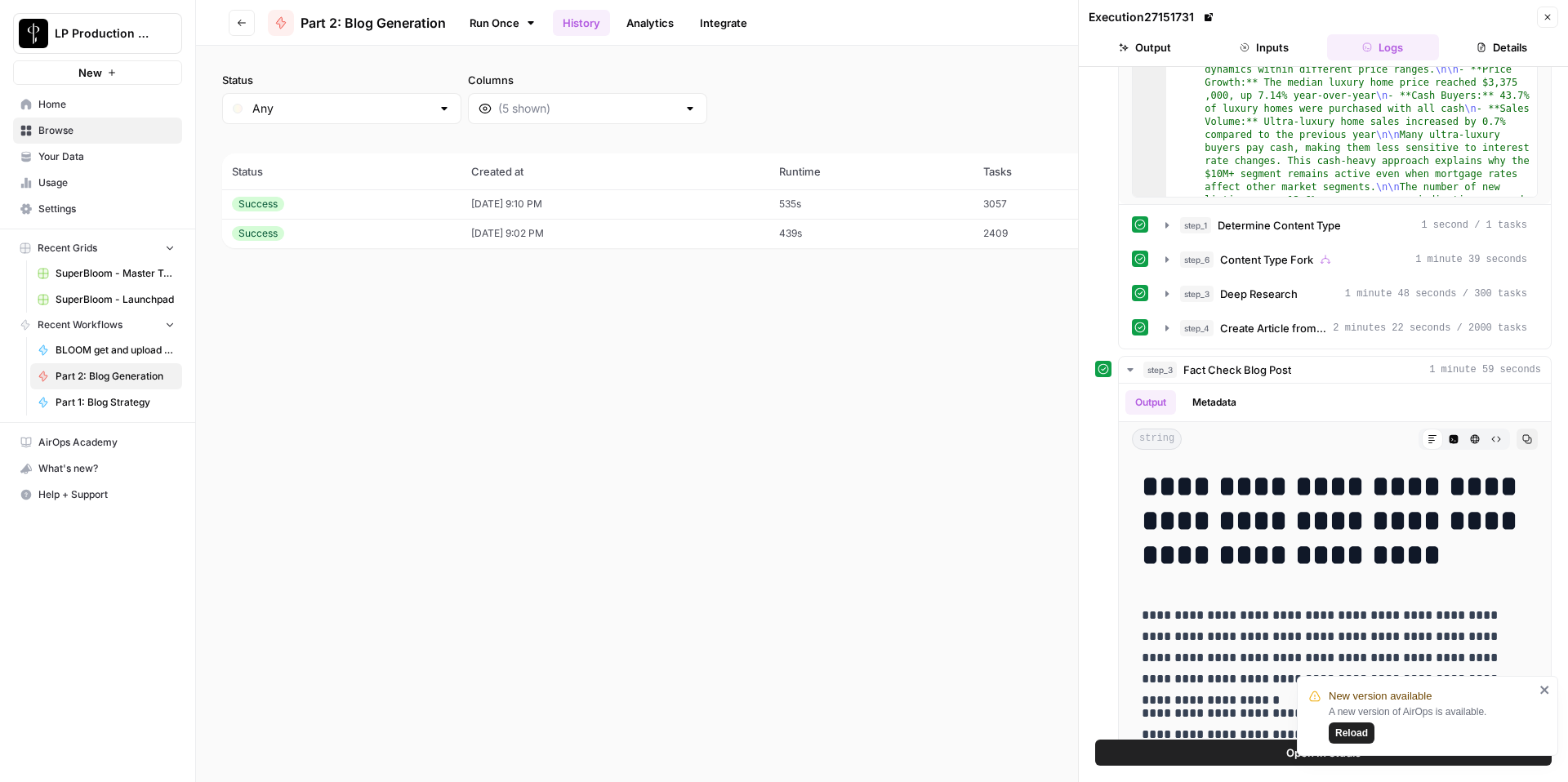
scroll to position [718, 0]
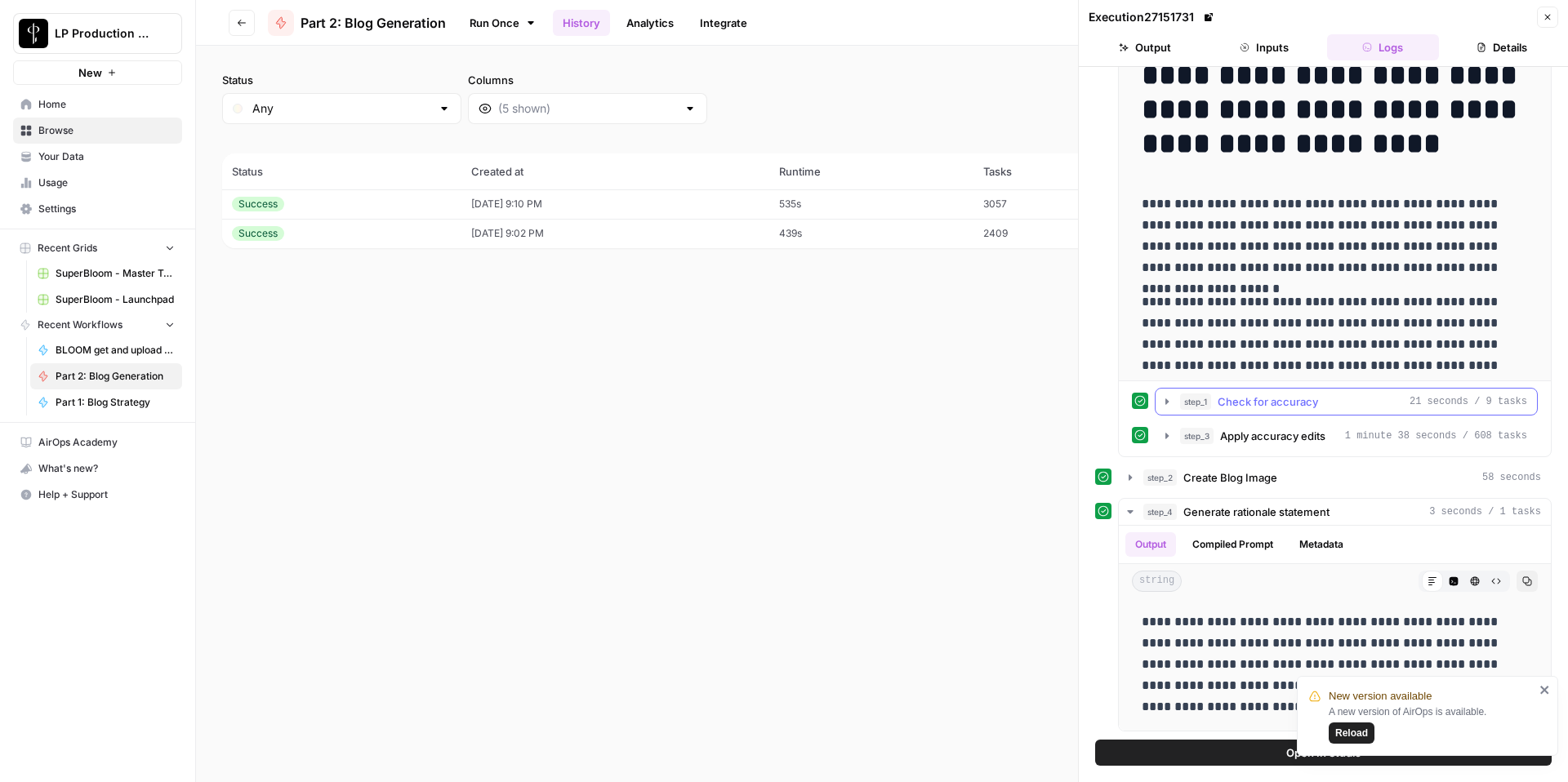
click at [1173, 403] on icon "button" at bounding box center [1167, 401] width 13 height 13
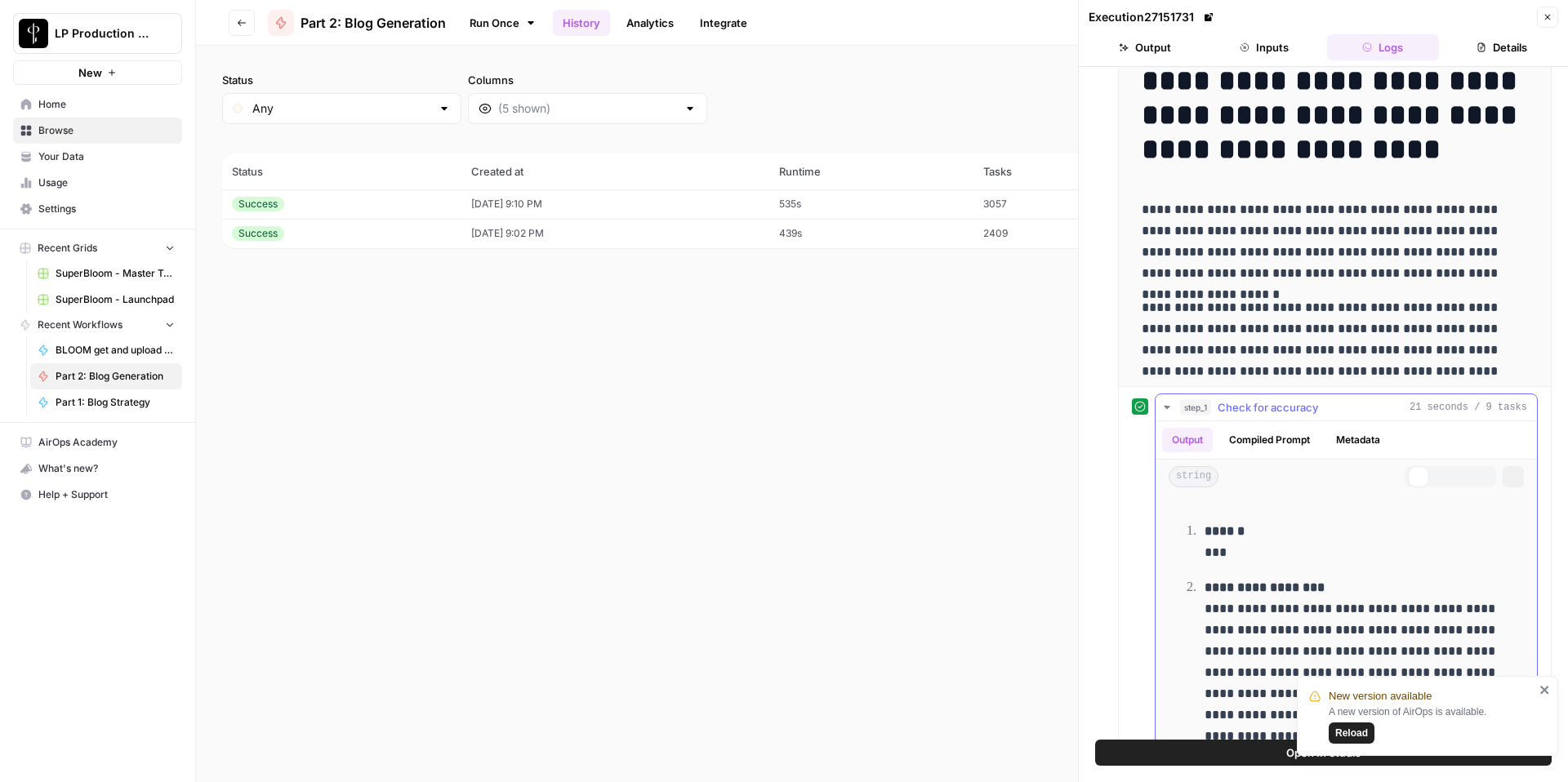
scroll to position [1121, 0]
click at [1168, 405] on icon "button" at bounding box center [1167, 408] width 13 height 13
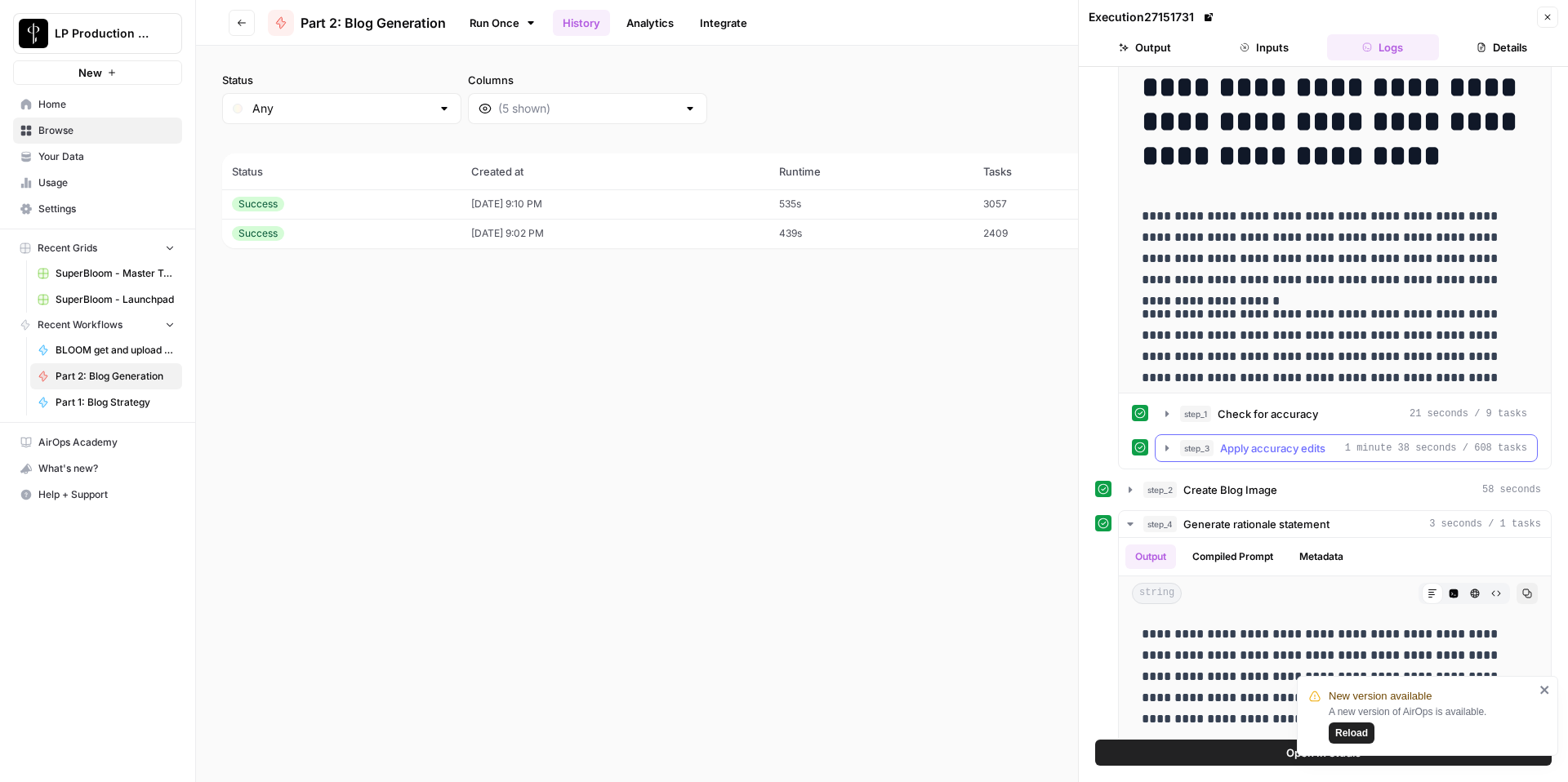
click at [1163, 450] on icon "button" at bounding box center [1167, 448] width 13 height 13
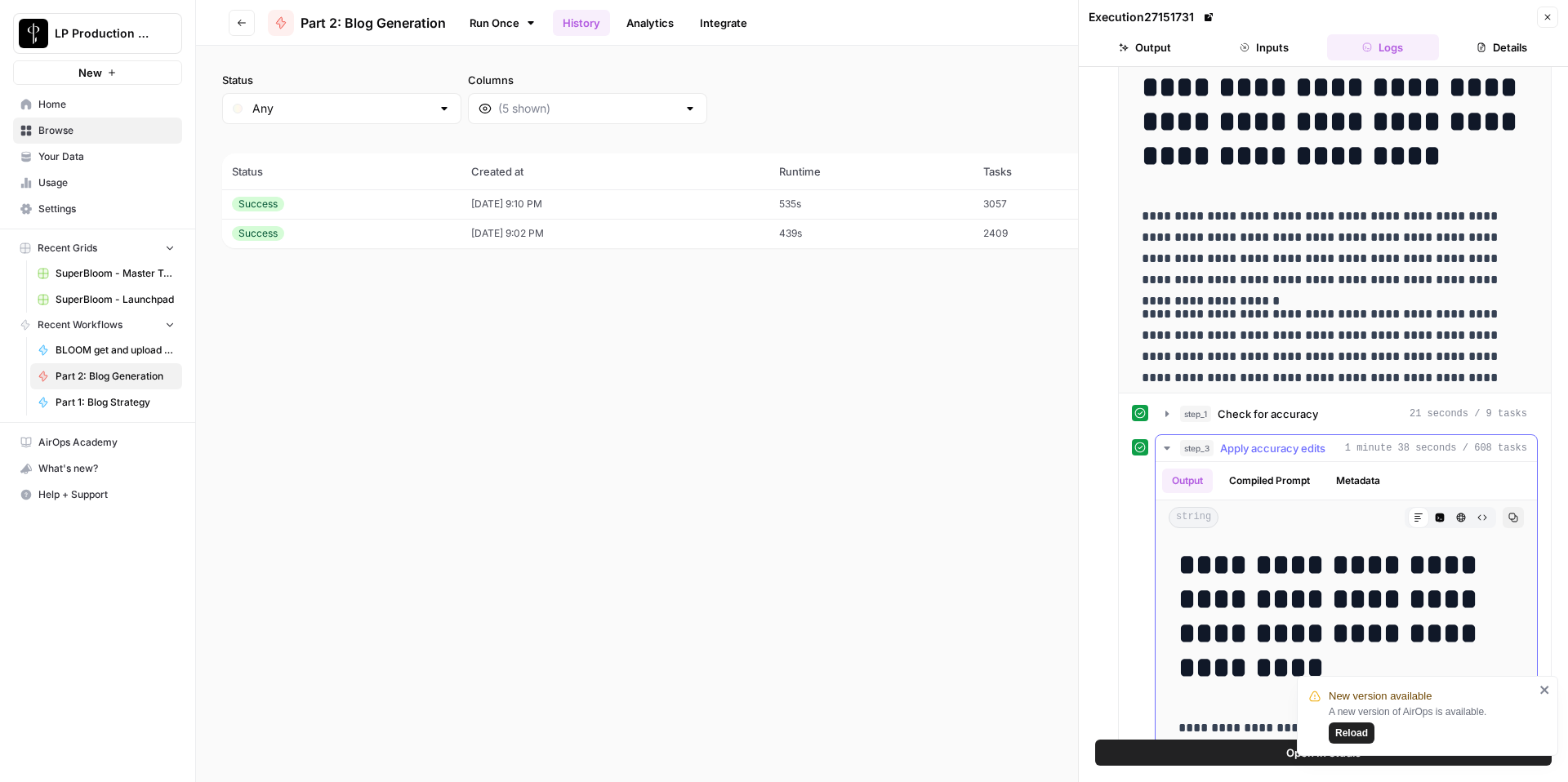
click at [1165, 452] on icon "button" at bounding box center [1167, 448] width 13 height 13
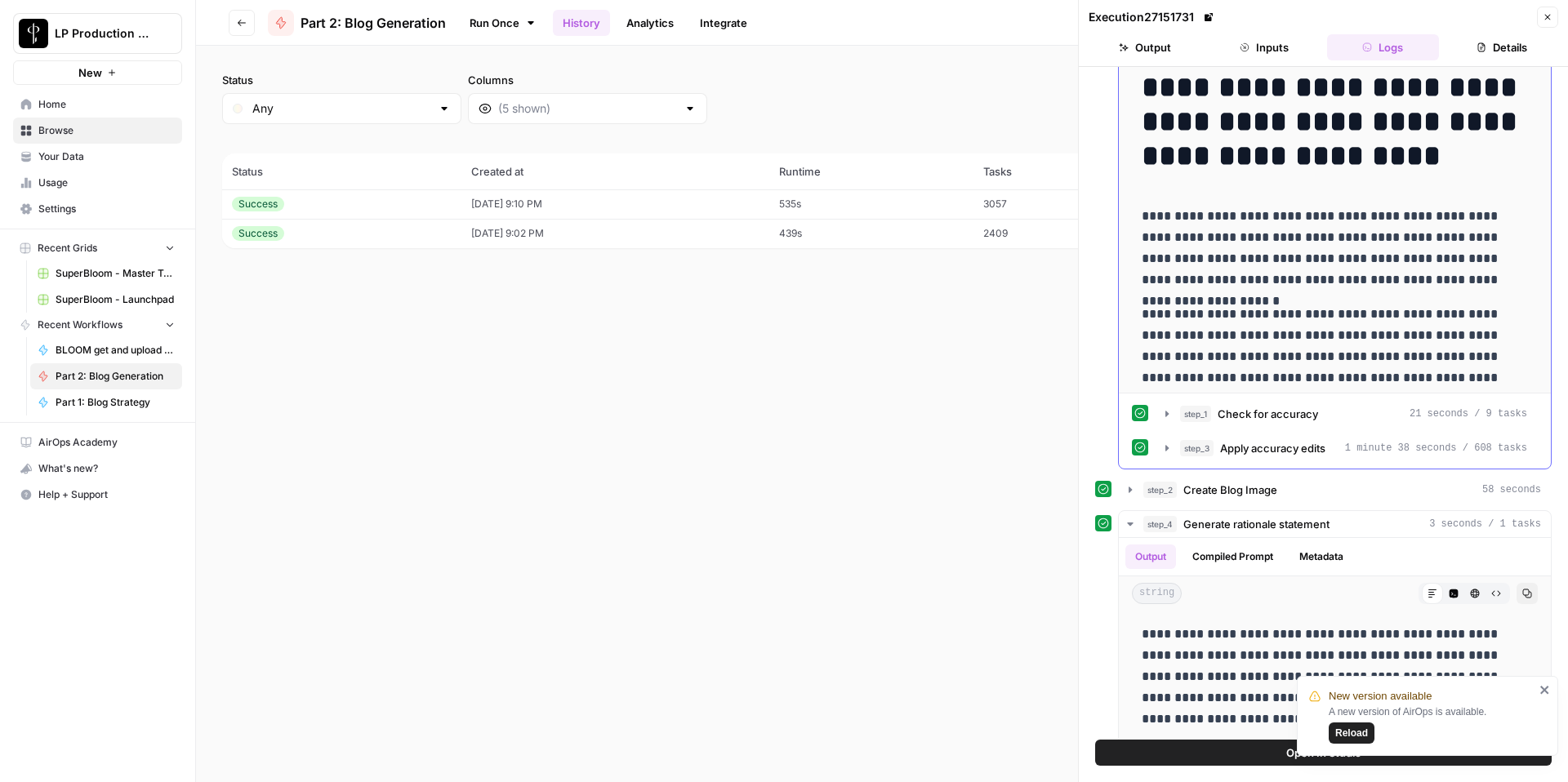
scroll to position [0, 0]
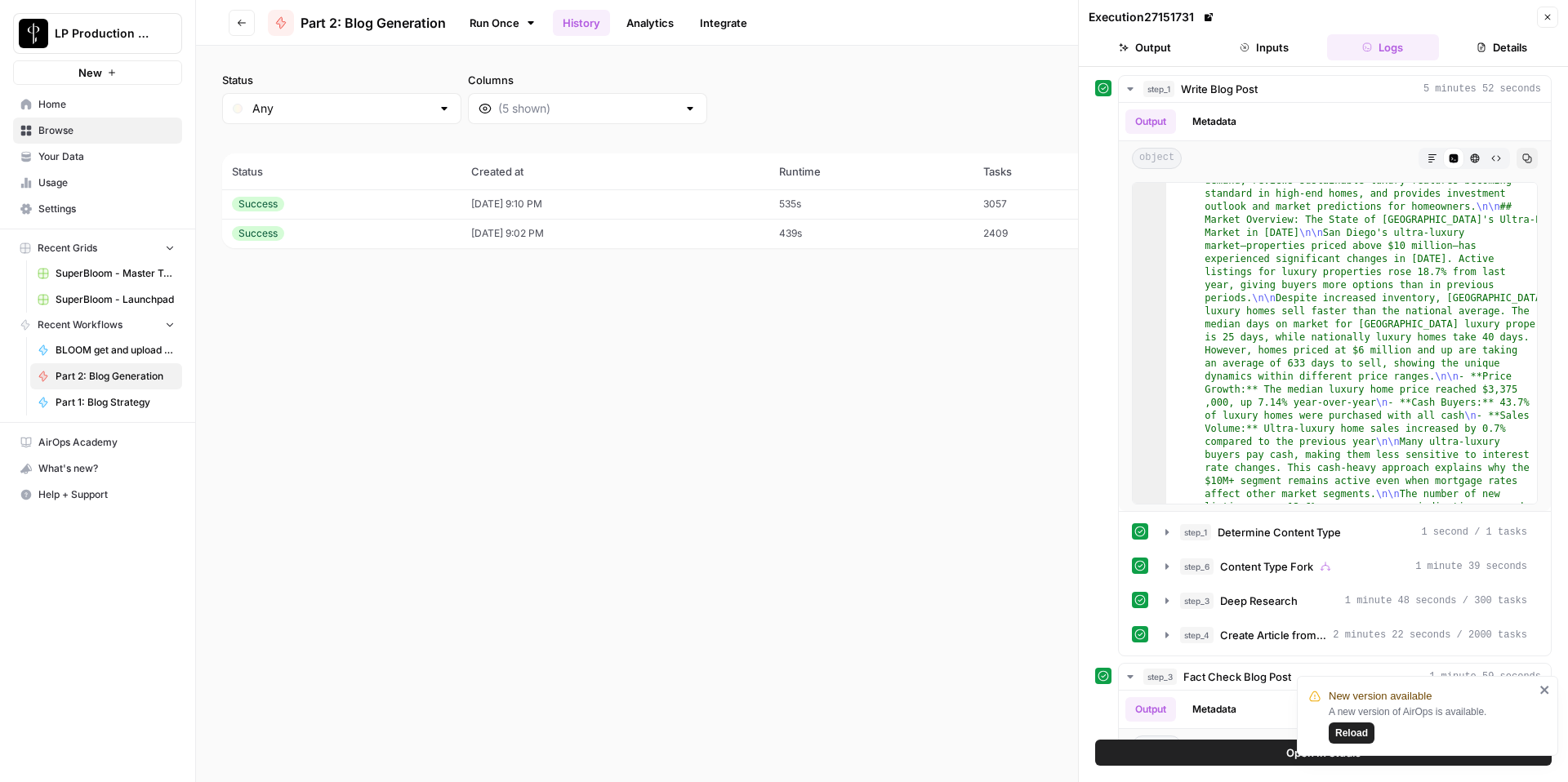
click at [836, 429] on div "Status Any Columns 2h 24h 7d 30d All Time Custom range (2 records) Status Creat…" at bounding box center [883, 413] width 1373 height 737
click at [1547, 690] on icon "close" at bounding box center [1545, 690] width 11 height 13
click at [431, 235] on div "Success" at bounding box center [342, 233] width 220 height 15
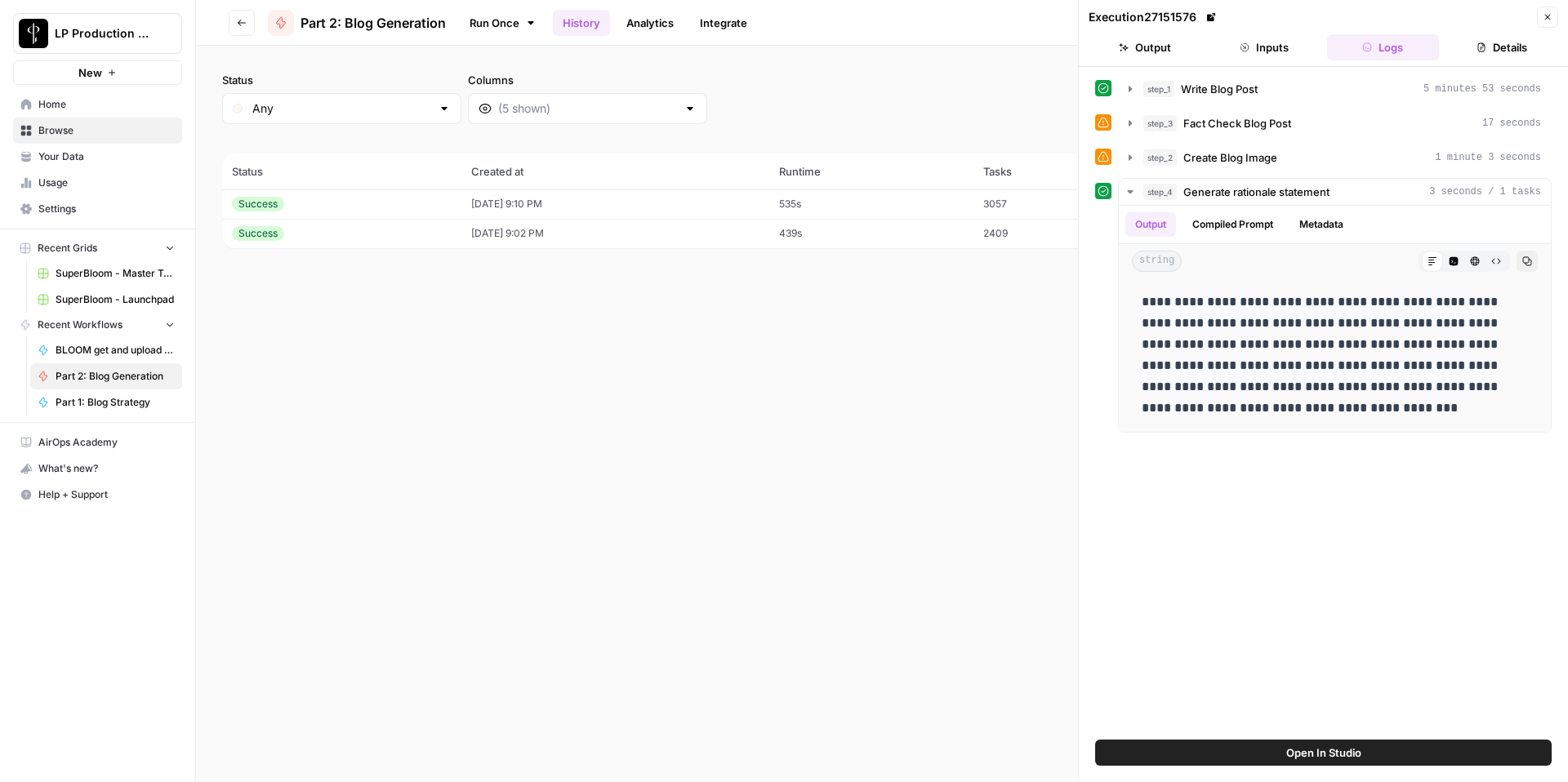
click at [702, 195] on td "08/06/25 at 9:10 PM" at bounding box center [615, 204] width 308 height 30
click at [1551, 22] on button "Close" at bounding box center [1548, 17] width 21 height 21
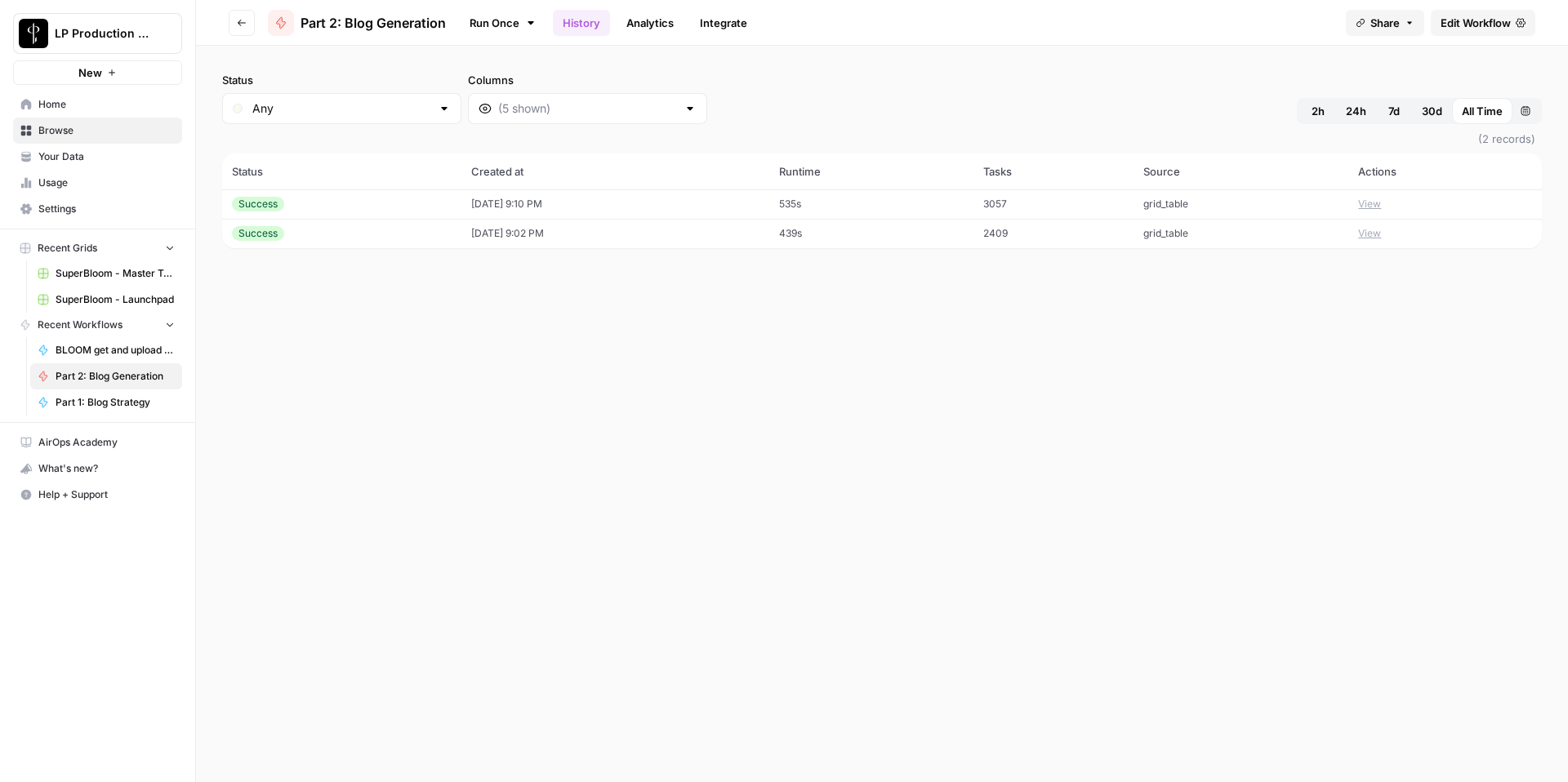
click at [685, 473] on div "Status Any Columns 2h 24h 7d 30d All Time Custom range (2 records) Status Creat…" at bounding box center [883, 413] width 1373 height 737
click at [639, 381] on div "Status Any Columns 2h 24h 7d 30d All Time Custom range (2 records) Status Creat…" at bounding box center [883, 413] width 1373 height 737
